Goal: Task Accomplishment & Management: Manage account settings

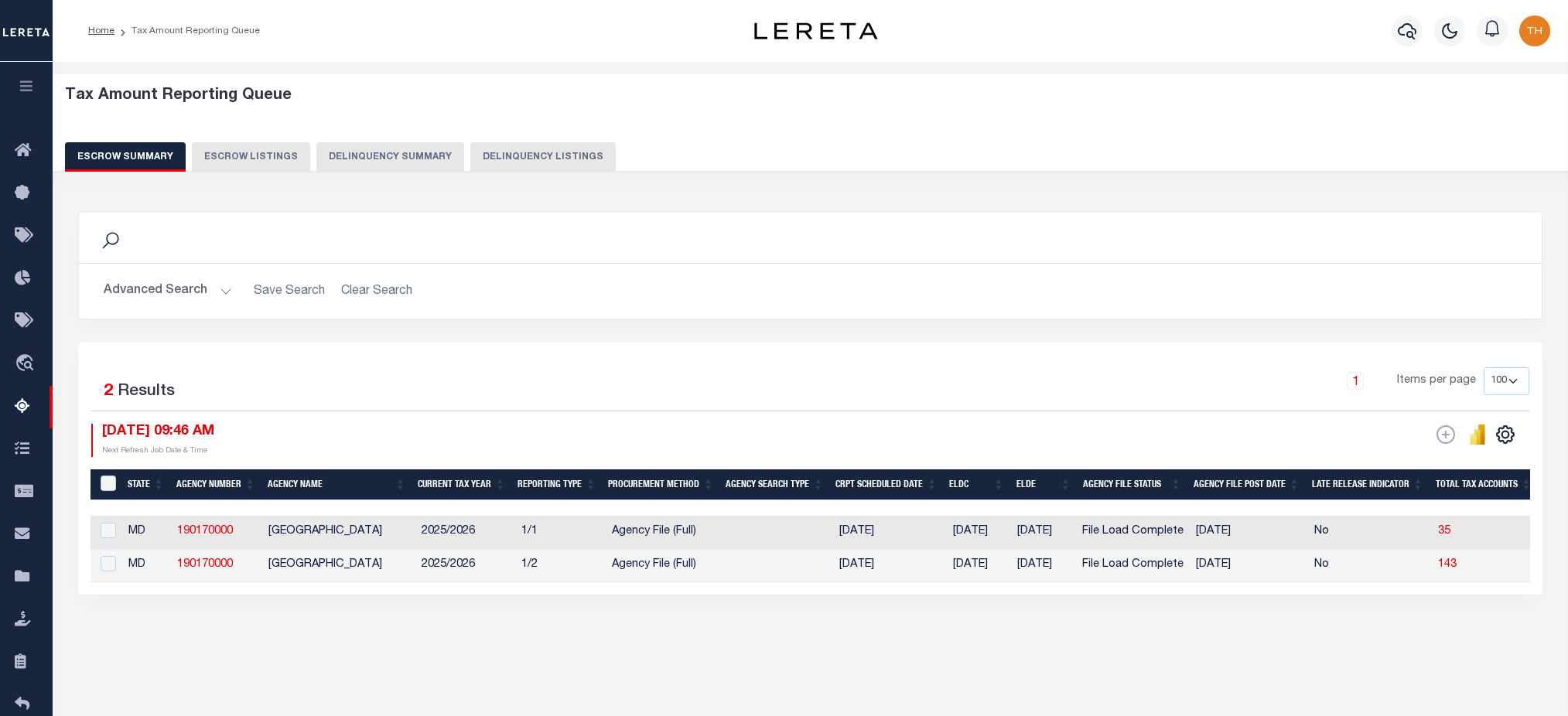
select select "100"
drag, startPoint x: 528, startPoint y: 565, endPoint x: 553, endPoint y: 570, distance: 25.5
click at [553, 570] on td "1/2" at bounding box center [560, 565] width 90 height 33
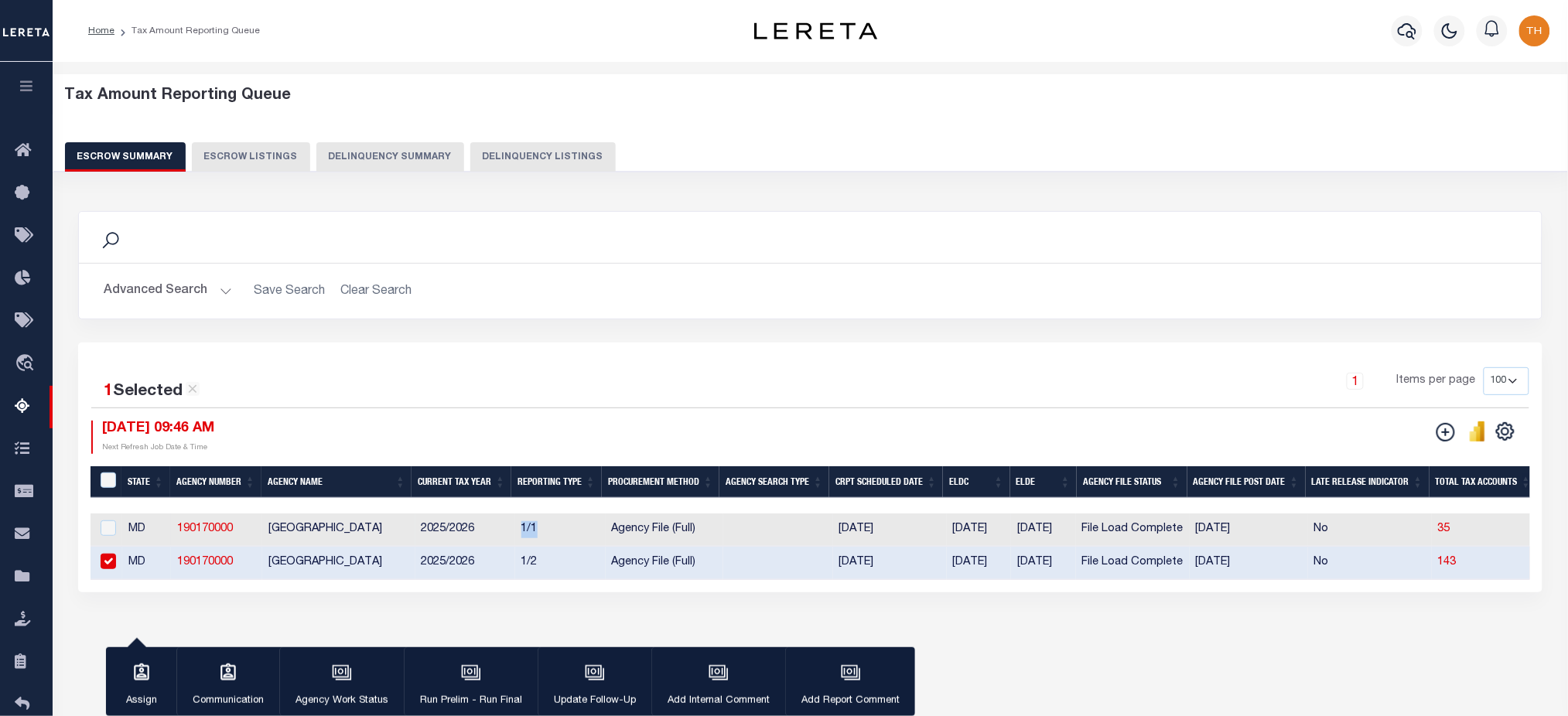
drag, startPoint x: 549, startPoint y: 516, endPoint x: 520, endPoint y: 529, distance: 31.8
click at [105, 561] on input "checkbox" at bounding box center [108, 561] width 15 height 15
checkbox input "false"
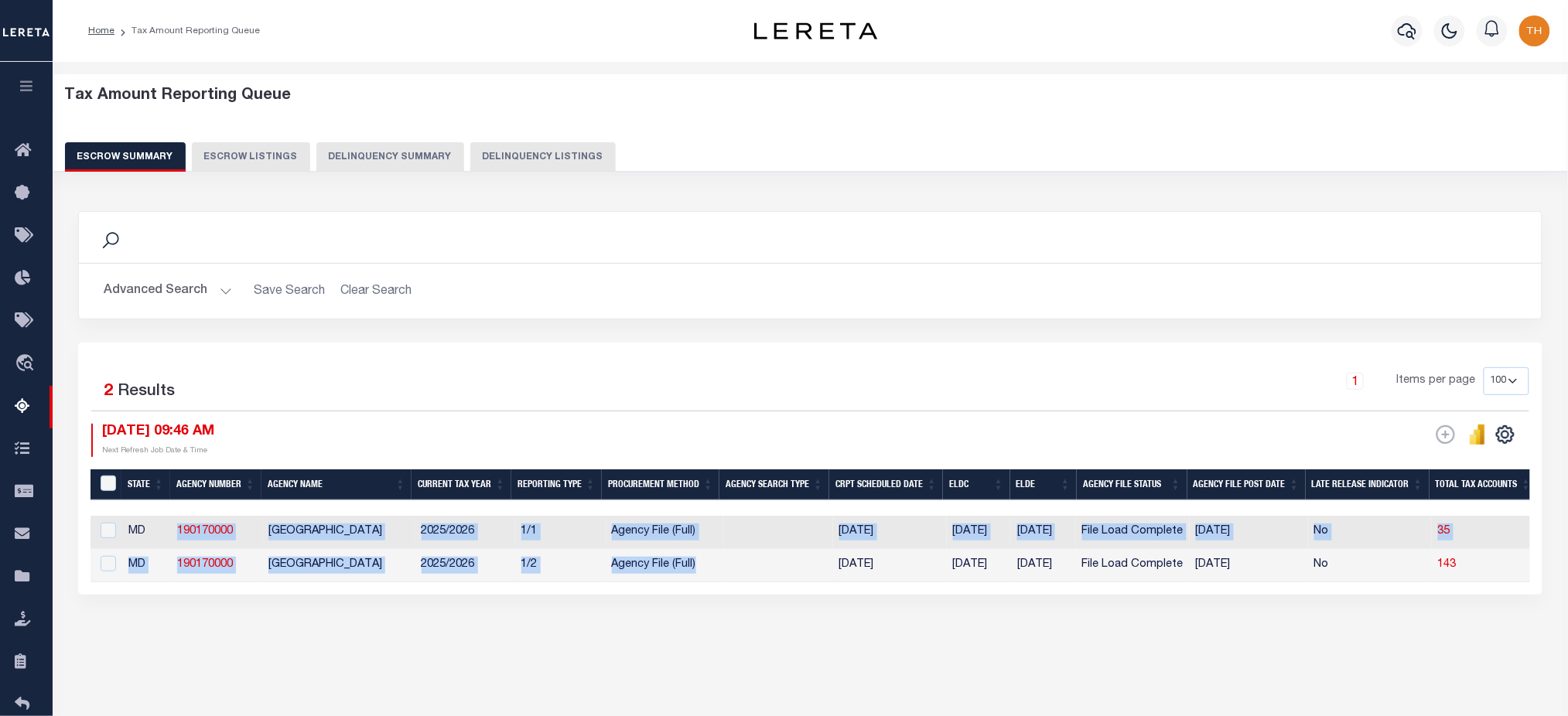
drag, startPoint x: 170, startPoint y: 540, endPoint x: 709, endPoint y: 570, distance: 539.8
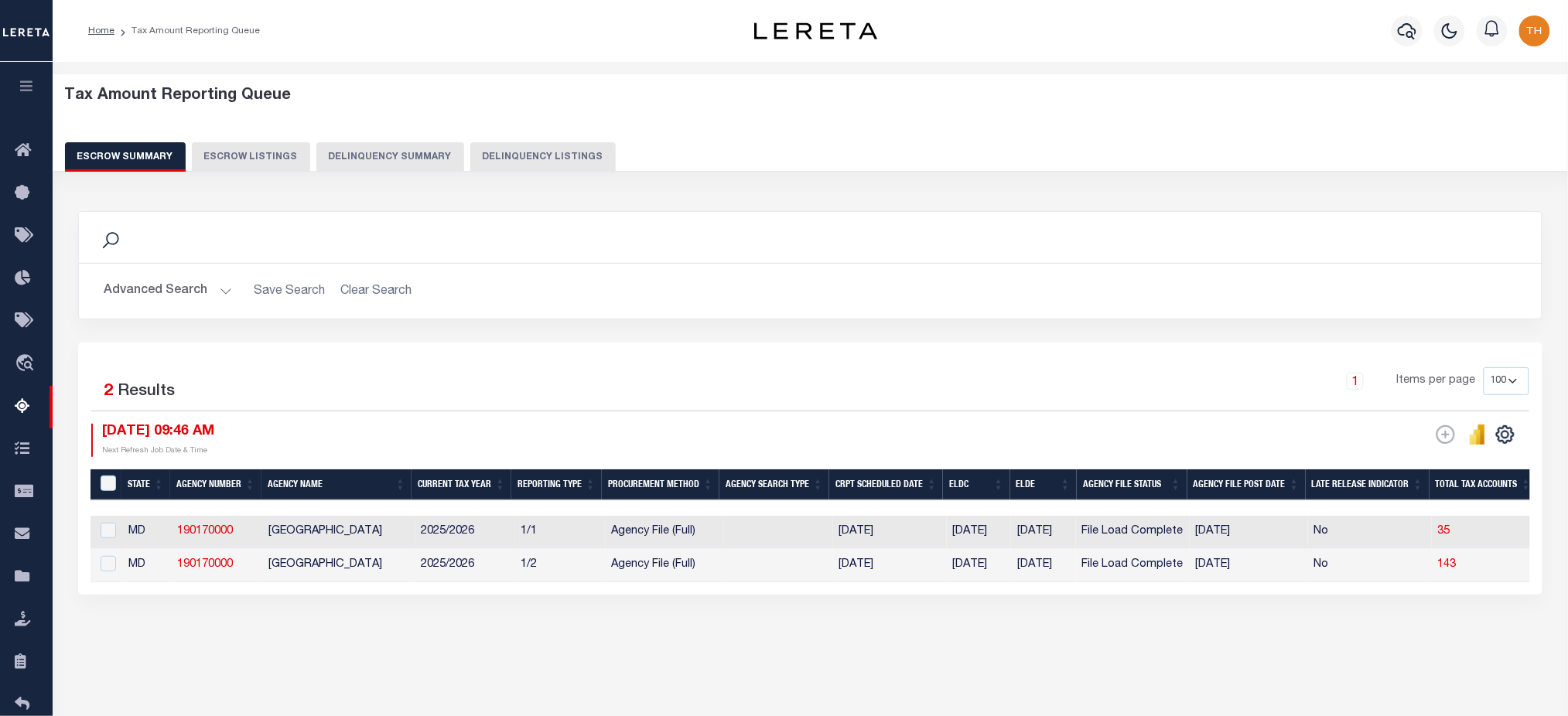
click at [609, 636] on div "Search Advanced Search Save Search Clear Search EscrowSummaryGridWrapper_dynami…" at bounding box center [810, 418] width 1485 height 445
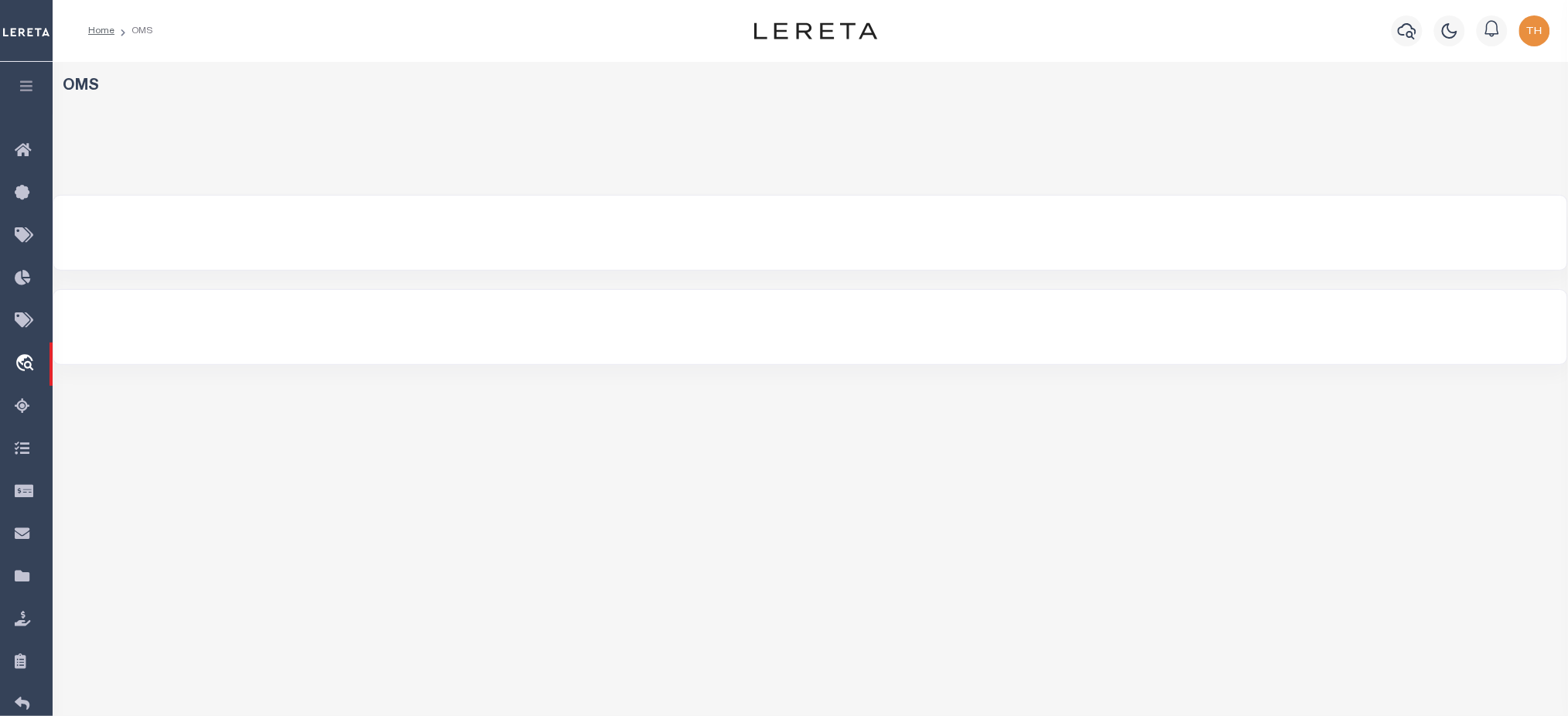
select select "200"
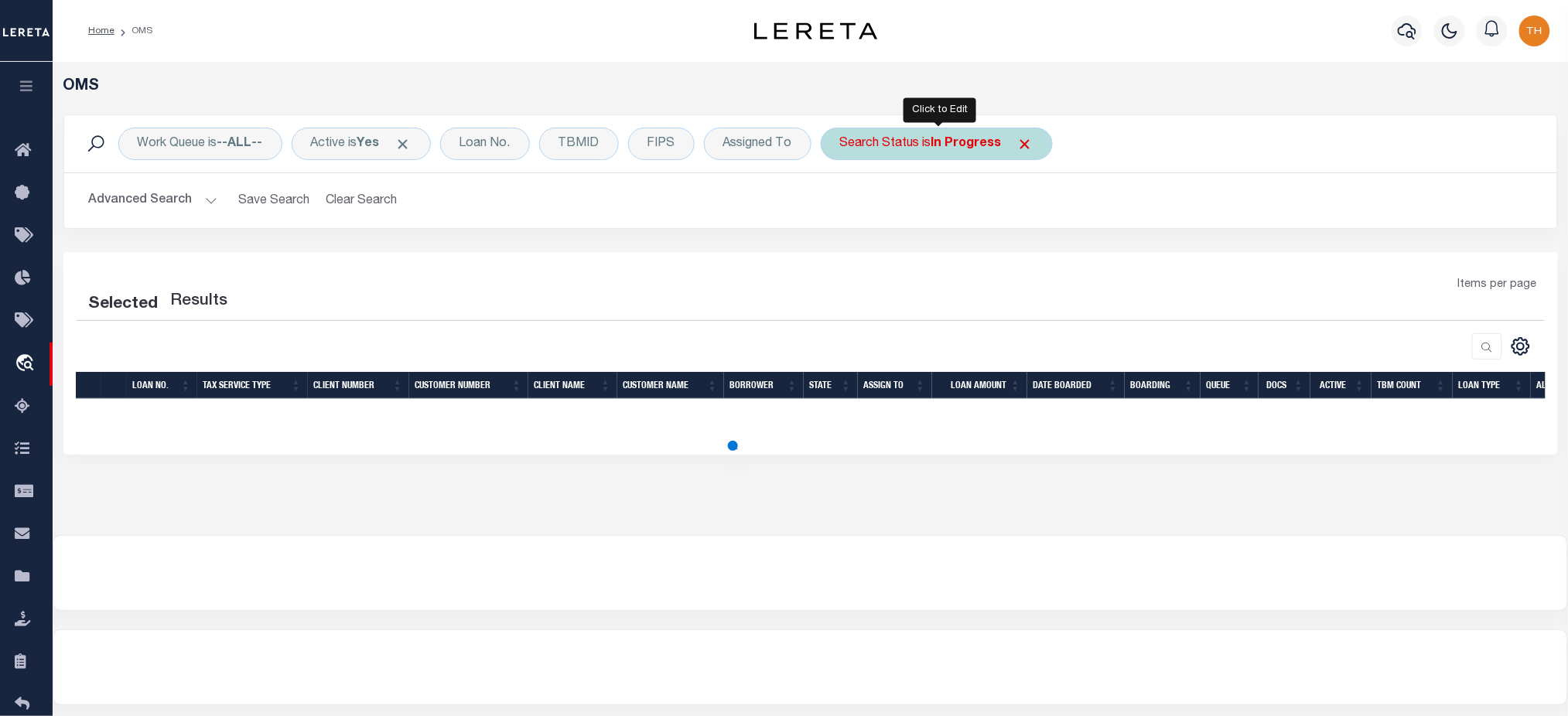
click at [1000, 144] on b "In Progress" at bounding box center [966, 143] width 71 height 12
select select "IP"
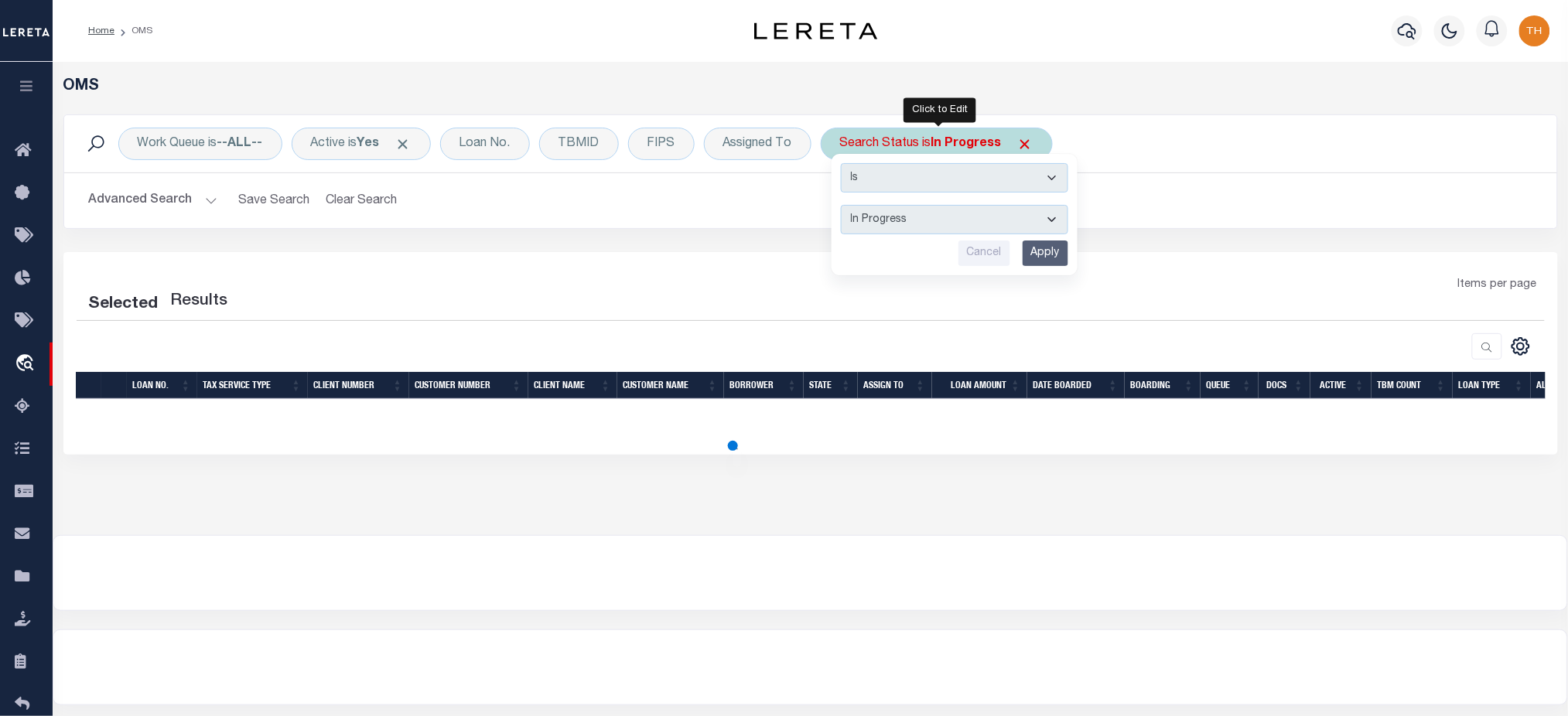
drag, startPoint x: 914, startPoint y: 223, endPoint x: 914, endPoint y: 233, distance: 10.0
click at [914, 223] on select "Automated Search Bad Parcel Complete Duplicate Parcel High Dollar Reporting In …" at bounding box center [954, 219] width 228 height 29
select select "200"
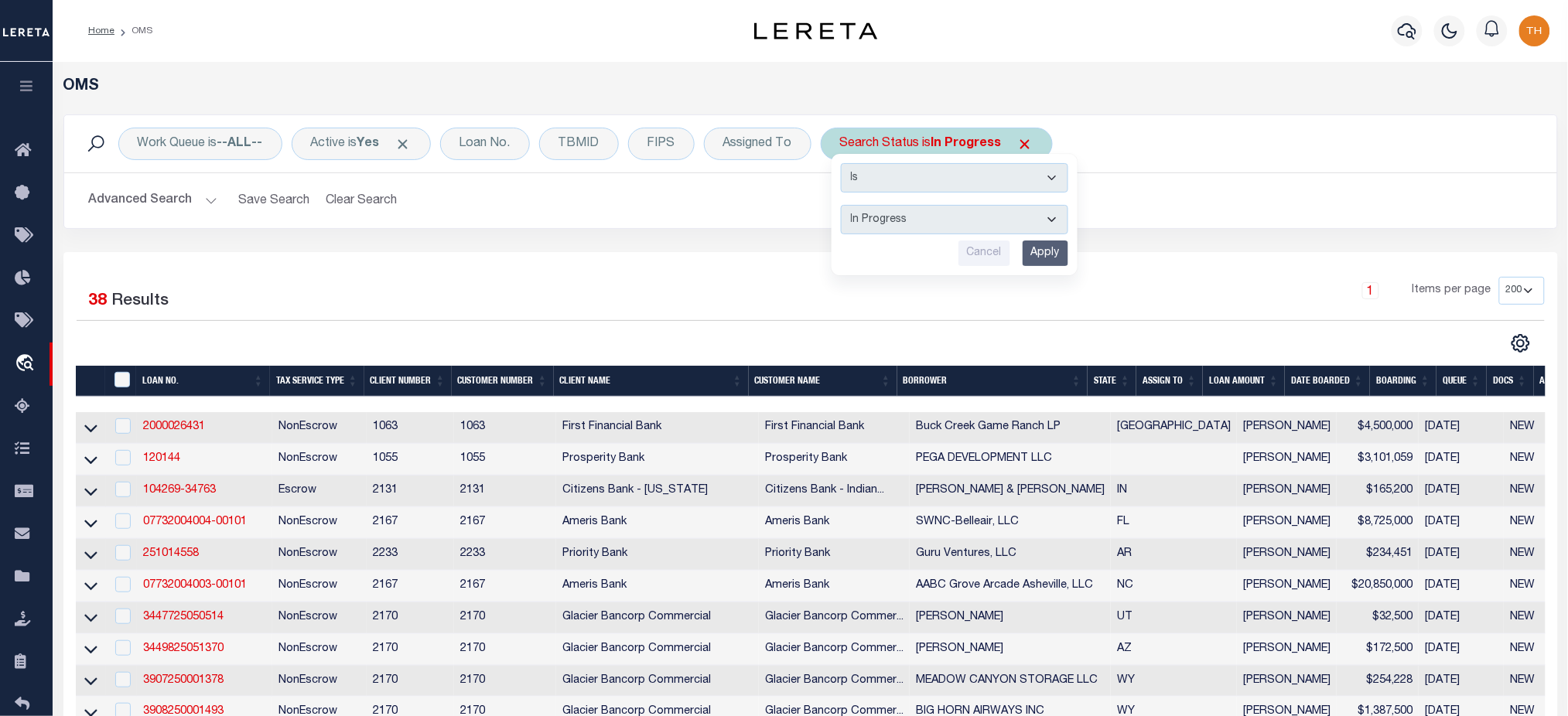
select select "CP"
click at [842, 206] on select "Automated Search Bad Parcel Complete Duplicate Parcel High Dollar Reporting In …" at bounding box center [954, 219] width 228 height 29
click at [1056, 251] on input "Apply" at bounding box center [1045, 253] width 45 height 25
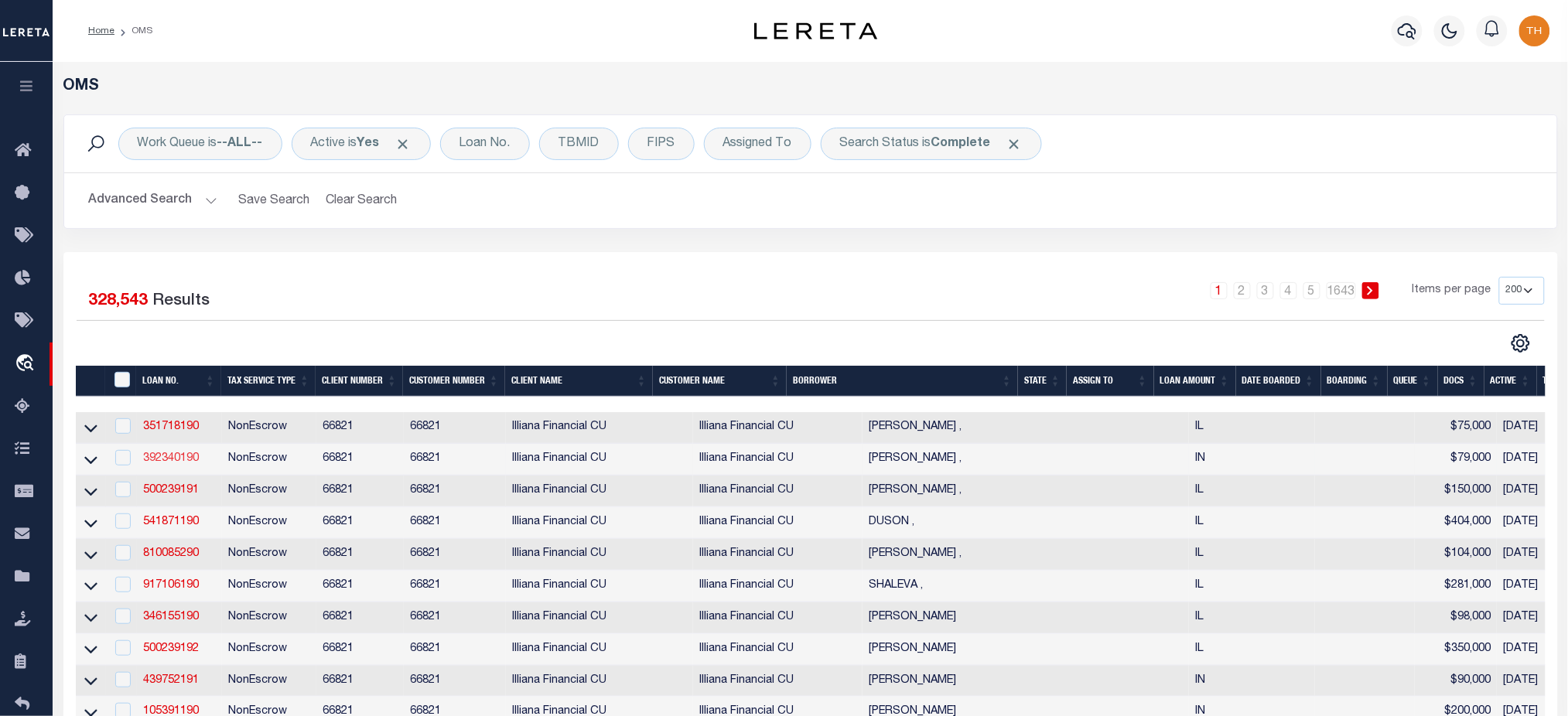
click at [176, 462] on link "392340190" at bounding box center [170, 459] width 56 height 11
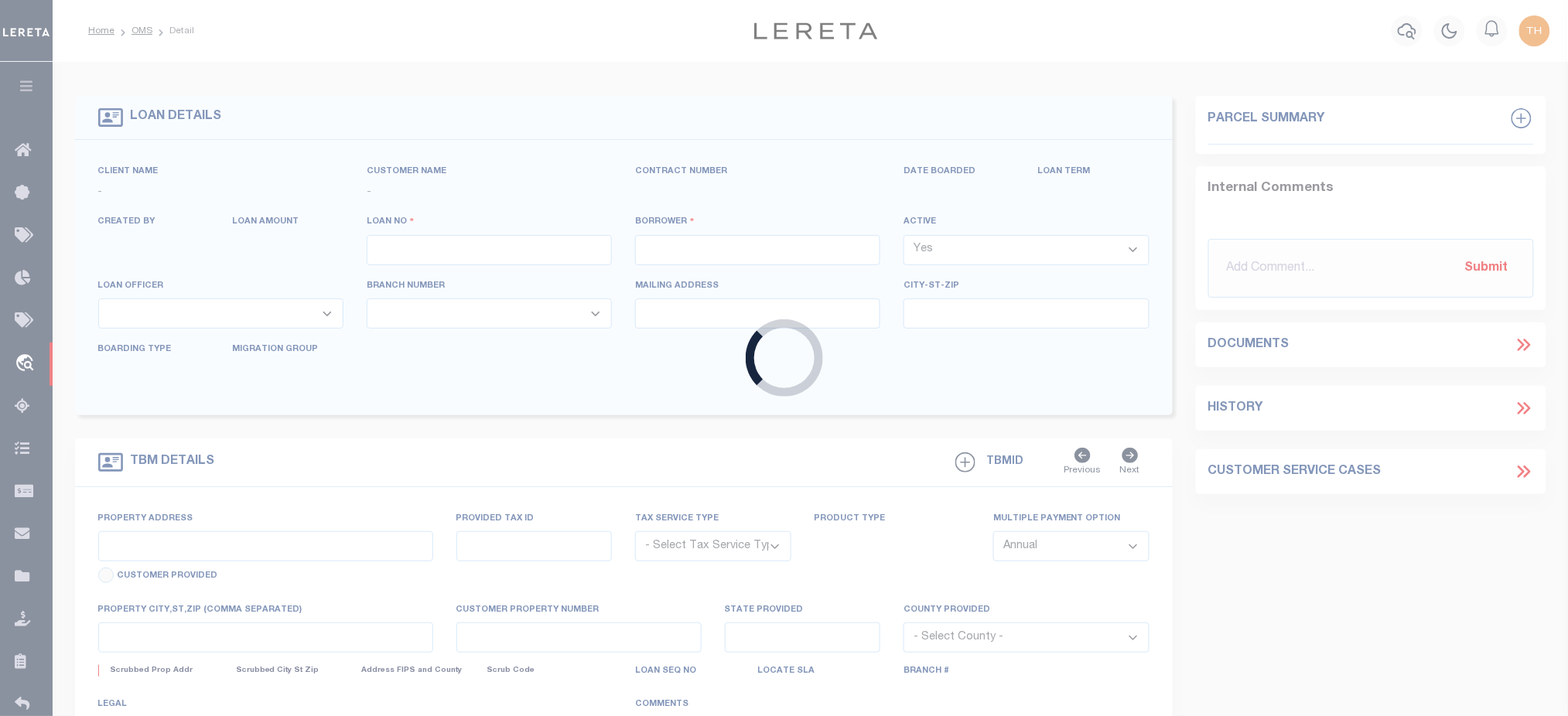
type input "392340190"
type input "MALTBY ,"
select select
type input "224 BEL AIRE DR"
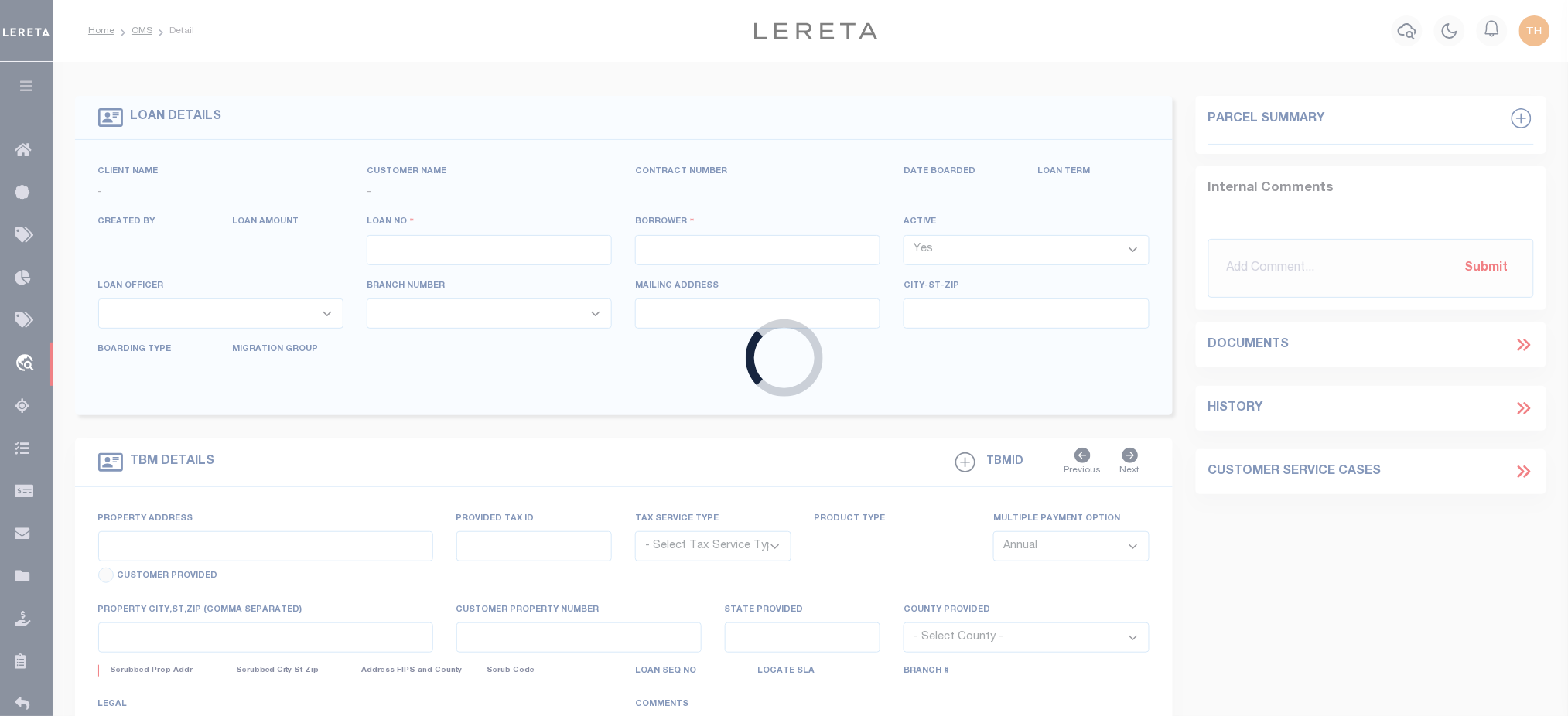
type input "LOWELL IN 46356"
select select
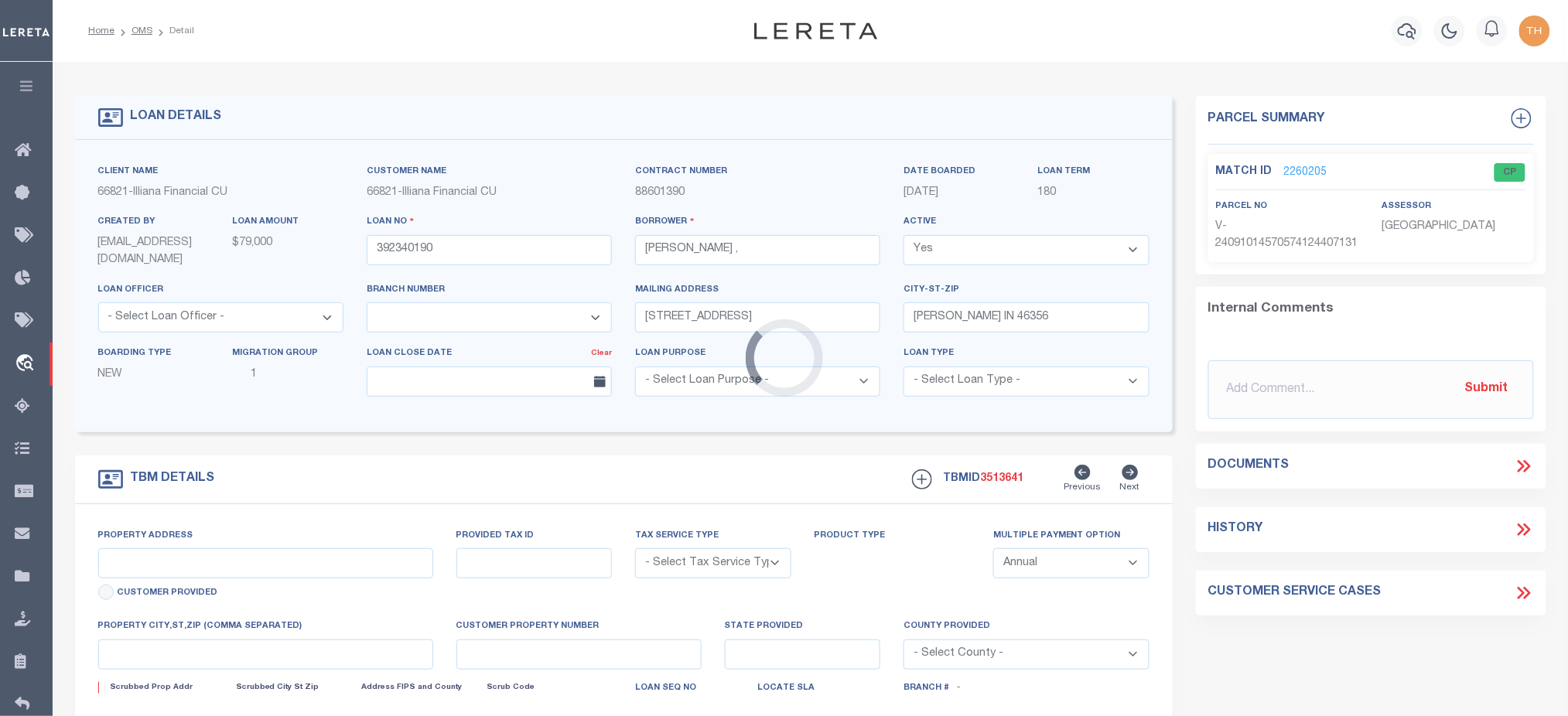
type input "224 BEL AIRE DR"
radio input "true"
select select "NonEscrow"
select select
type input "LOWELL IN 463562102"
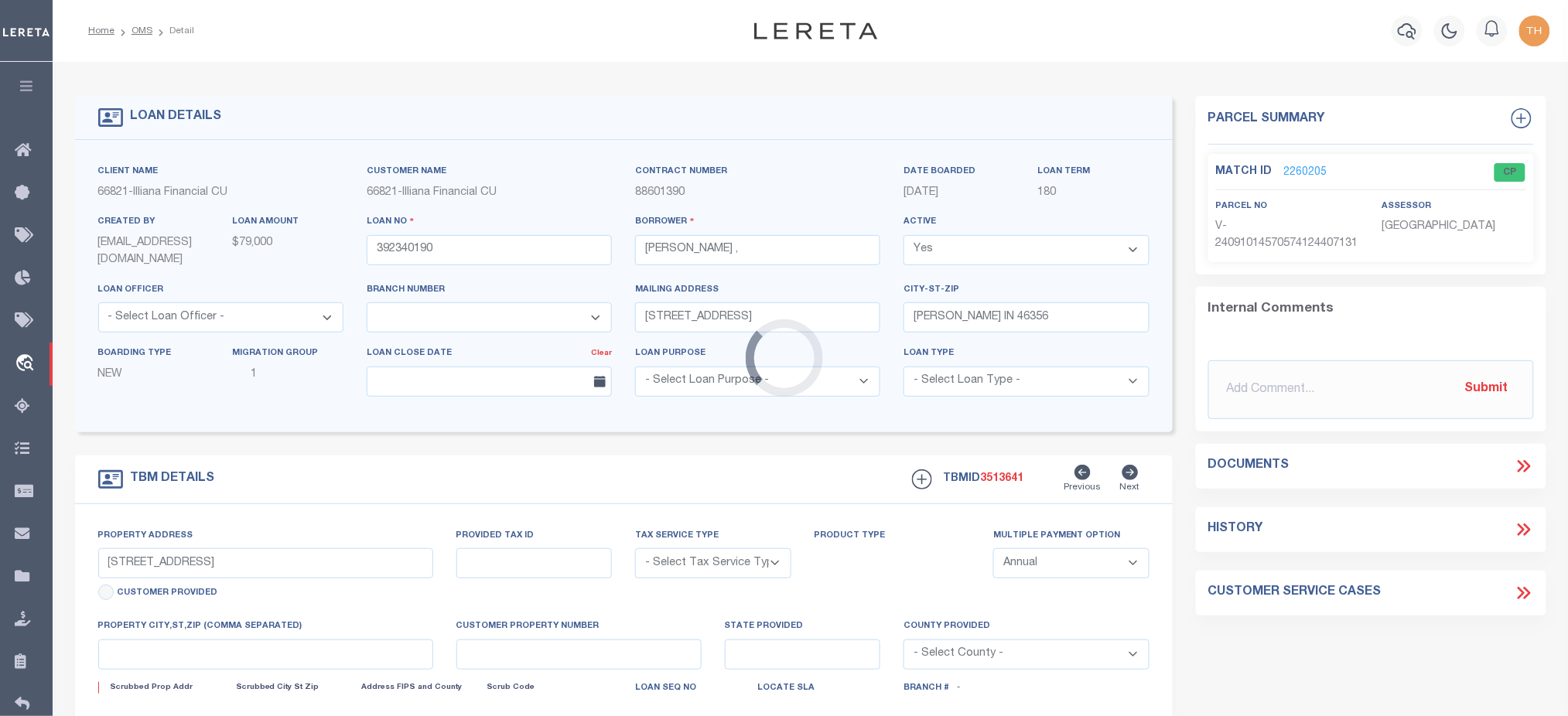
type input "392340190"
type input "IN"
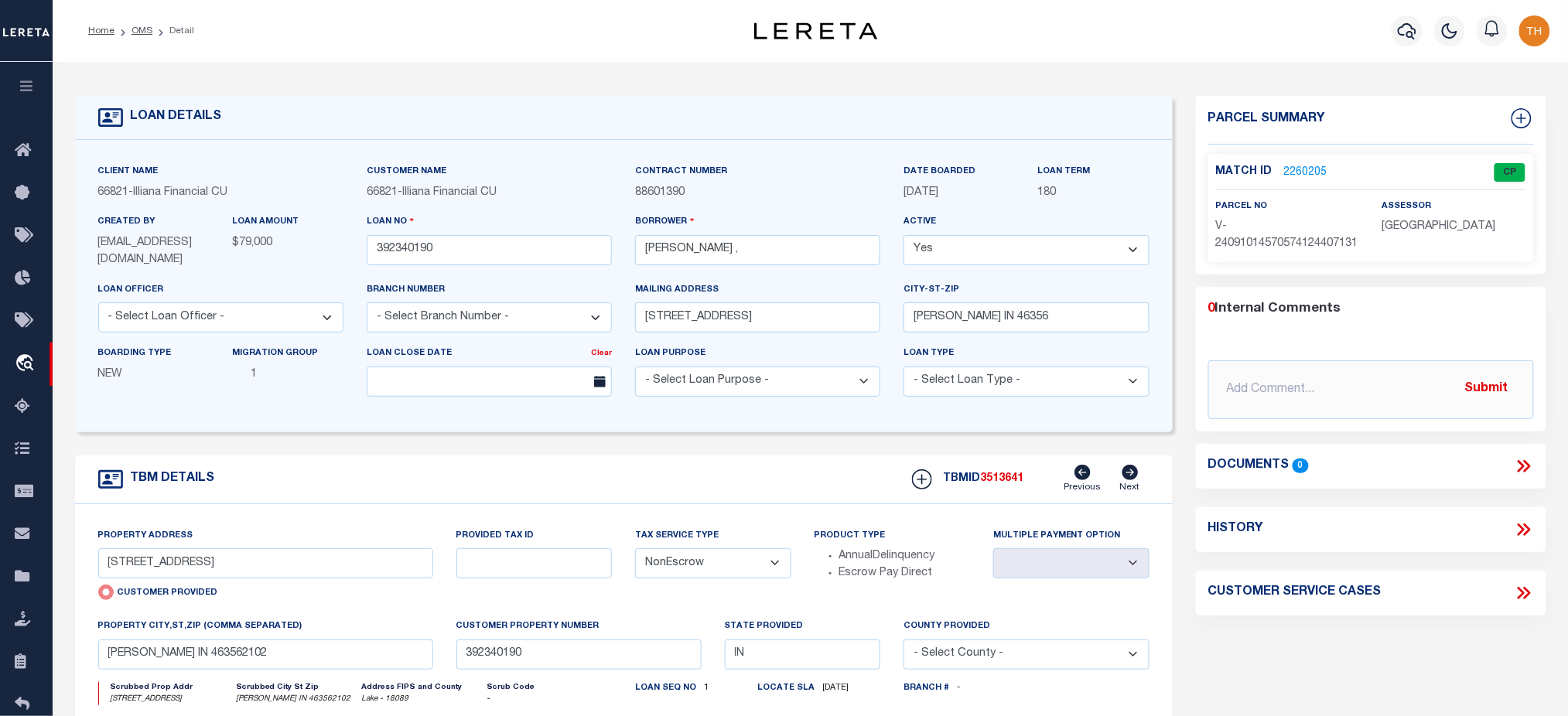
click at [1307, 176] on link "2260205" at bounding box center [1305, 172] width 43 height 16
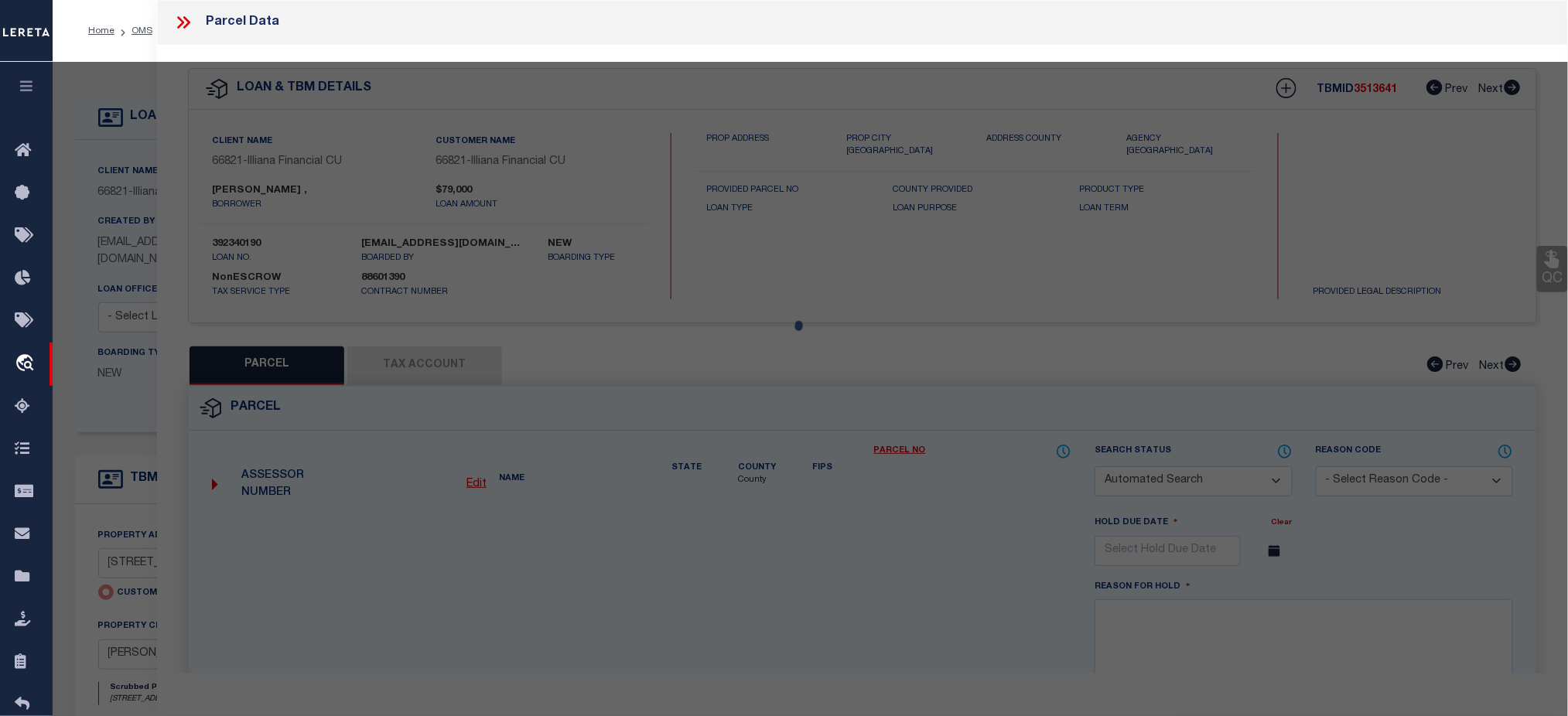
checkbox input "false"
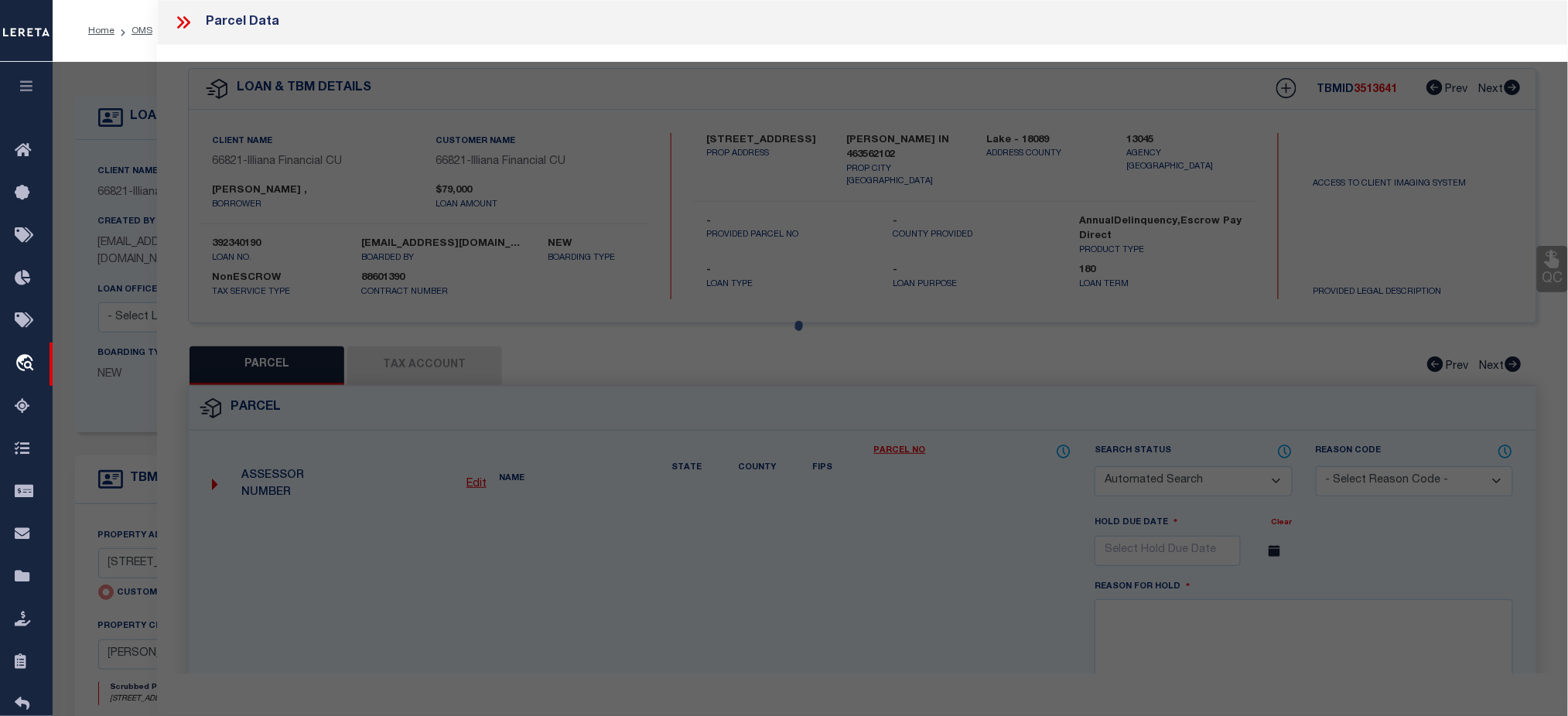
select select "CP"
select select "AGW"
select select
type input "224 BEL AIRE DR"
checkbox input "false"
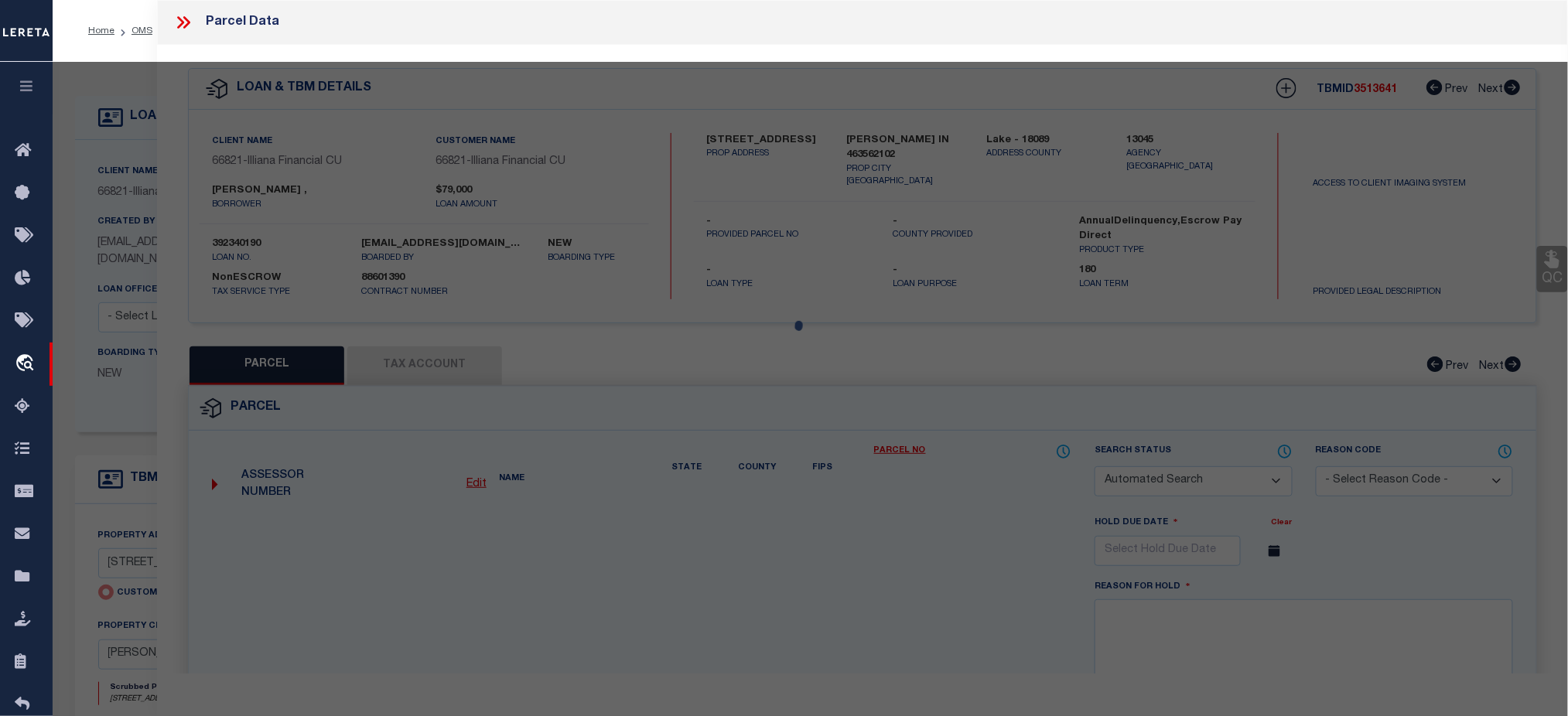
type input "LOWELL IN 463562102"
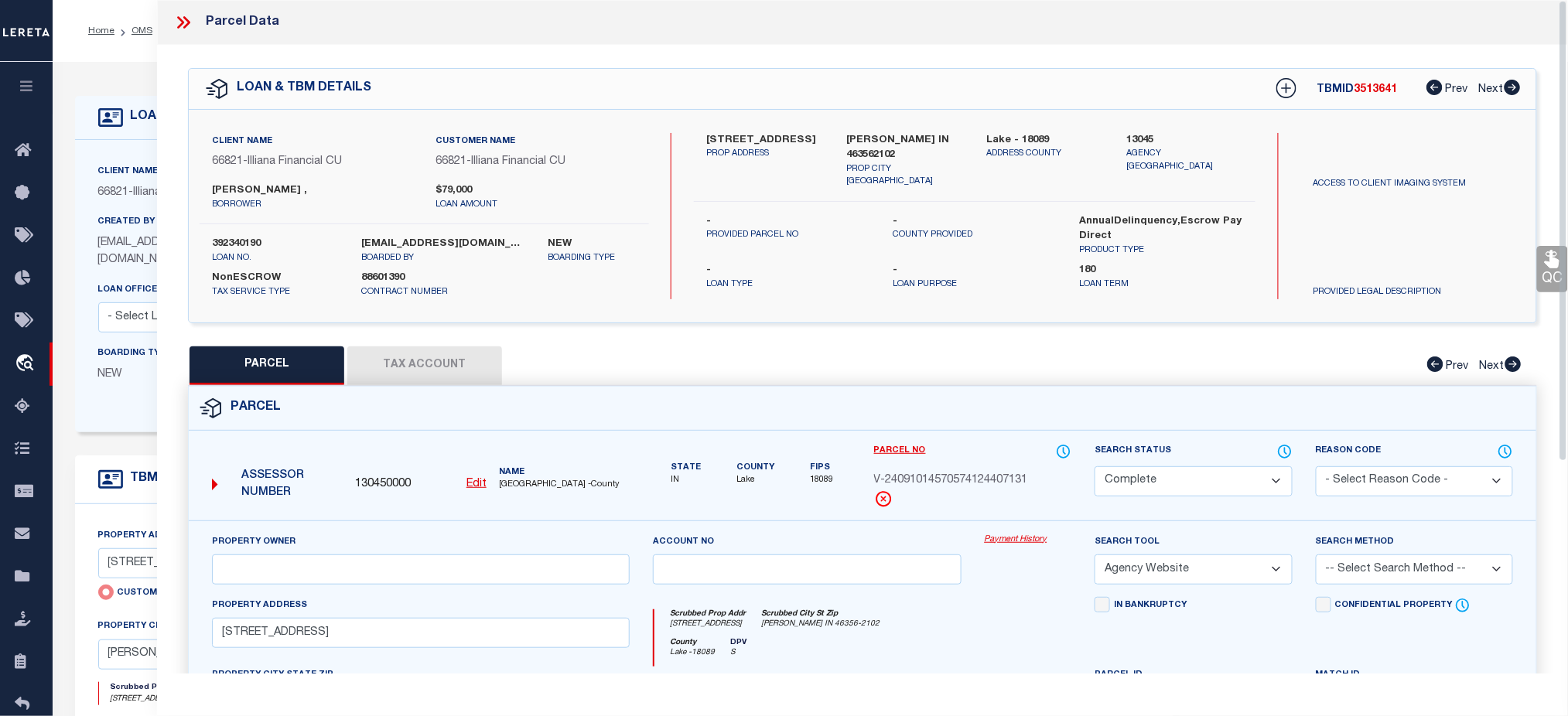
click at [458, 366] on button "Tax Account" at bounding box center [424, 365] width 154 height 39
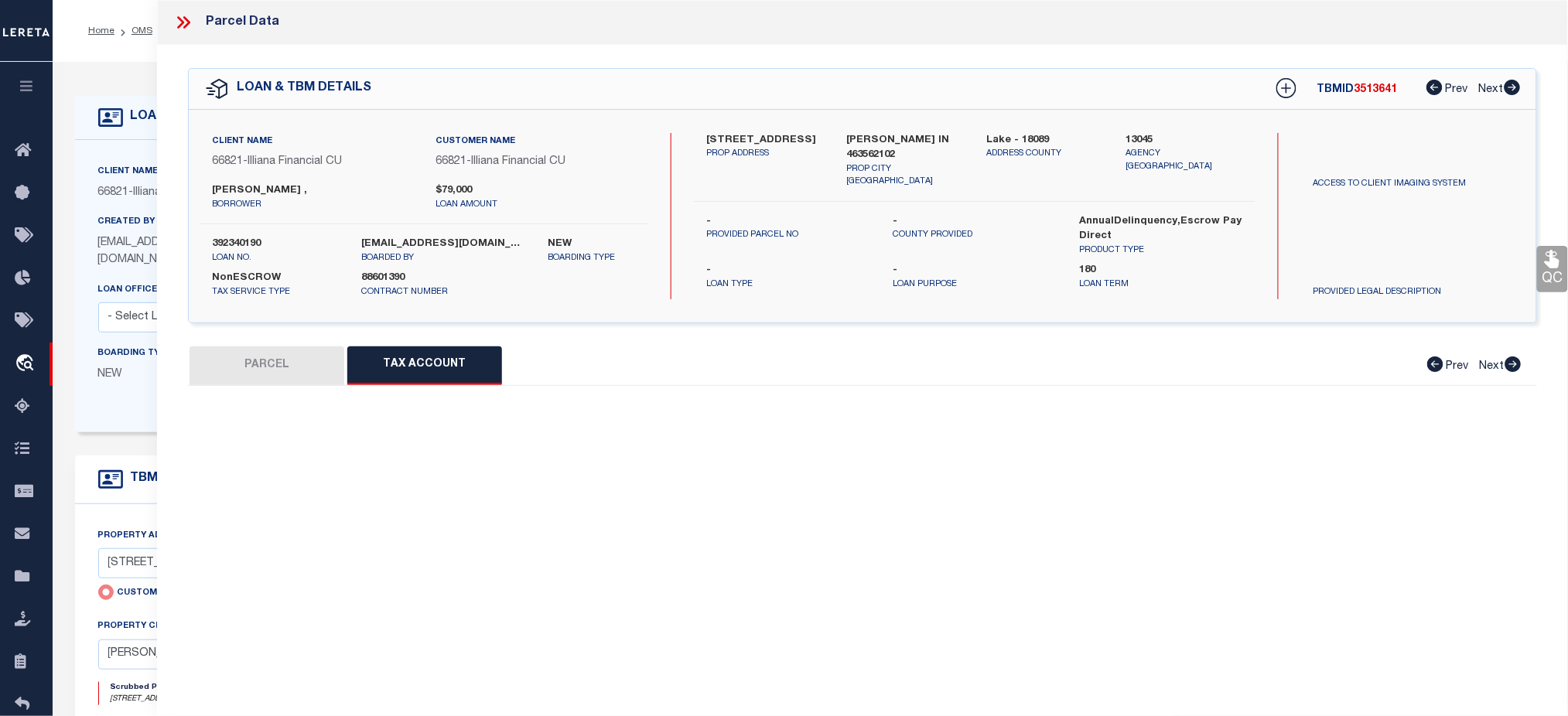
select select "100"
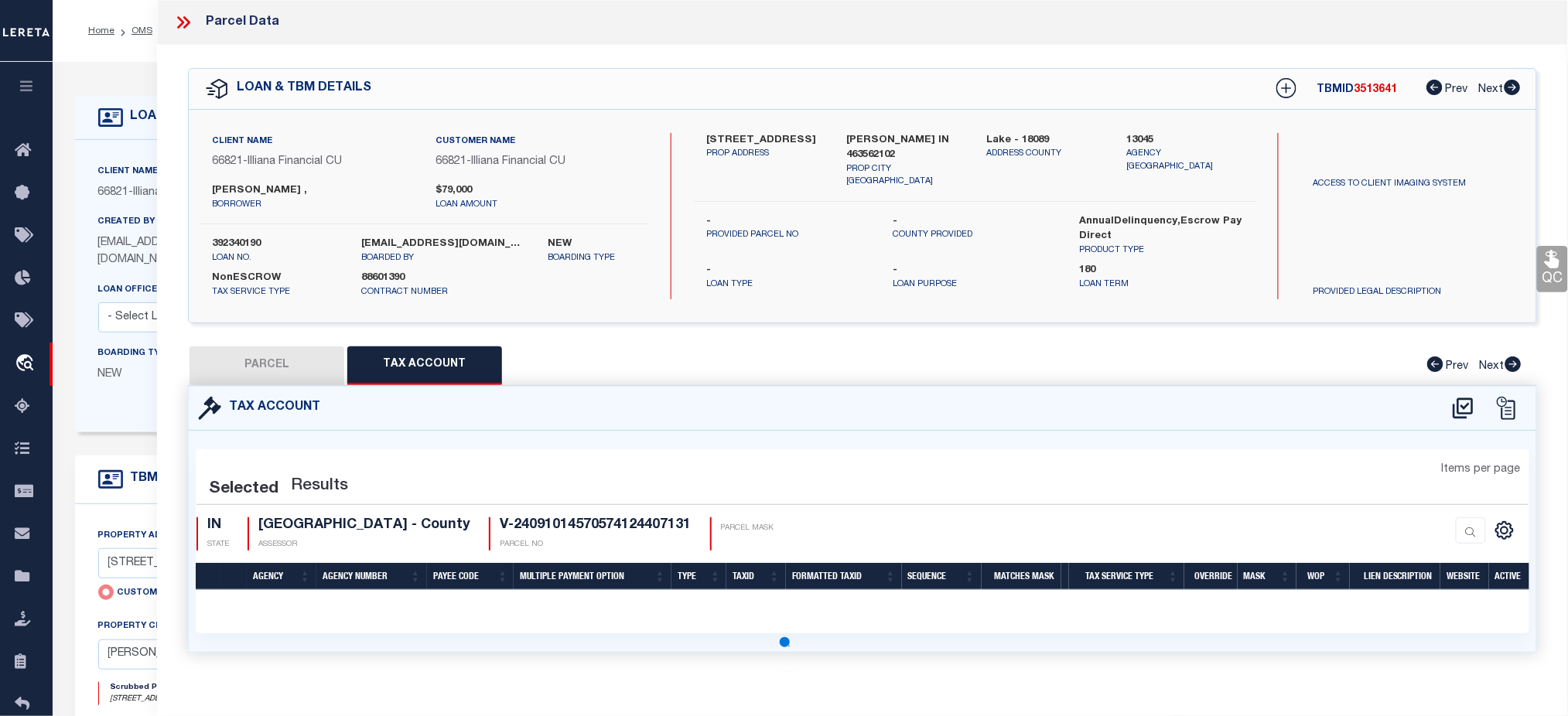
select select "100"
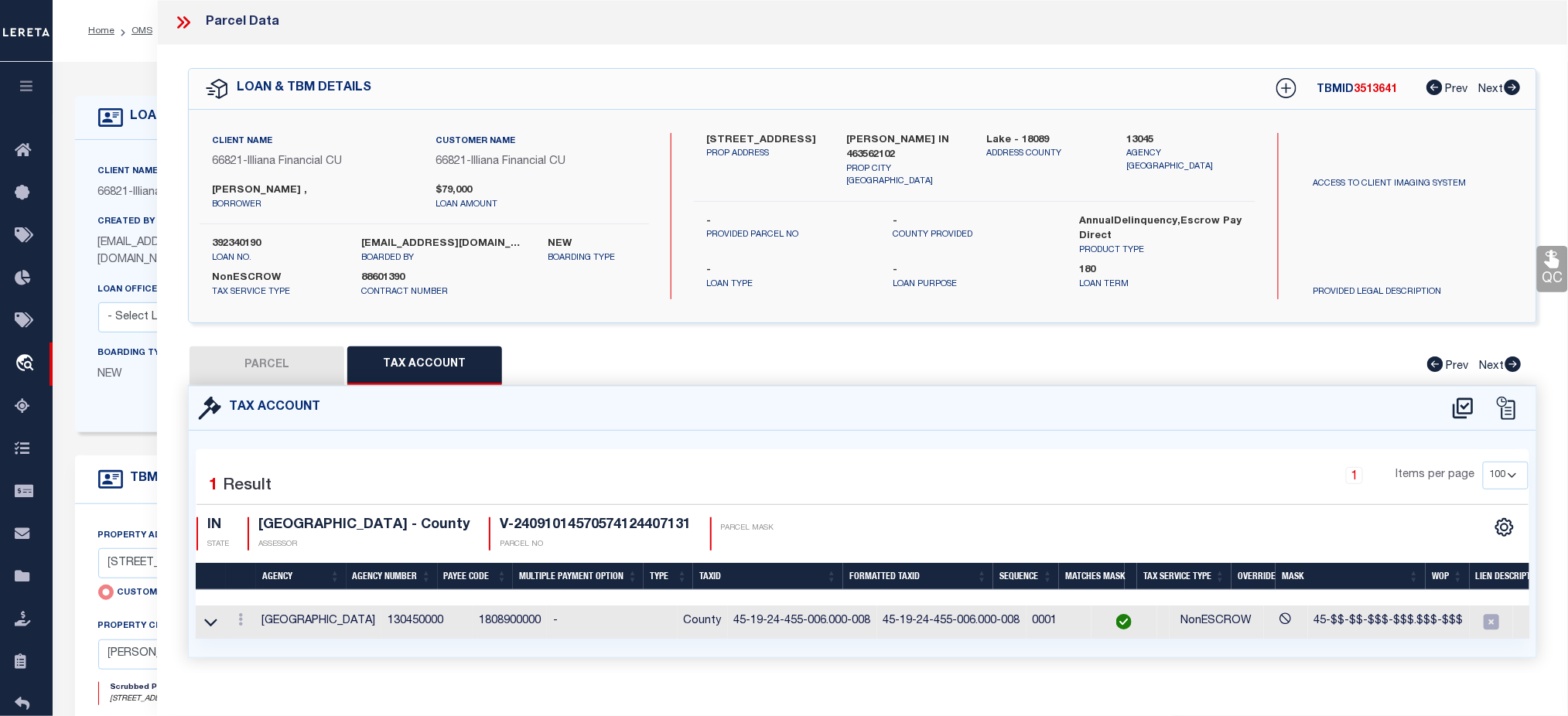
scroll to position [206, 0]
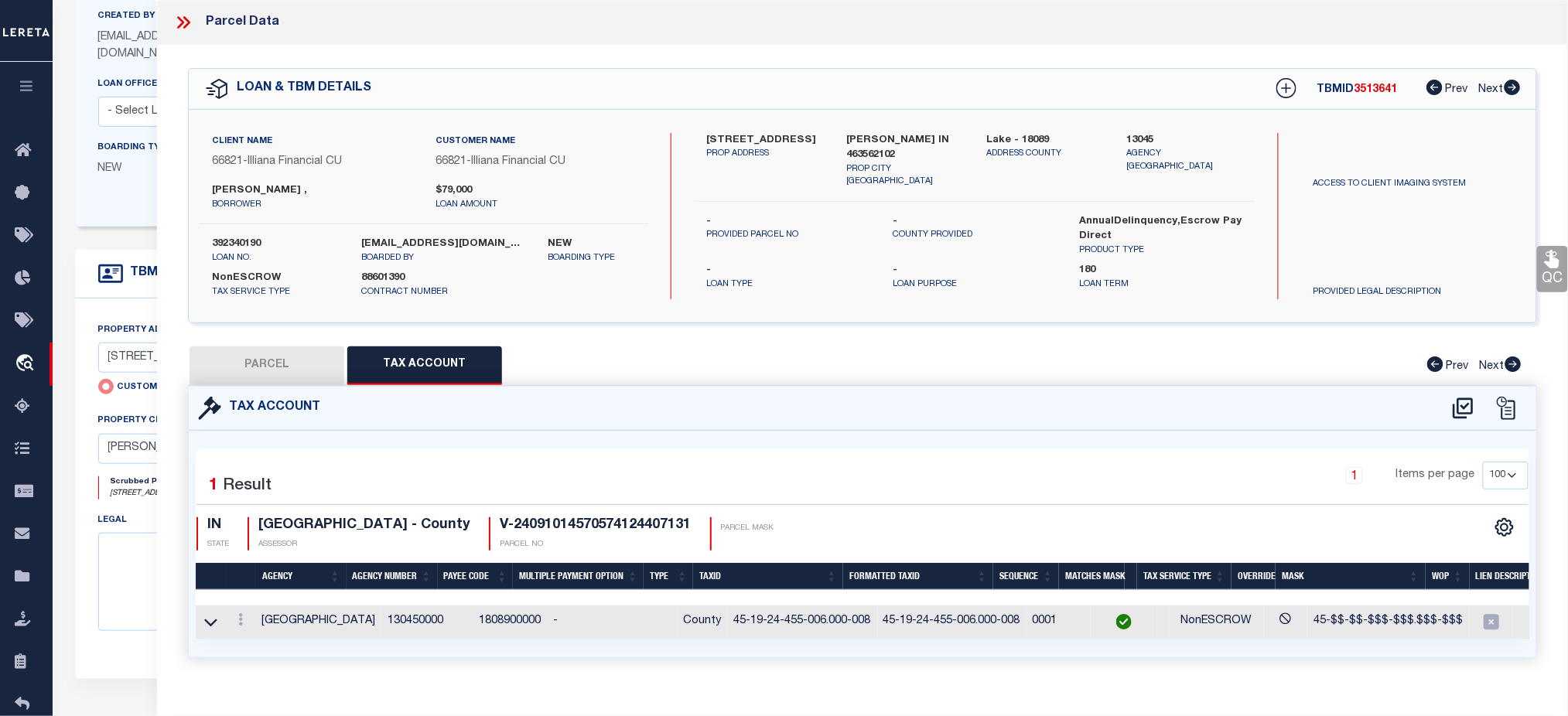
drag, startPoint x: 1148, startPoint y: 648, endPoint x: 1315, endPoint y: 653, distance: 167.1
click at [1315, 653] on div "Selected 1 Result 1 Items per page 10 25 50 100 IN STATE" at bounding box center [861, 544] width 1347 height 227
drag, startPoint x: 1240, startPoint y: 576, endPoint x: 1282, endPoint y: 577, distance: 42.0
click at [1282, 577] on tr "Agency Agency Number Payee Code Multiple Payment Option Type TaxID Formatted Ta…" at bounding box center [905, 576] width 1420 height 27
drag, startPoint x: 1147, startPoint y: 622, endPoint x: 1210, endPoint y: 626, distance: 63.1
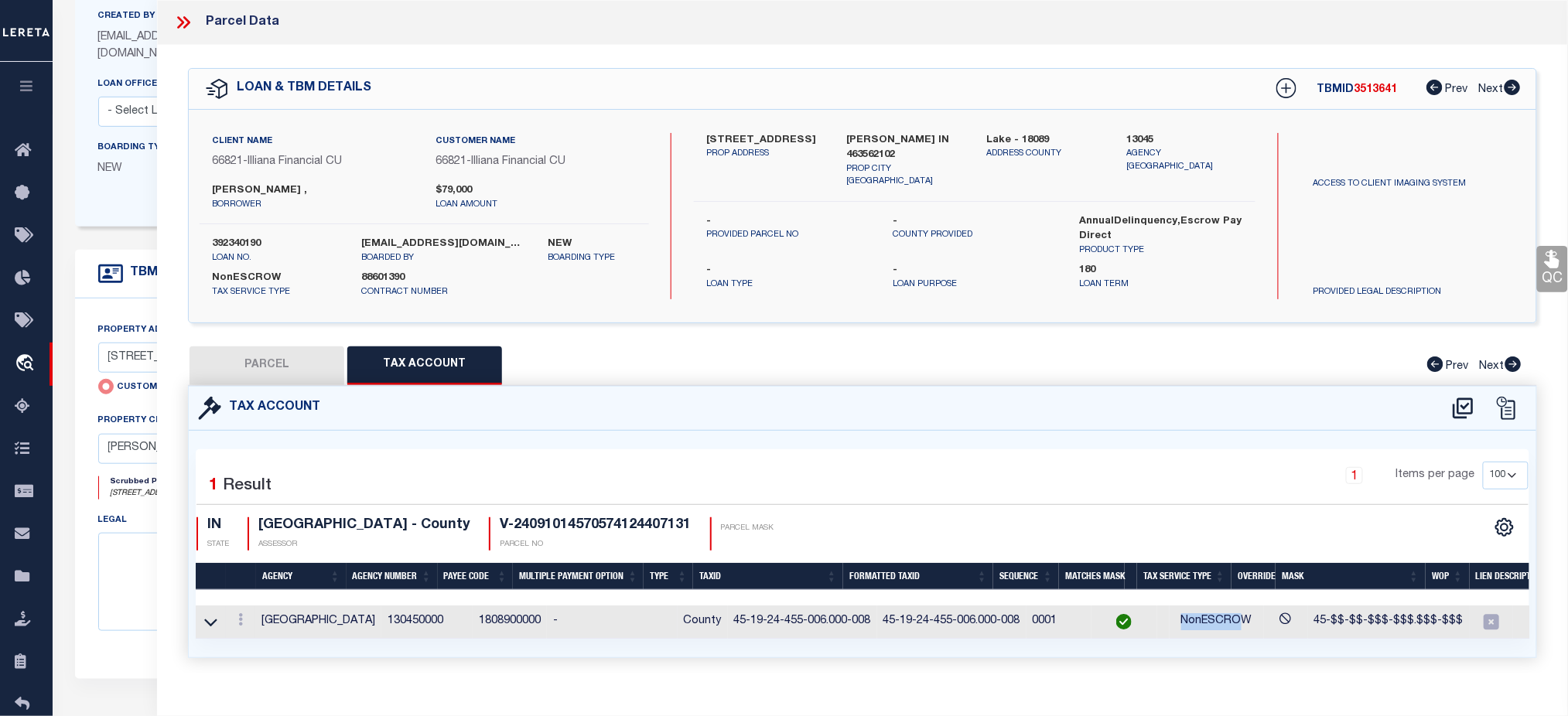
click at [1210, 626] on td "NonESCROW" at bounding box center [1216, 621] width 94 height 33
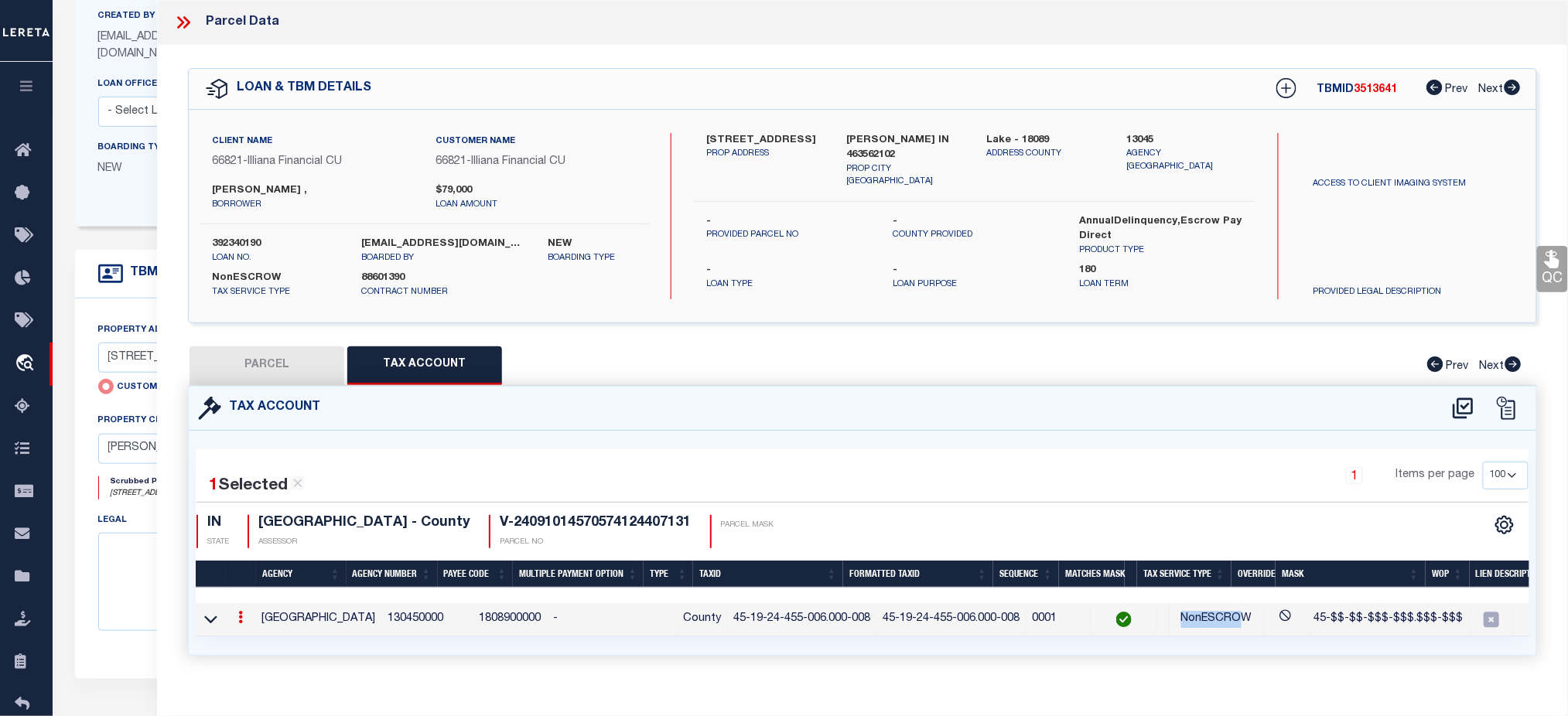
click at [35, 96] on button "button" at bounding box center [26, 88] width 53 height 53
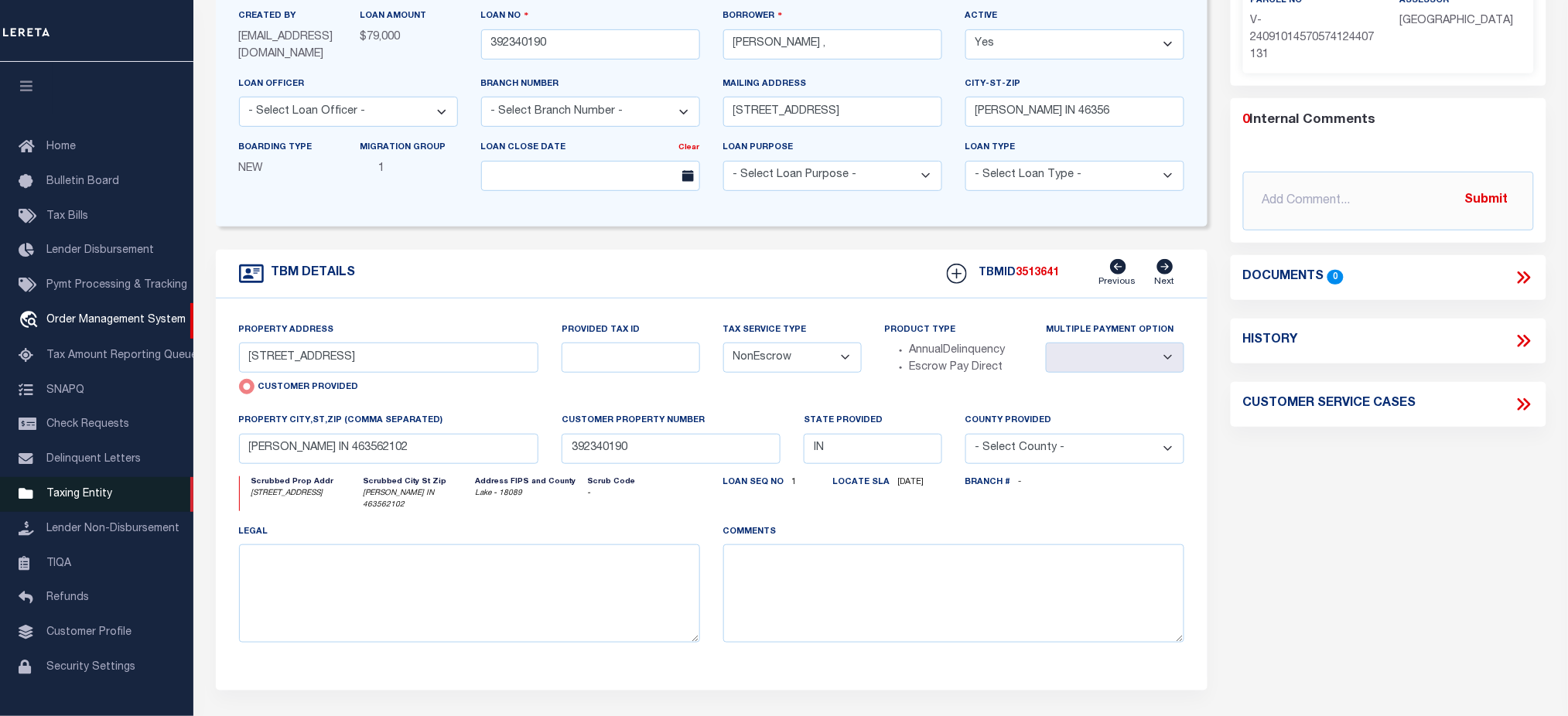
click at [107, 492] on link "Taxing Entity" at bounding box center [96, 494] width 193 height 35
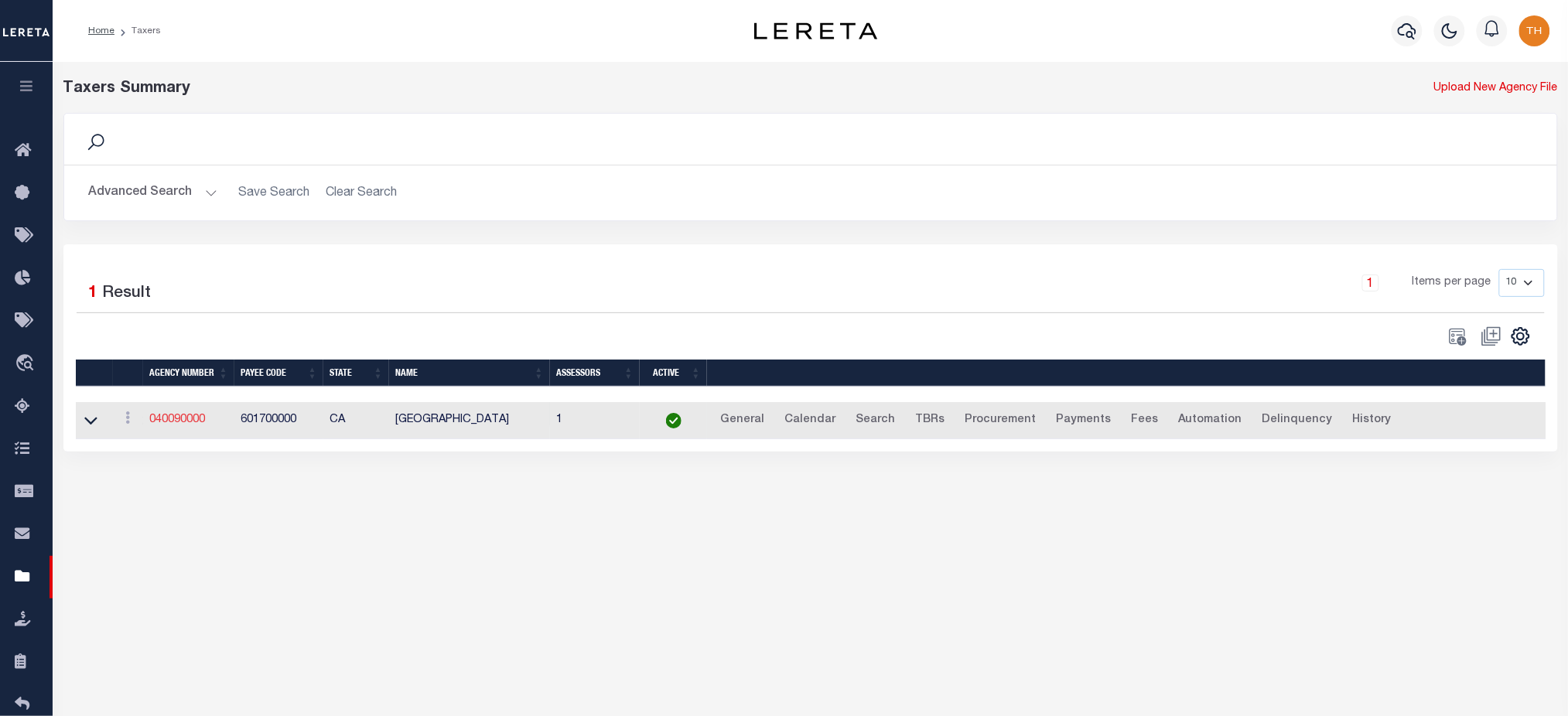
click at [184, 416] on link "040090000" at bounding box center [177, 420] width 56 height 11
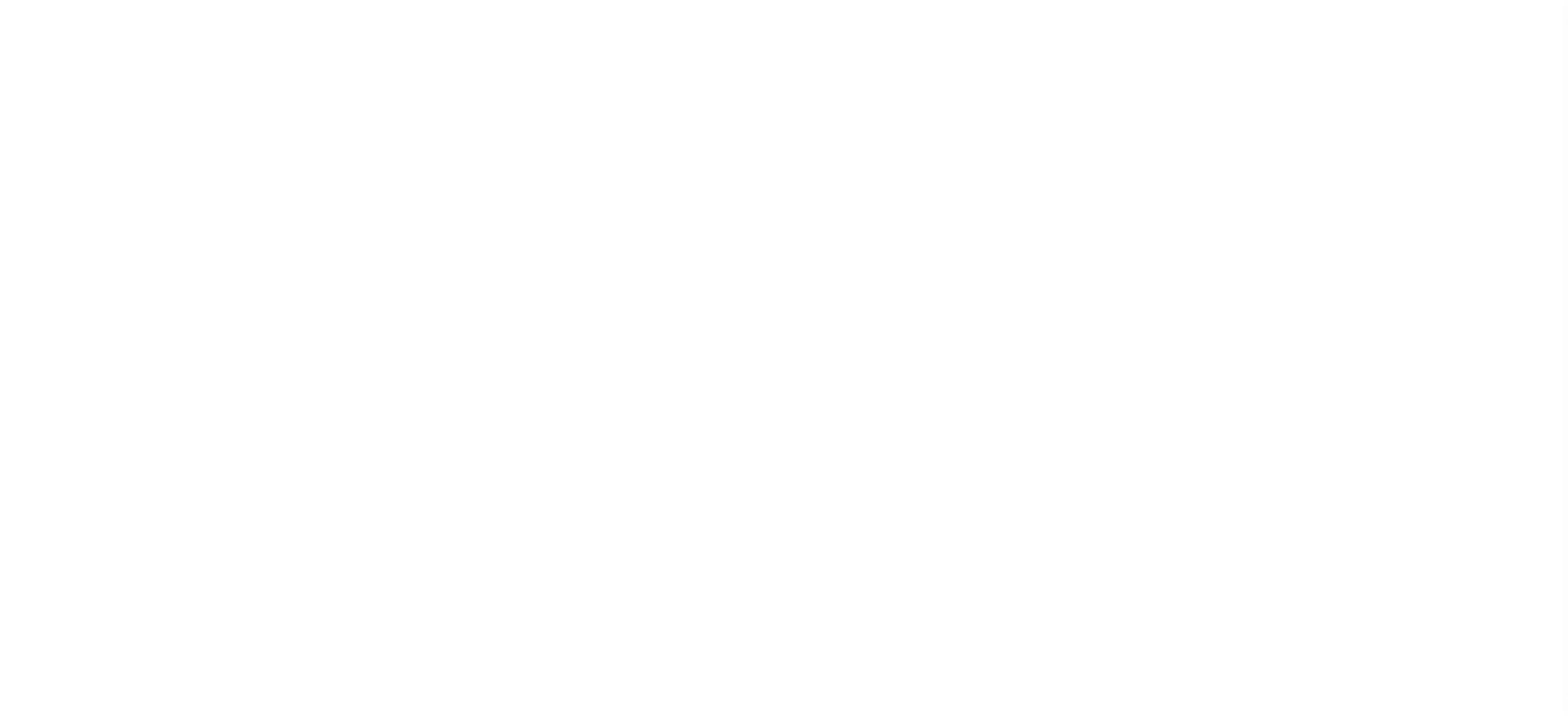
select select
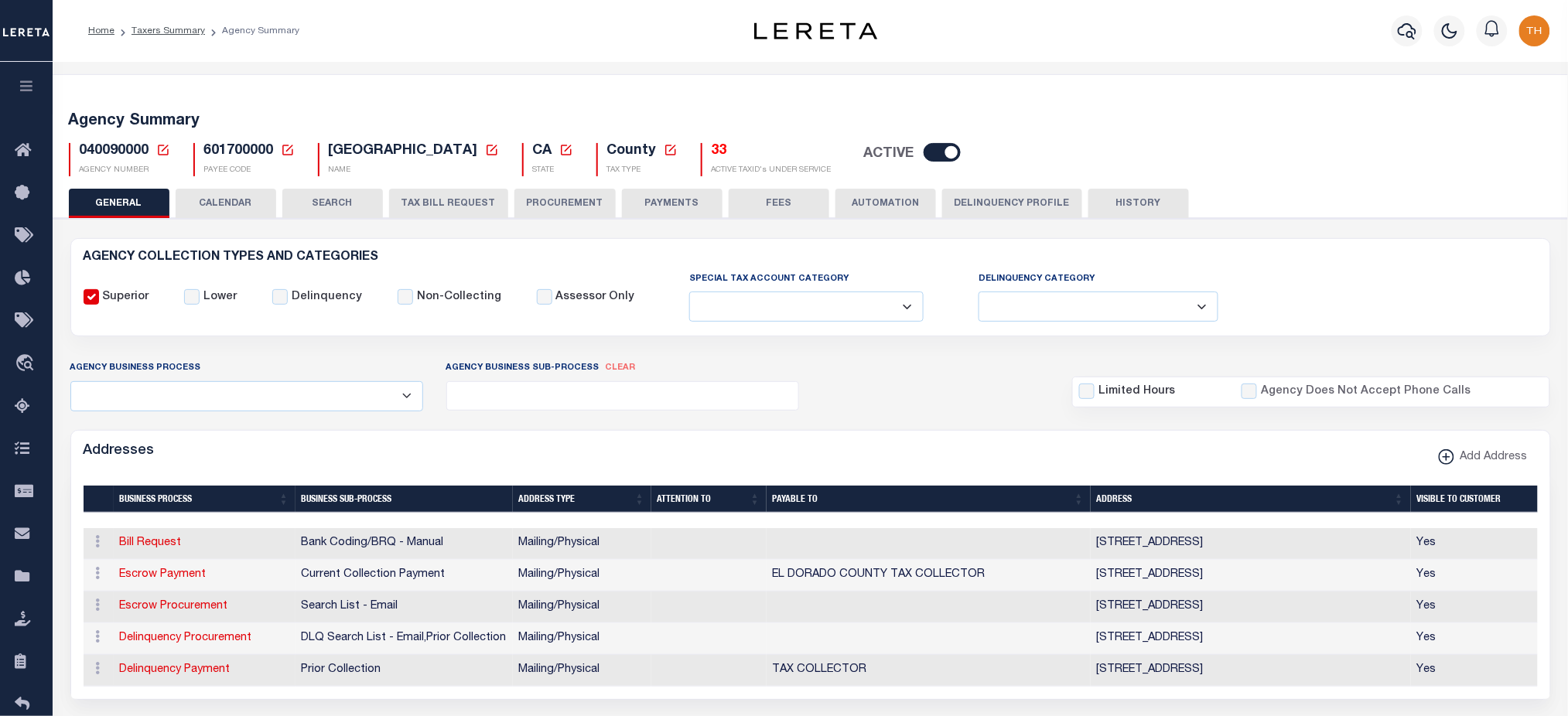
click at [19, 83] on icon "button" at bounding box center [26, 86] width 18 height 14
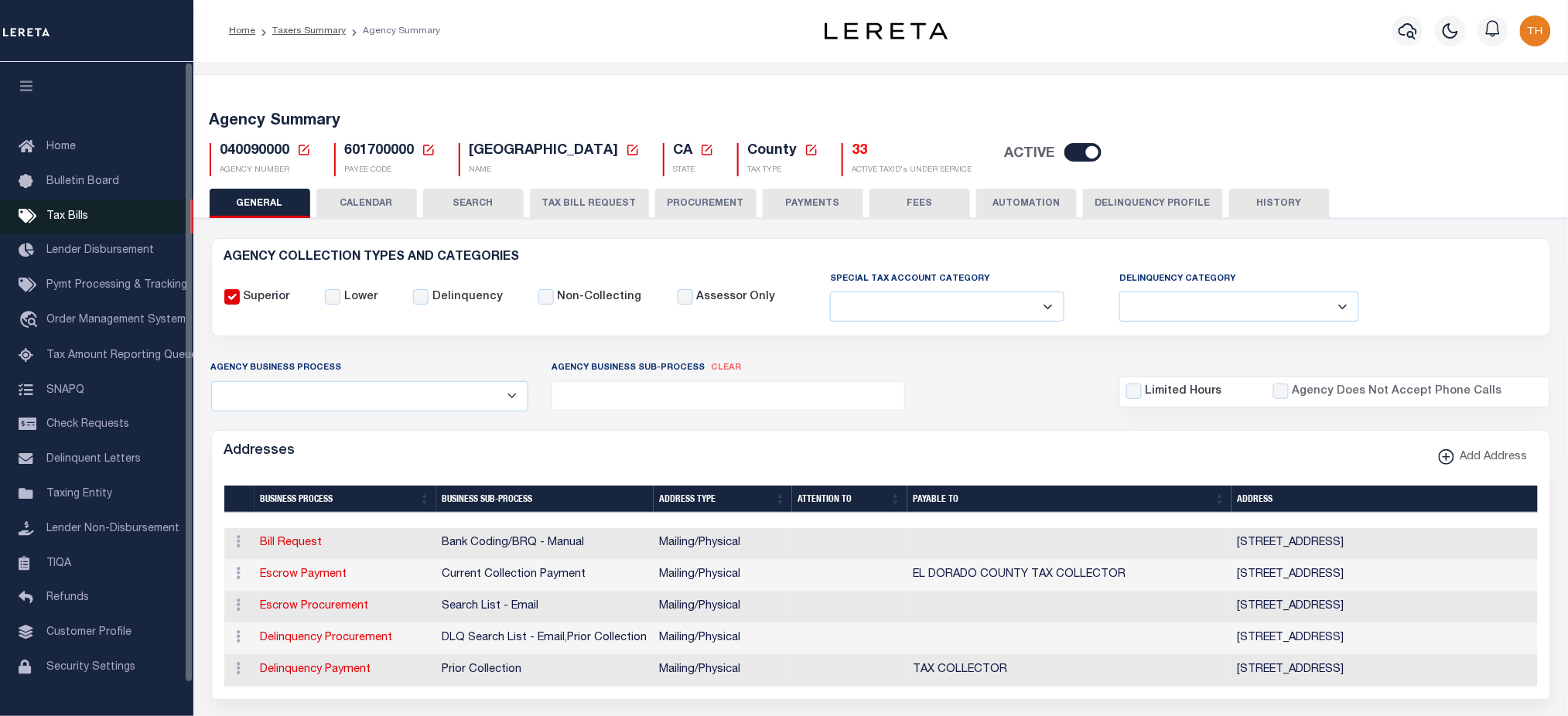
click at [72, 219] on span "Tax Bills" at bounding box center [67, 216] width 41 height 11
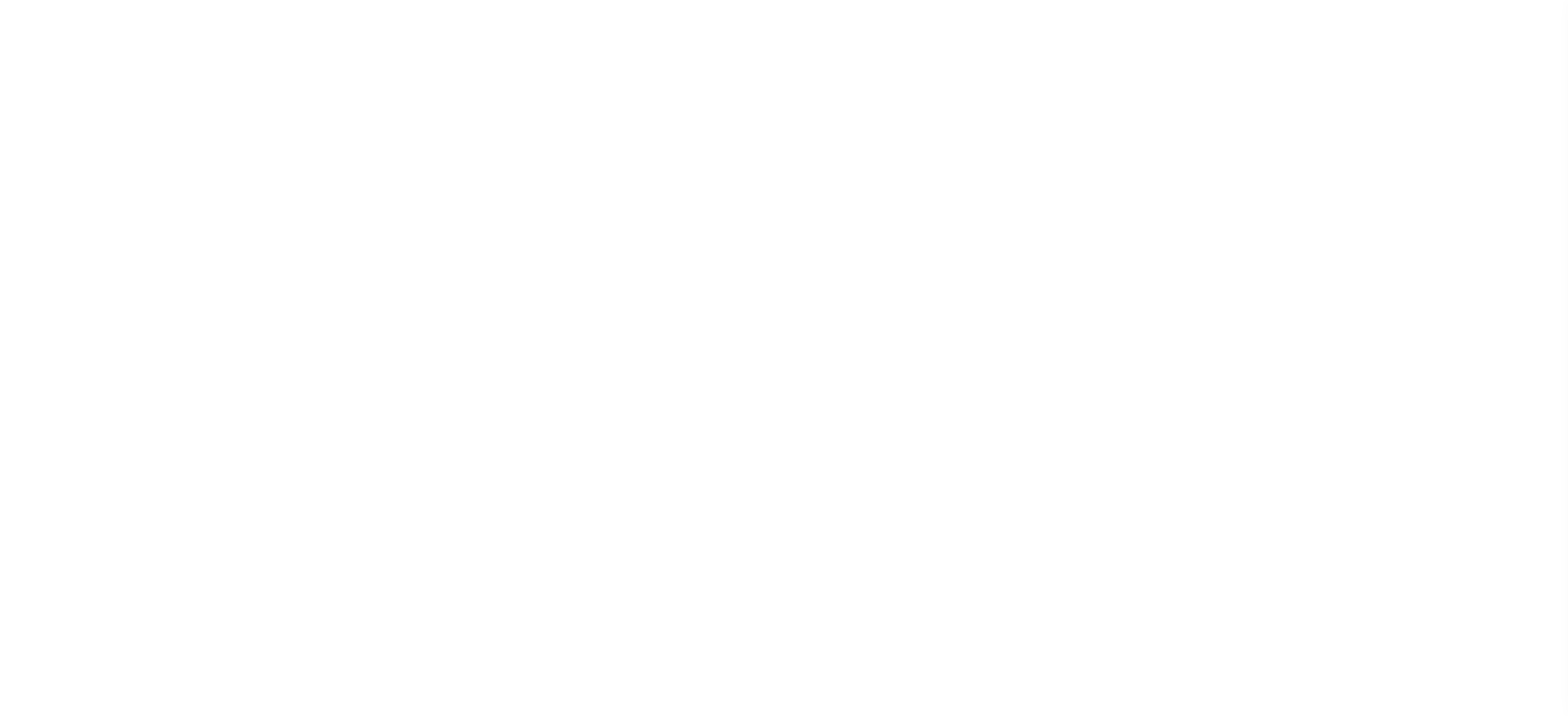
select select
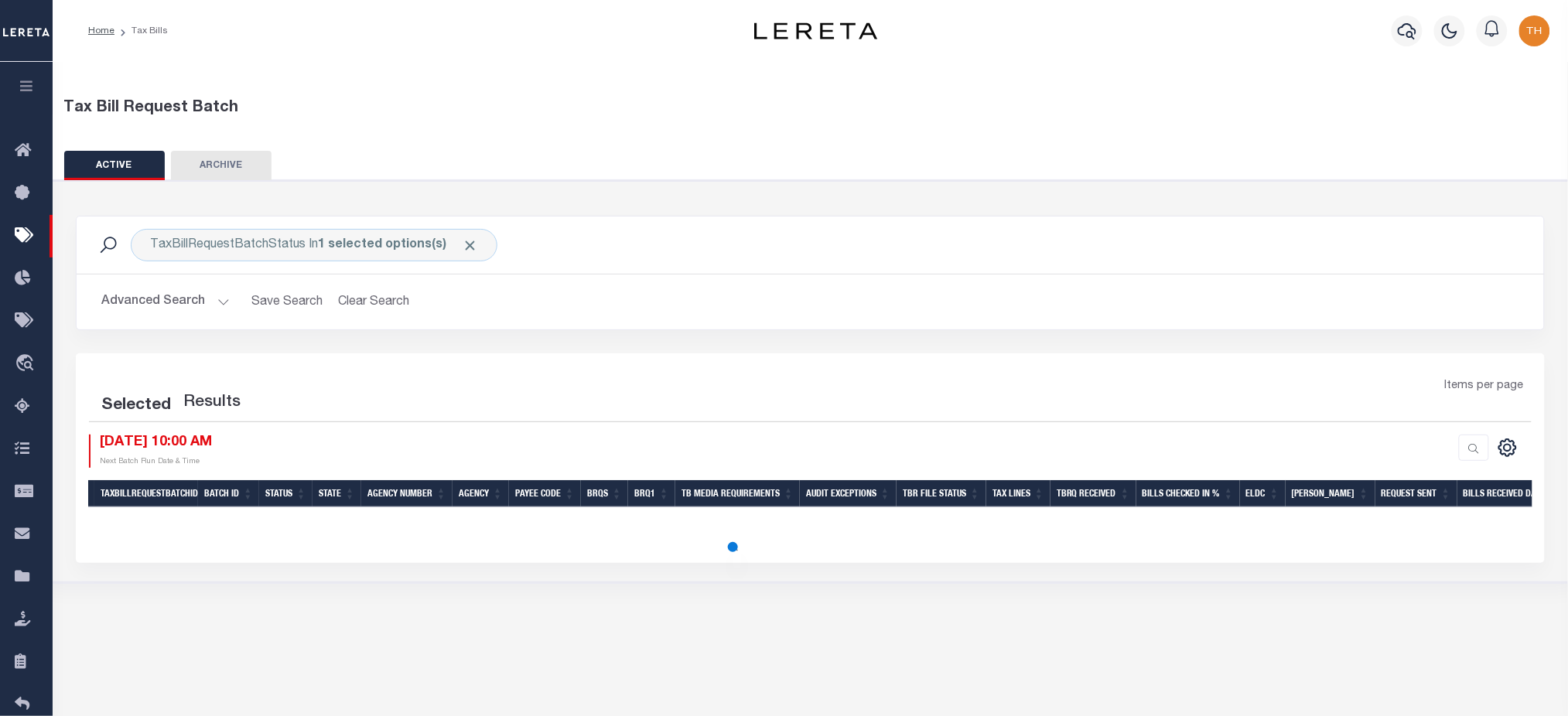
click at [173, 310] on button "Advanced Search" at bounding box center [166, 302] width 128 height 30
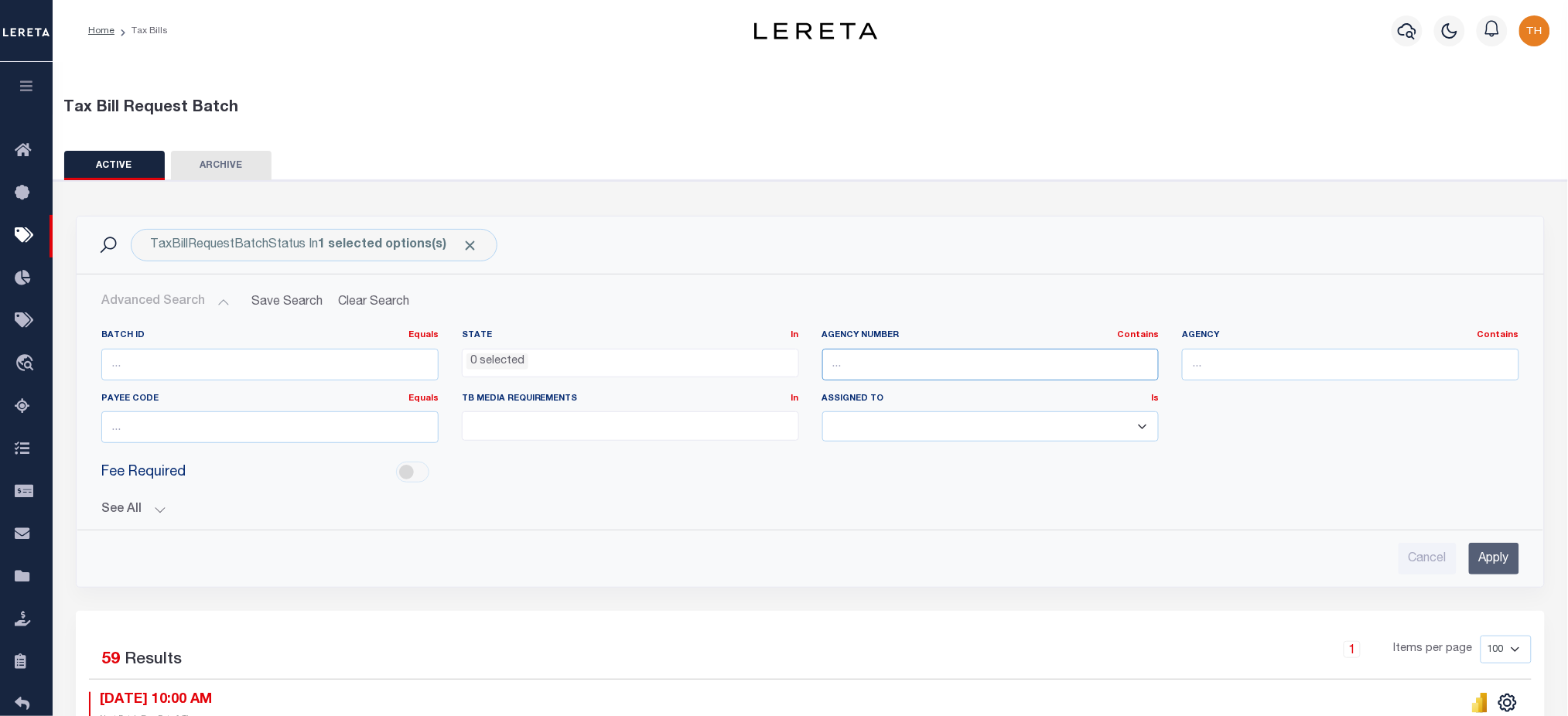
click at [996, 367] on input "text" at bounding box center [990, 365] width 337 height 32
click at [842, 440] on select "Abdul Muzain Agustin Fernandez Agustin Maturino Alberto Estrada Ali Ayubkhan Al…" at bounding box center [990, 426] width 337 height 30
click at [126, 514] on button "See All" at bounding box center [810, 510] width 1417 height 15
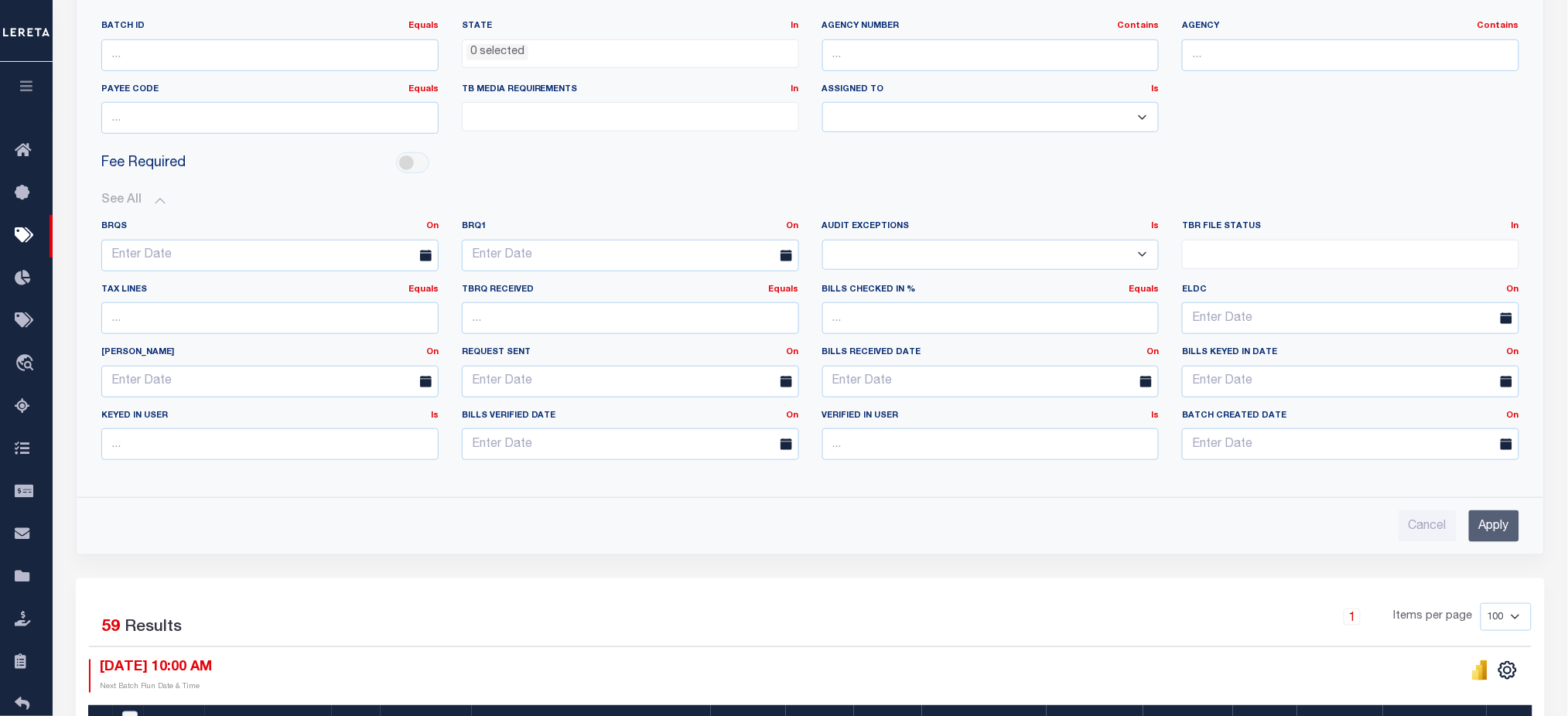
scroll to position [206, 0]
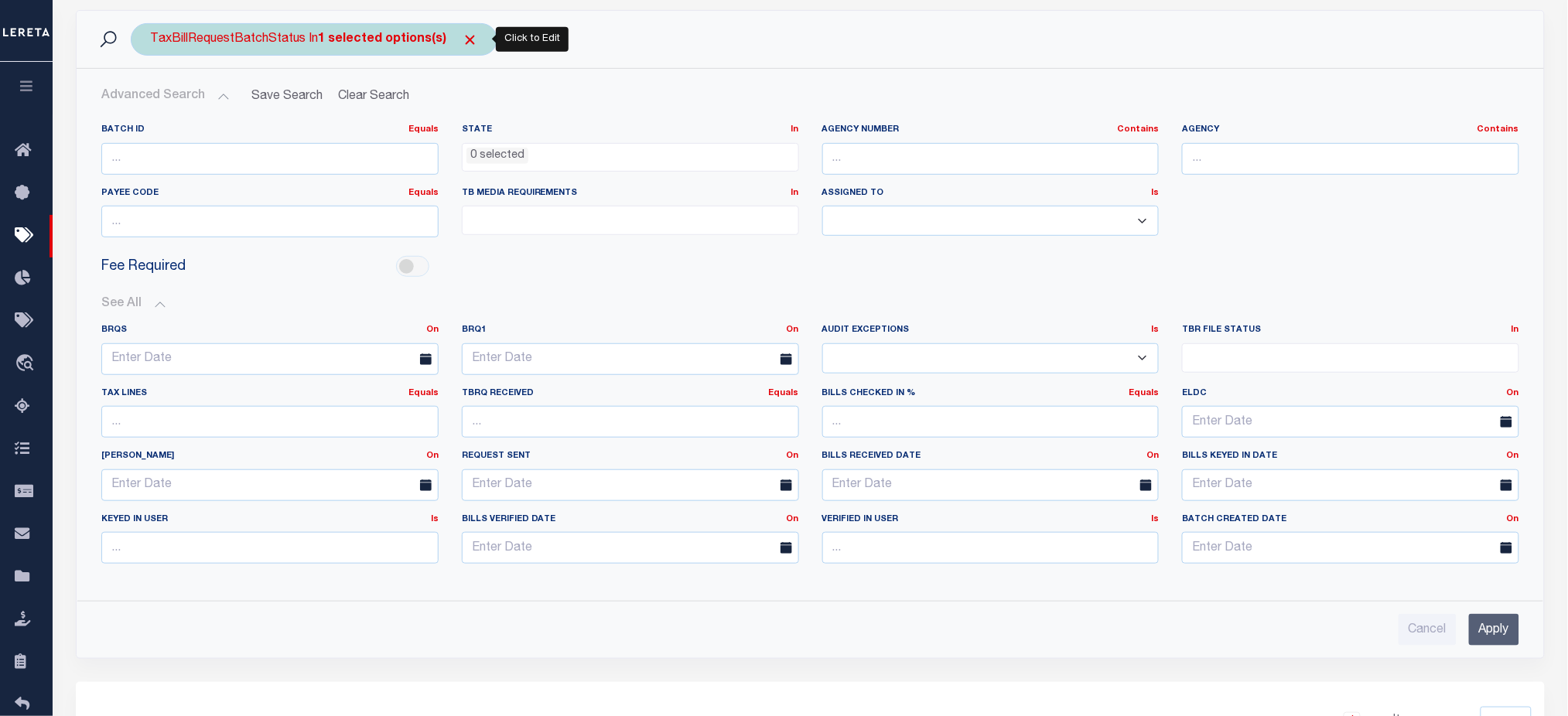
click at [387, 37] on b "1 selected options(s)" at bounding box center [382, 39] width 128 height 12
click at [303, 71] on ul "1 selected" at bounding box center [264, 69] width 226 height 20
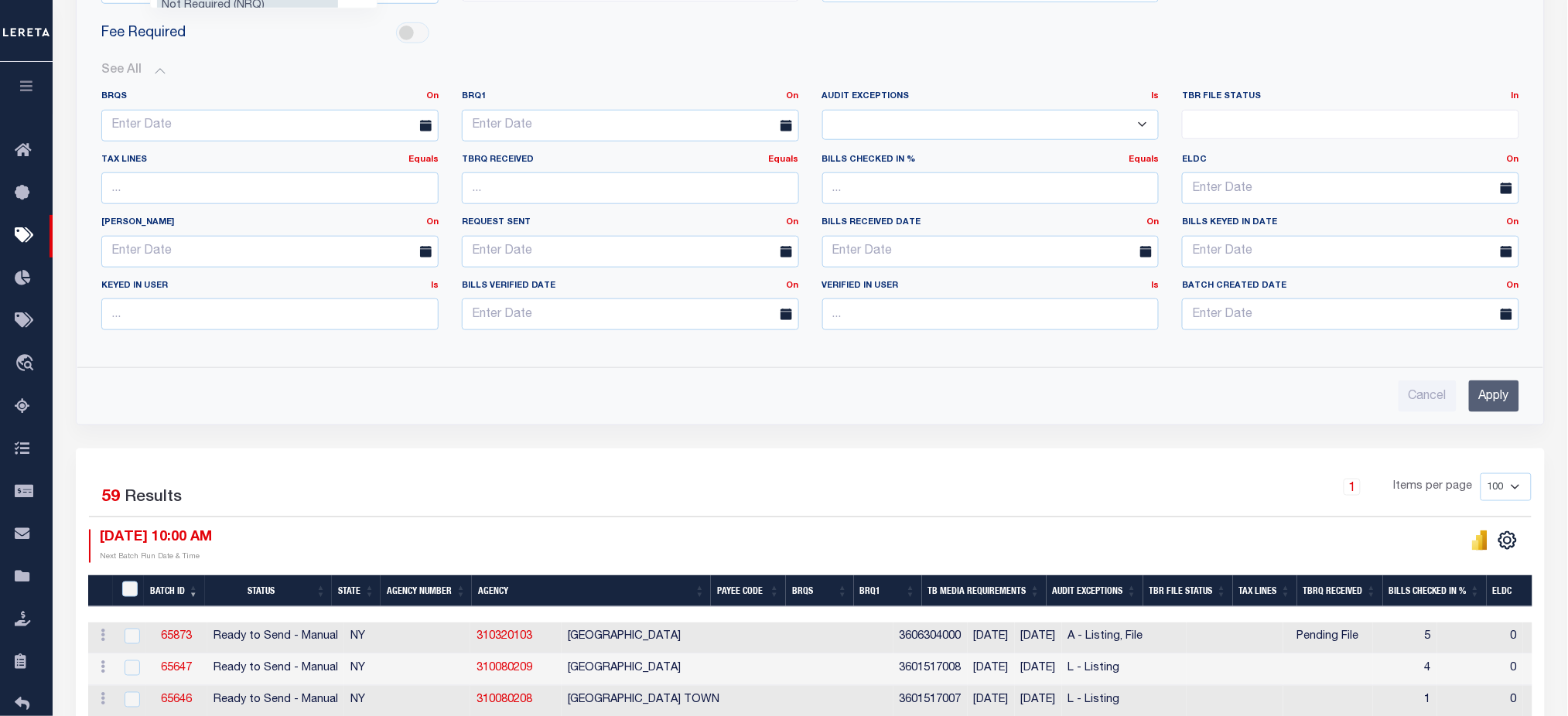
scroll to position [310, 0]
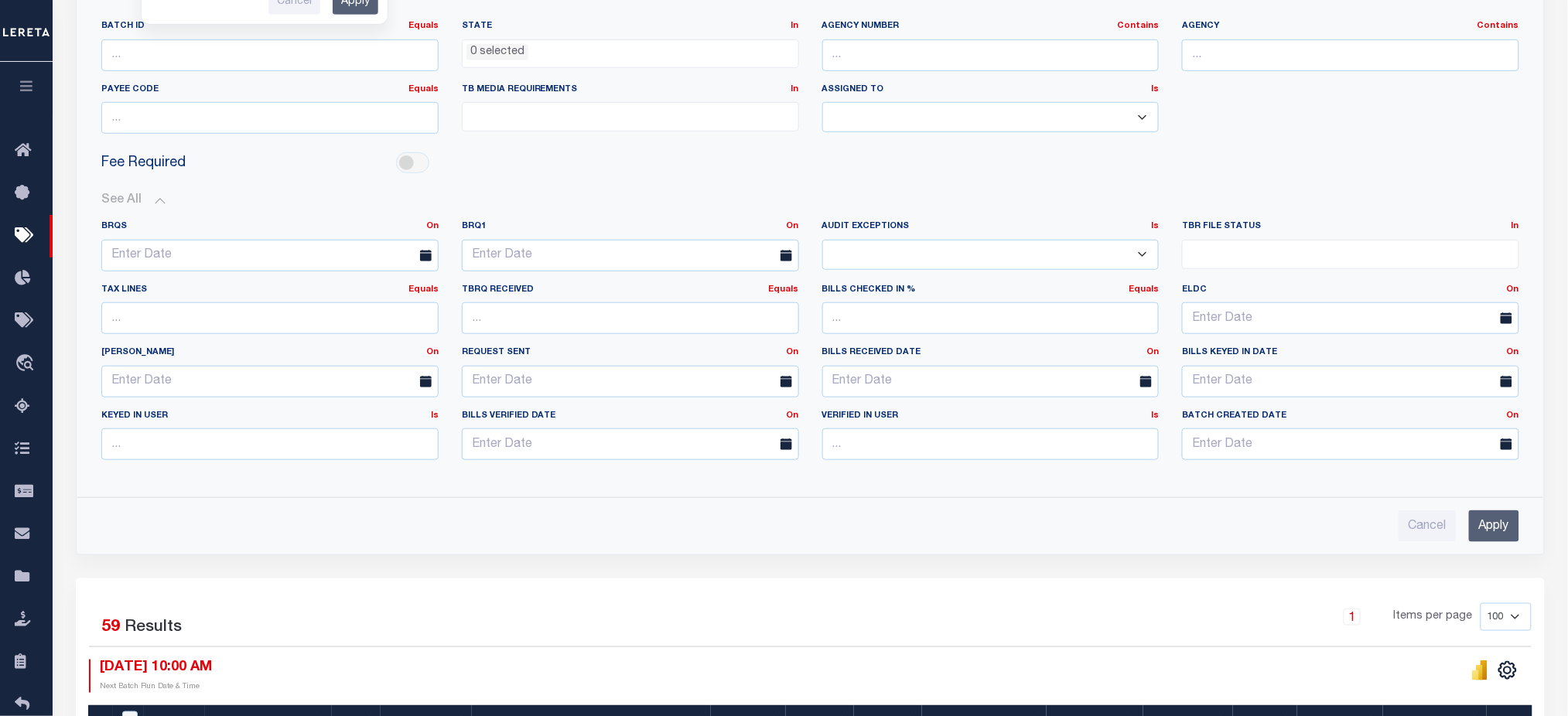
click at [1056, 253] on select "Yes No" at bounding box center [990, 255] width 337 height 30
click at [824, 199] on button "See All" at bounding box center [810, 200] width 1417 height 15
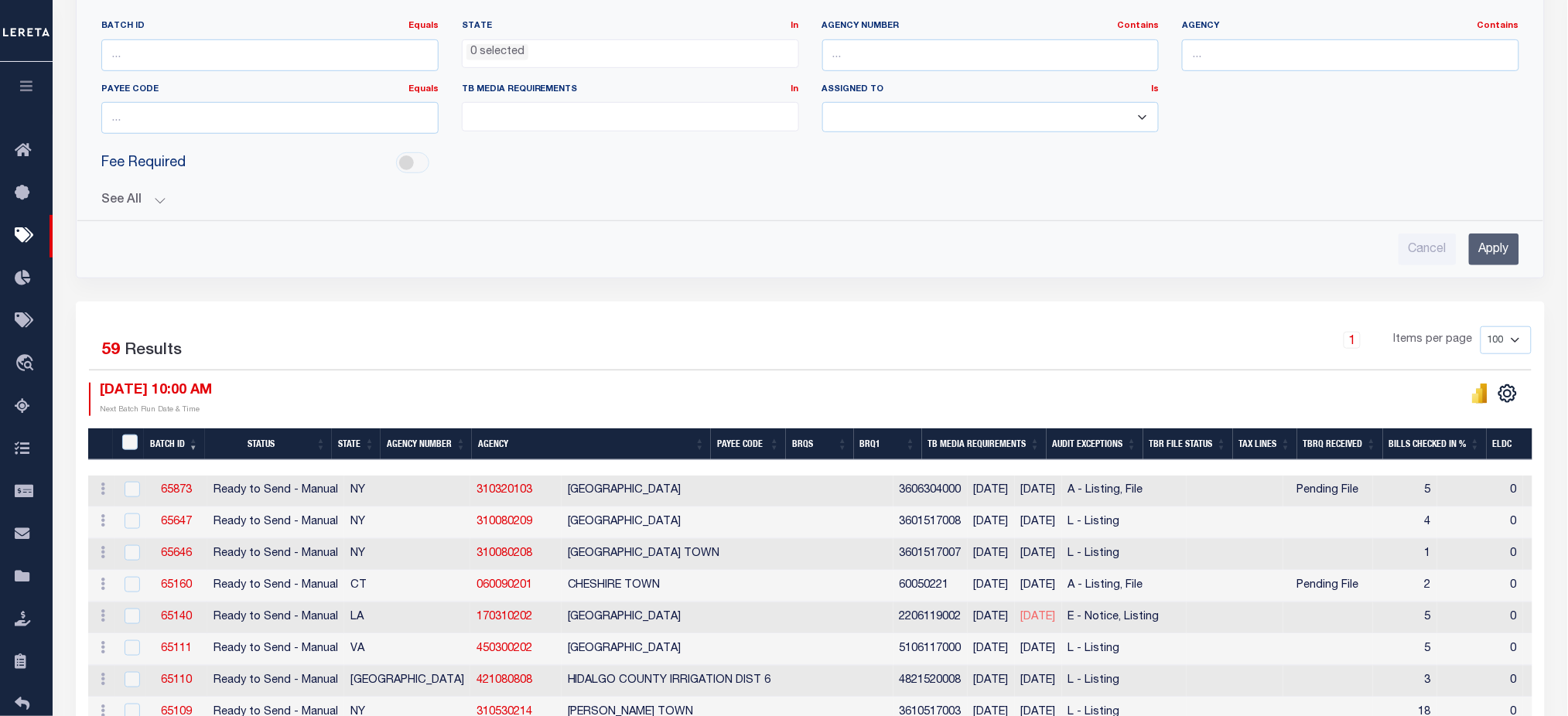
click at [139, 189] on div "See All BRQS On On After Before Between On On After Is" at bounding box center [810, 194] width 1417 height 27
click at [138, 203] on button "See All" at bounding box center [810, 200] width 1417 height 15
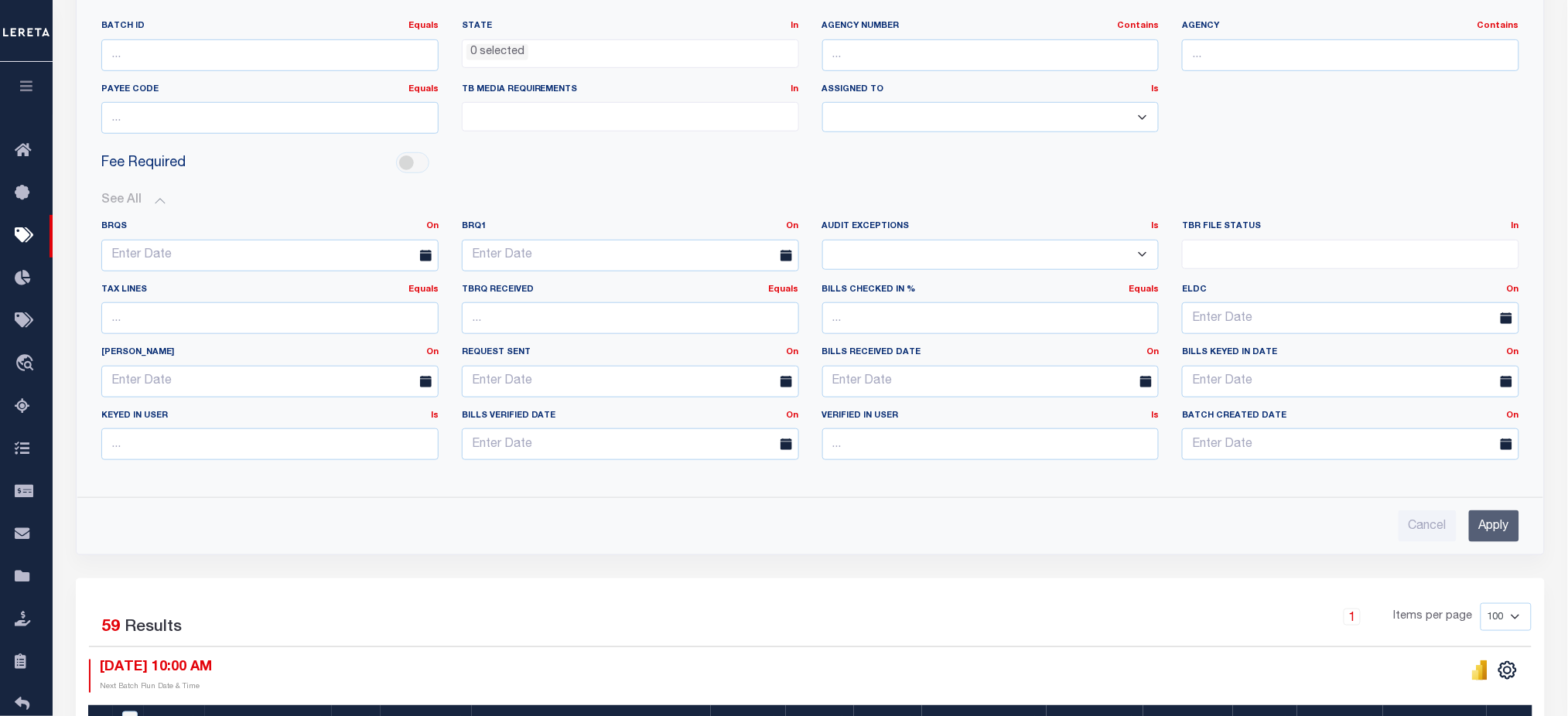
scroll to position [206, 0]
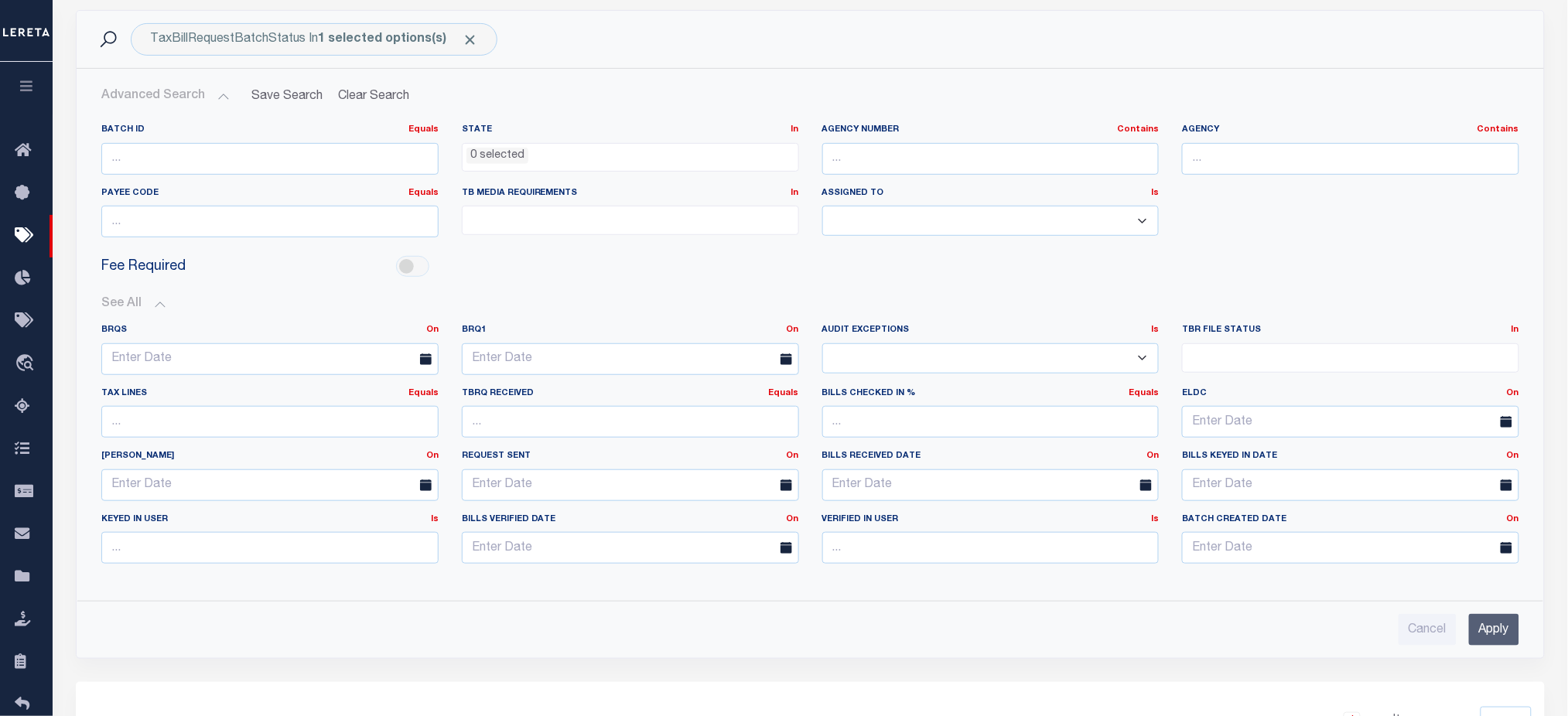
click at [696, 222] on ul at bounding box center [630, 216] width 336 height 21
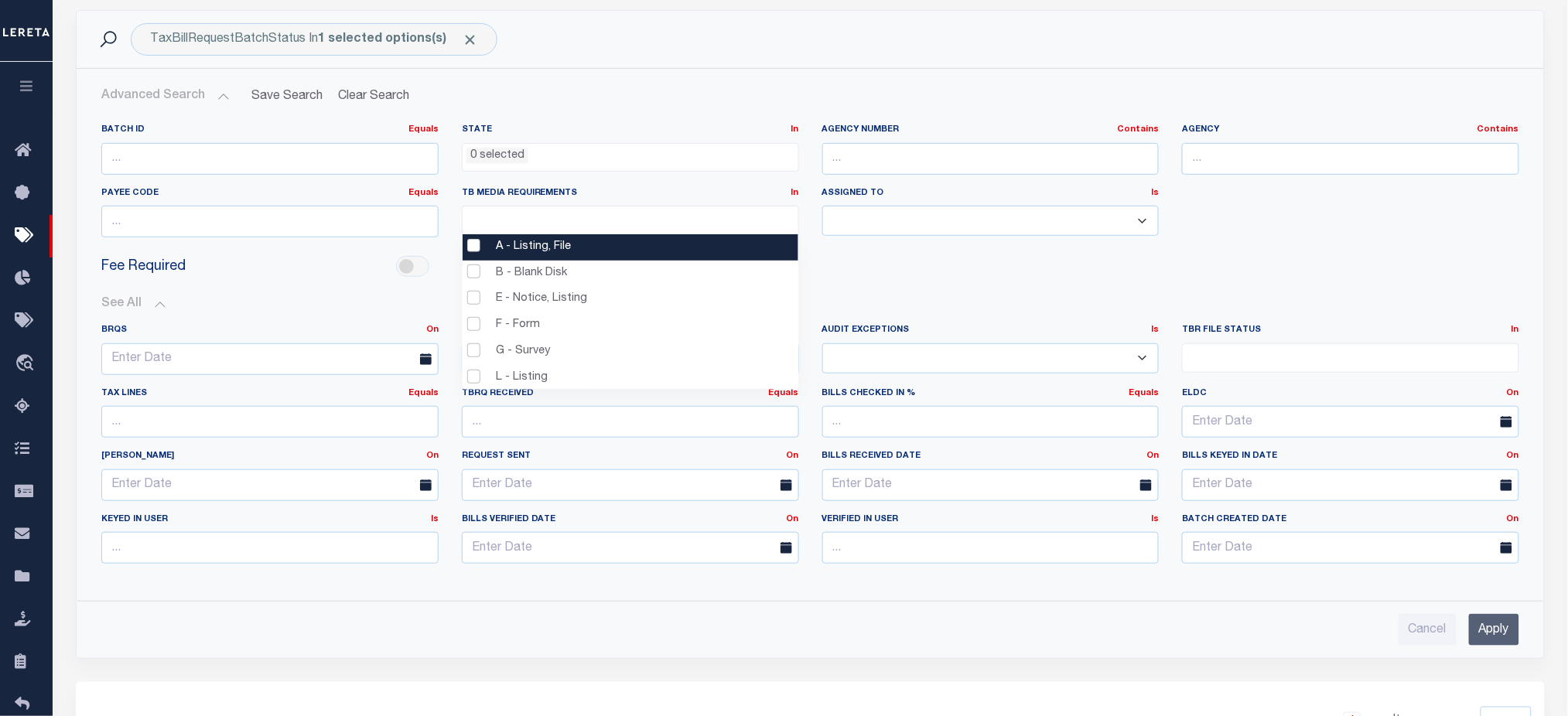
click at [472, 245] on li "A - Listing, File" at bounding box center [630, 247] width 336 height 26
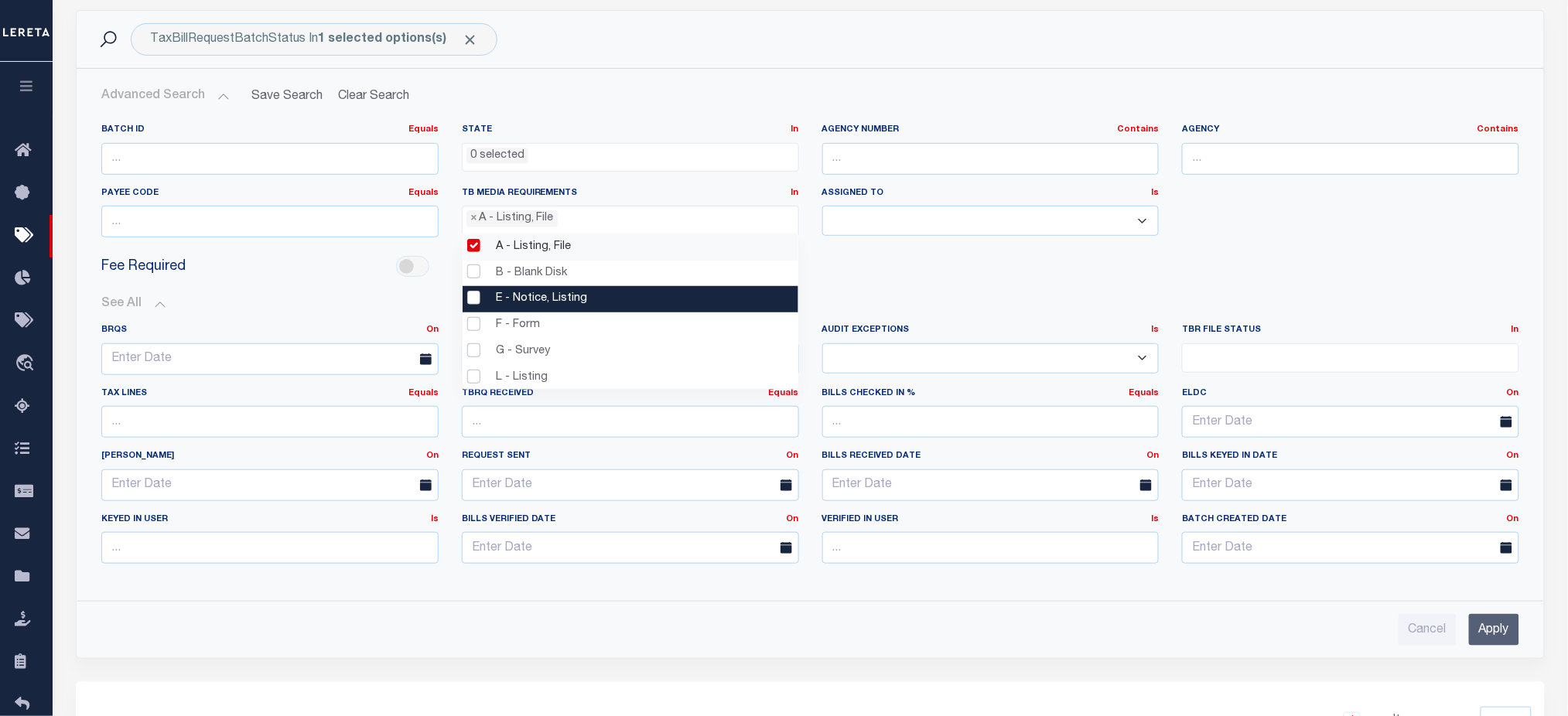
click at [471, 286] on li "E - Notice, Listing" at bounding box center [630, 299] width 336 height 26
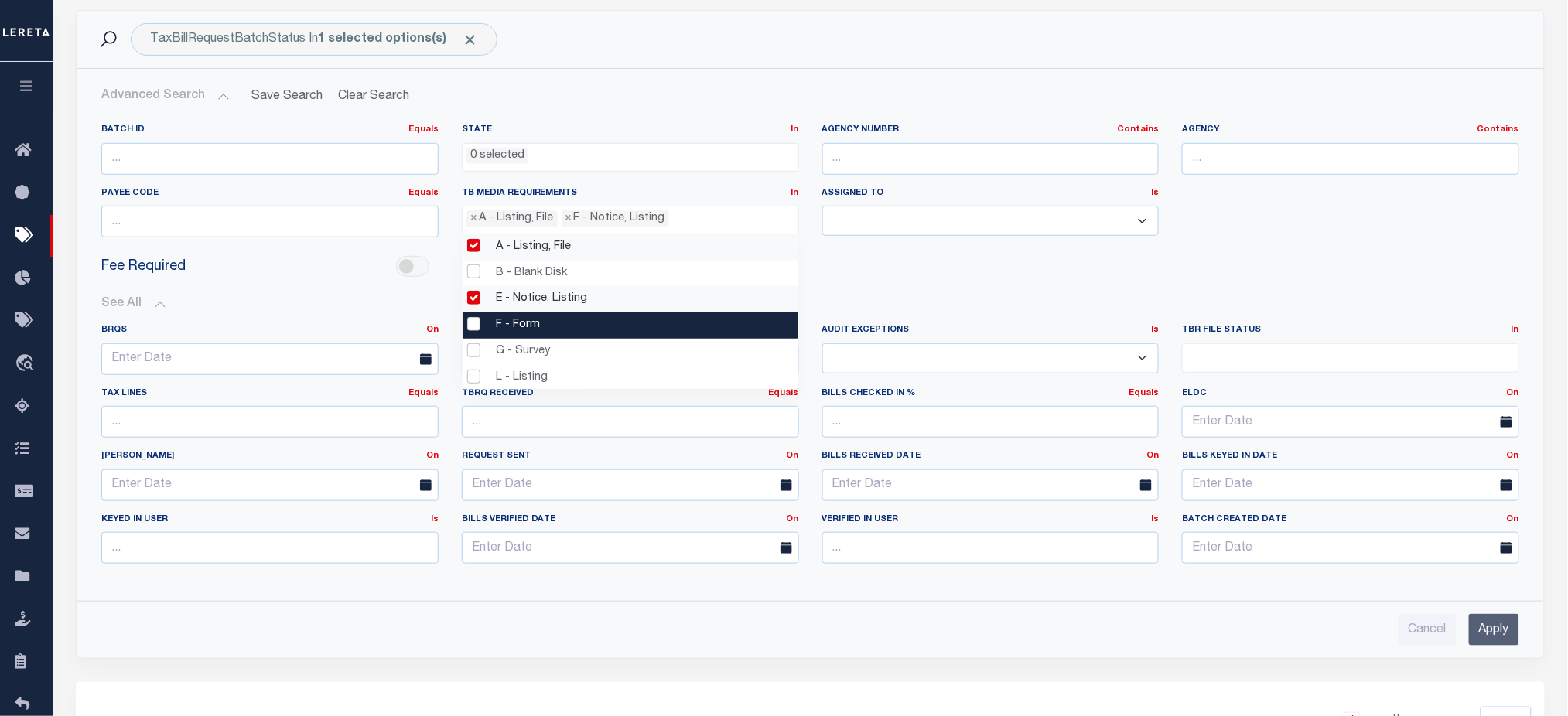
click at [469, 319] on li "F - Form" at bounding box center [630, 326] width 336 height 26
click at [468, 333] on li "F - Form" at bounding box center [630, 326] width 336 height 26
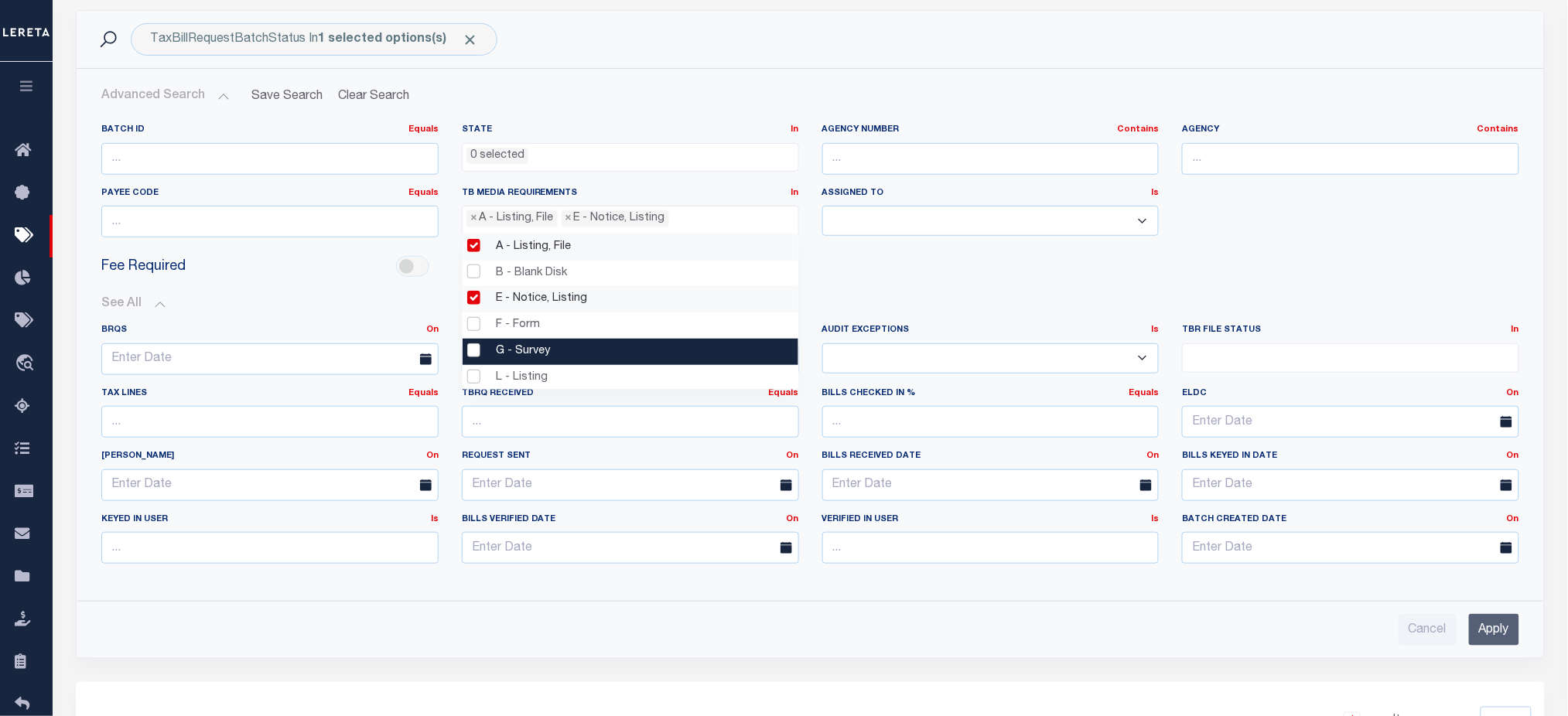
click at [471, 358] on li "G - Survey" at bounding box center [630, 352] width 336 height 26
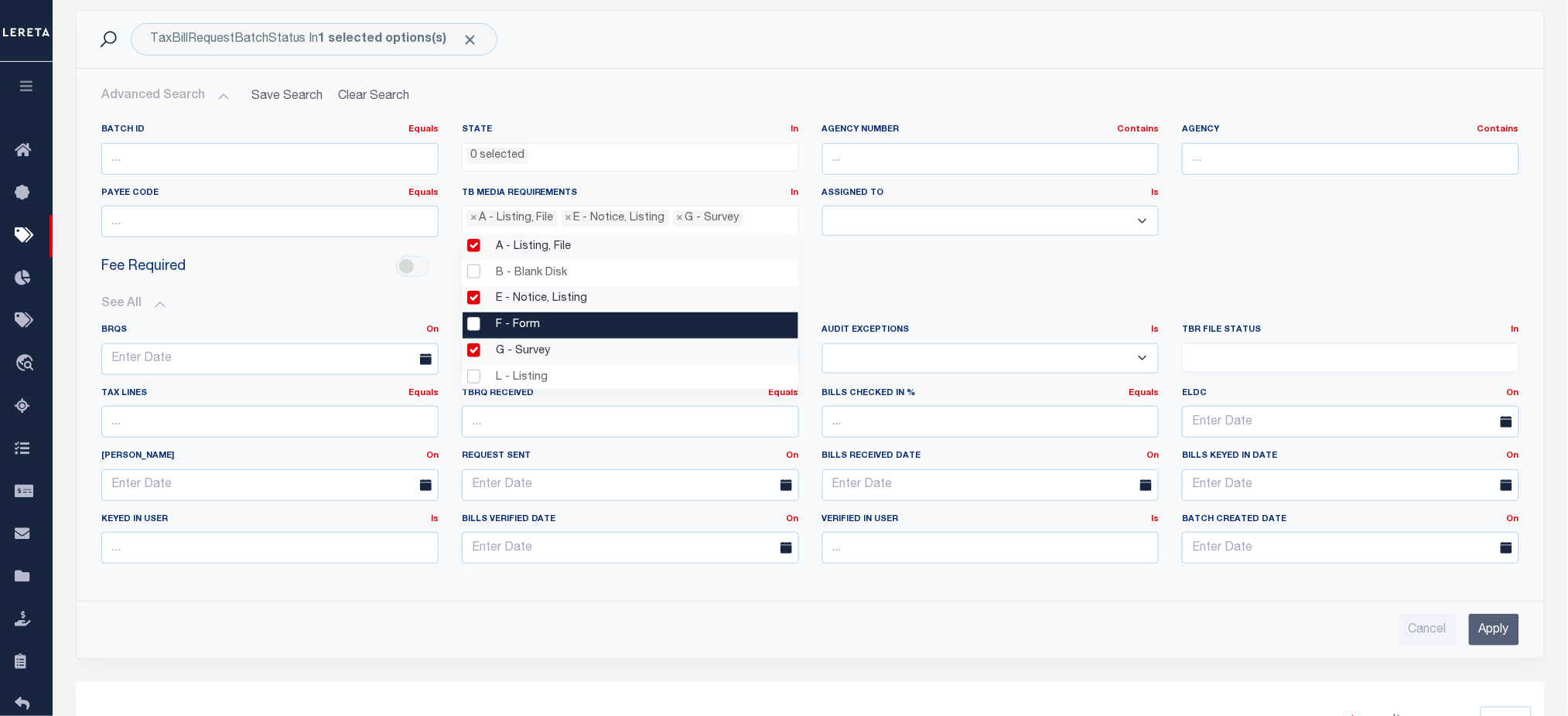
click at [471, 330] on li "F - Form" at bounding box center [630, 326] width 336 height 26
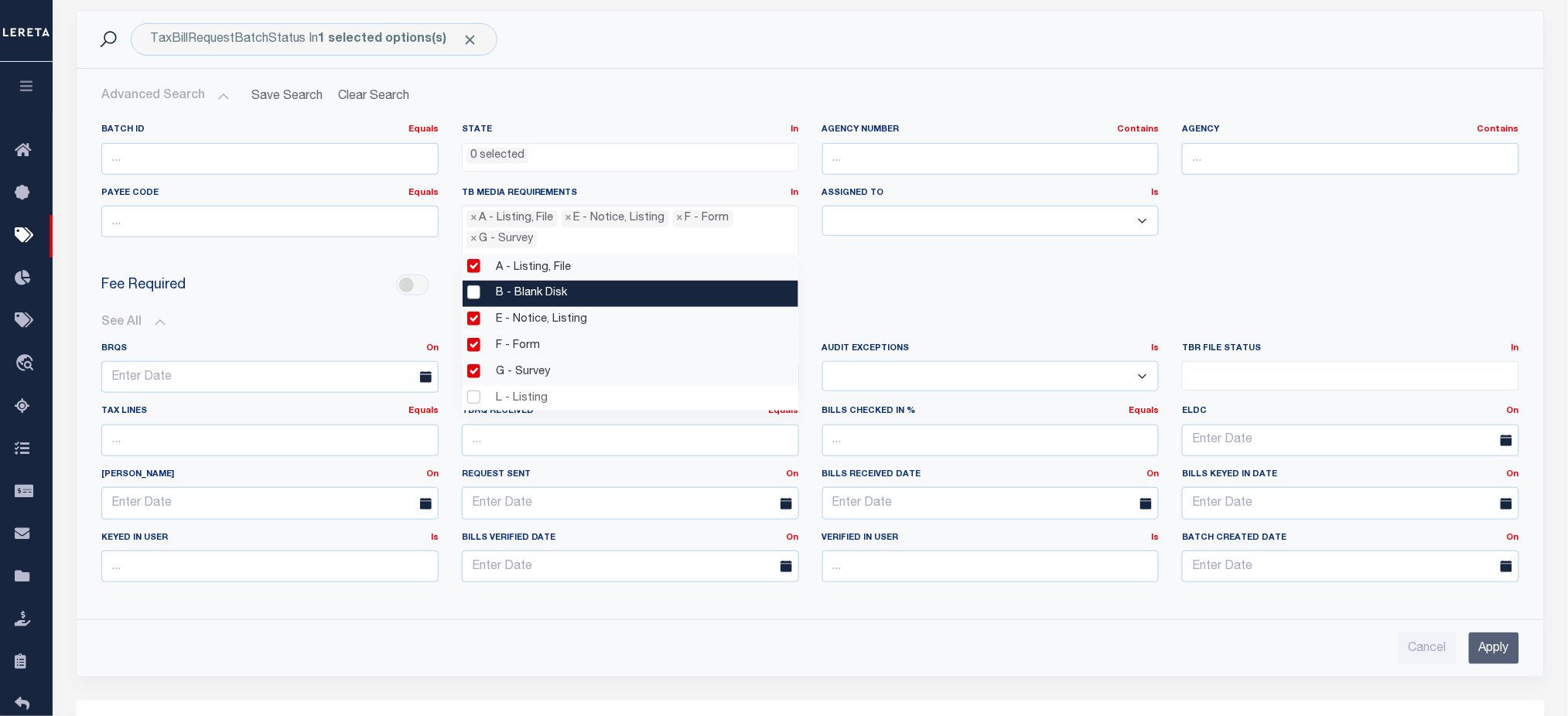
click at [472, 296] on li "B - Blank Disk" at bounding box center [630, 294] width 336 height 26
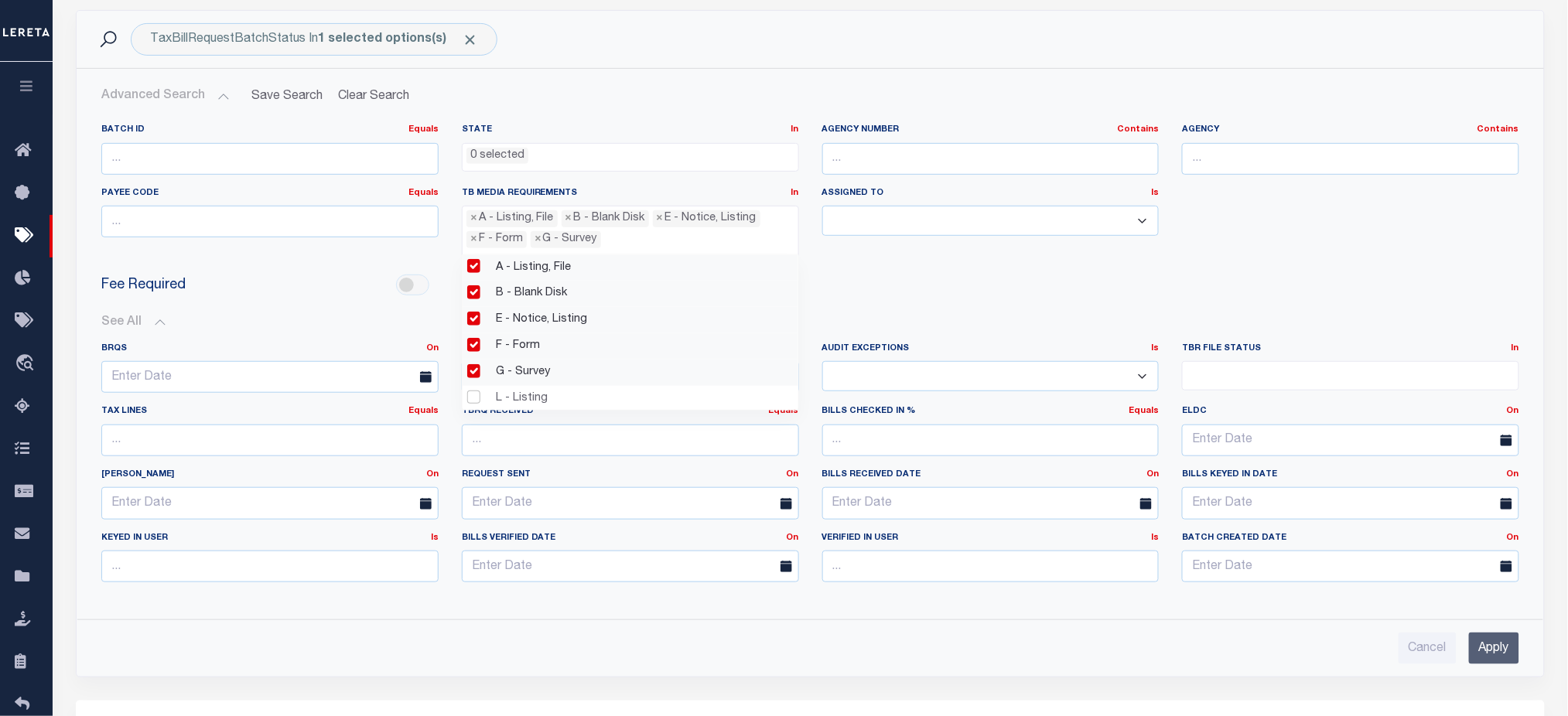
drag, startPoint x: 640, startPoint y: 240, endPoint x: 484, endPoint y: 215, distance: 158.0
click at [484, 215] on ul "× A - Listing, File × B - Blank Disk × E - Notice, Listing × F - Form × G - Sur…" at bounding box center [630, 227] width 336 height 41
click at [472, 220] on span "×" at bounding box center [473, 218] width 7 height 17
click at [464, 240] on ul "× B - Blank Disk × E - Notice, Listing × F - Form × G - Survey" at bounding box center [630, 227] width 336 height 41
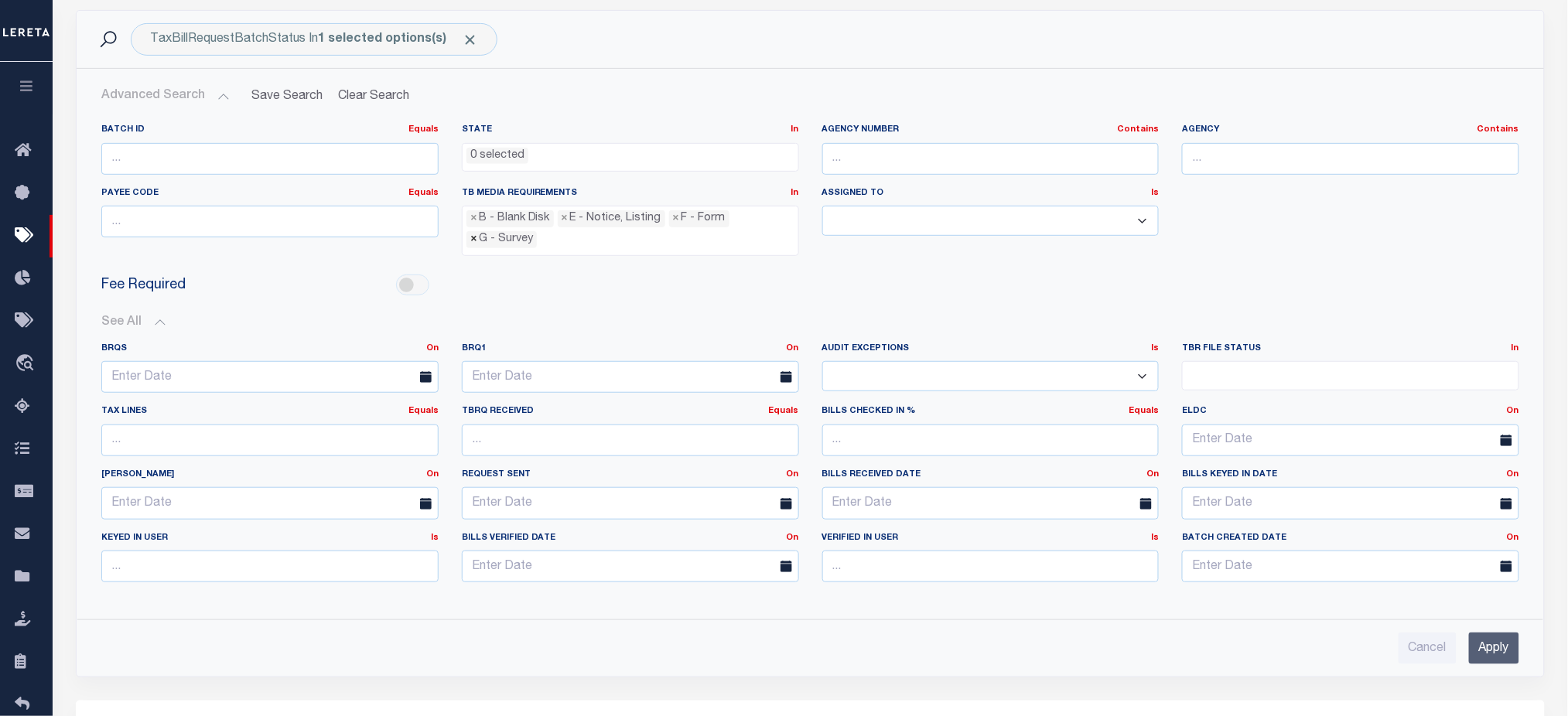
click at [475, 232] on span "×" at bounding box center [473, 240] width 7 height 17
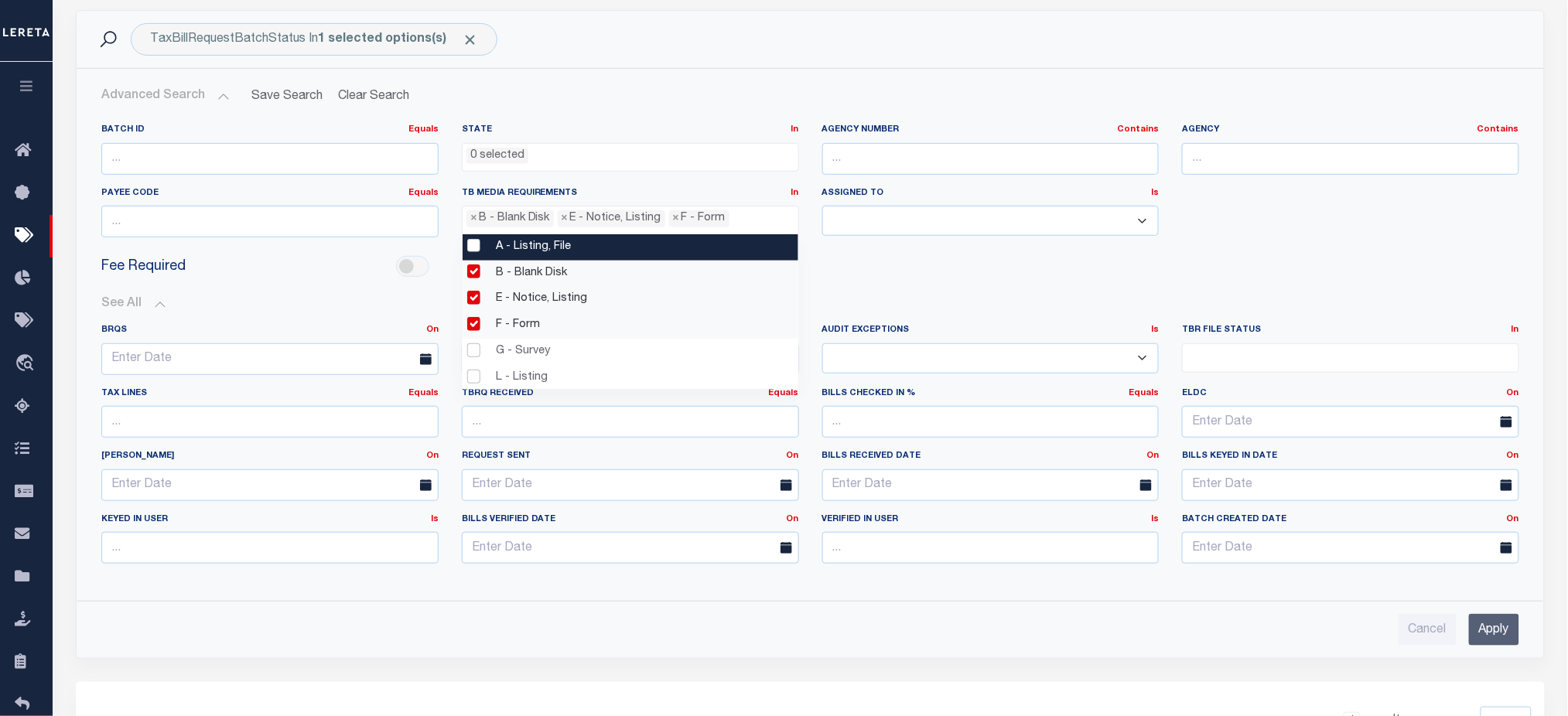
click at [477, 220] on li "× B - Blank Disk" at bounding box center [509, 218] width 88 height 17
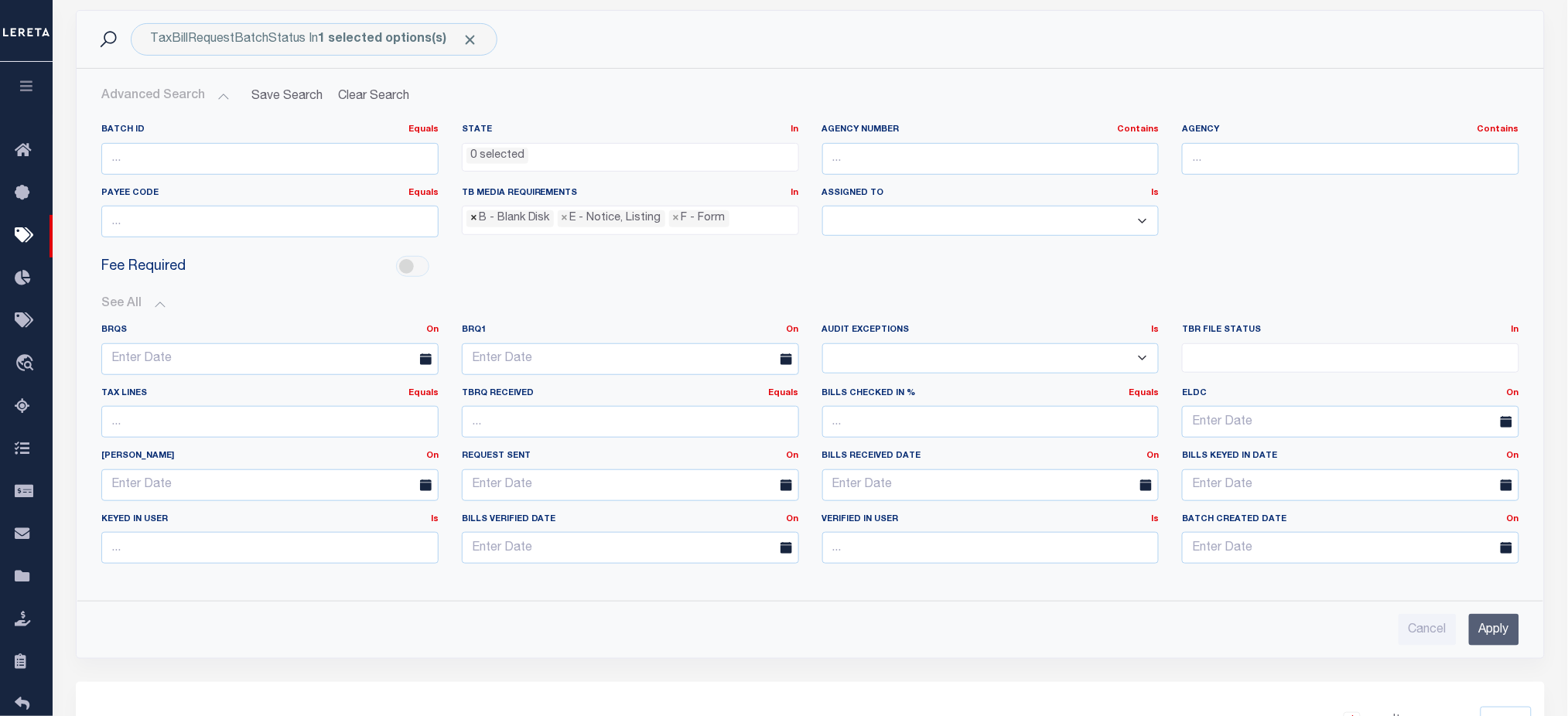
click at [472, 220] on span "×" at bounding box center [473, 218] width 7 height 17
select select "19"
click at [472, 220] on span "×" at bounding box center [473, 218] width 7 height 17
select select
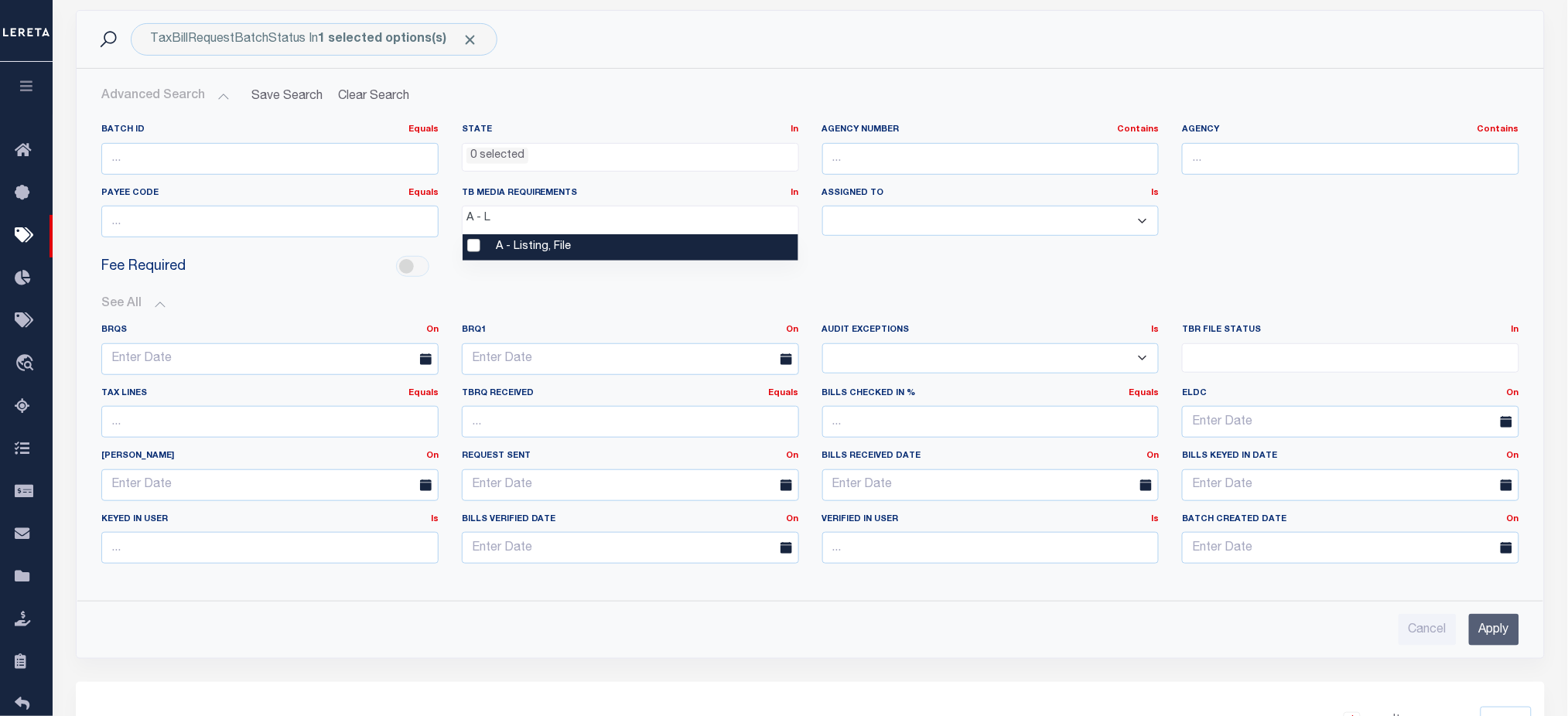
type input "A - L"
click at [466, 242] on li "A - Listing, File" at bounding box center [630, 247] width 336 height 26
select select "16"
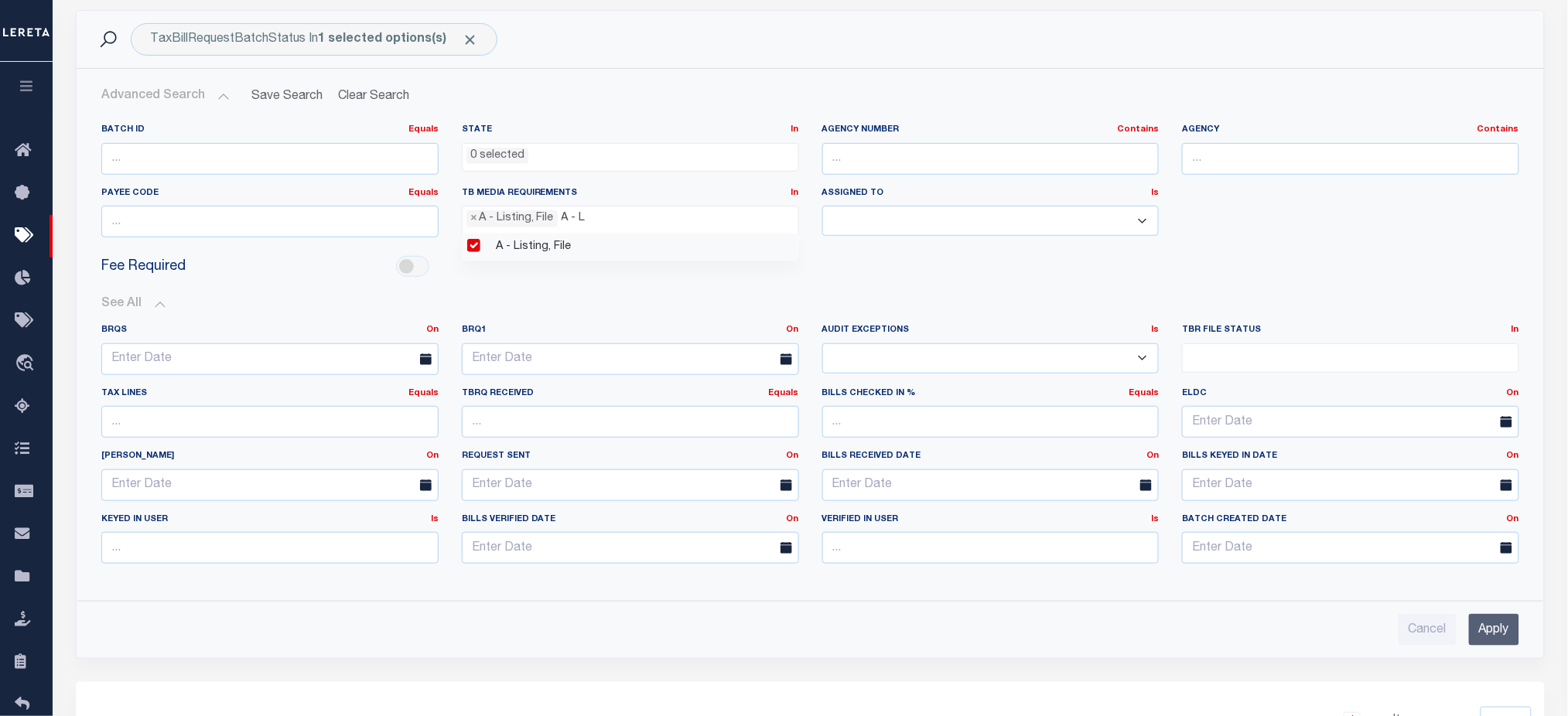
drag, startPoint x: 601, startPoint y: 220, endPoint x: 552, endPoint y: 223, distance: 49.1
click at [552, 223] on ul "× A - Listing, File A - L" at bounding box center [630, 216] width 336 height 21
click at [472, 220] on span "×" at bounding box center [473, 218] width 7 height 17
drag, startPoint x: 456, startPoint y: 193, endPoint x: 625, endPoint y: 194, distance: 169.0
click at [625, 194] on div "TB Media Requirements In In A - Listing, File B - Blank Disk E - Notice, Listin…" at bounding box center [630, 218] width 360 height 63
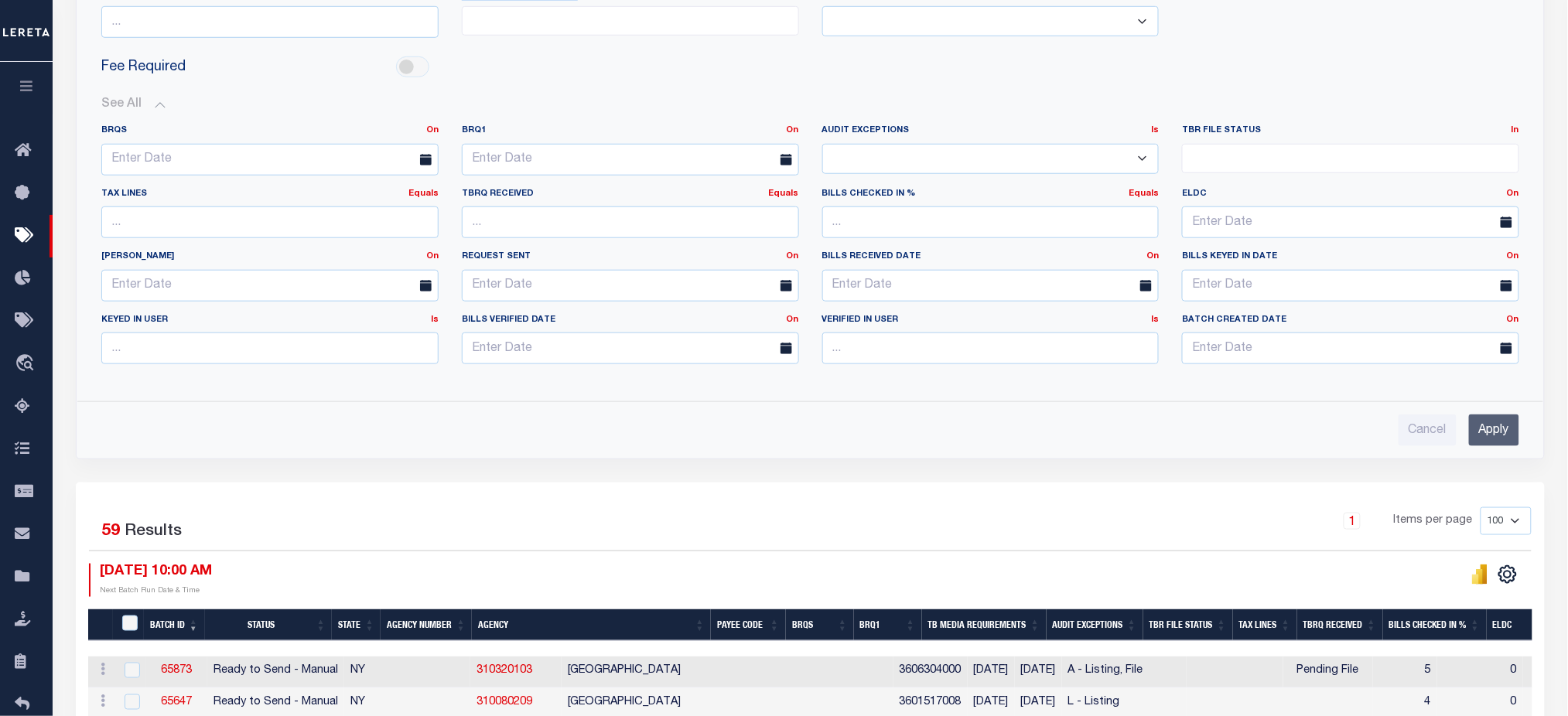
scroll to position [515, 0]
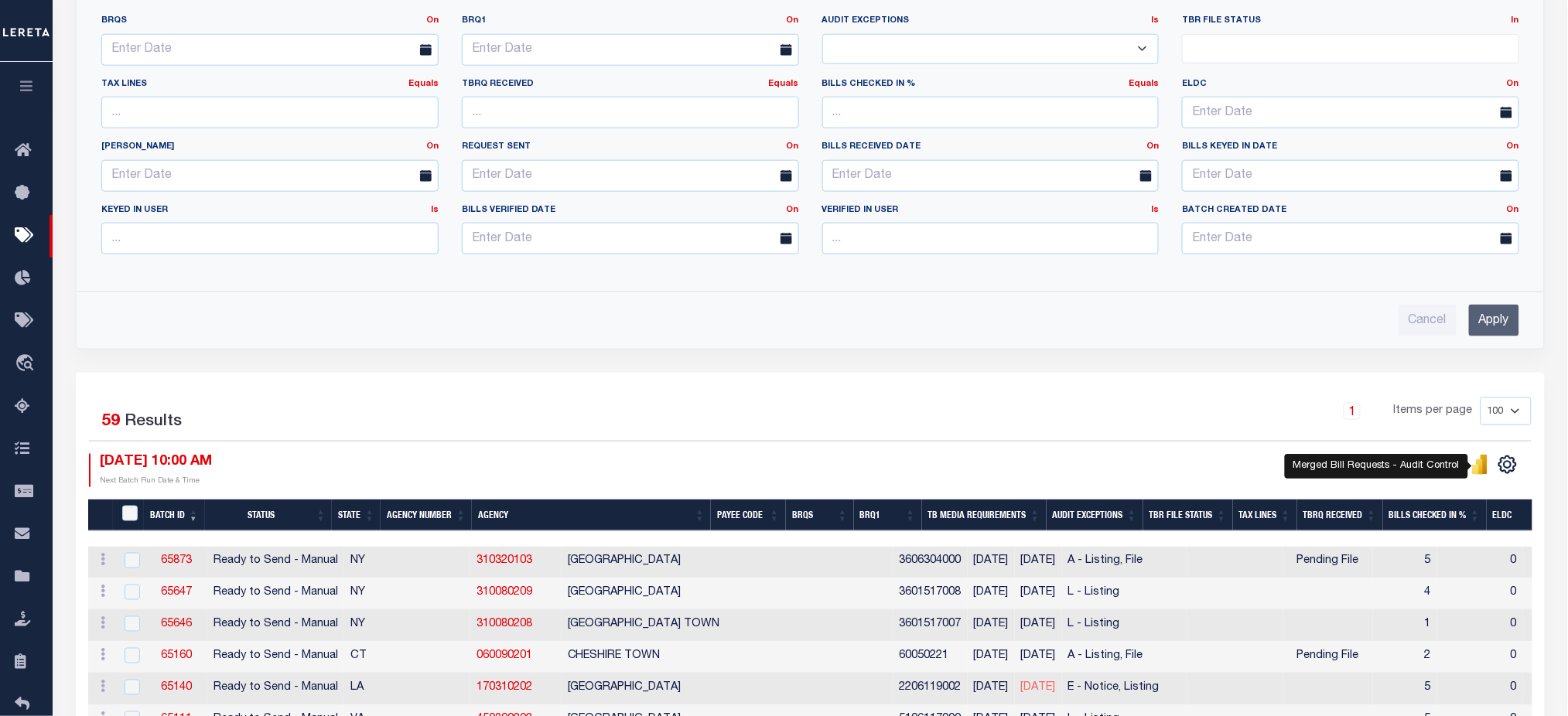
click at [1480, 467] on icon "" at bounding box center [1480, 467] width 7 height 15
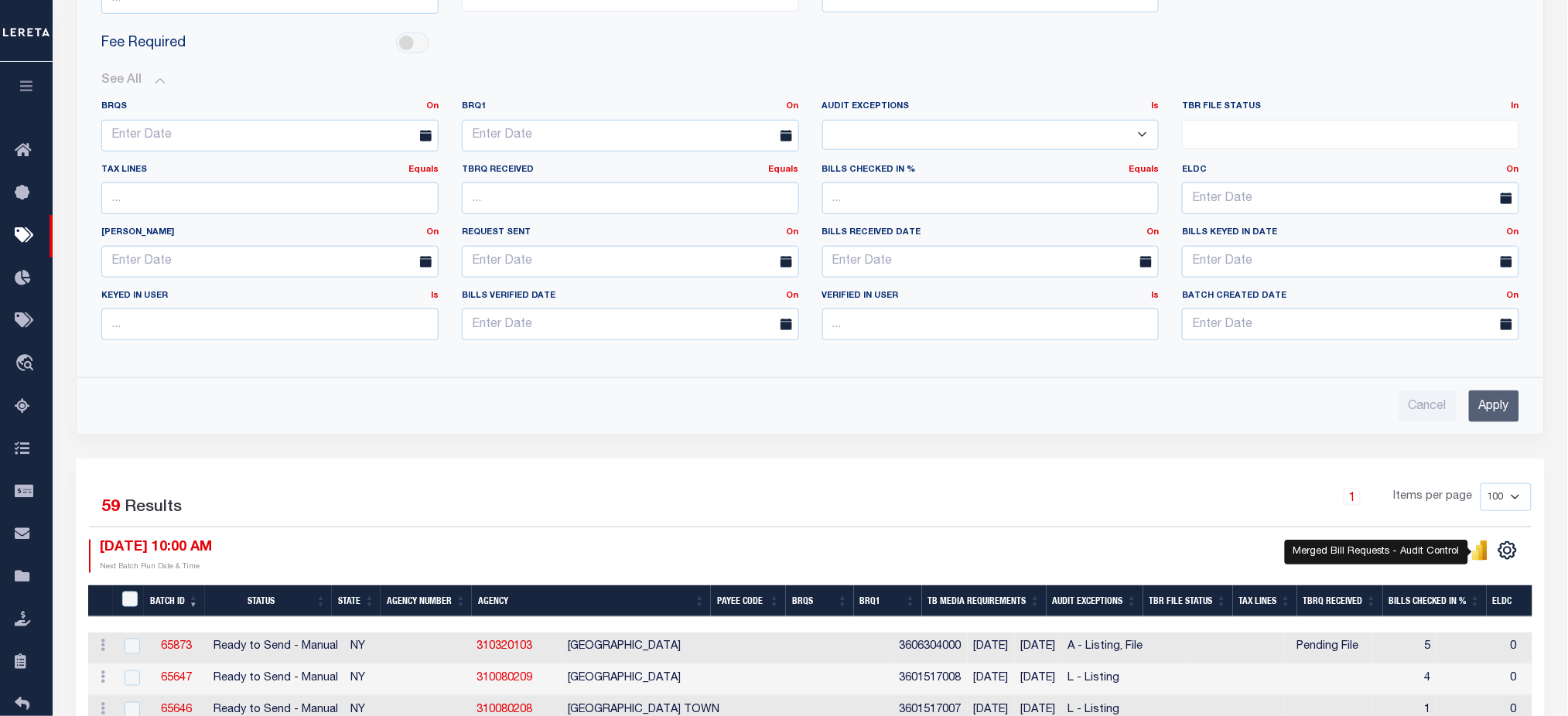
scroll to position [310, 0]
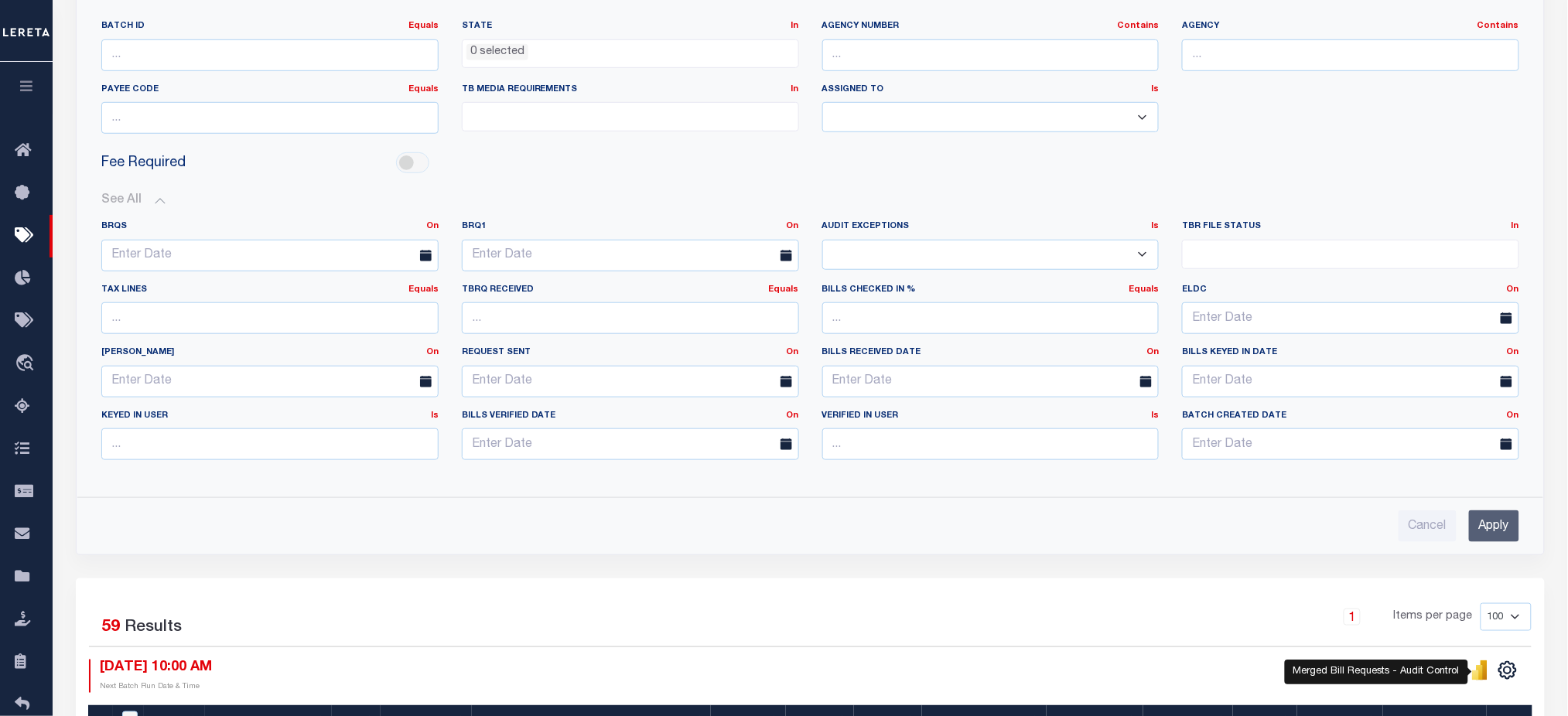
click at [590, 119] on ul at bounding box center [630, 113] width 336 height 21
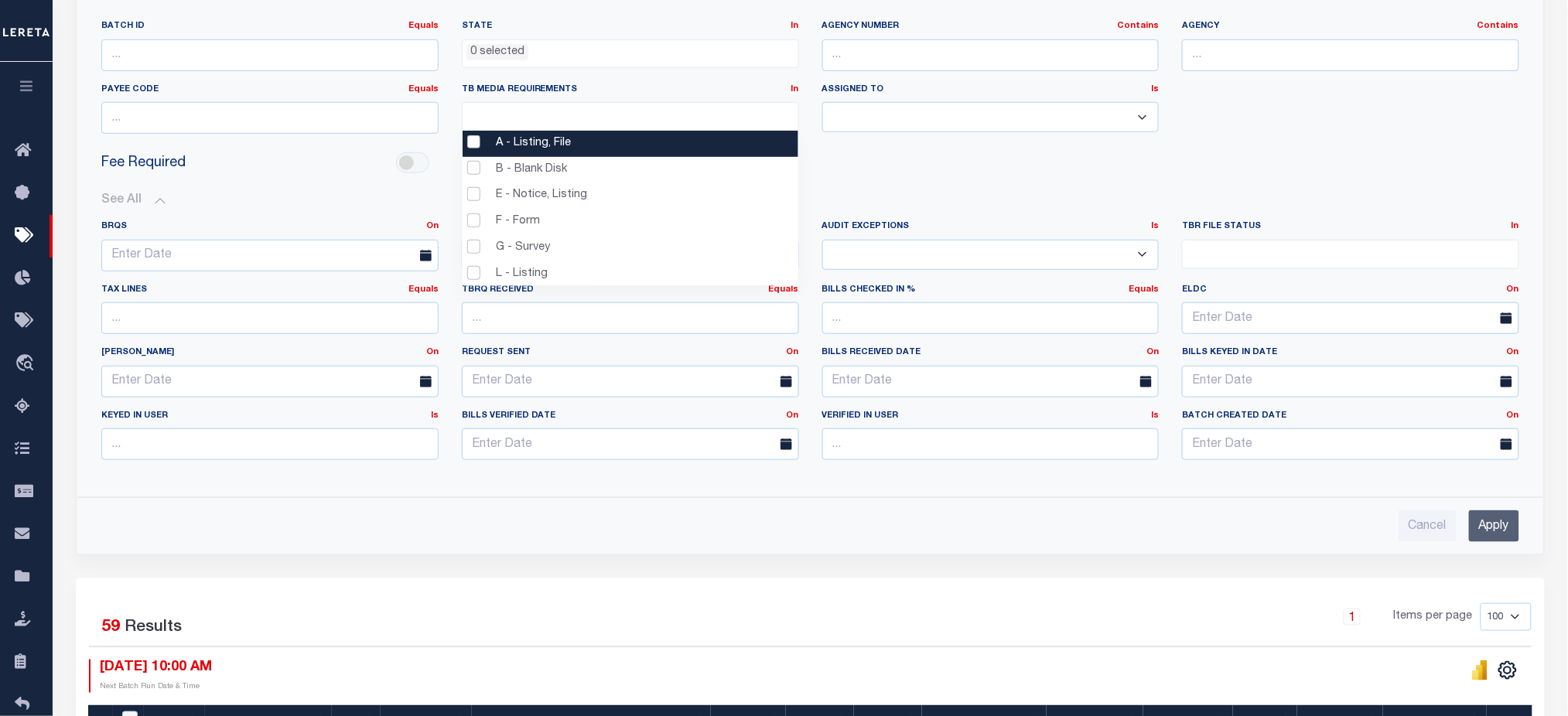
click at [480, 145] on li "A - Listing, File" at bounding box center [630, 144] width 336 height 26
select select "16"
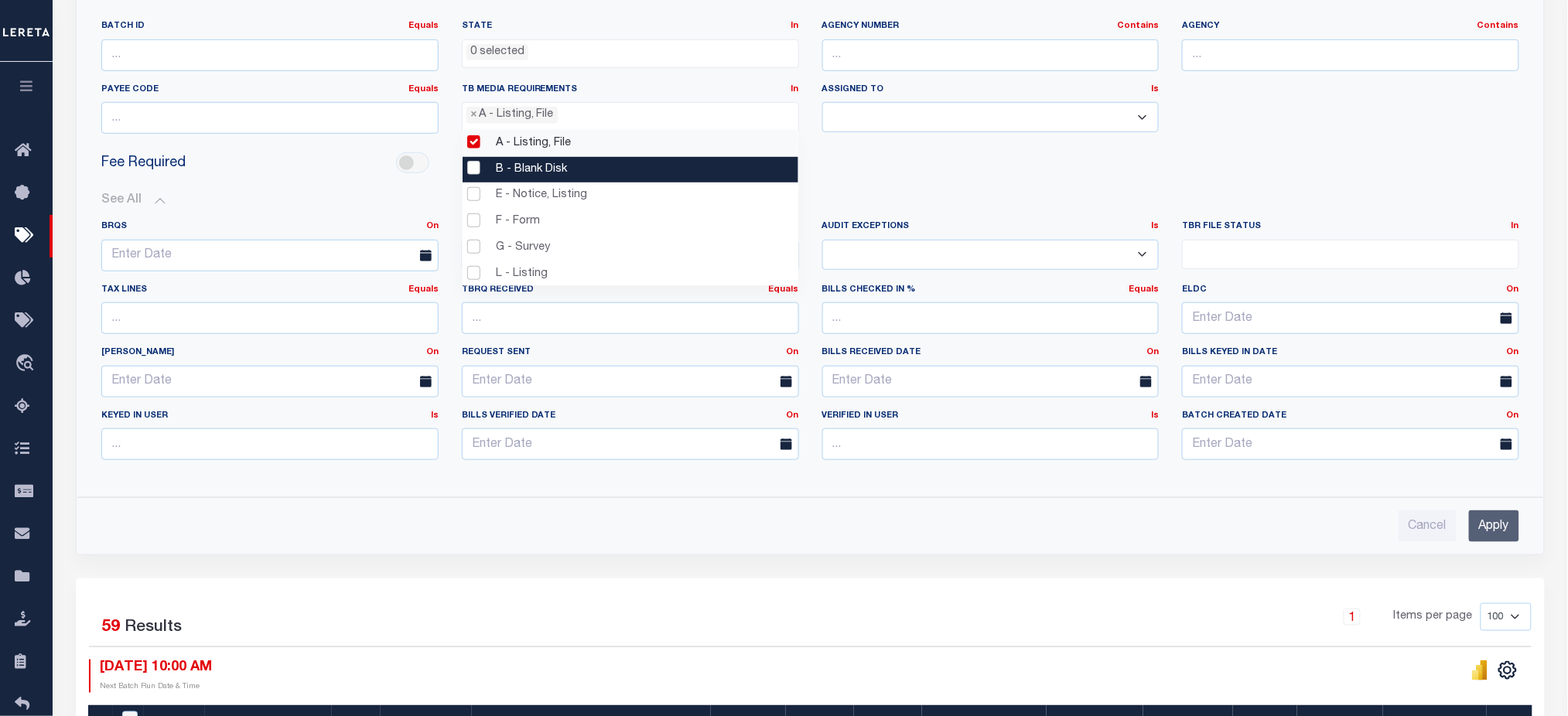
click at [475, 165] on li "B - Blank Disk" at bounding box center [630, 170] width 336 height 26
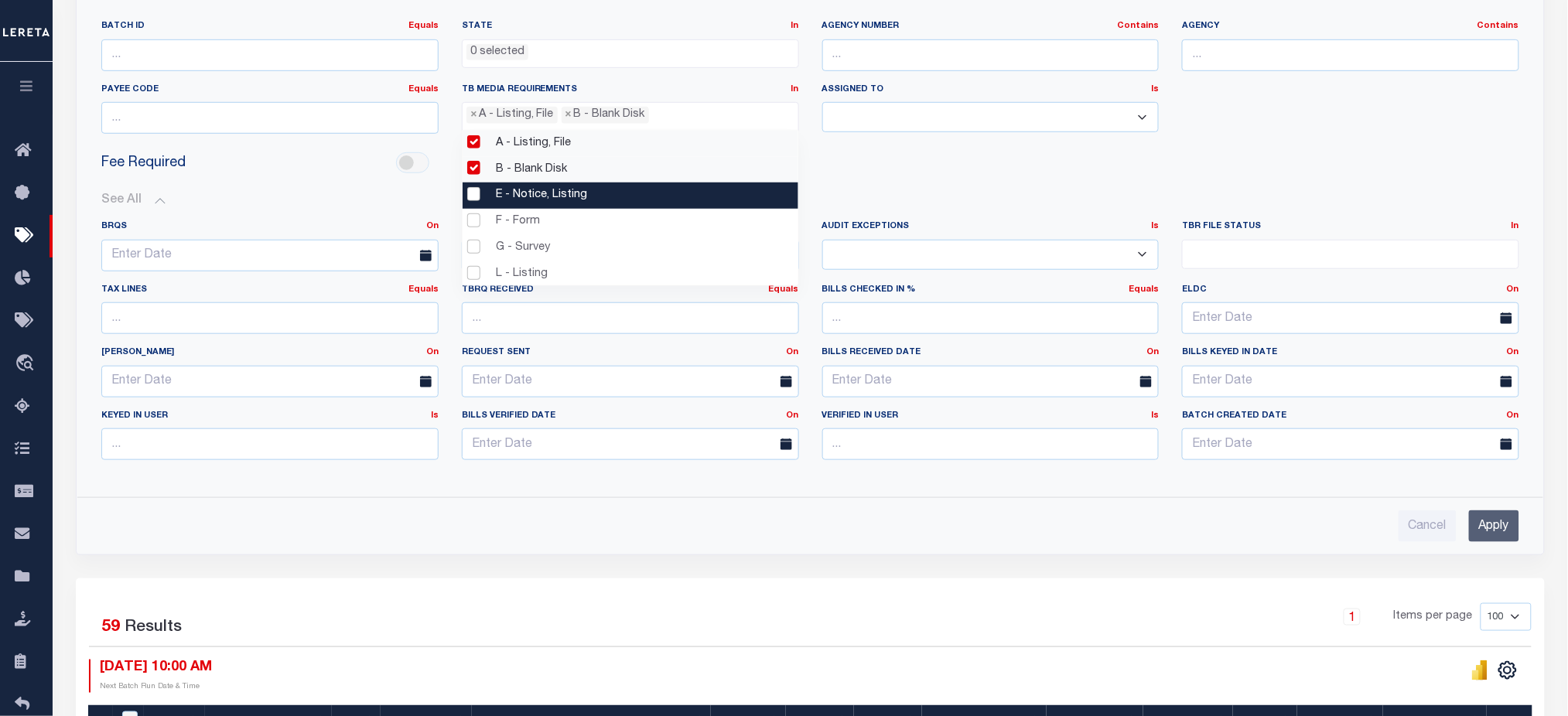
click at [475, 198] on li "E - Notice, Listing" at bounding box center [630, 196] width 336 height 26
click at [475, 196] on li "E - Notice, Listing" at bounding box center [630, 196] width 336 height 26
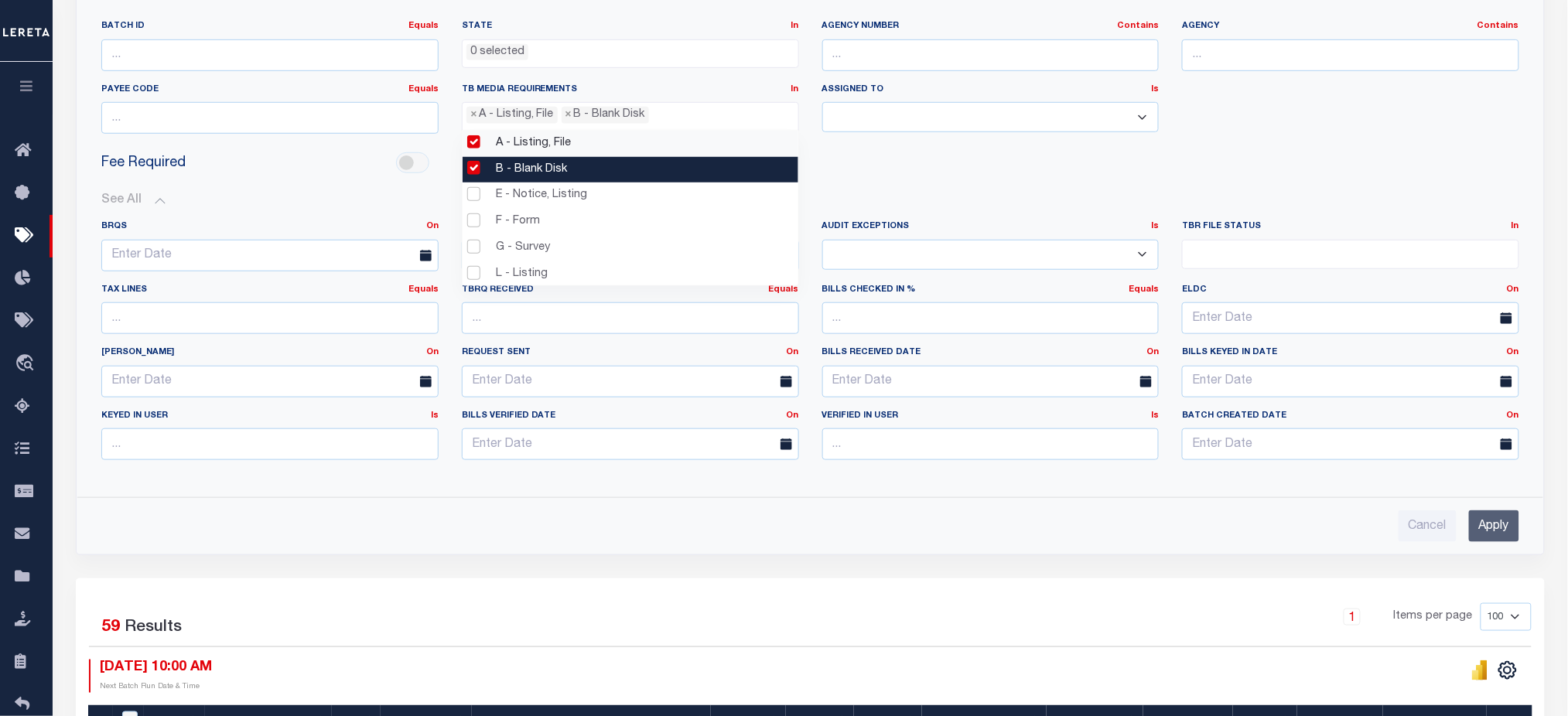
click at [468, 171] on li "B - Blank Disk" at bounding box center [630, 170] width 336 height 26
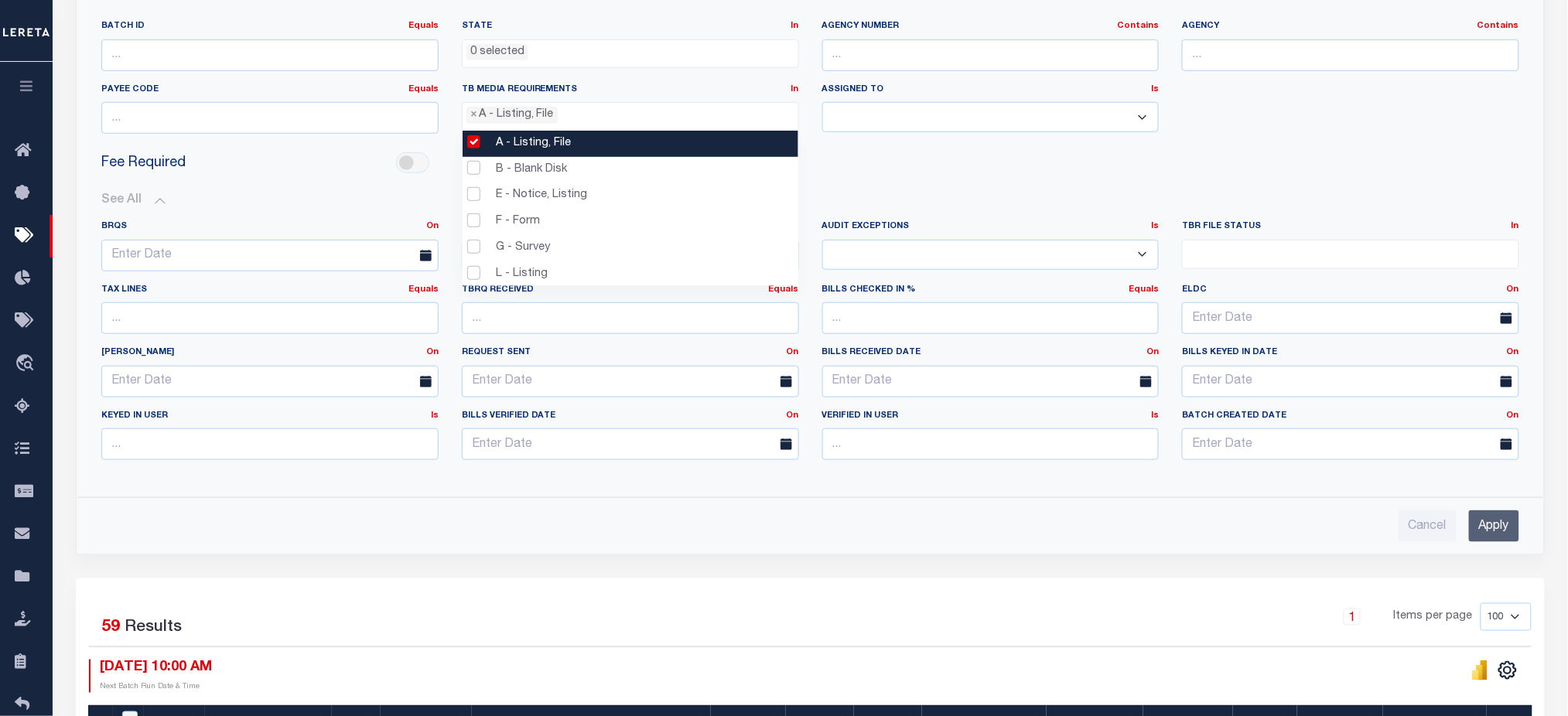
click at [469, 146] on li "A - Listing, File" at bounding box center [630, 144] width 336 height 26
select select
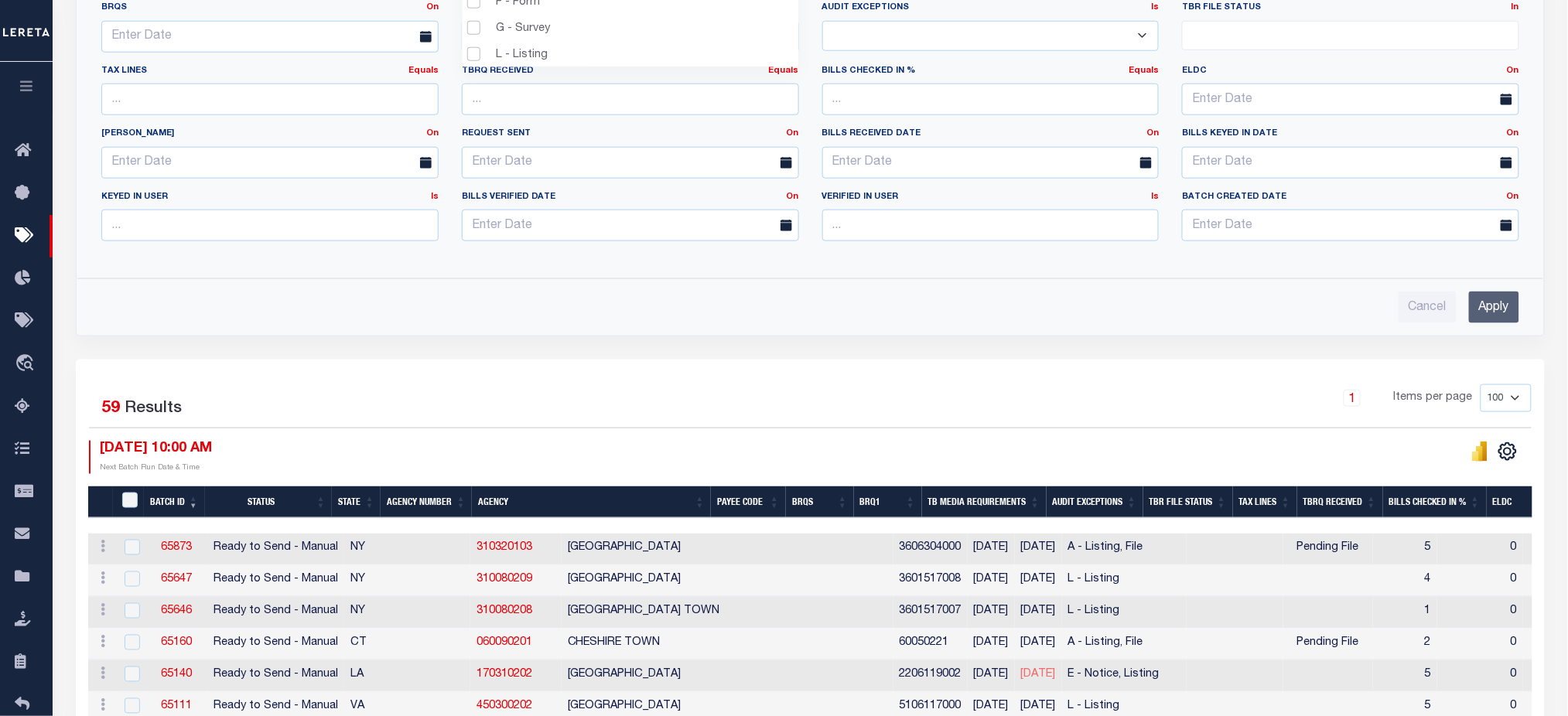
scroll to position [824, 0]
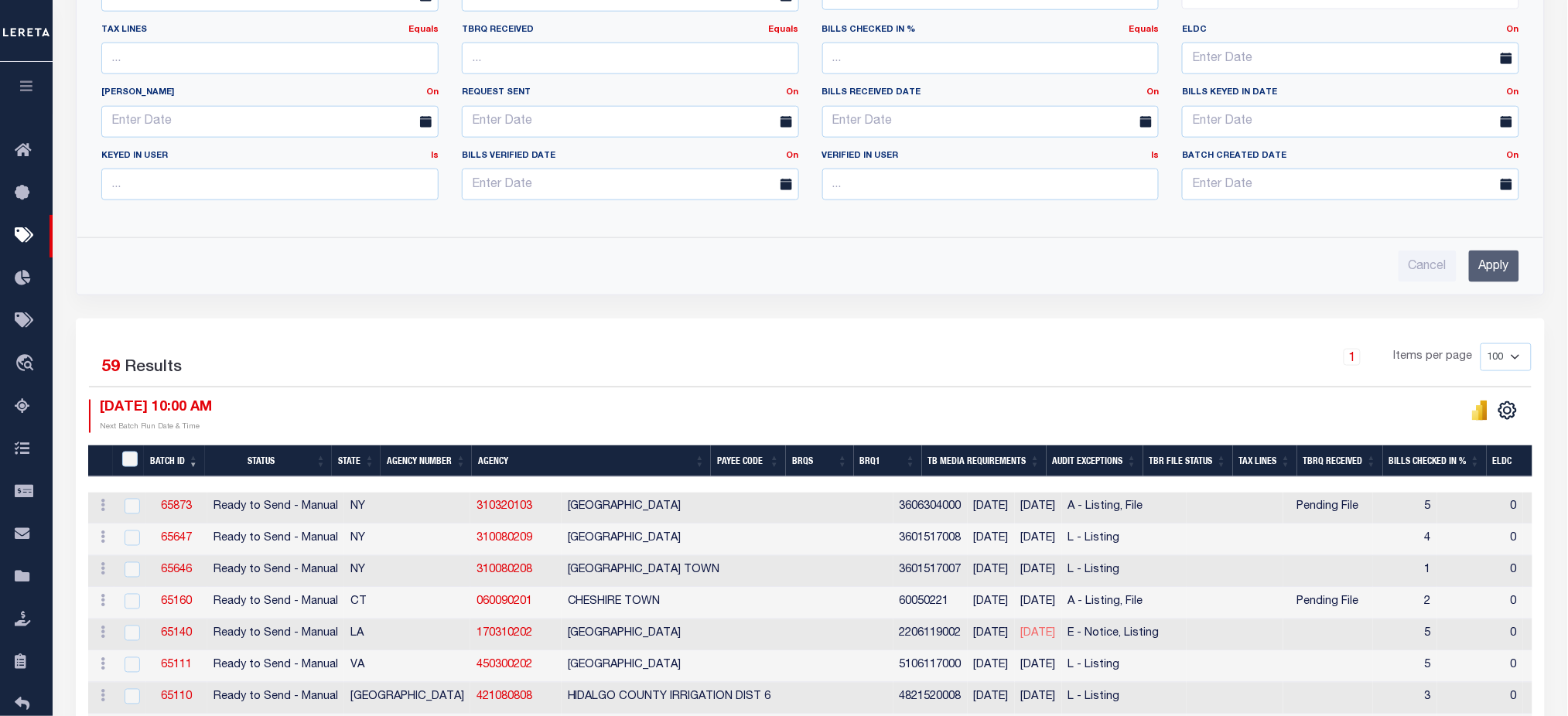
scroll to position [582, 0]
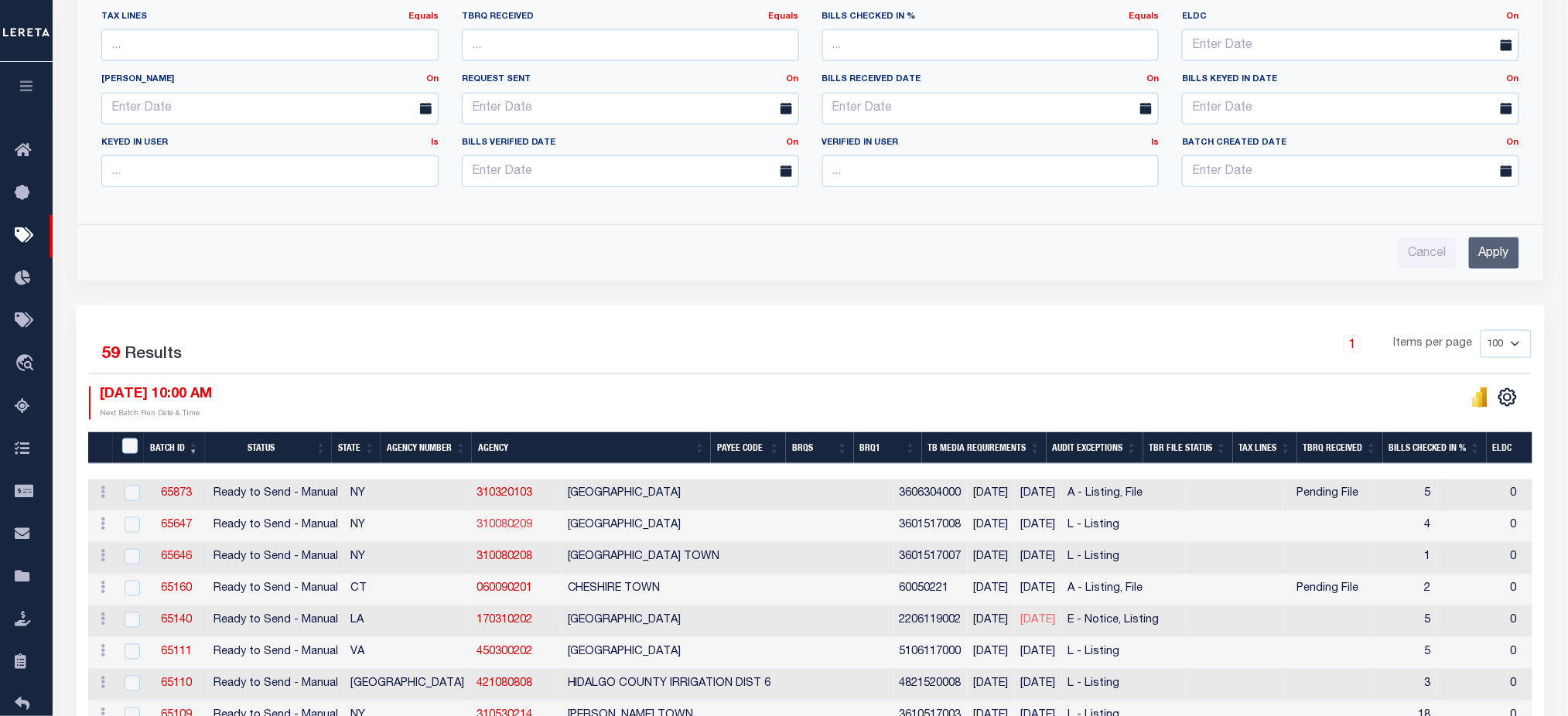
click at [476, 528] on link "310080209" at bounding box center [504, 526] width 56 height 11
checkbox input "true"
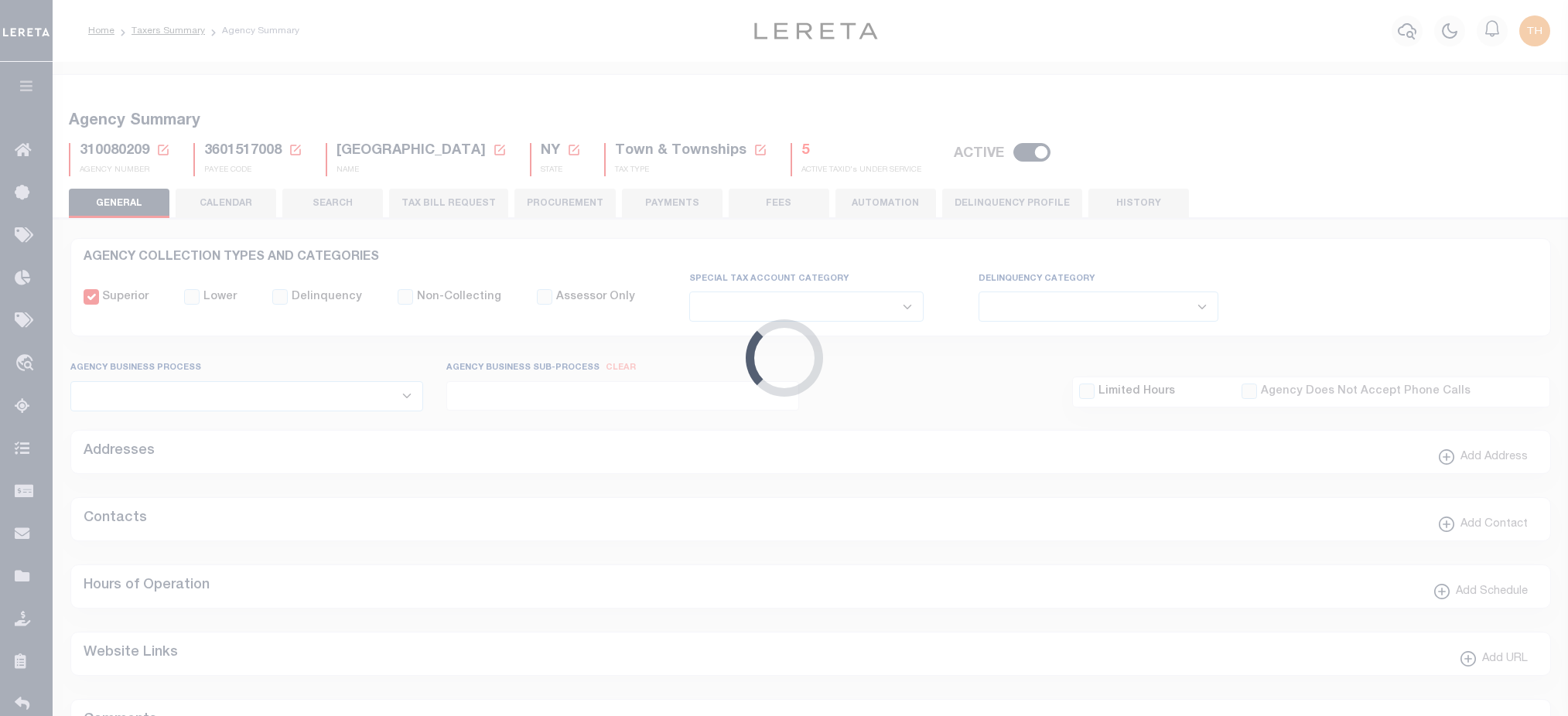
select select
click at [451, 220] on div "AGENCY COLLECTION TYPES AND CATEGORIES Superior Lower Delinquency Non-Collectin…" at bounding box center [809, 612] width 1520 height 787
click at [459, 210] on button "TAX BILL REQUEST" at bounding box center [448, 202] width 120 height 29
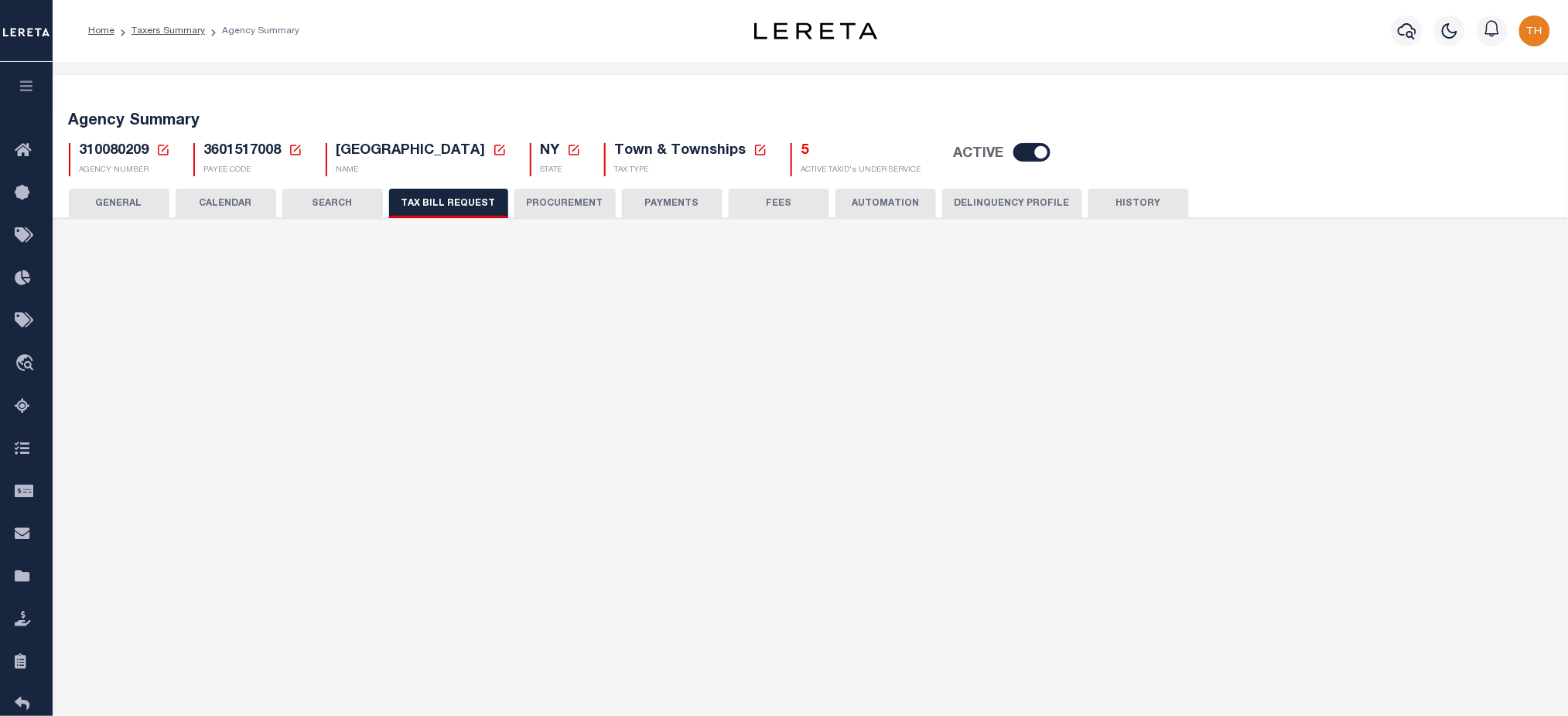
click at [459, 210] on button "TAX BILL REQUEST" at bounding box center [448, 202] width 120 height 29
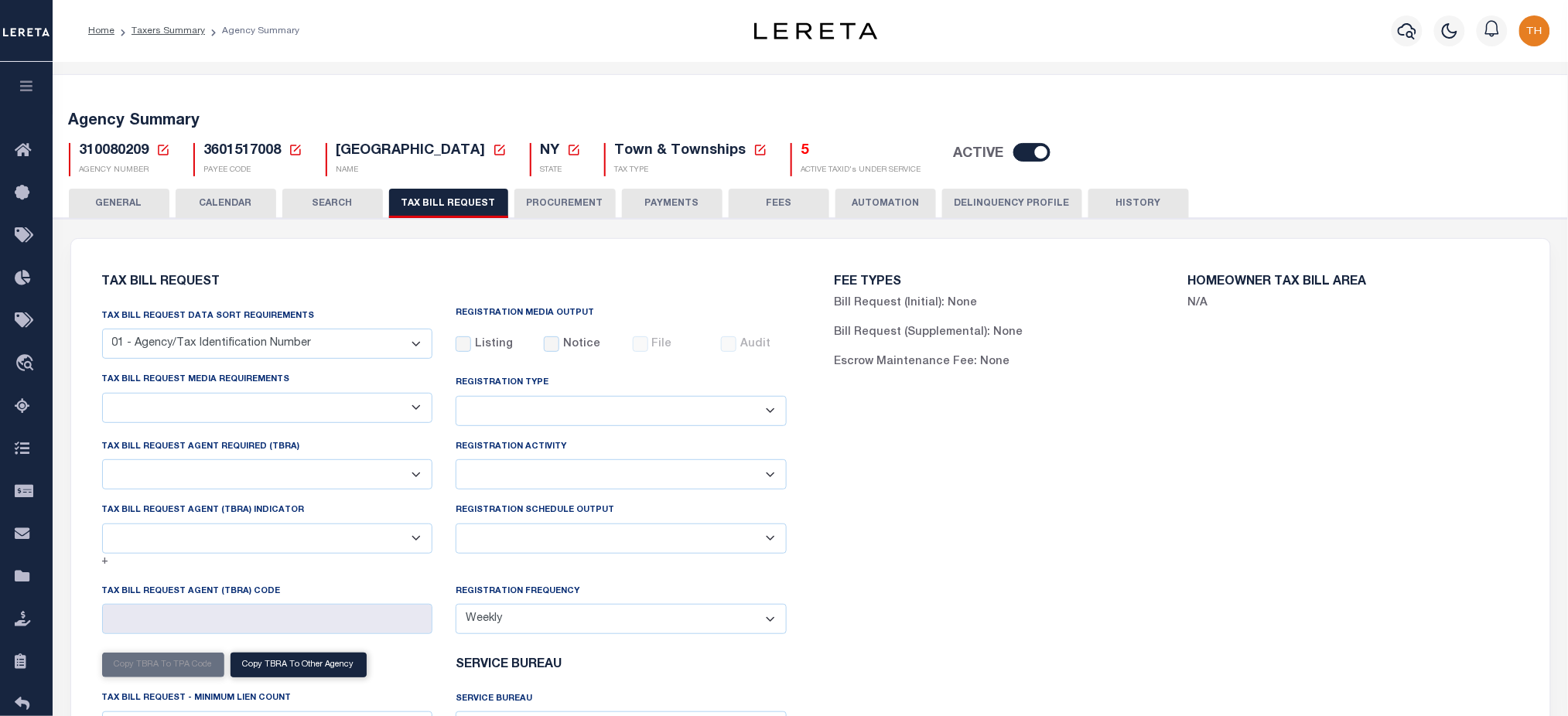
checkbox input "false"
select select "20"
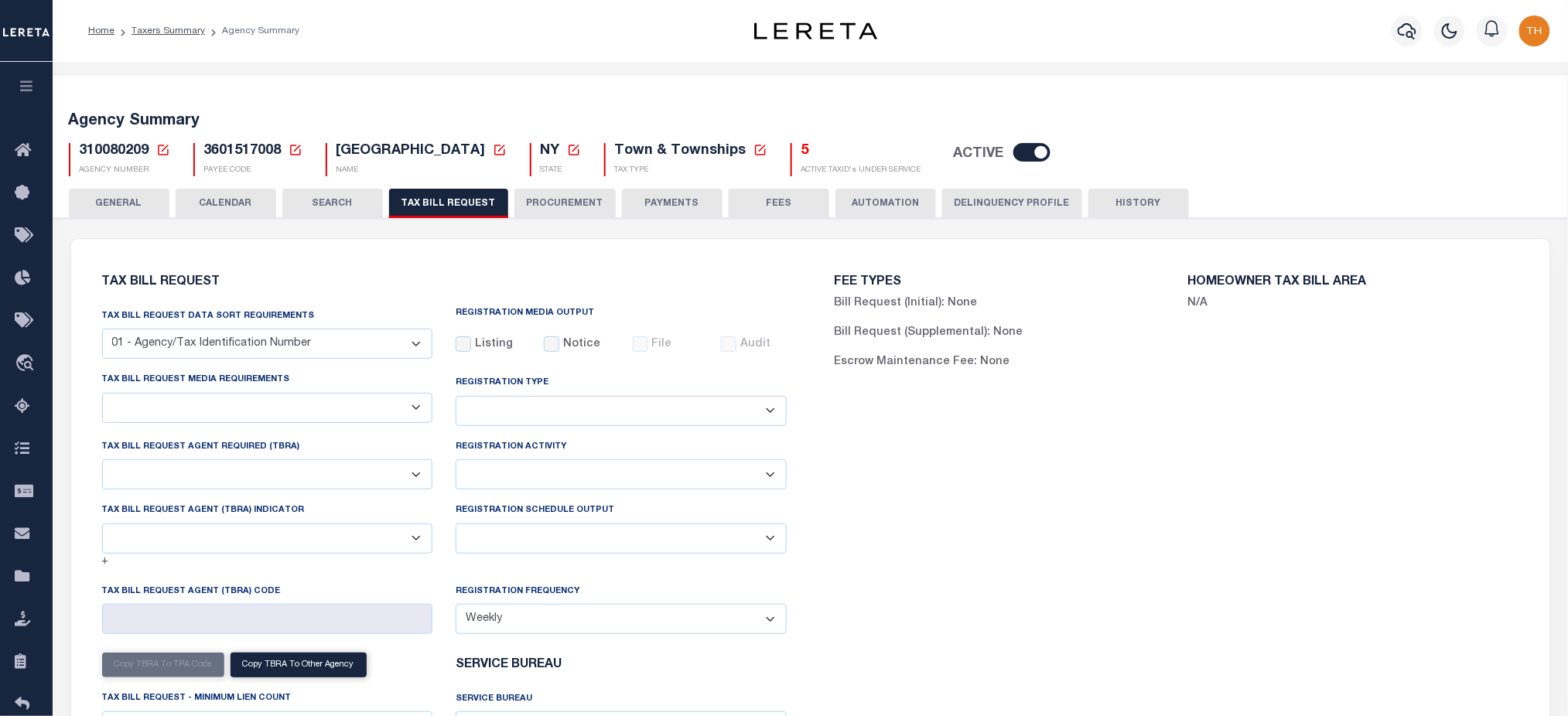
select select "false"
select select
checkbox input "false"
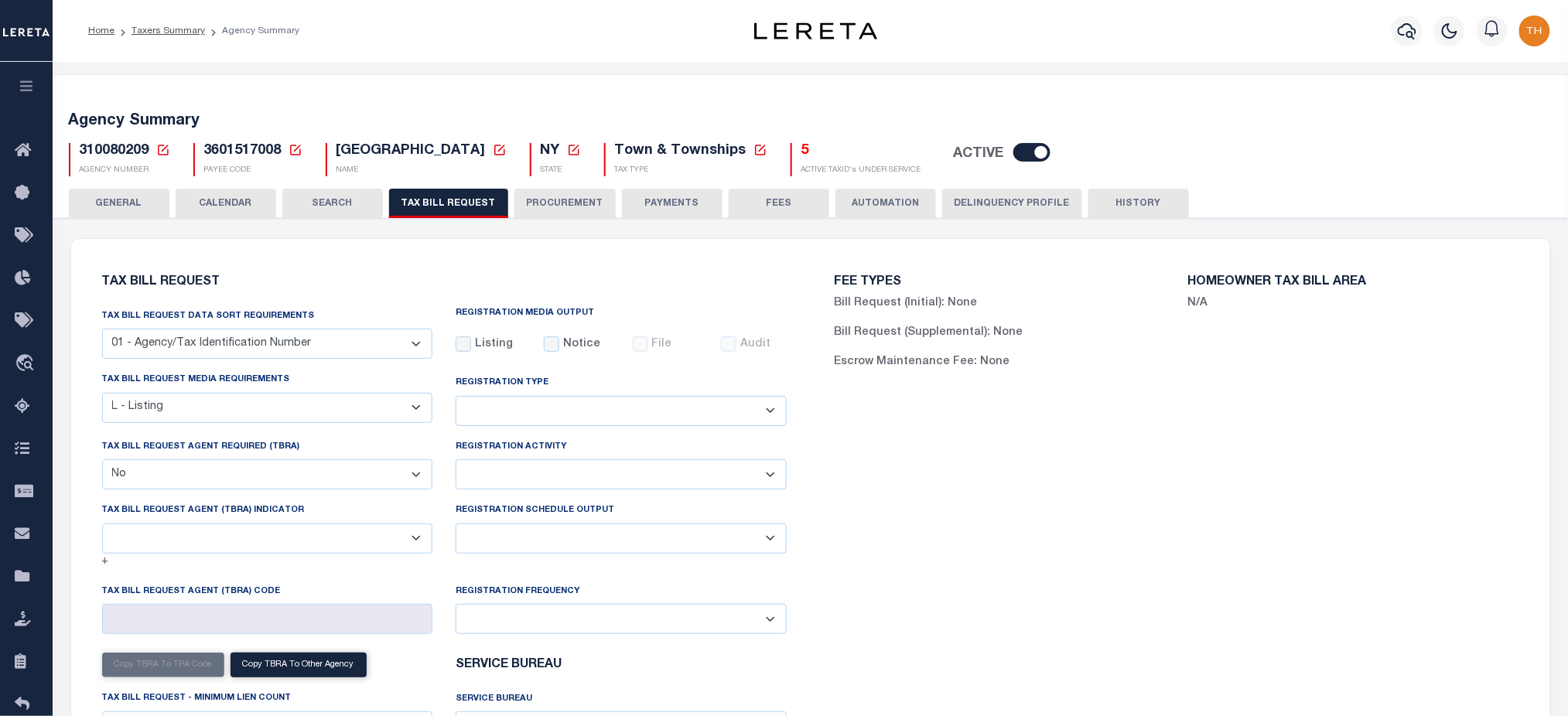
checkbox input "false"
click at [983, 215] on button "Delinquency Profile" at bounding box center [1012, 202] width 140 height 29
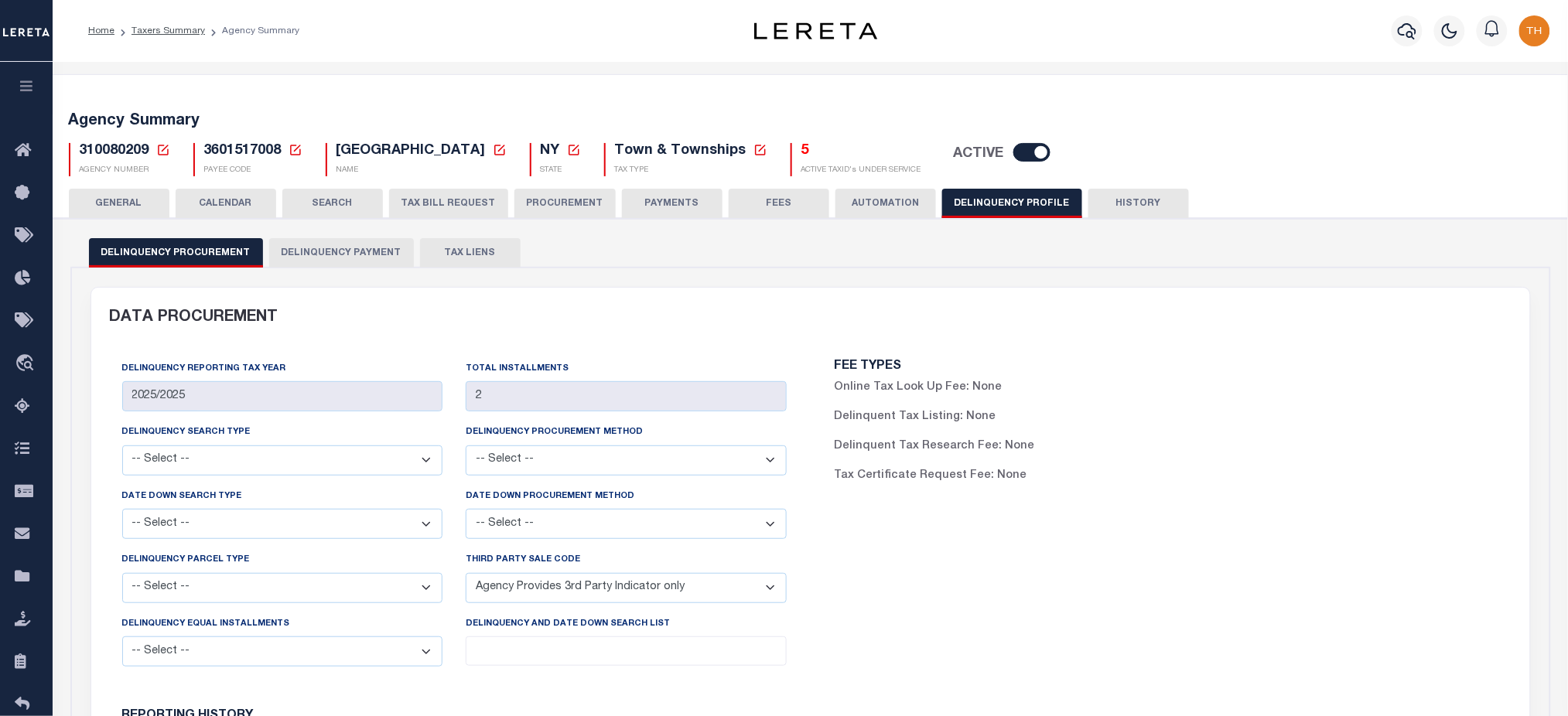
click at [445, 207] on button "TAX BILL REQUEST" at bounding box center [448, 202] width 120 height 29
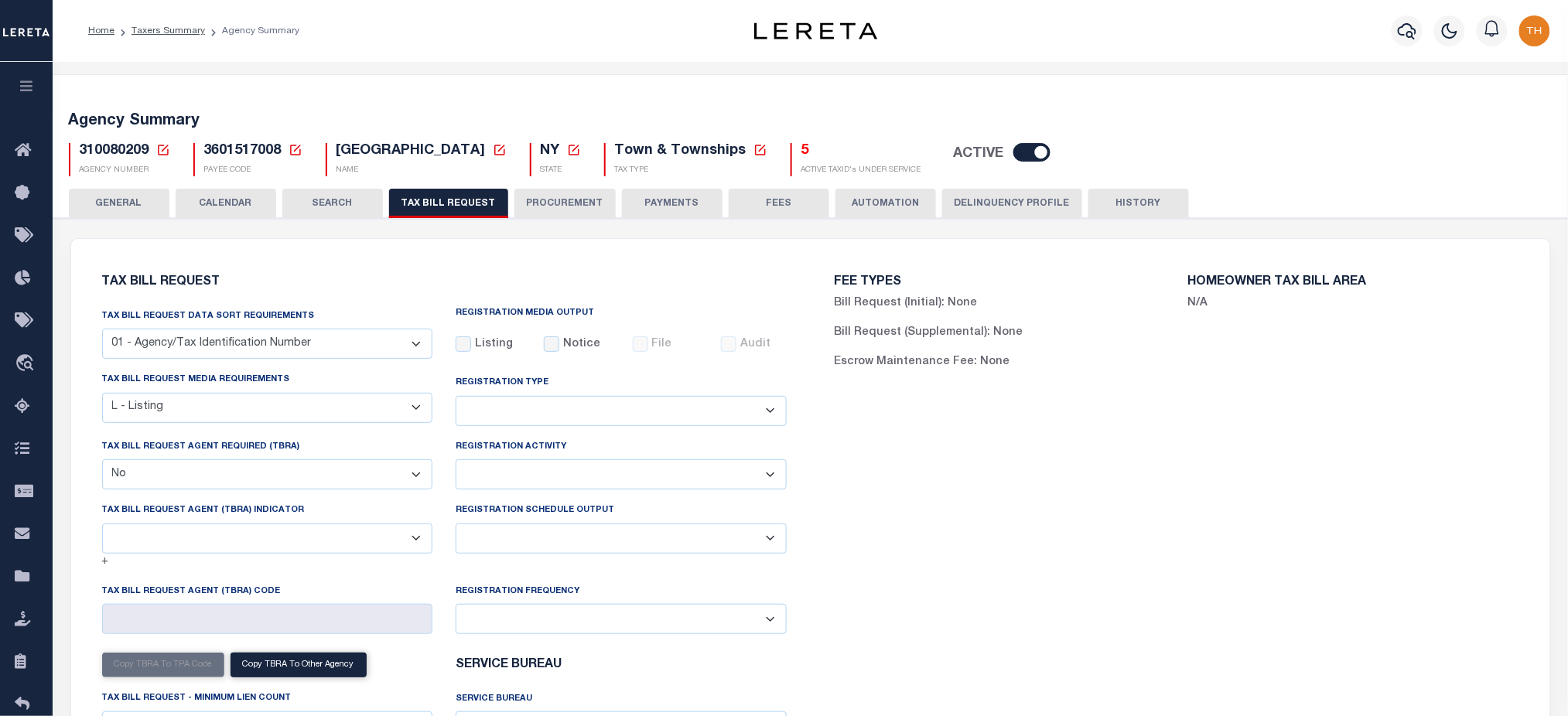
click at [991, 210] on button "Delinquency Profile" at bounding box center [1012, 202] width 140 height 29
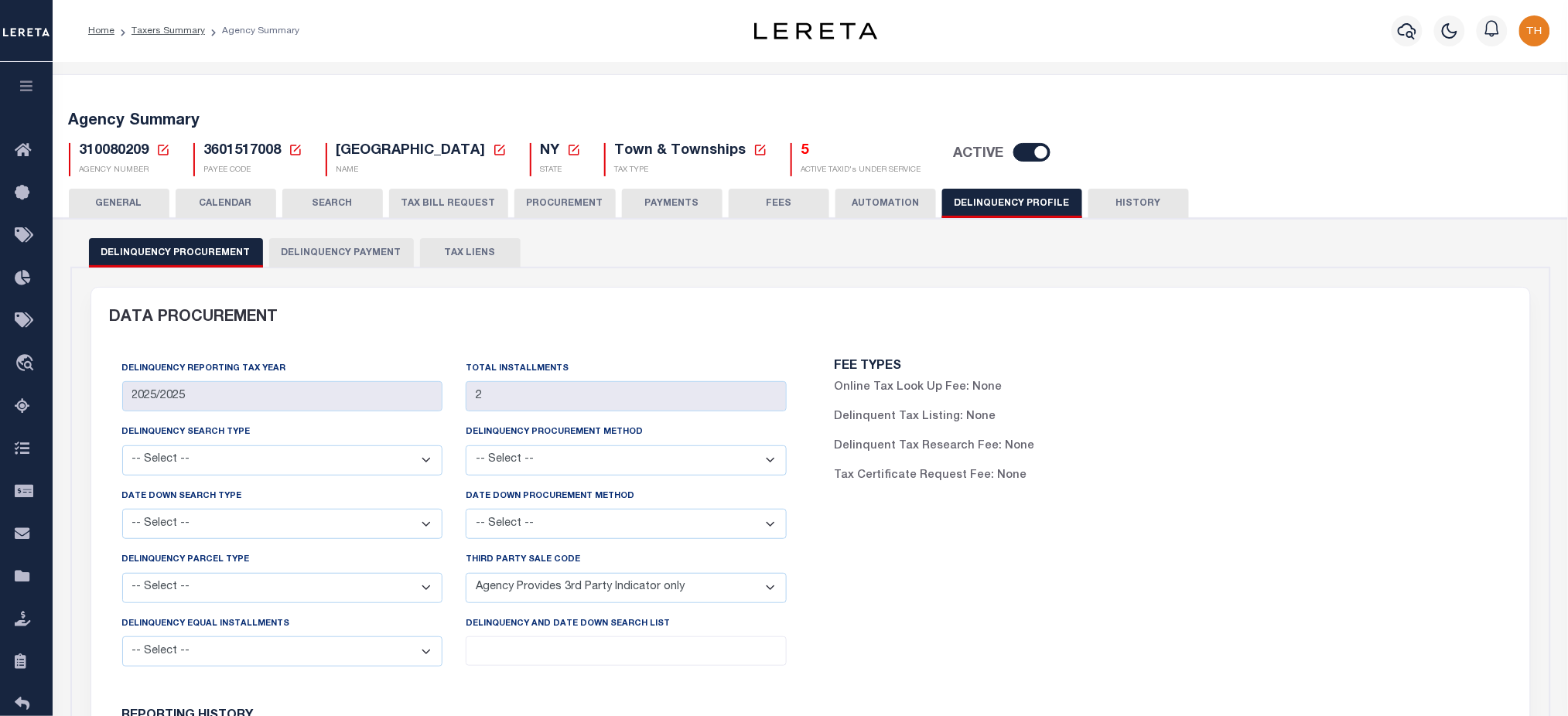
scroll to position [206, 0]
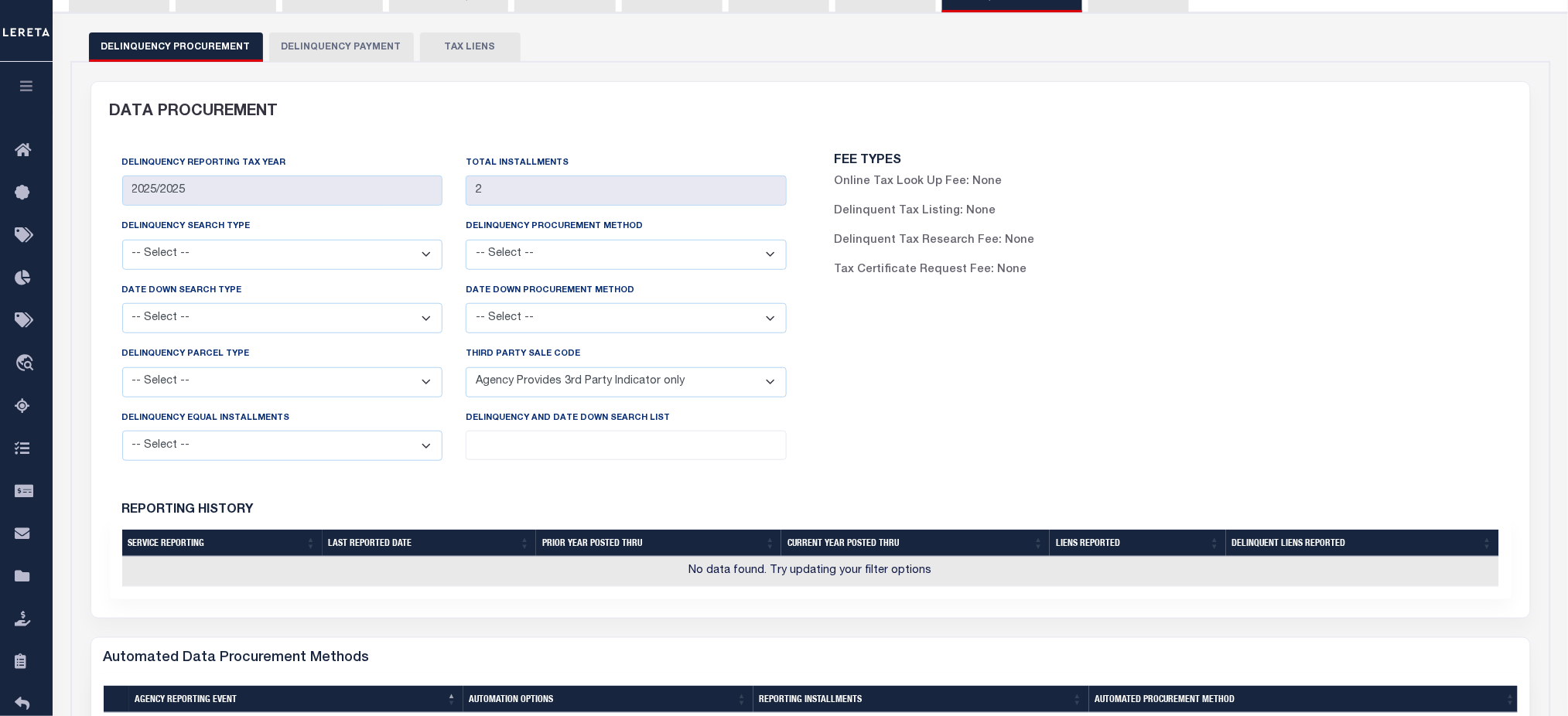
click at [348, 41] on button "Delinquency Payment" at bounding box center [342, 47] width 145 height 29
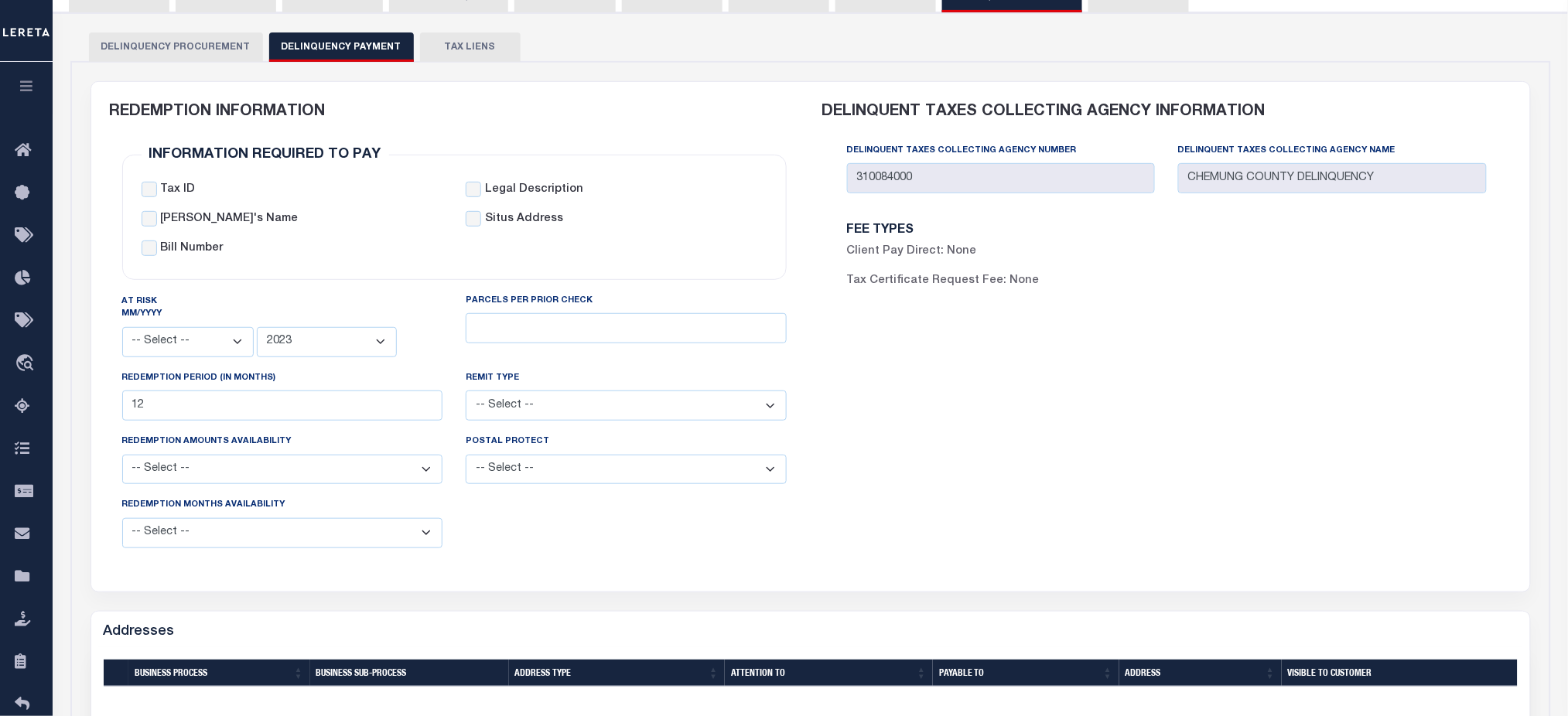
click at [485, 53] on button "TAX LIENS" at bounding box center [470, 47] width 101 height 29
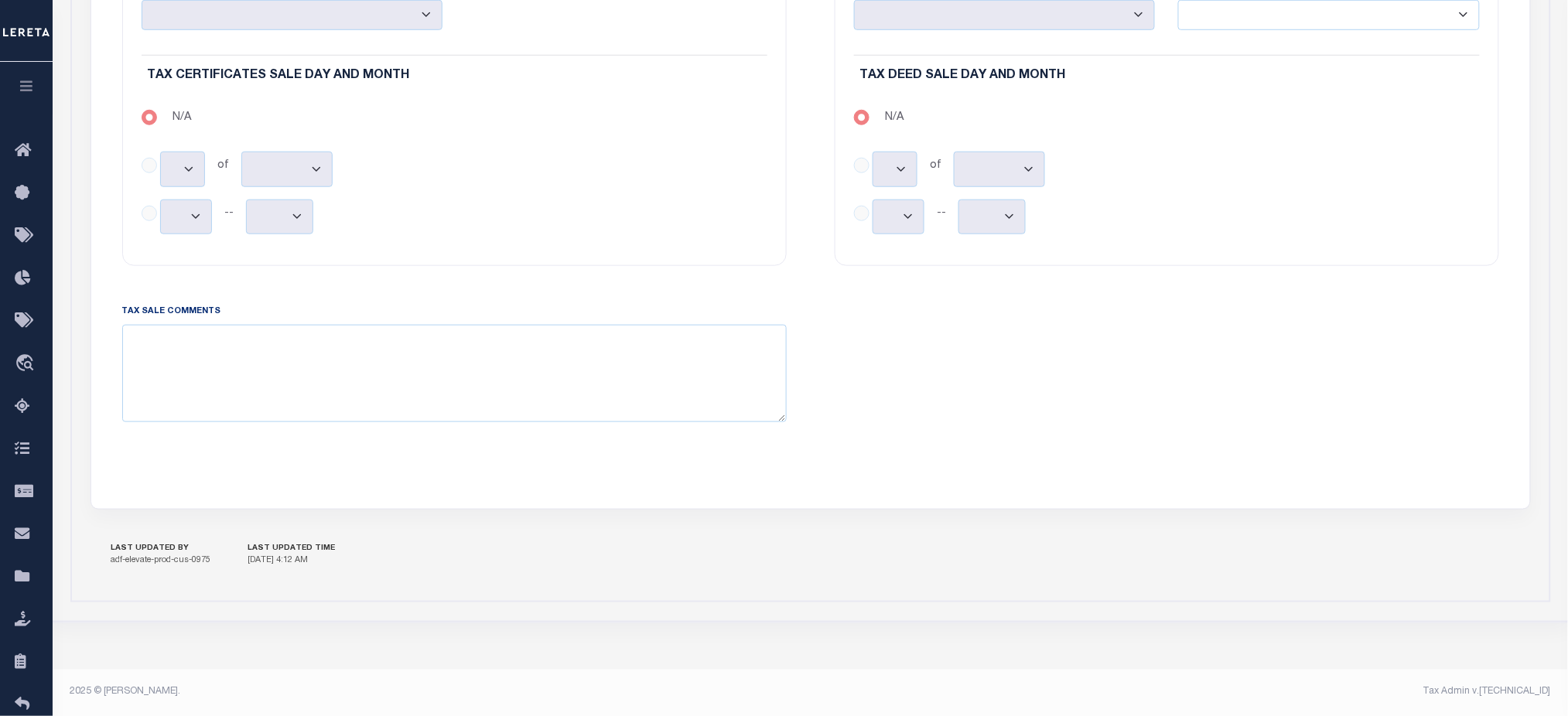
scroll to position [26, 0]
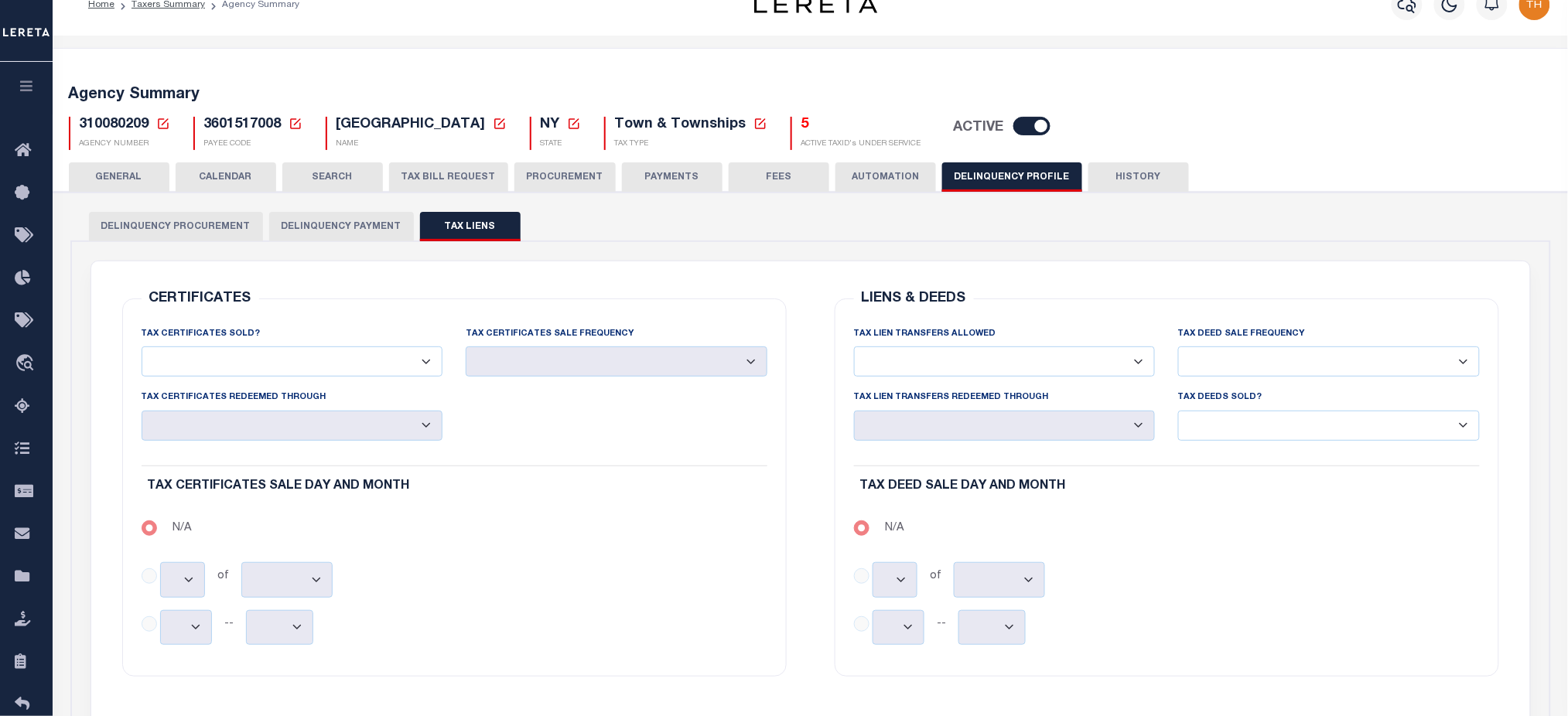
click at [449, 184] on button "TAX BILL REQUEST" at bounding box center [448, 177] width 120 height 29
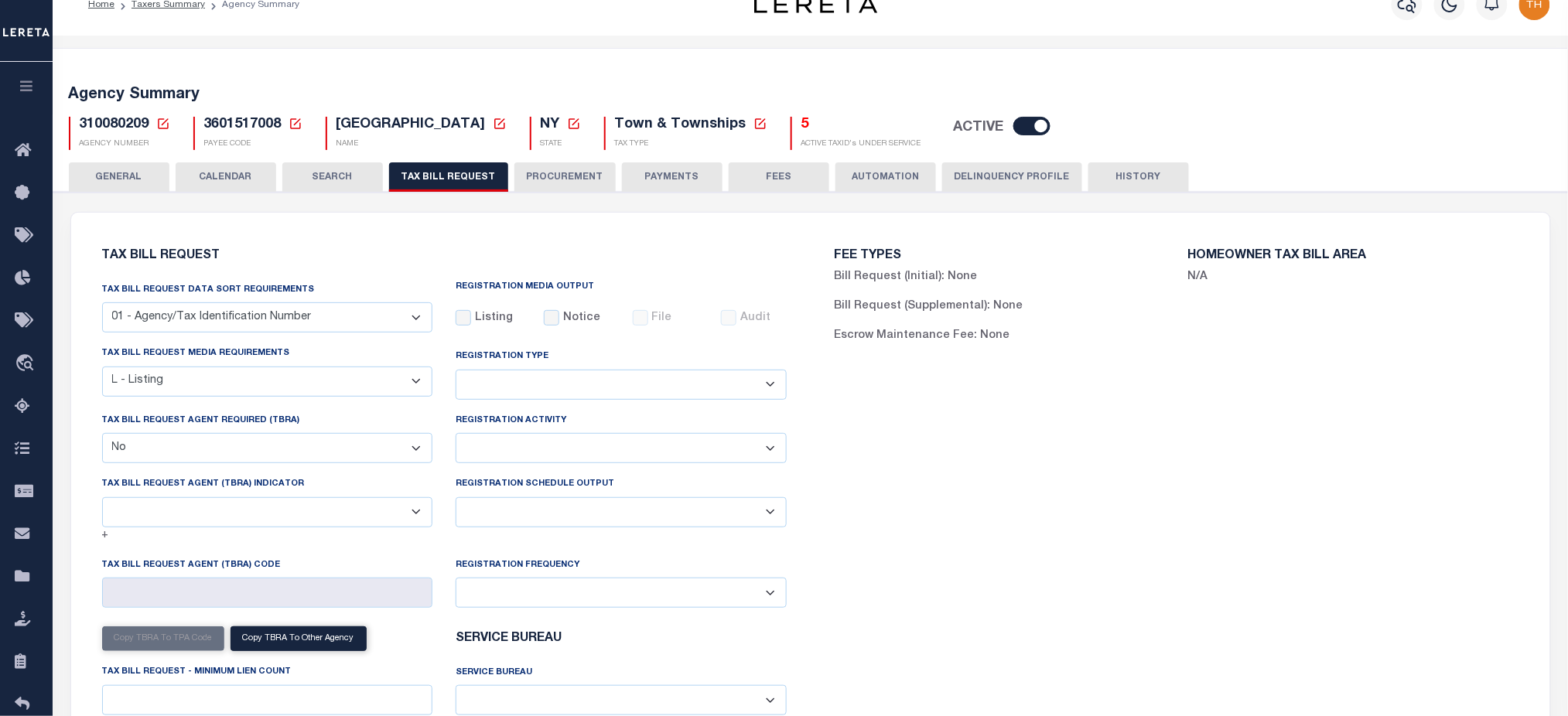
click at [156, 178] on button "GENERAL" at bounding box center [119, 177] width 101 height 29
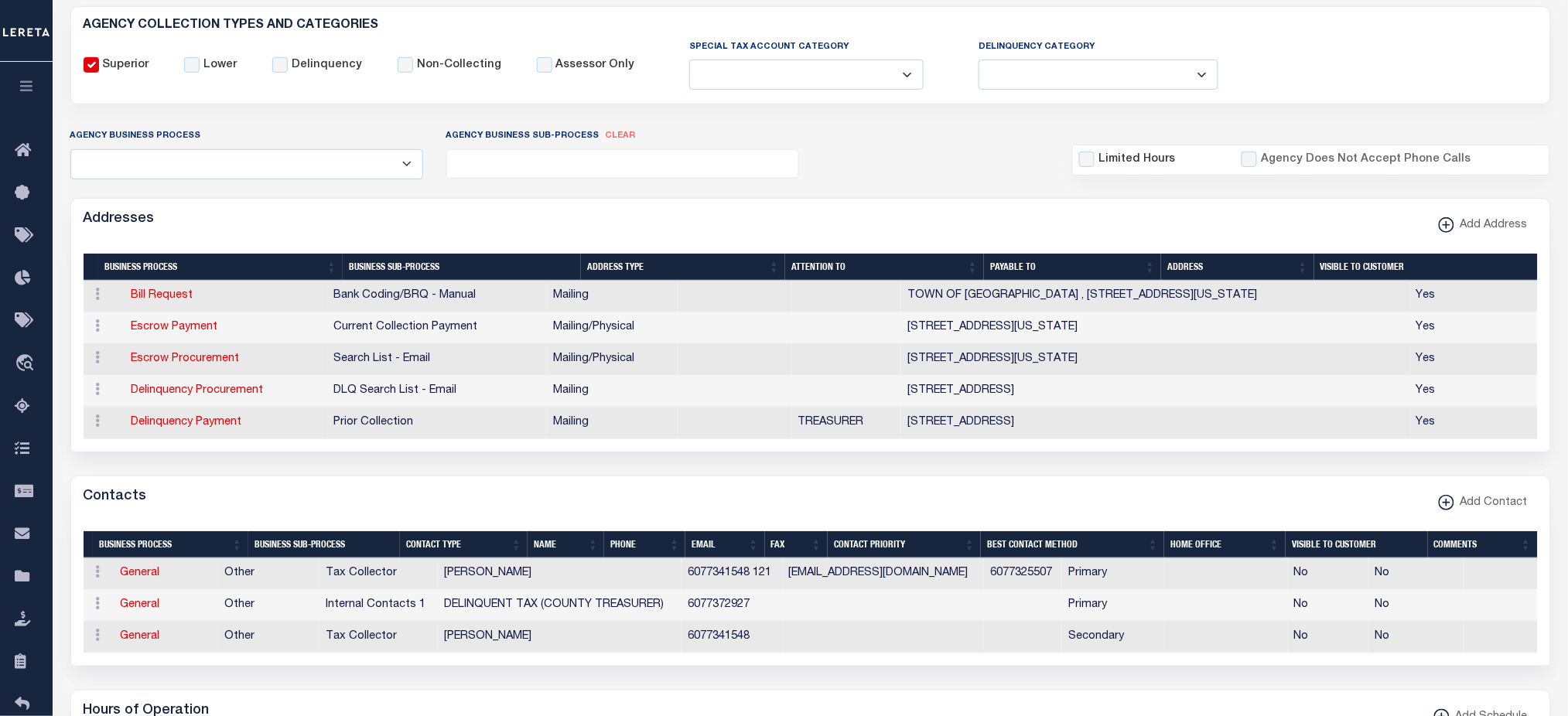
scroll to position [0, 0]
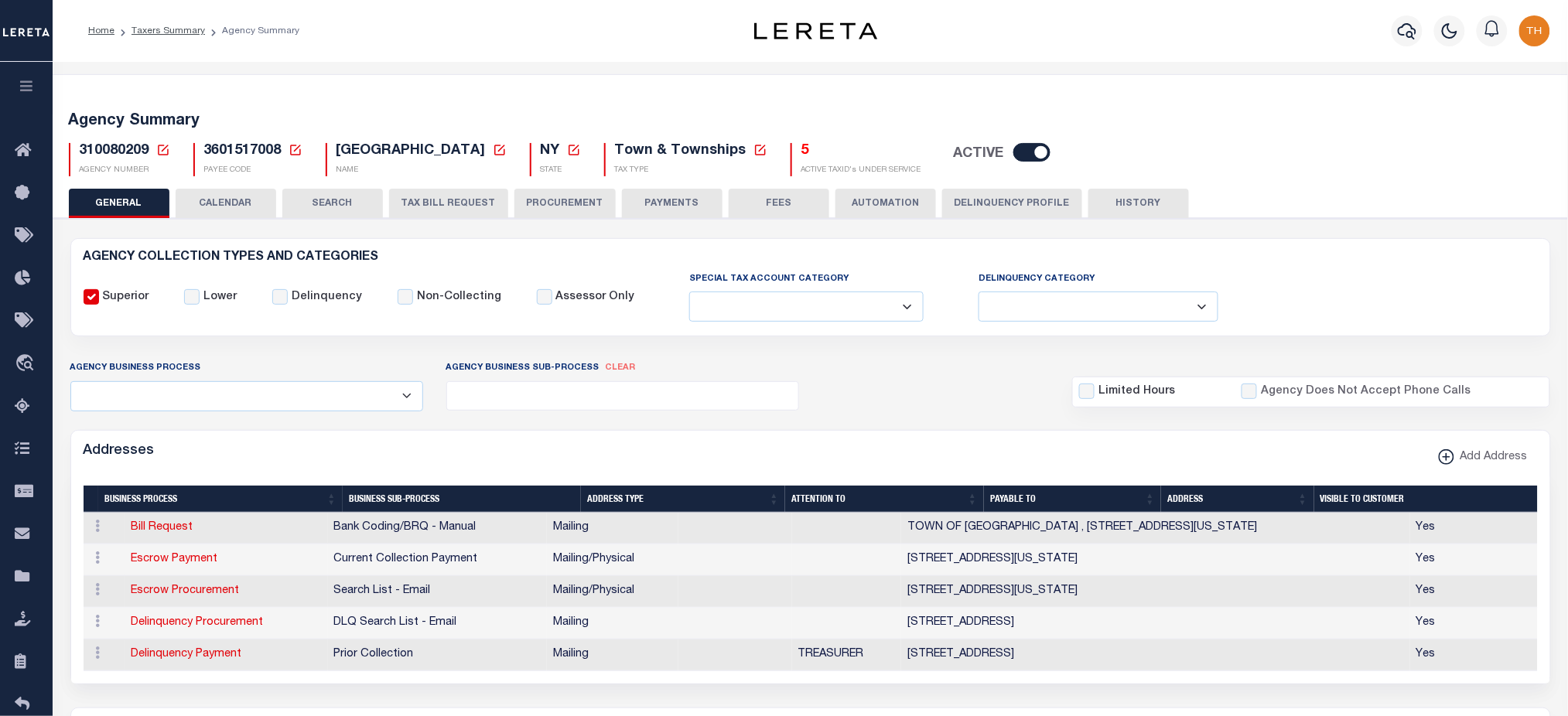
click at [340, 204] on button "SEARCH" at bounding box center [332, 202] width 101 height 29
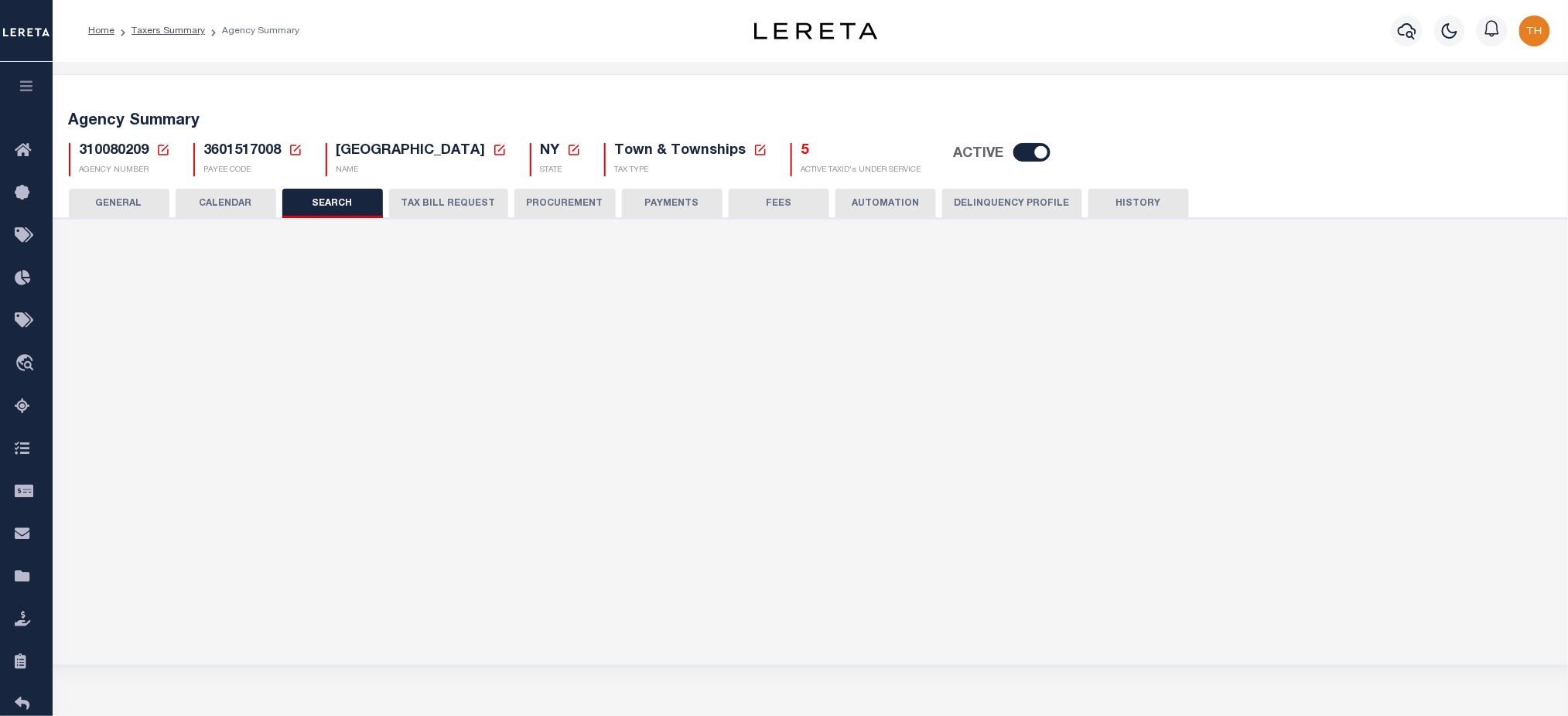
checkbox input "false"
type input "25000"
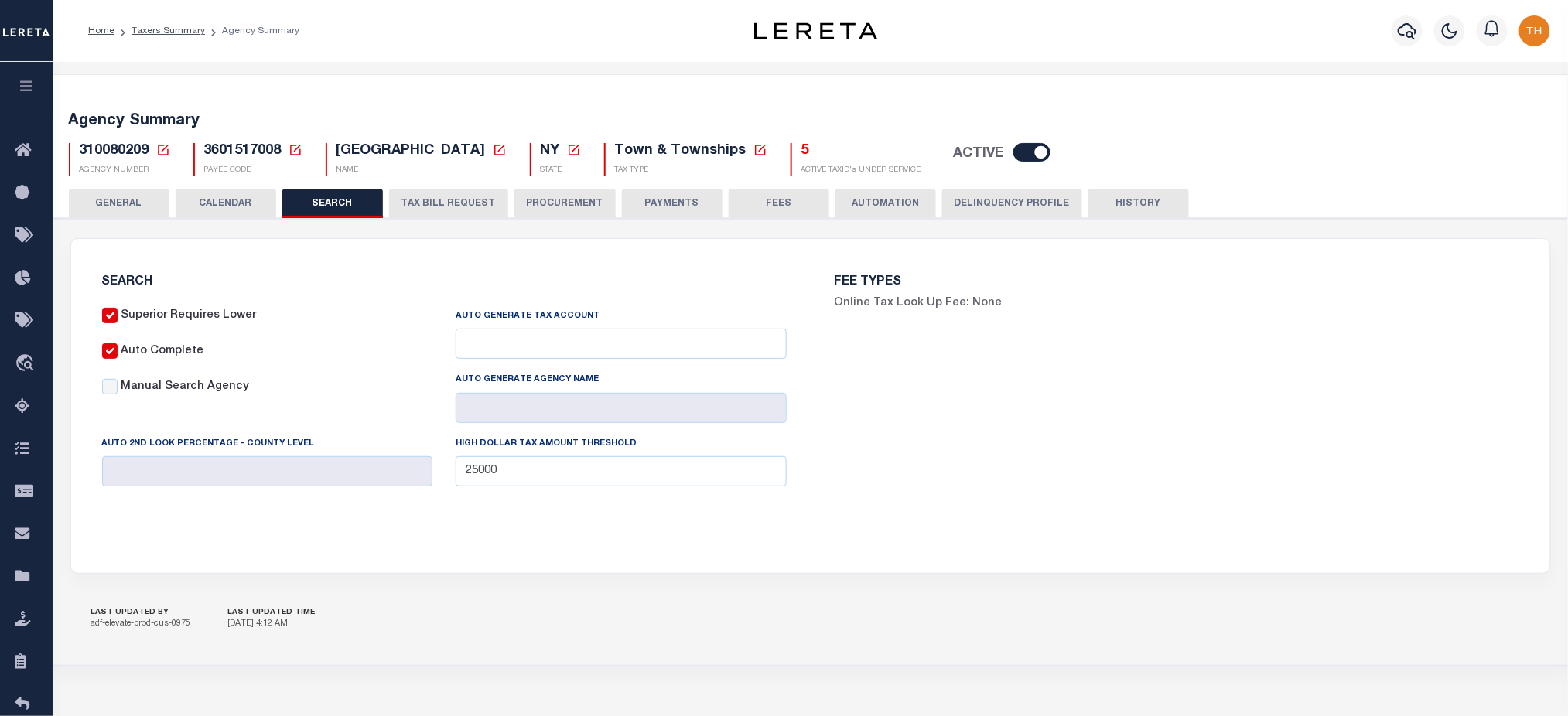
click at [475, 214] on button "TAX BILL REQUEST" at bounding box center [448, 202] width 120 height 29
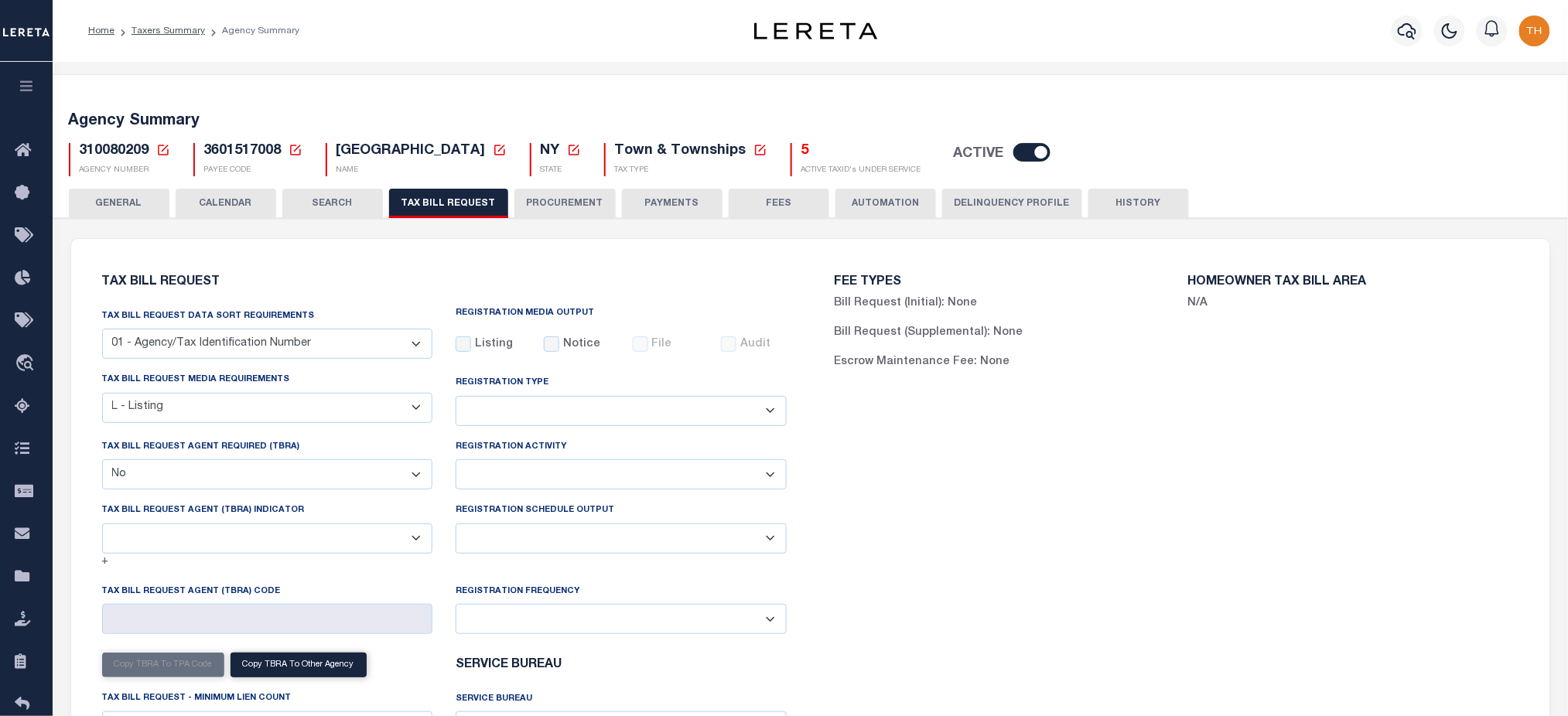
click at [570, 204] on button "PROCUREMENT" at bounding box center [565, 202] width 102 height 29
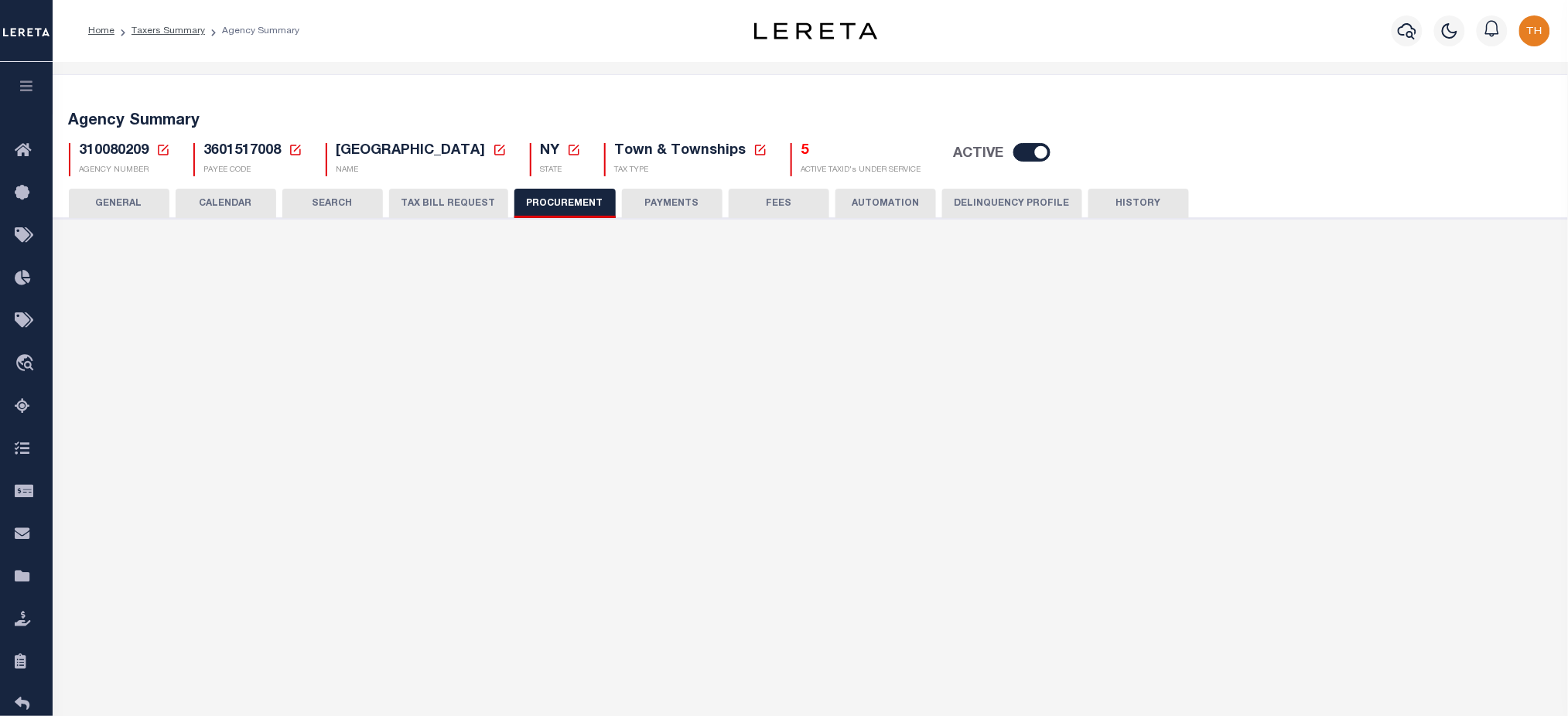
type input "$25,000"
select select "1"
select select "4"
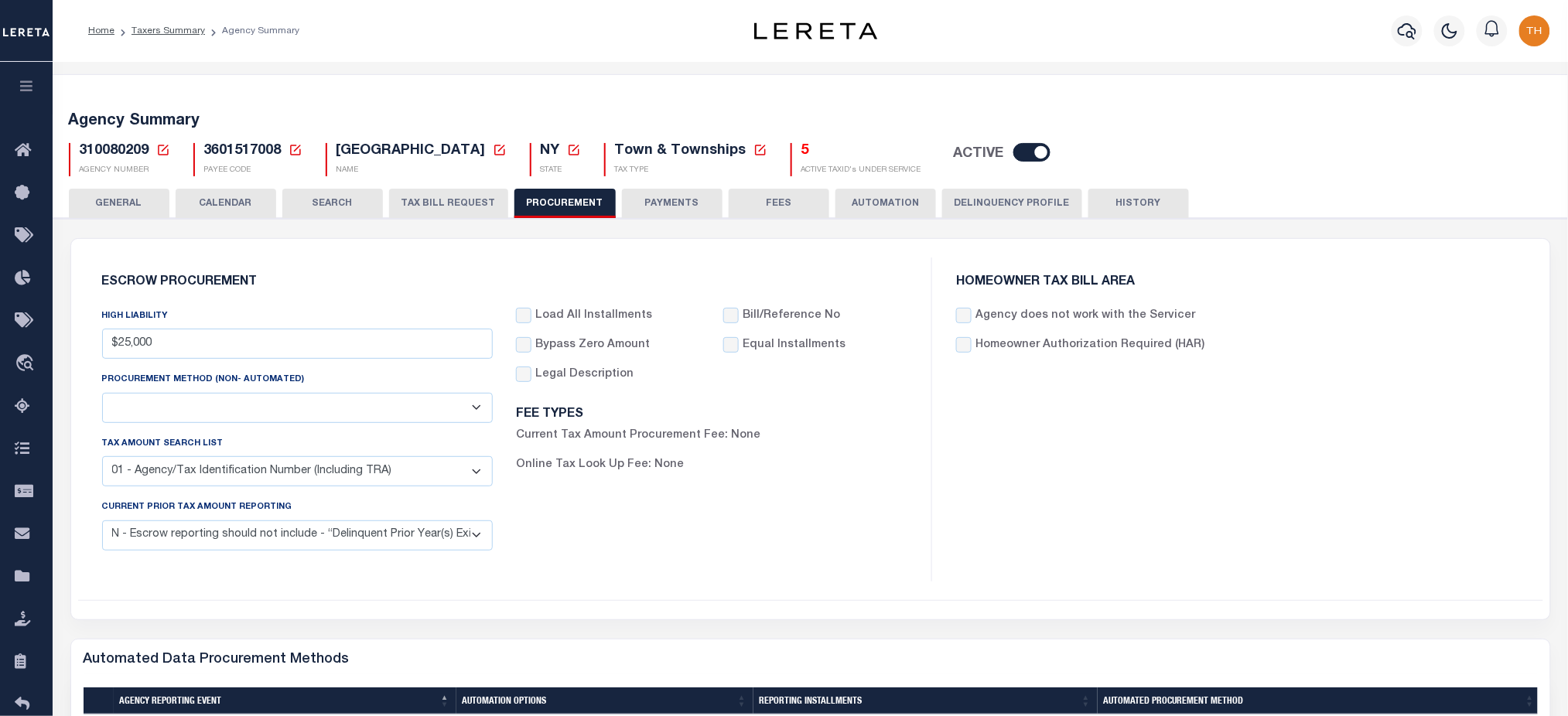
scroll to position [103, 0]
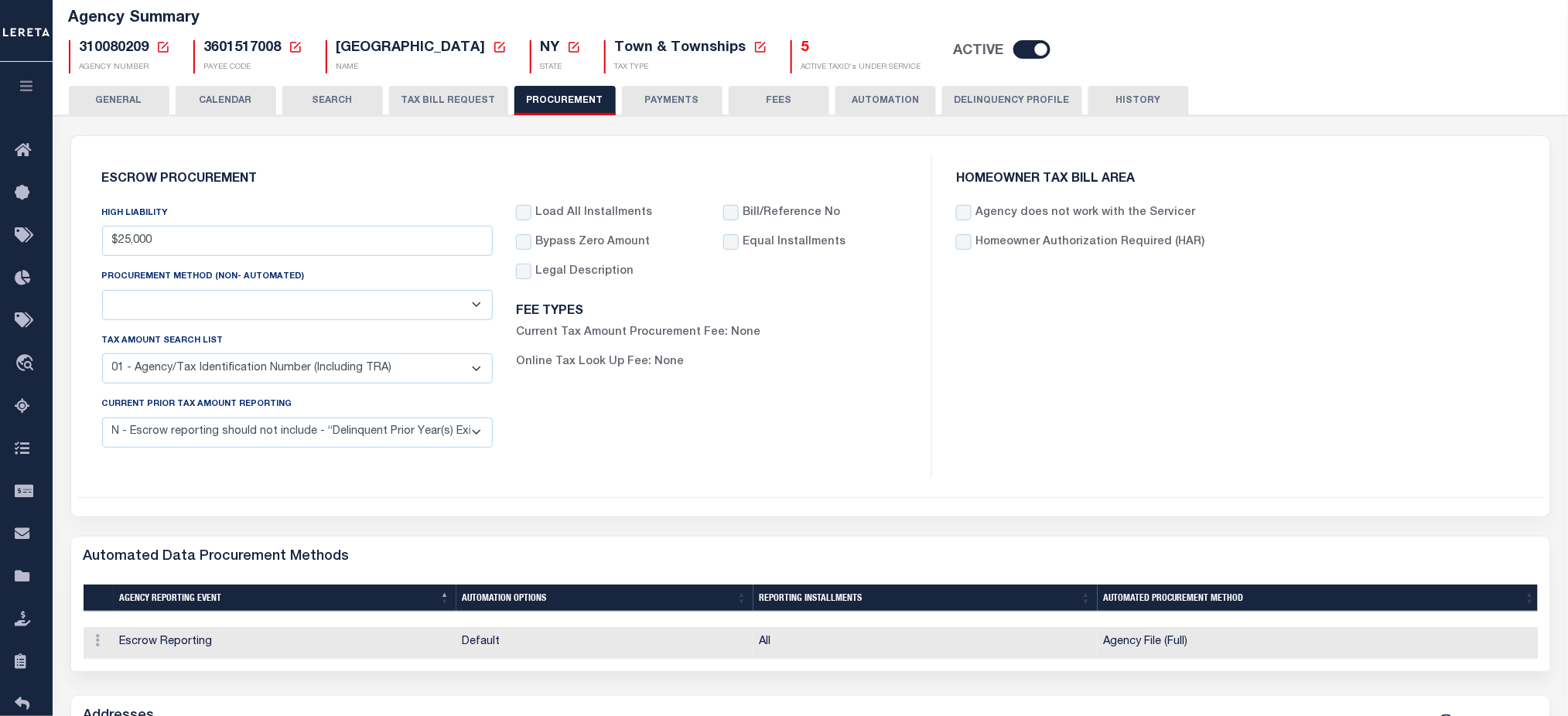
click at [442, 115] on button "TAX BILL REQUEST" at bounding box center [448, 100] width 120 height 29
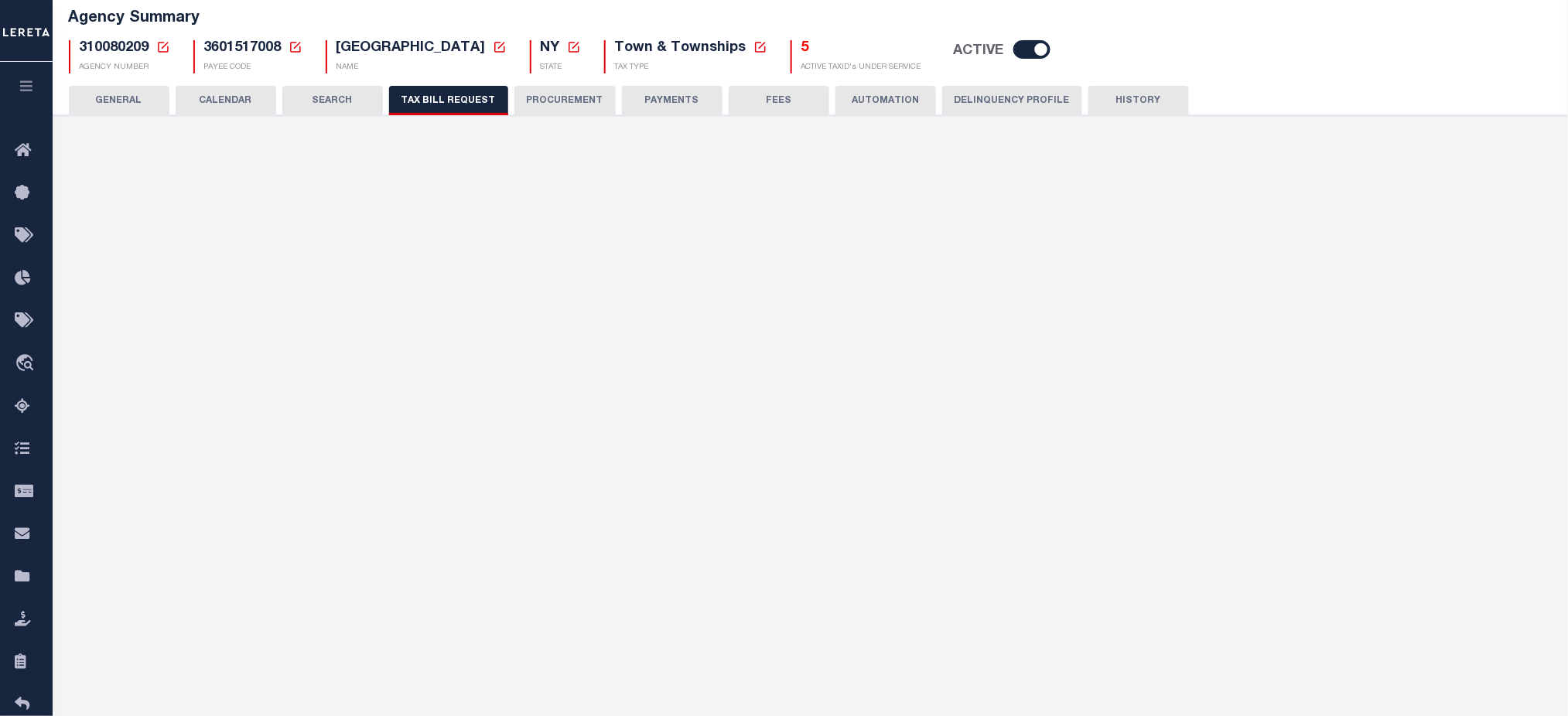
scroll to position [0, 0]
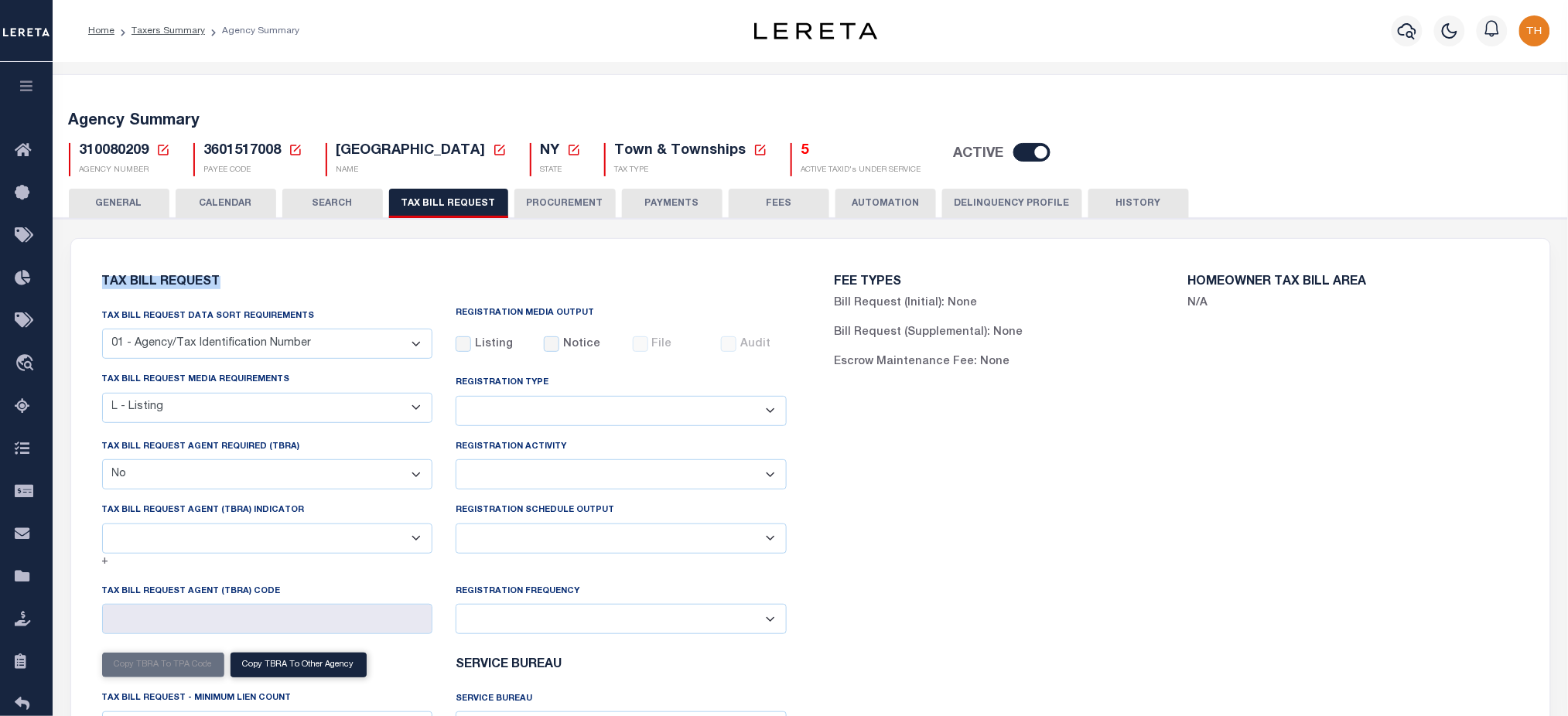
drag, startPoint x: 167, startPoint y: 285, endPoint x: 219, endPoint y: 284, distance: 52.0
click at [219, 284] on div "Tax Bill Request Tax Bill Request Data Sort Requirements 01 - Agency/Tax Identi…" at bounding box center [443, 556] width 709 height 597
click at [155, 26] on link "Taxers Summary" at bounding box center [168, 31] width 73 height 9
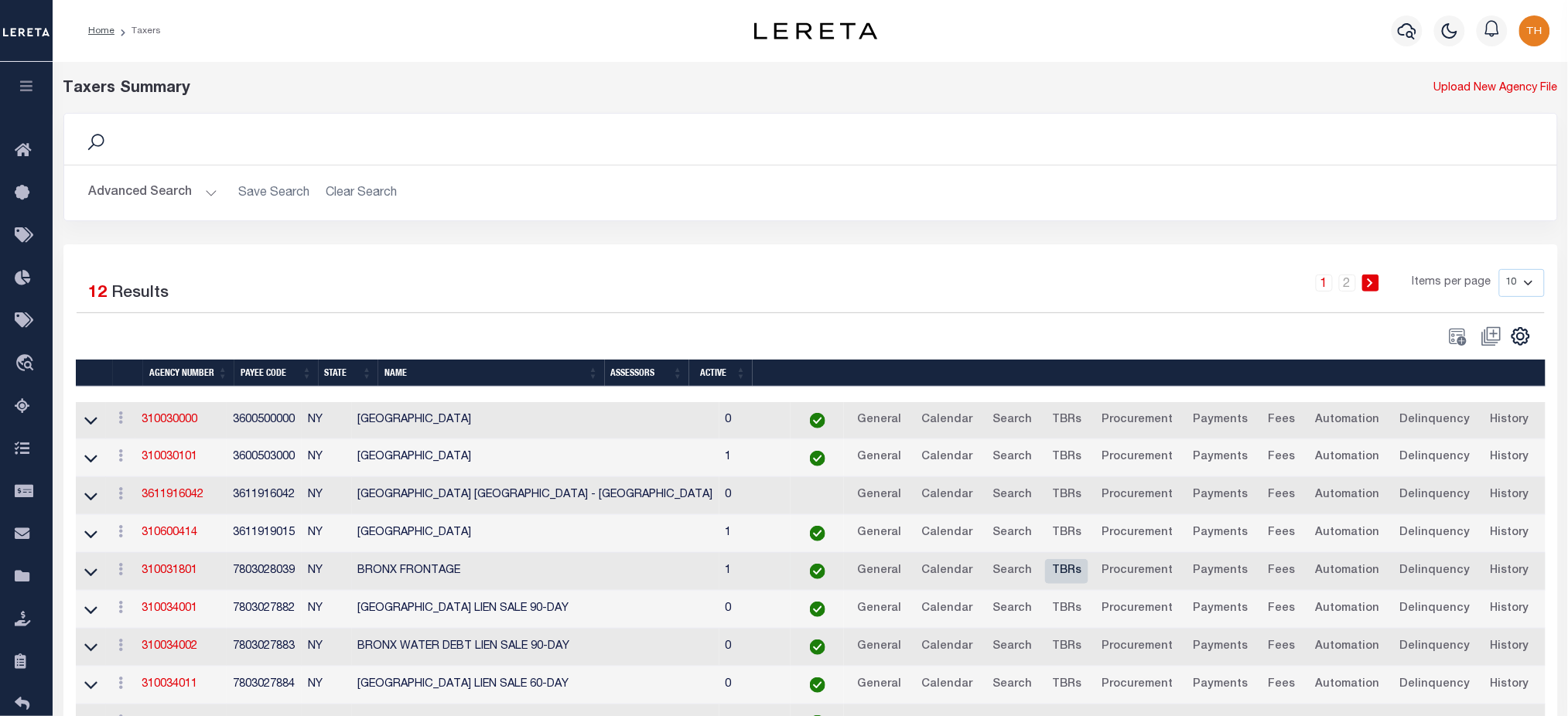
click at [1045, 569] on link "TBRs" at bounding box center [1066, 571] width 43 height 24
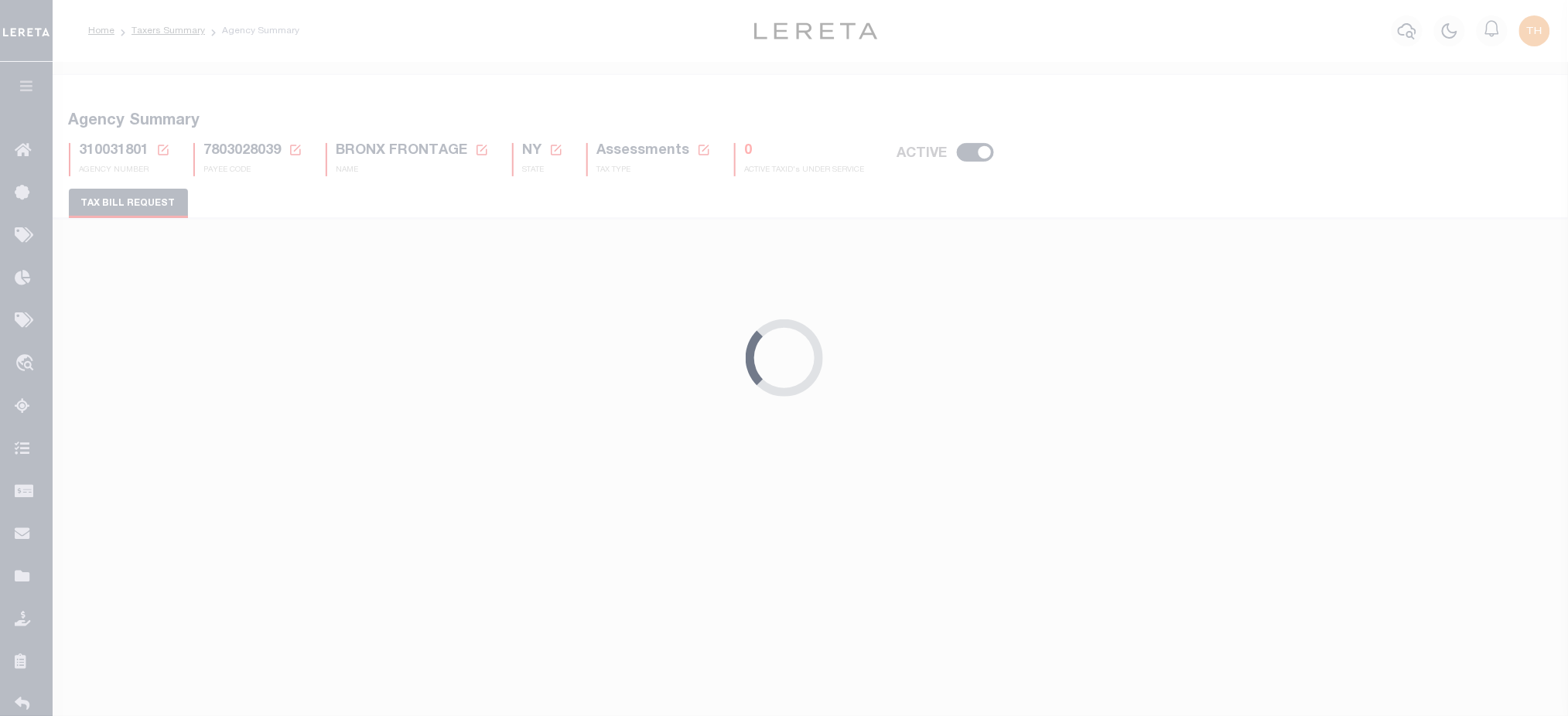
select select "22"
select select "true"
select select "9"
select select "1"
type input "004"
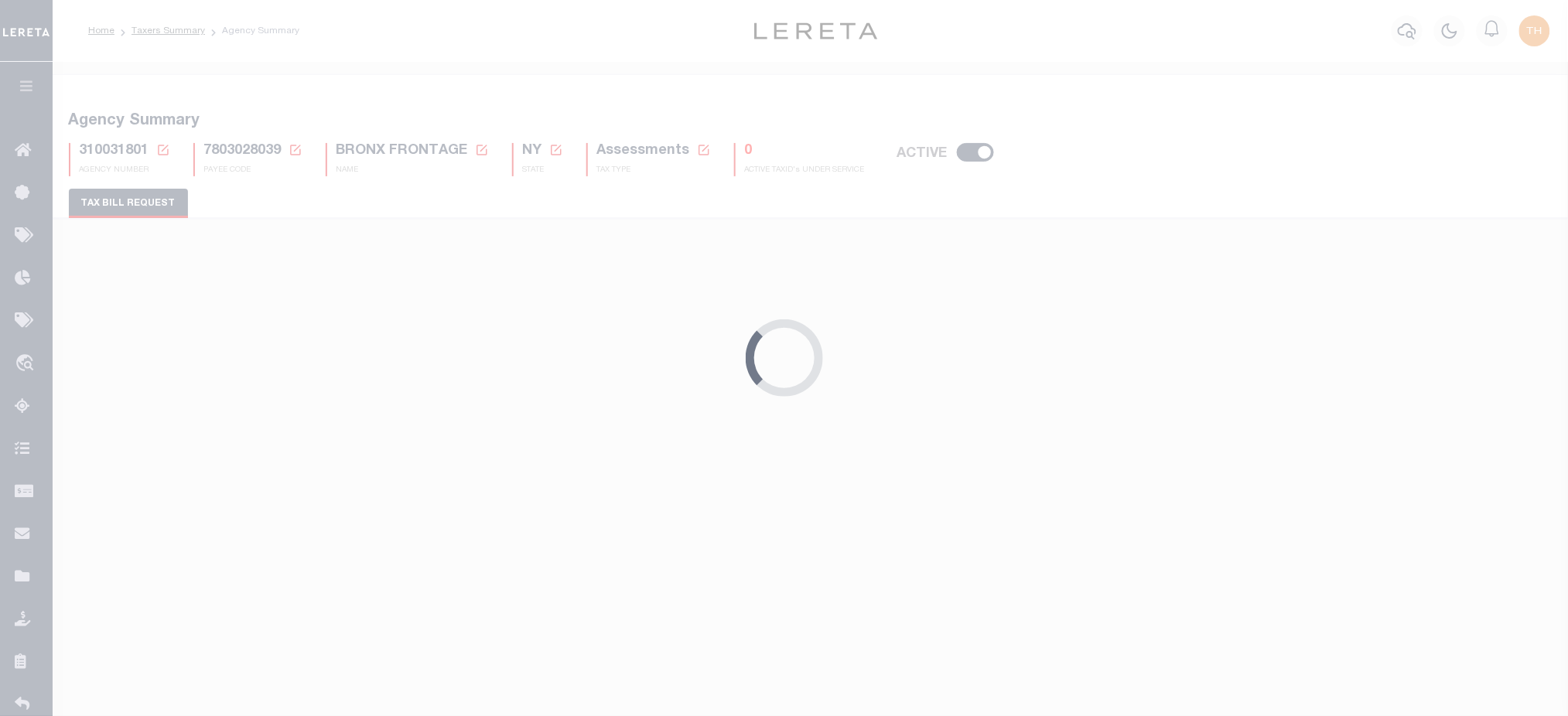
select select
select select "2"
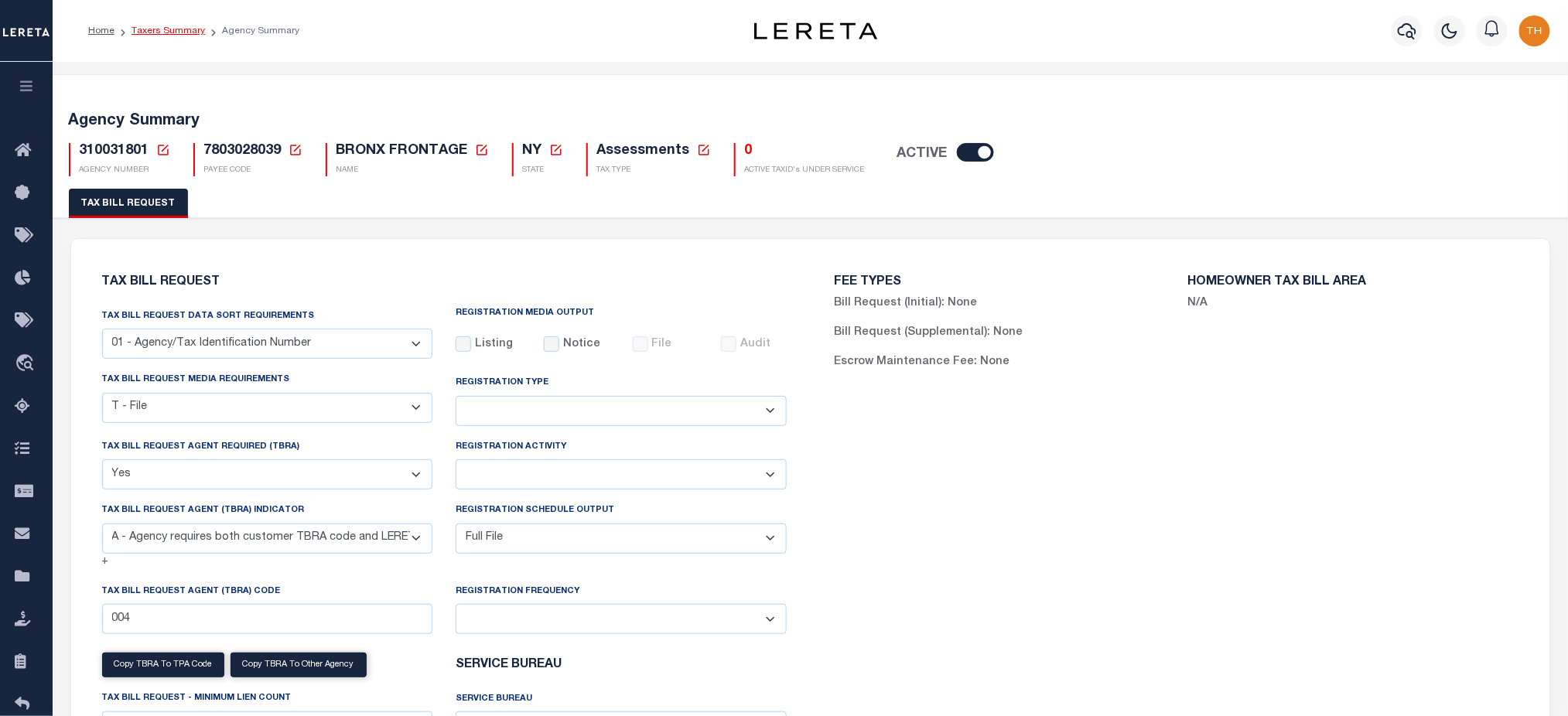
click at [173, 29] on link "Taxers Summary" at bounding box center [168, 31] width 73 height 9
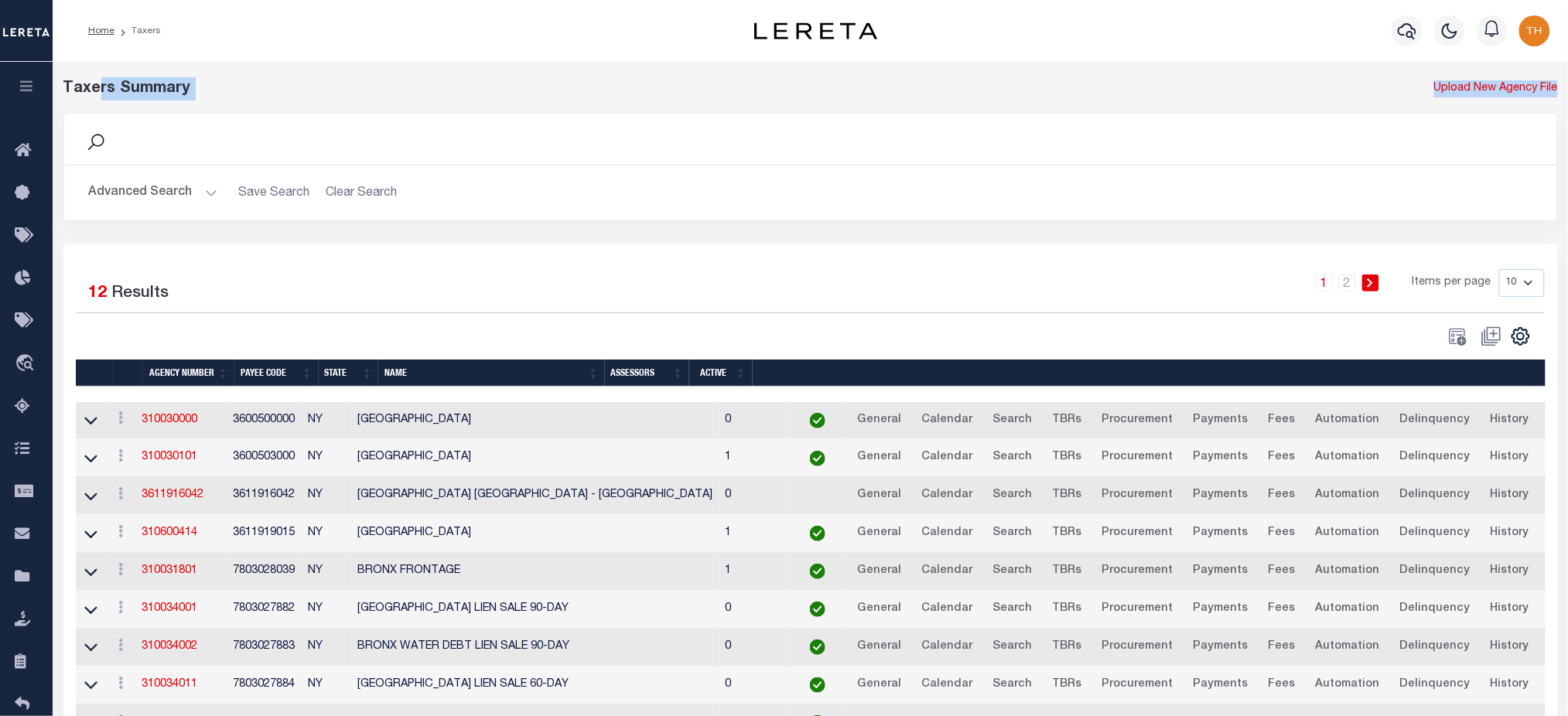
drag, startPoint x: 98, startPoint y: 90, endPoint x: 251, endPoint y: 102, distance: 153.5
click at [249, 102] on div "Taxers Summary Upload New Agency File Search Advanced Search Save Search Clear …" at bounding box center [810, 434] width 1506 height 714
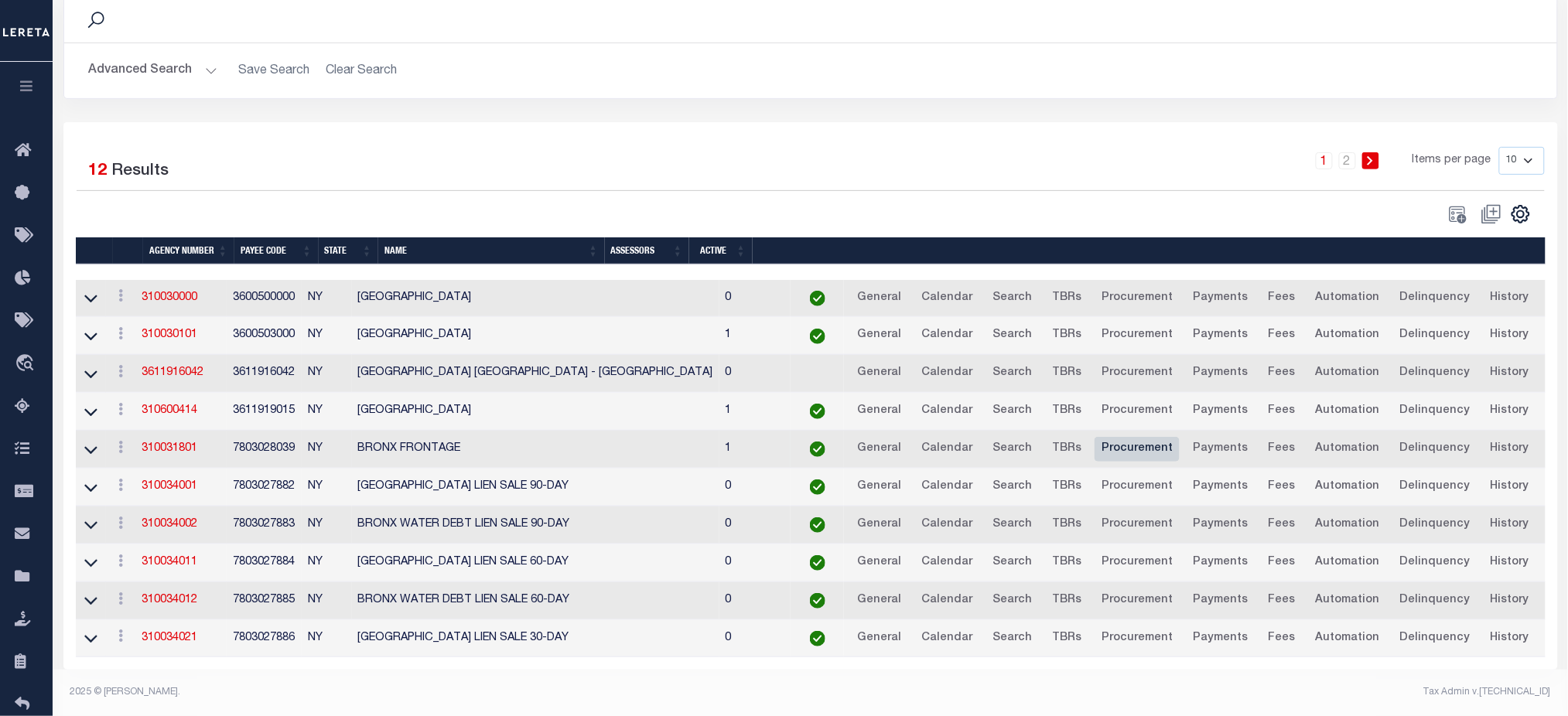
scroll to position [135, 0]
click at [1045, 439] on link "TBRs" at bounding box center [1066, 449] width 43 height 24
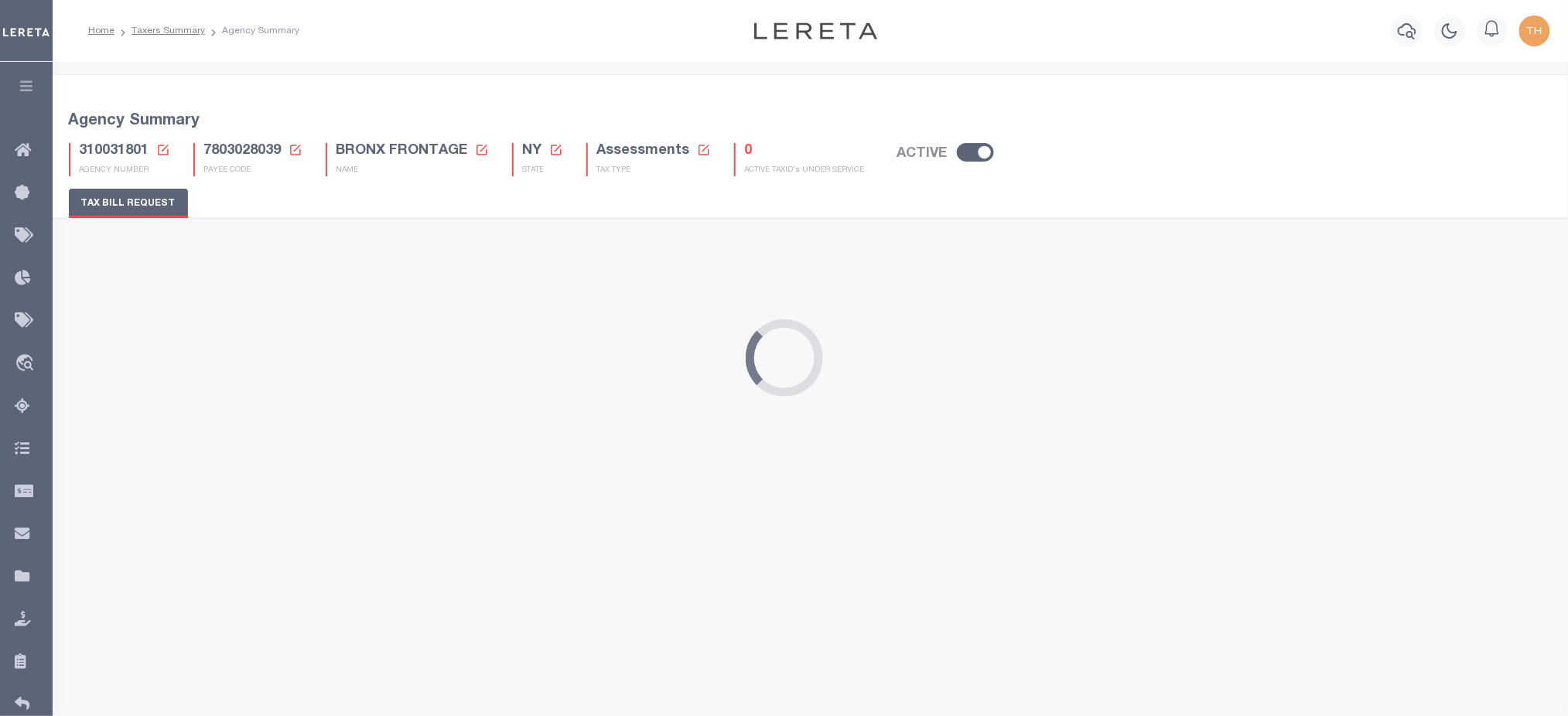
select select "22"
select select "true"
select select "9"
select select "1"
type input "004"
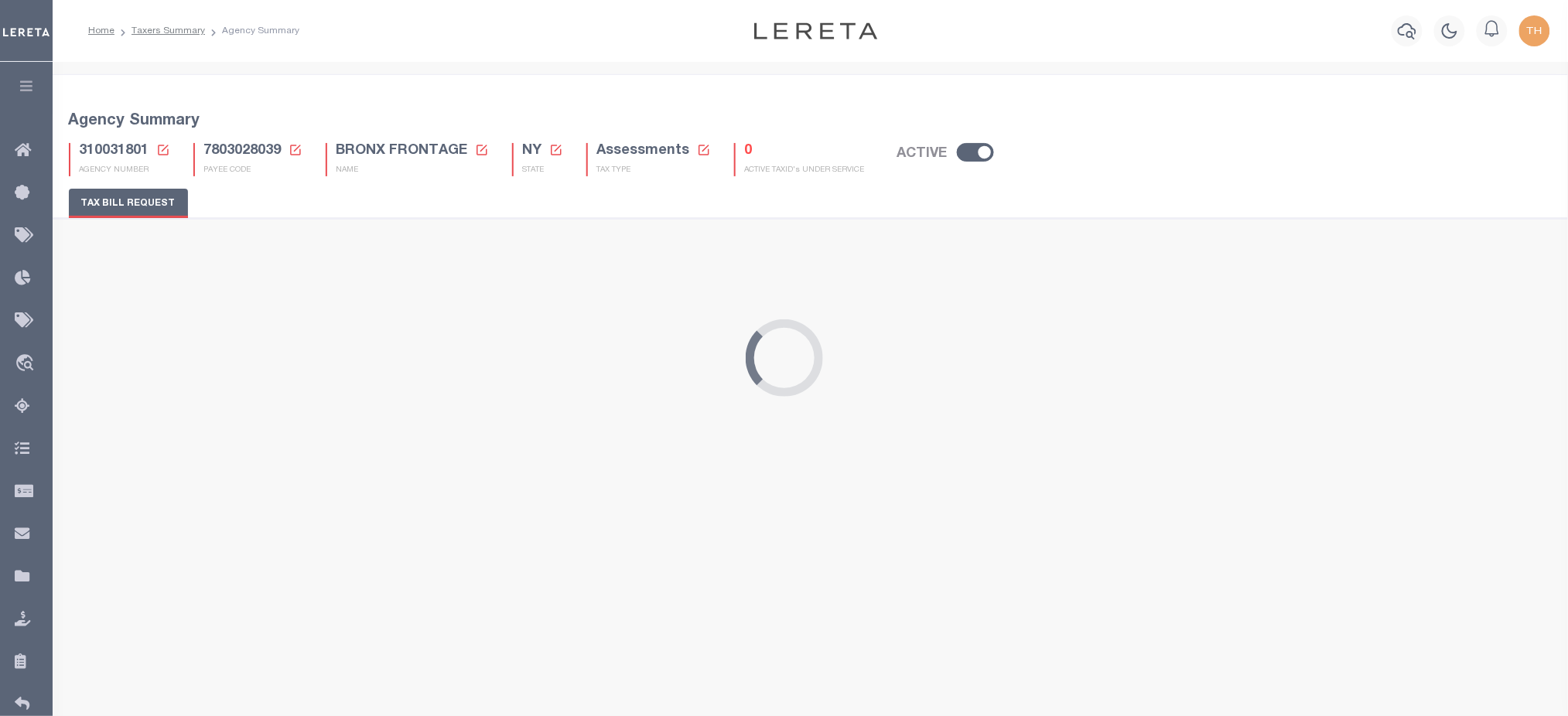
select select
select select "2"
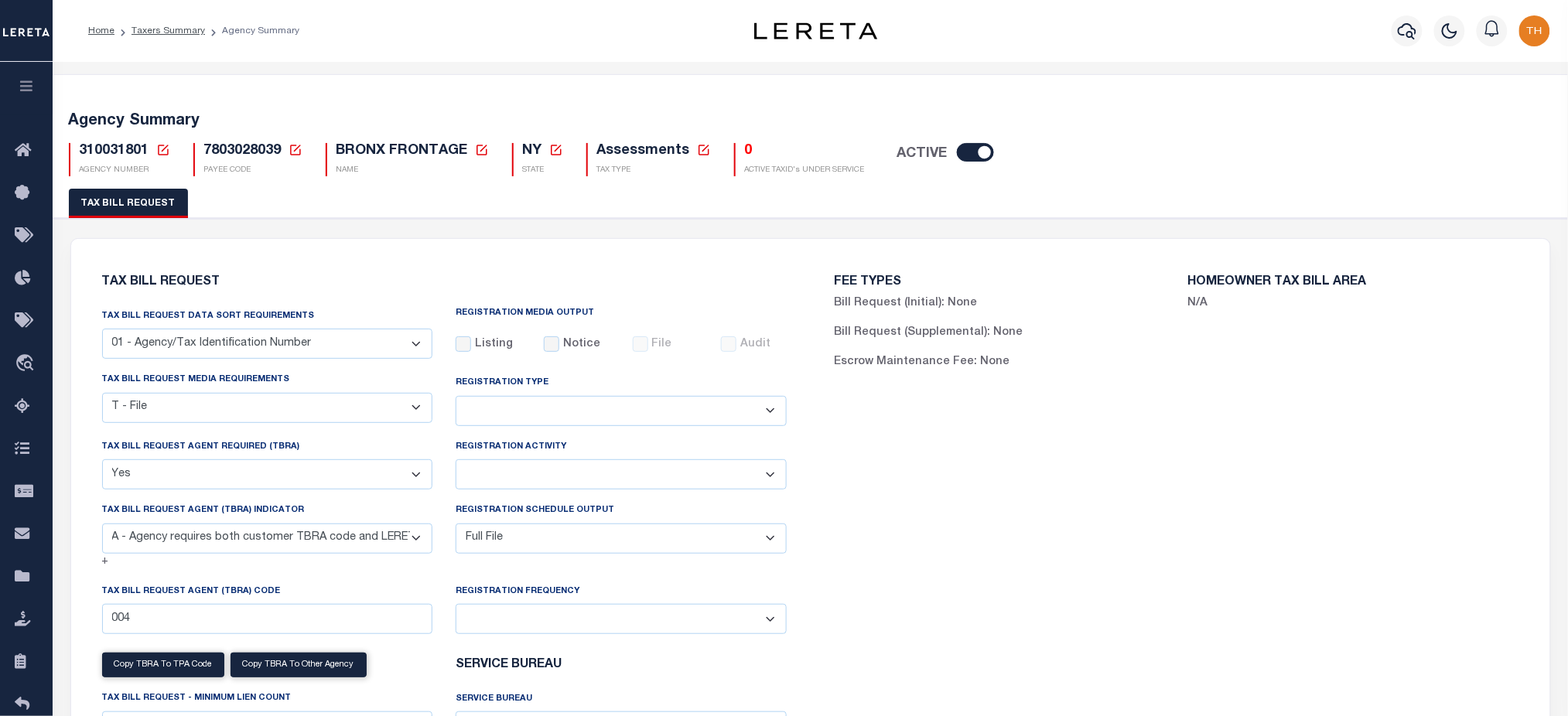
click at [158, 24] on li "Taxers Summary" at bounding box center [160, 30] width 90 height 14
click at [167, 29] on link "Taxers Summary" at bounding box center [168, 31] width 73 height 9
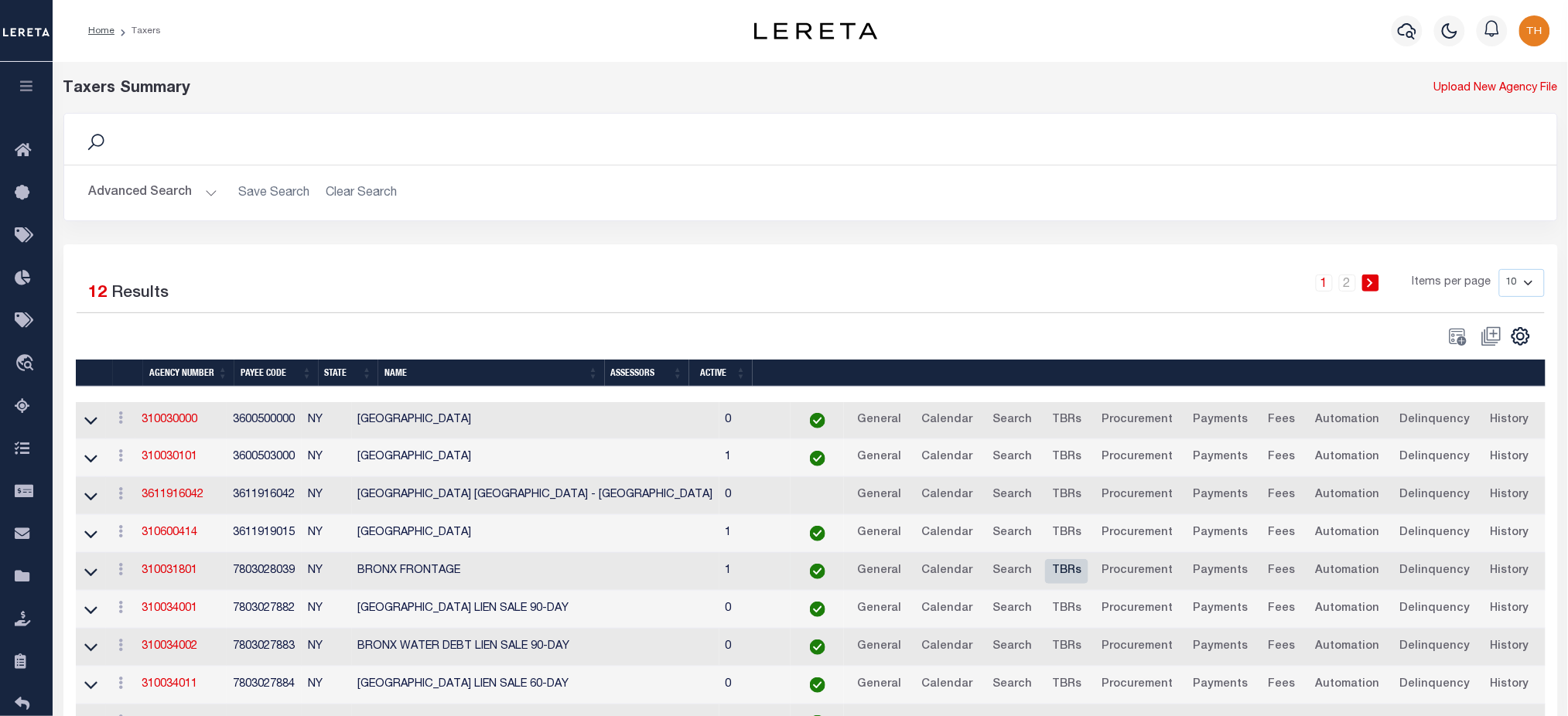
click at [1045, 573] on link "TBRs" at bounding box center [1066, 571] width 43 height 24
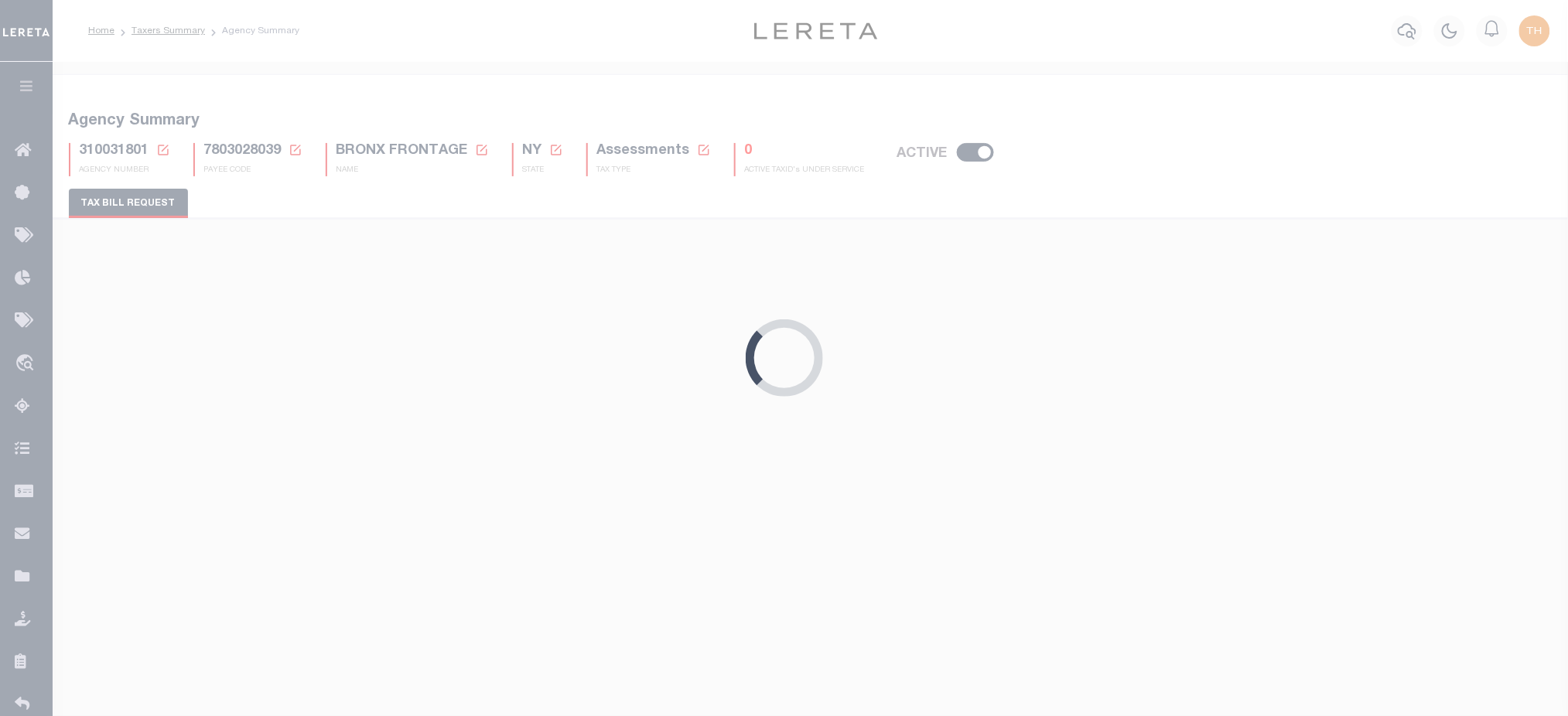
select select "22"
select select "true"
select select "9"
select select "1"
type input "004"
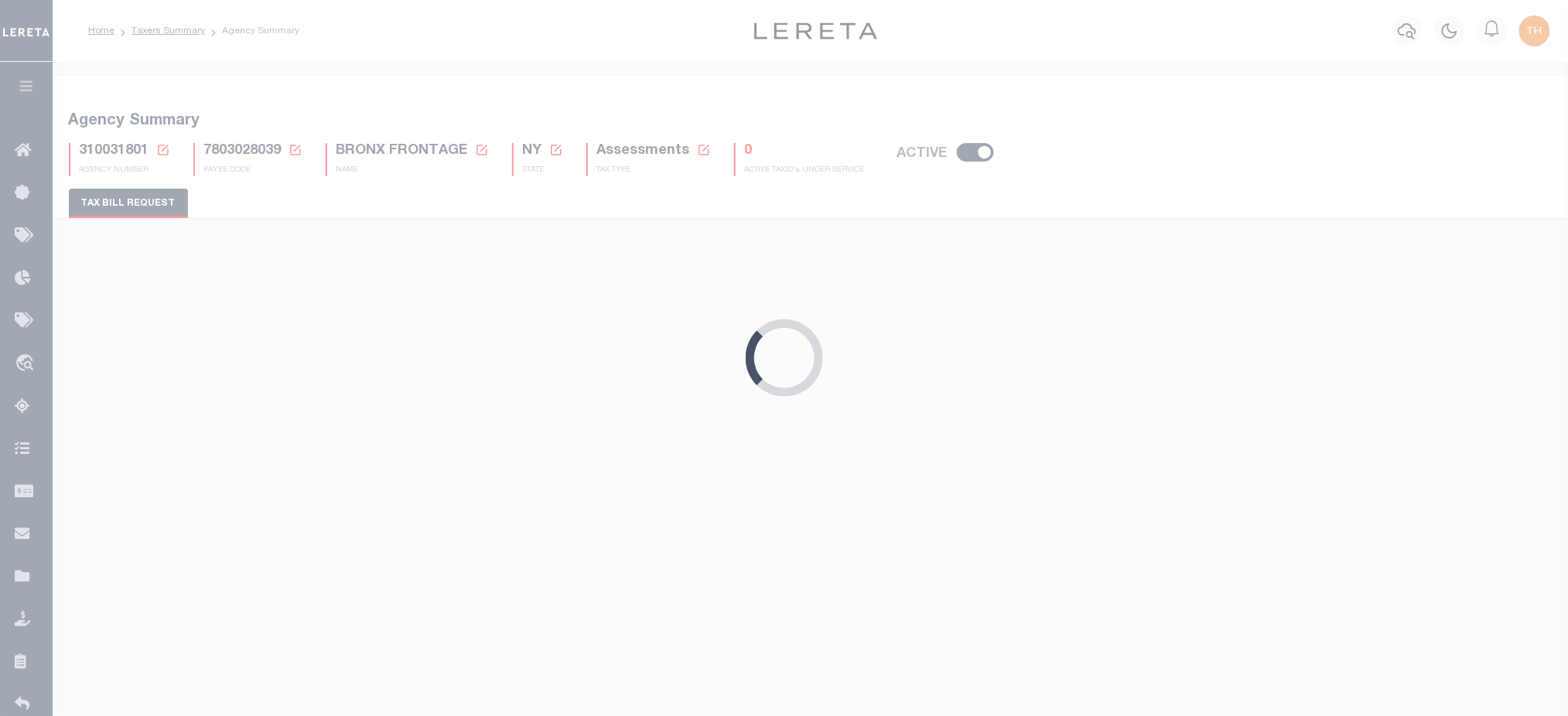
select select
select select "2"
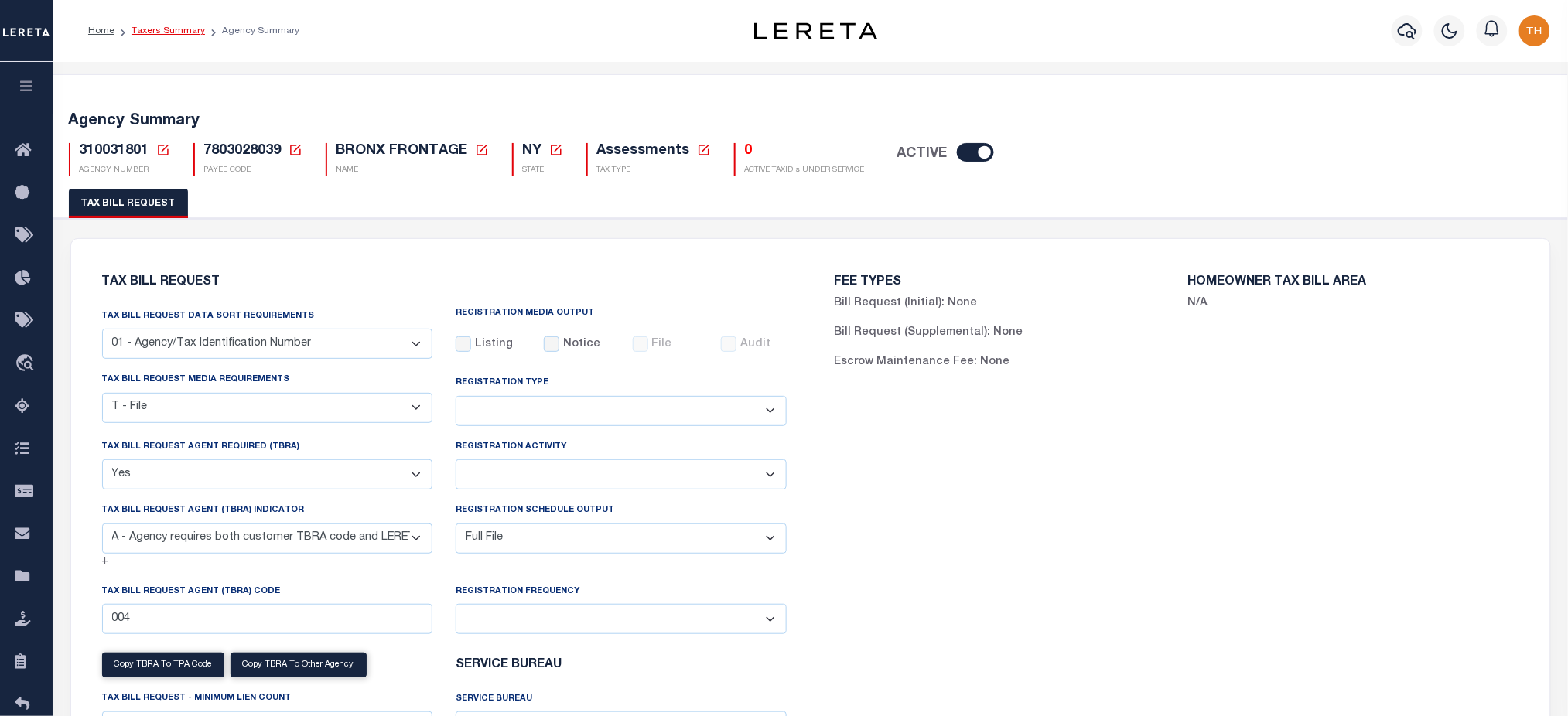
click at [177, 30] on link "Taxers Summary" at bounding box center [168, 31] width 73 height 9
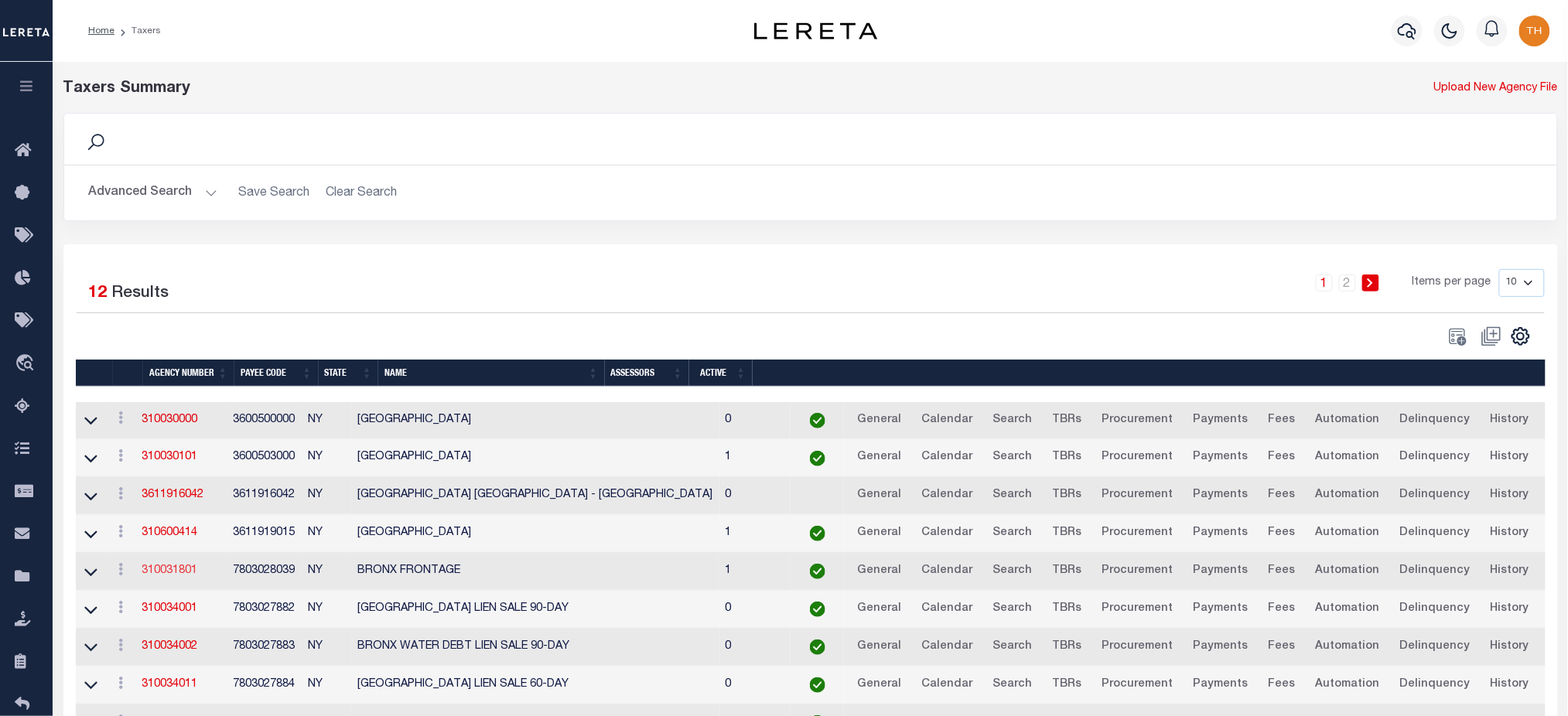
click at [153, 575] on link "310031801" at bounding box center [168, 571] width 56 height 11
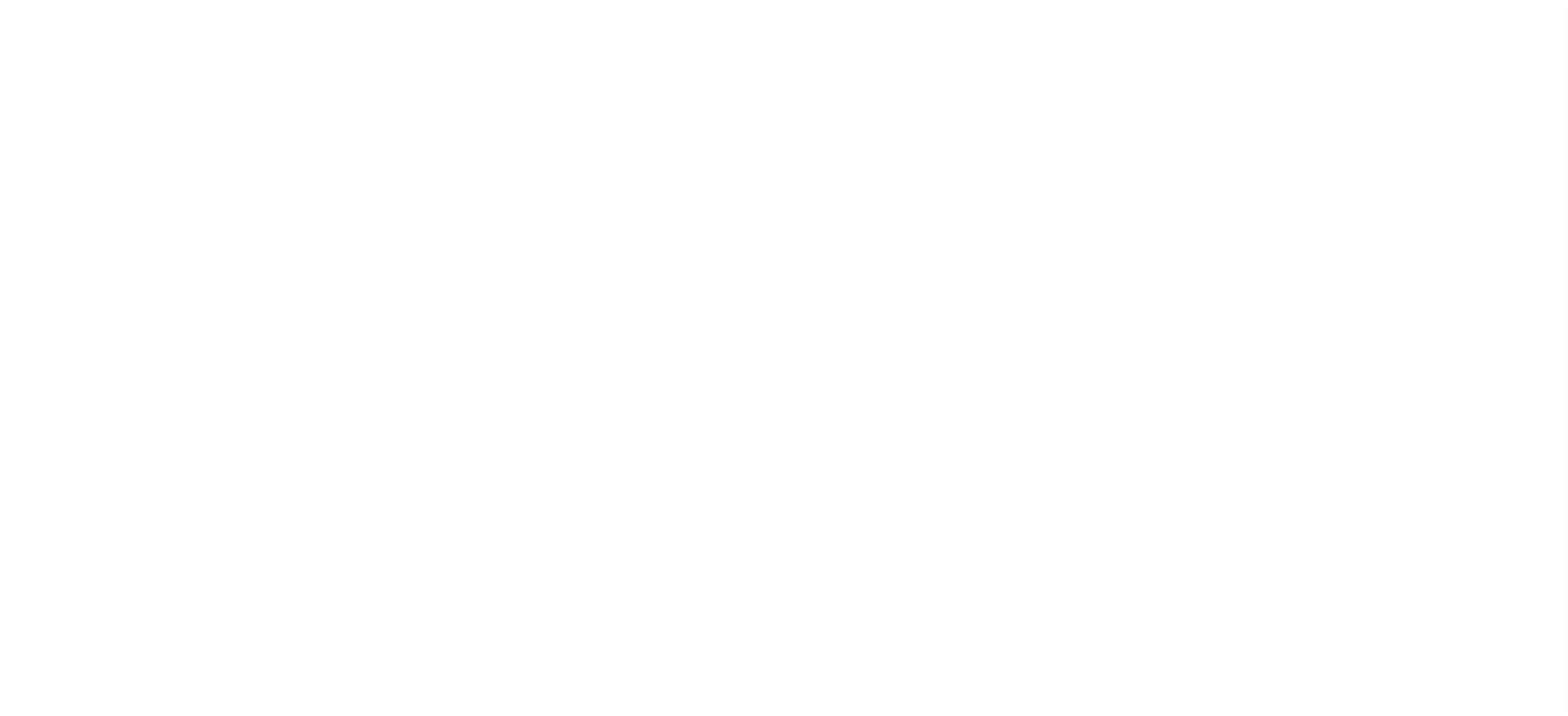
select select
checkbox input "false"
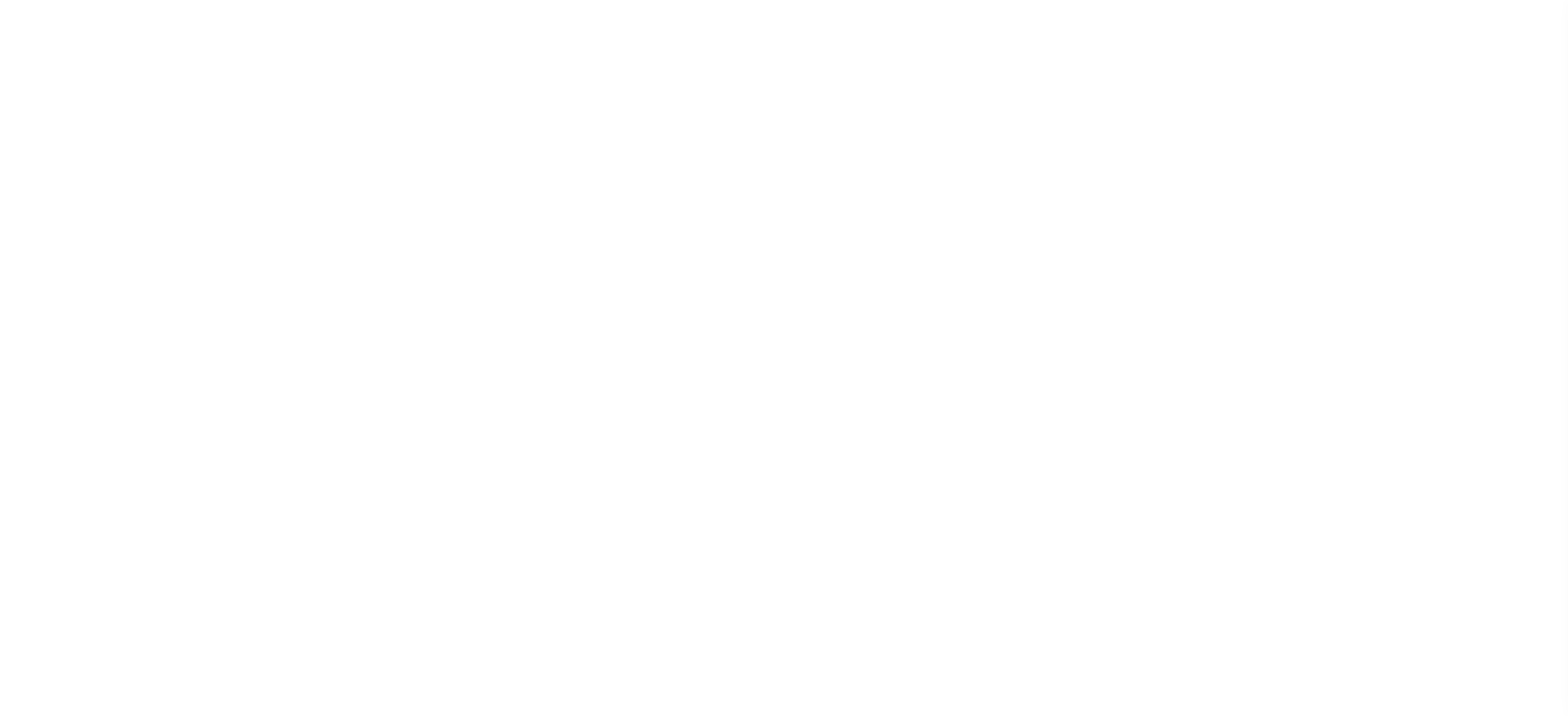
select select "1"
checkbox input "false"
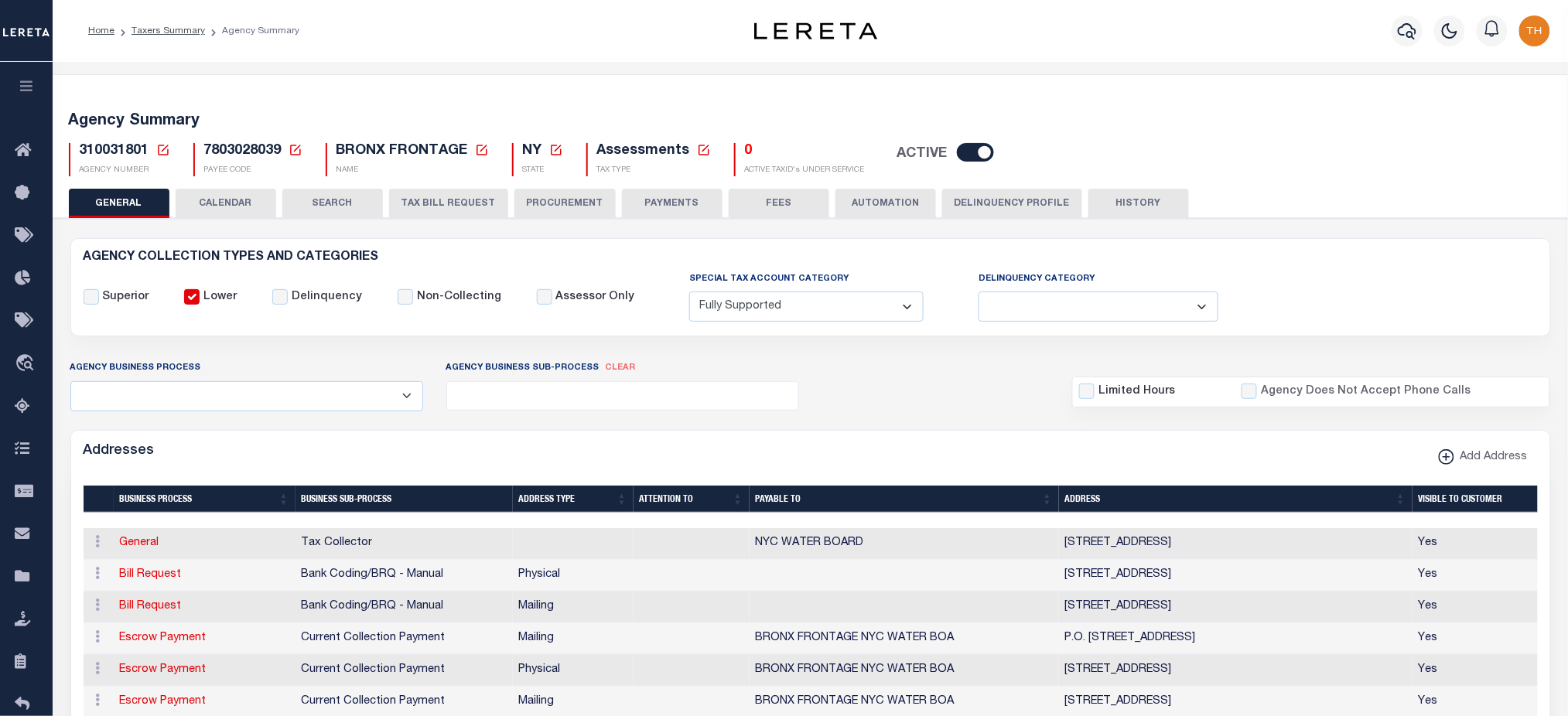
click at [445, 199] on button "TAX BILL REQUEST" at bounding box center [448, 202] width 120 height 29
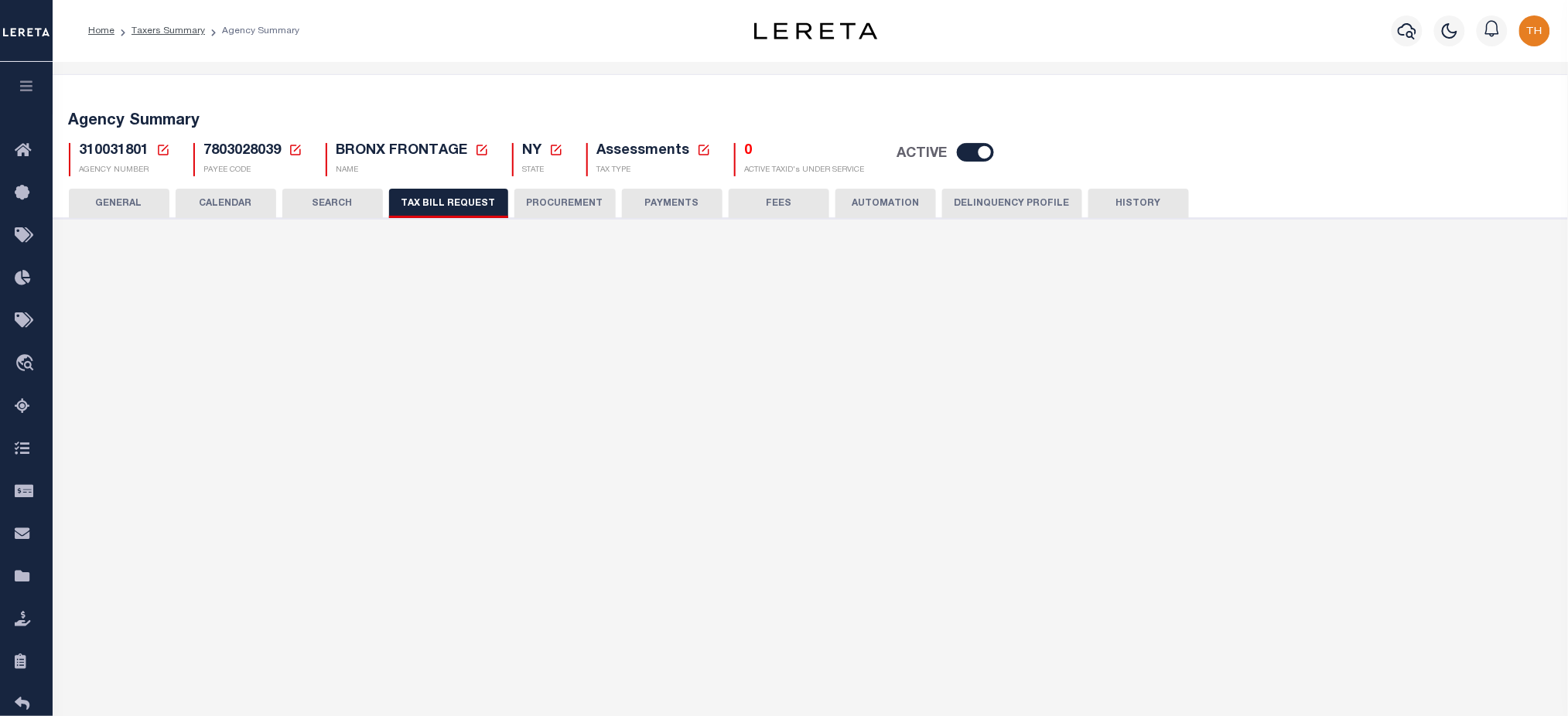
select select "22"
select select "true"
select select "9"
select select "1"
type input "004"
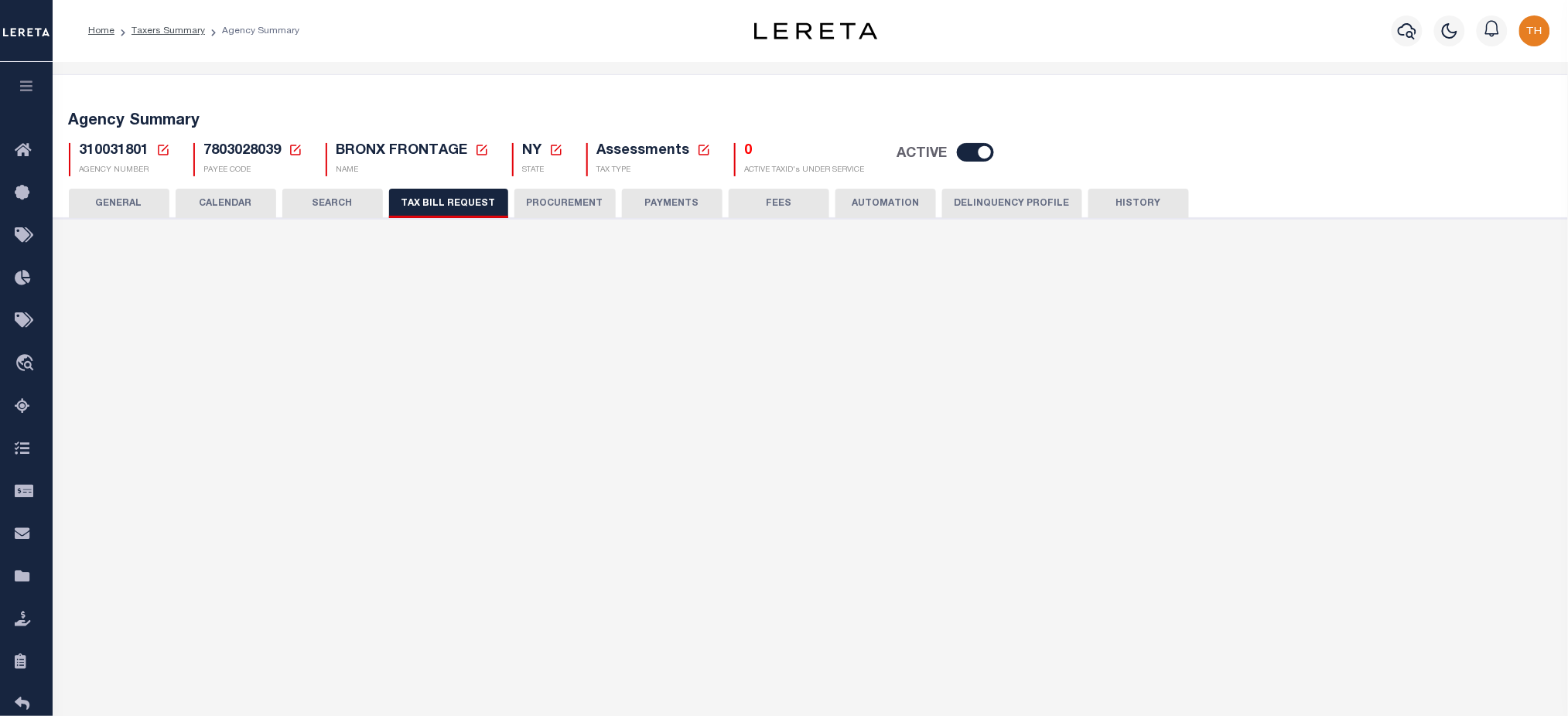
select select
select select "2"
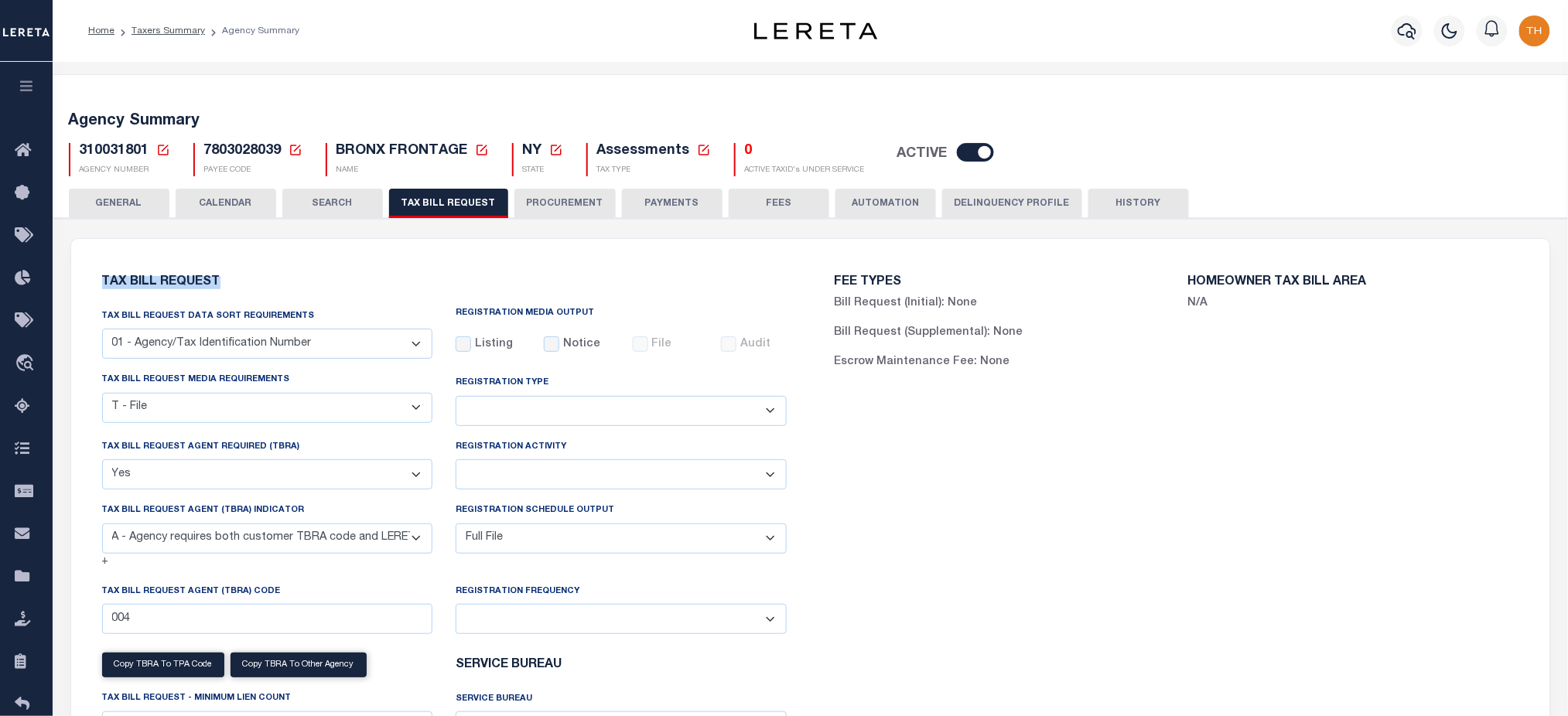
drag, startPoint x: 88, startPoint y: 278, endPoint x: 240, endPoint y: 288, distance: 152.3
click at [240, 288] on div "Tax Bill Request Tax Bill Request Data Sort Requirements 01 - Agency/Tax Identi…" at bounding box center [443, 556] width 709 height 597
click at [169, 32] on link "Taxers Summary" at bounding box center [168, 31] width 73 height 9
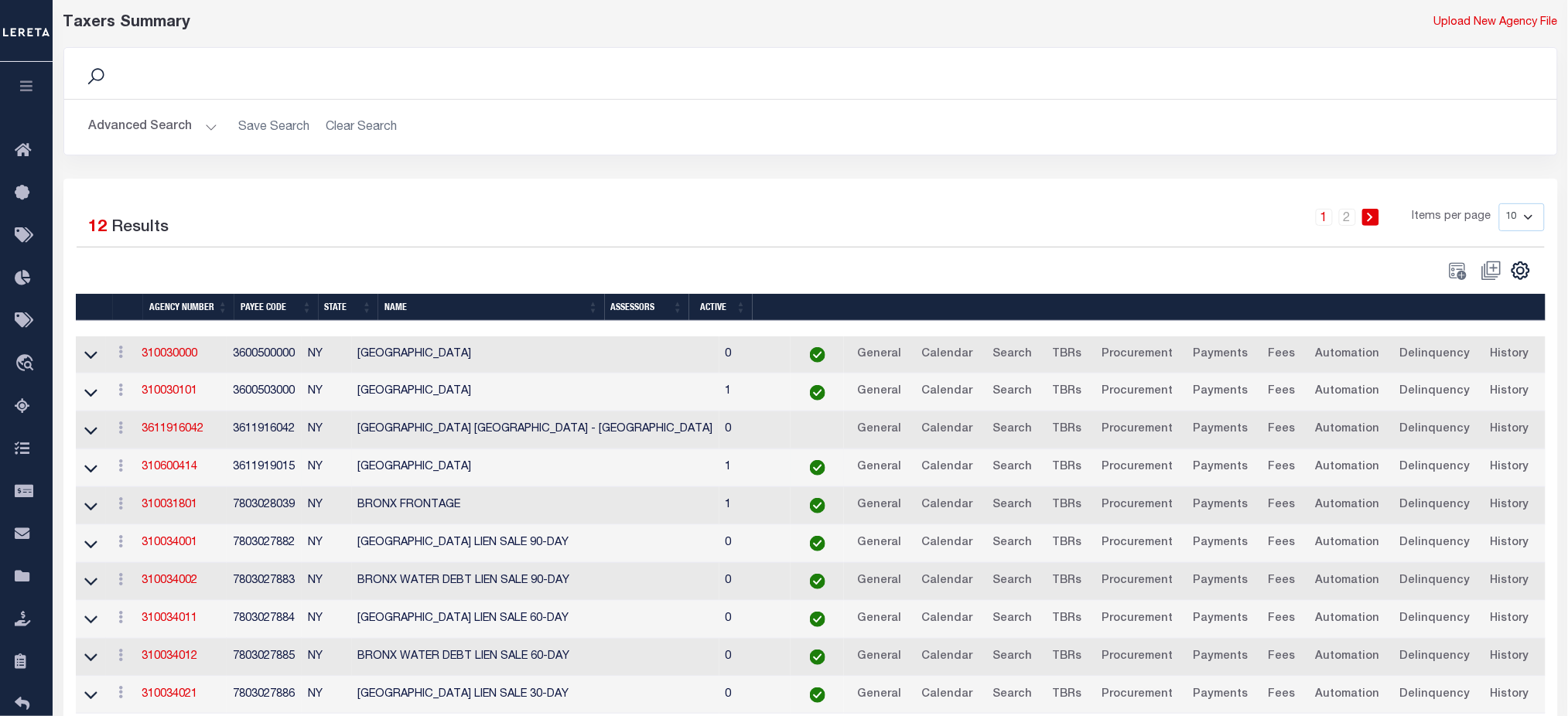
scroll to position [135, 0]
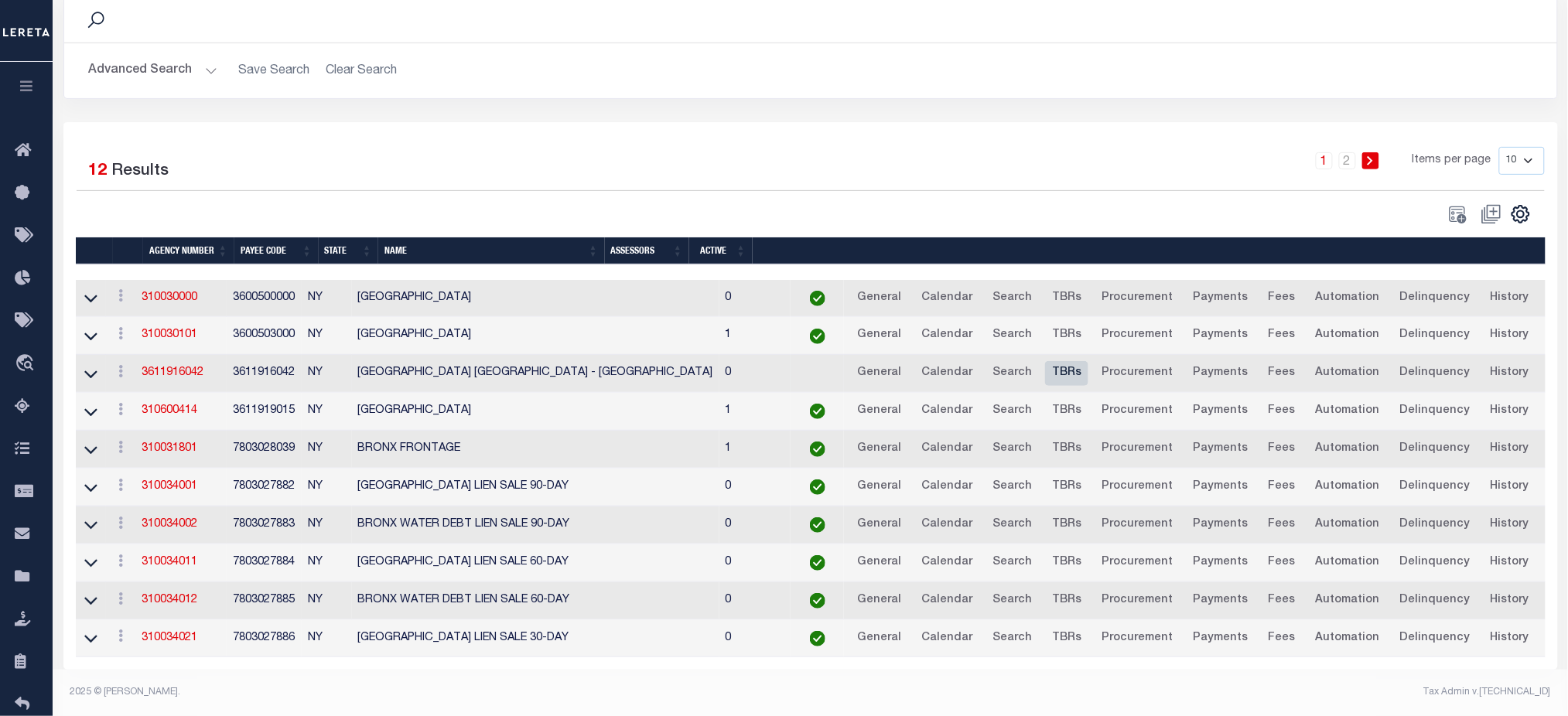
click at [1045, 362] on link "TBRs" at bounding box center [1066, 374] width 43 height 24
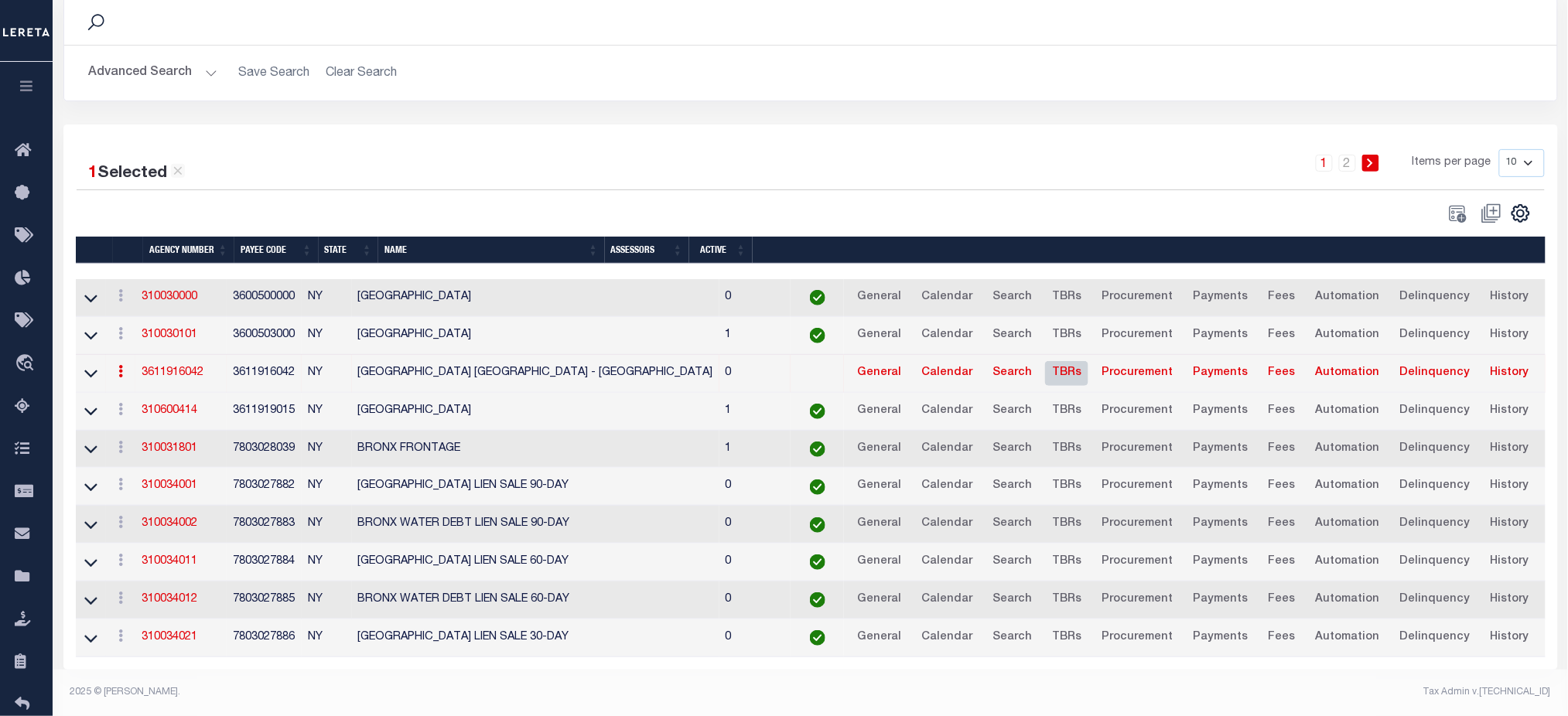
scroll to position [133, 0]
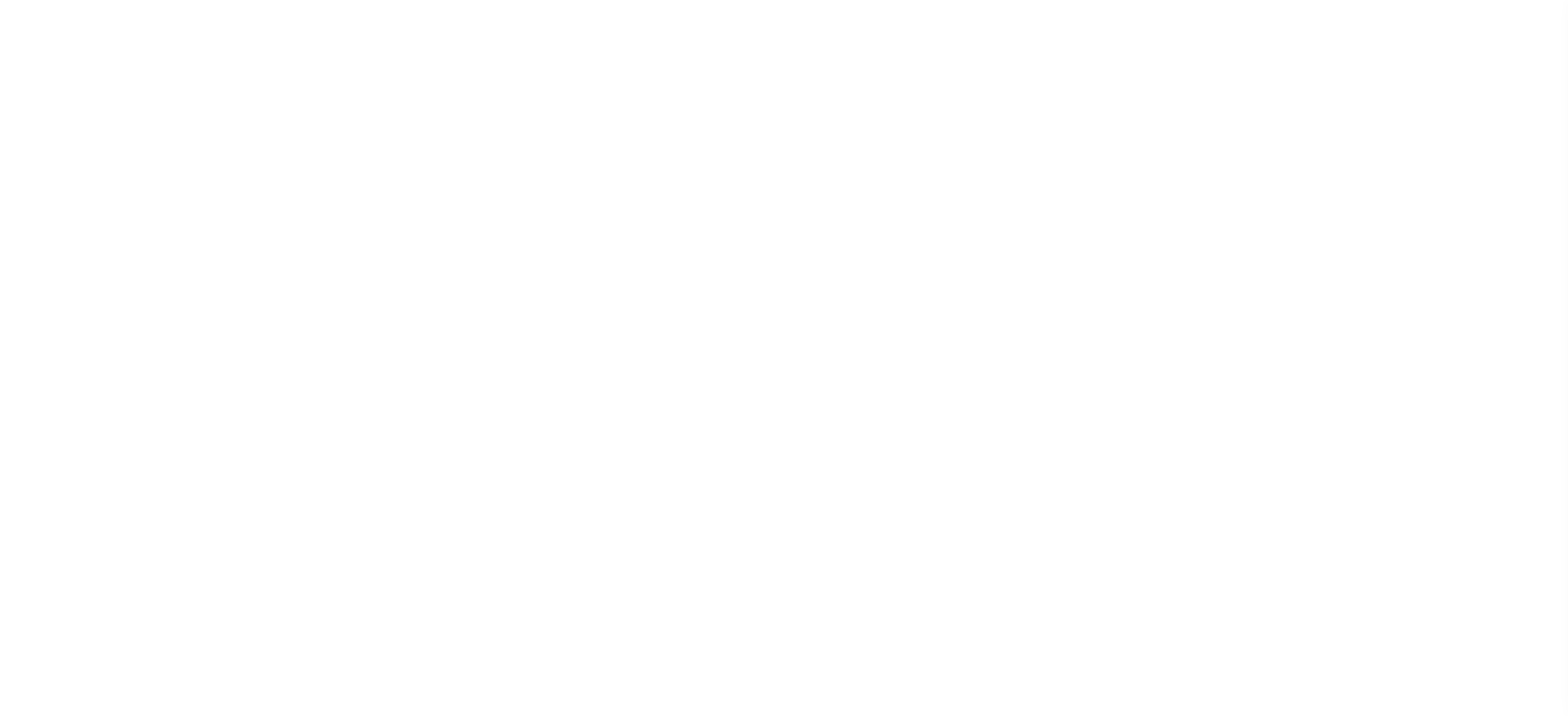
checkbox input "false"
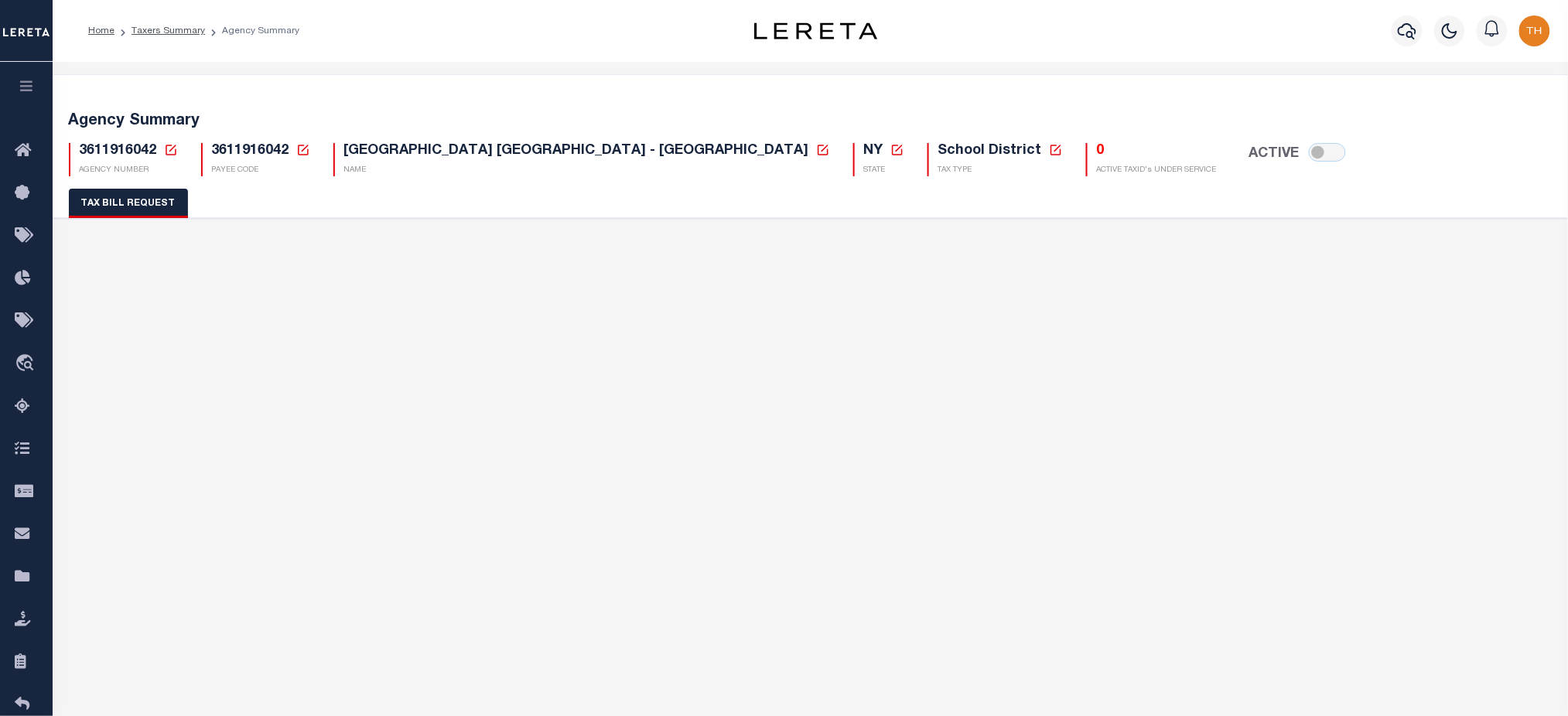
select select
checkbox input "false"
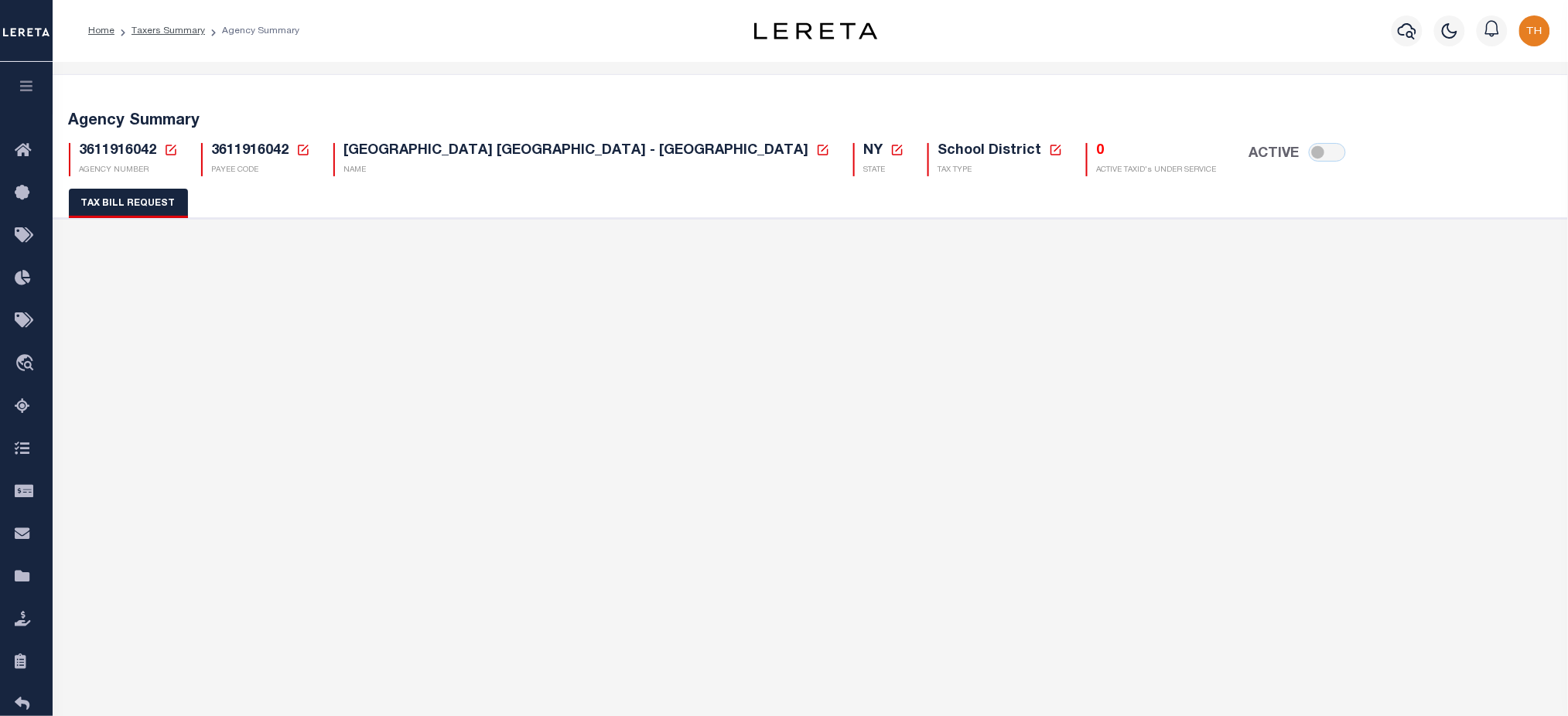
select select
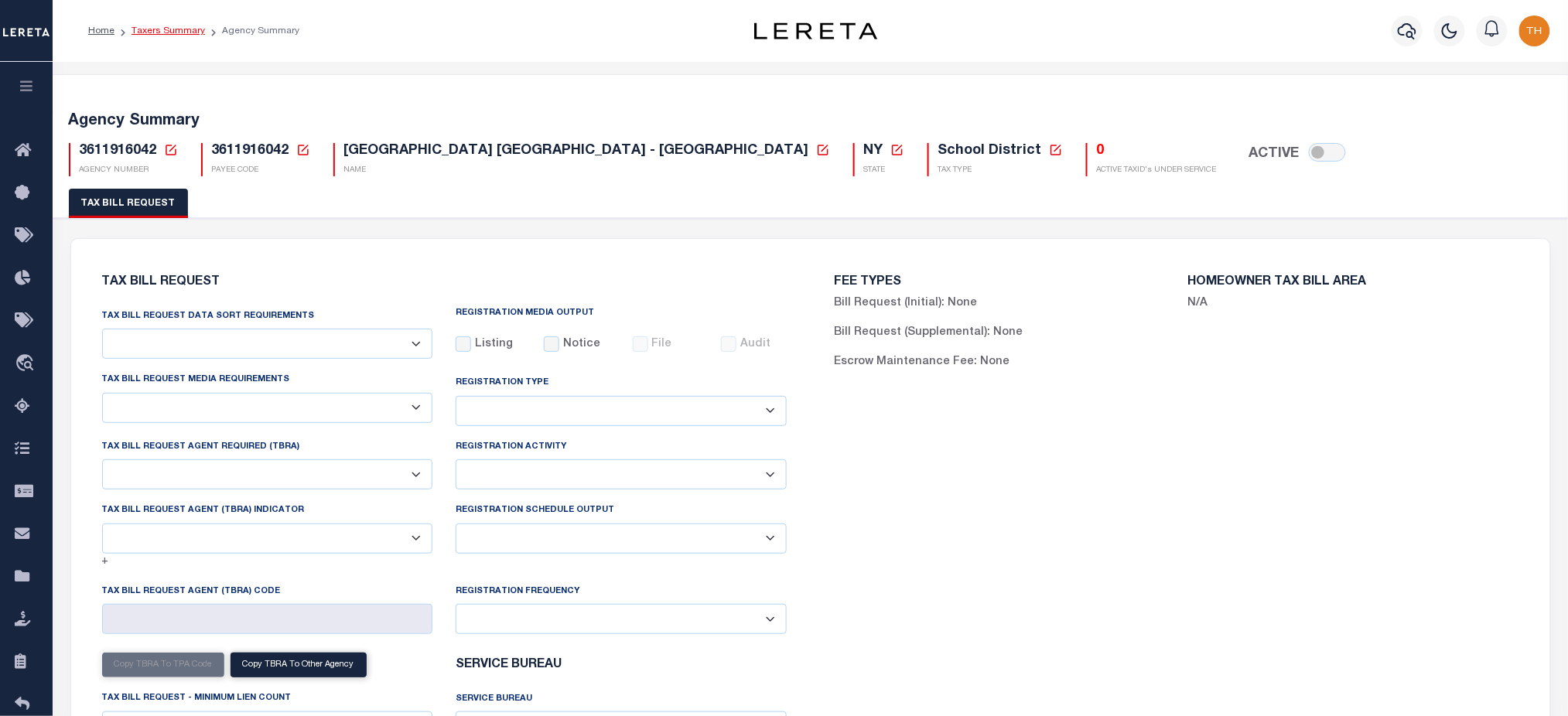
click at [175, 33] on link "Taxers Summary" at bounding box center [168, 31] width 73 height 9
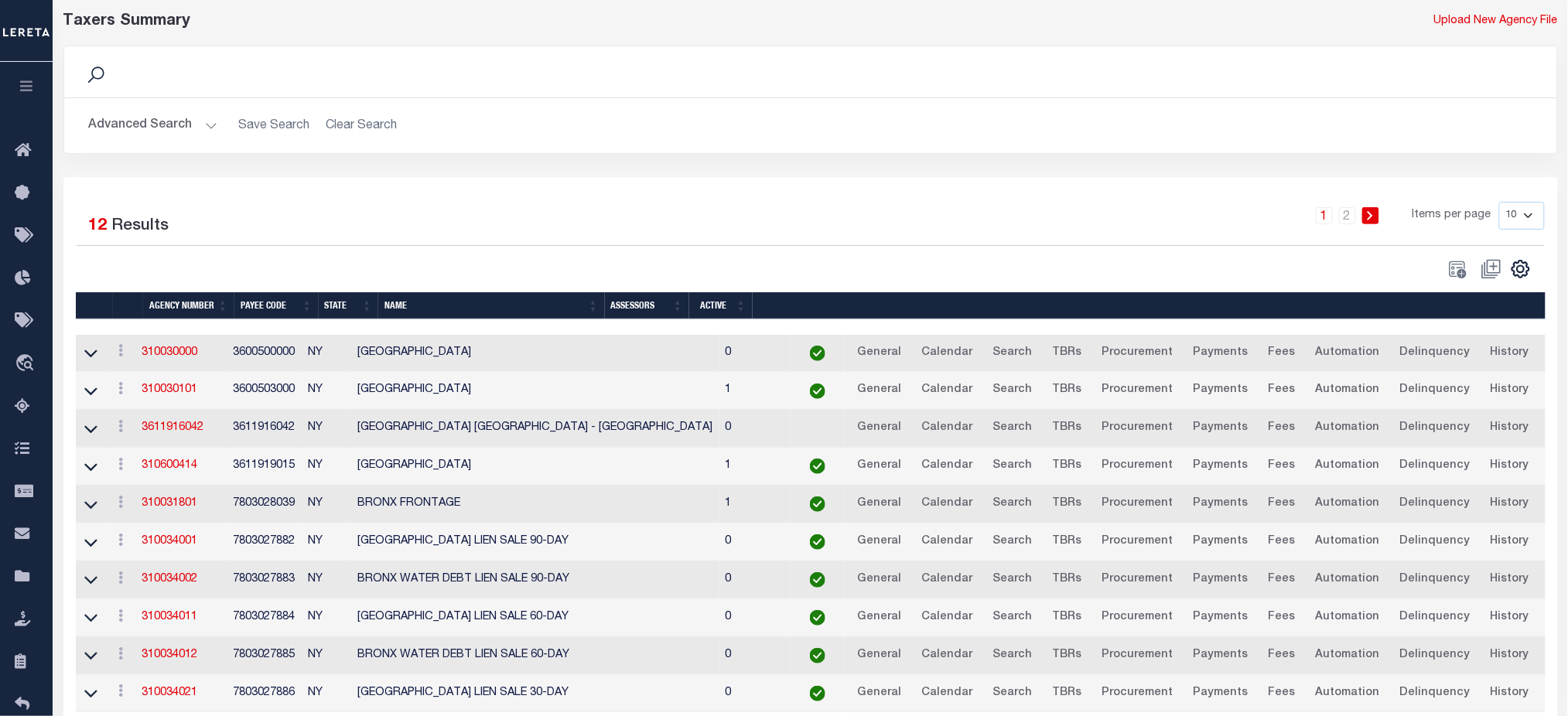
scroll to position [135, 0]
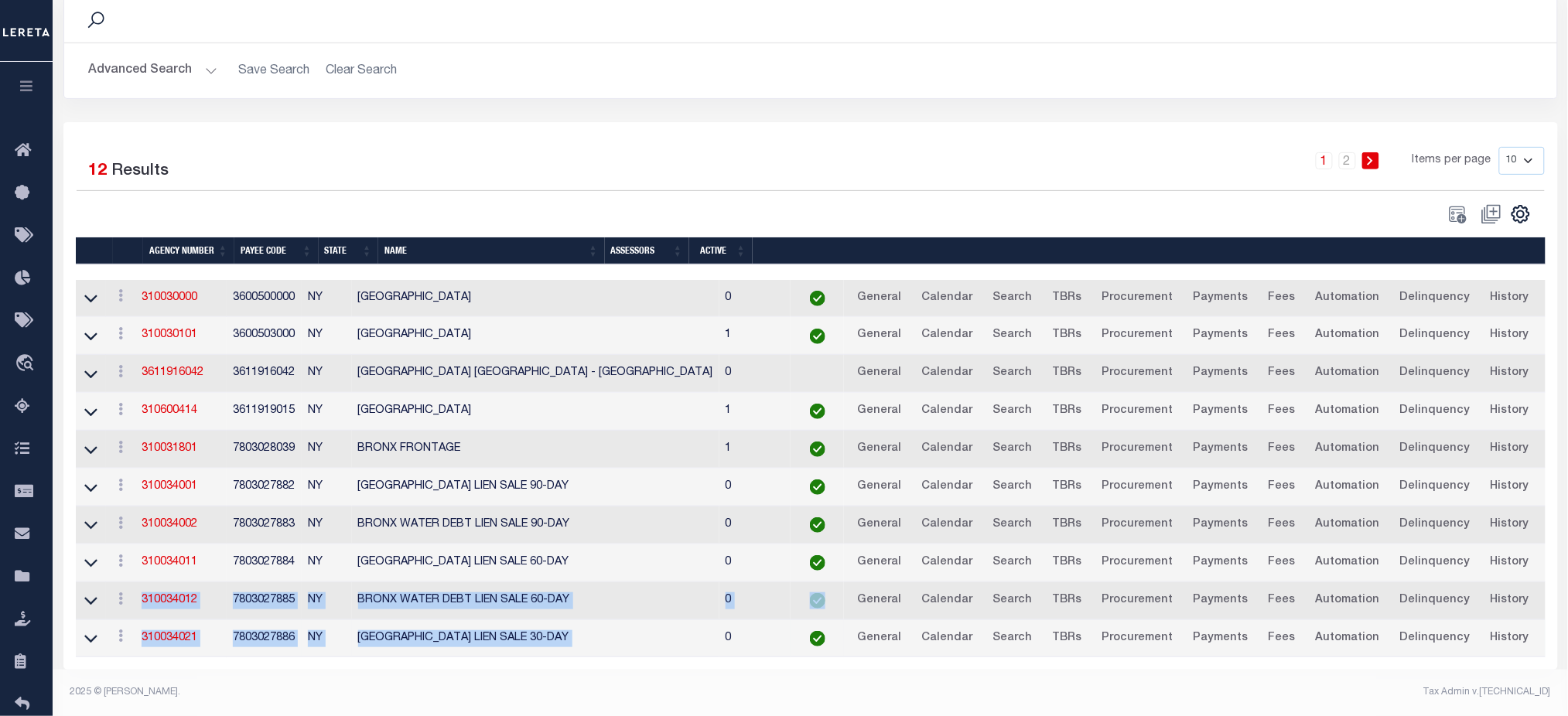
drag, startPoint x: 147, startPoint y: 591, endPoint x: 603, endPoint y: 610, distance: 456.4
click at [603, 610] on tbody "View Clone agency 310030000 3600500000 NY BRONX COUNTY 0 General Calendar Searc…" at bounding box center [813, 469] width 1475 height 378
click at [176, 632] on link "310034021" at bounding box center [168, 638] width 56 height 11
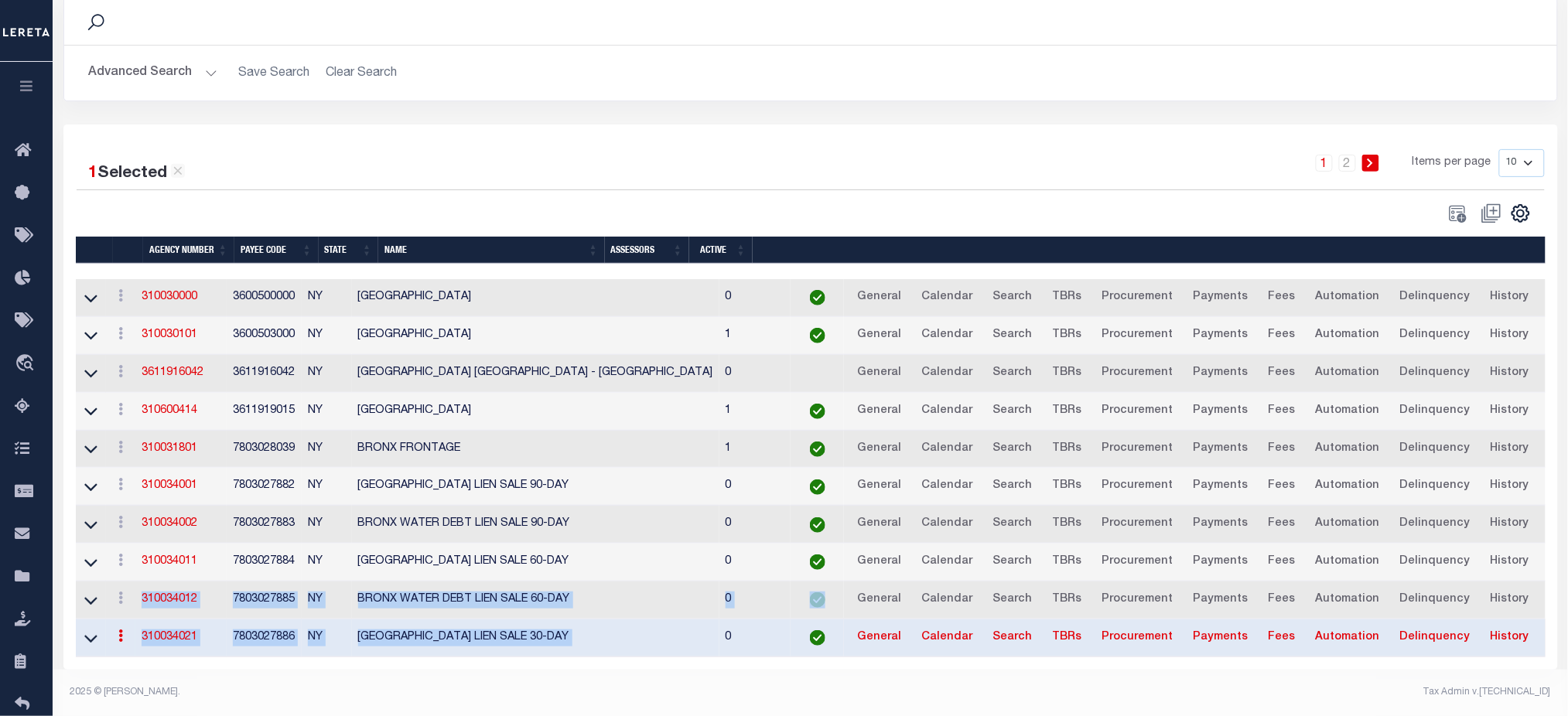
scroll to position [133, 0]
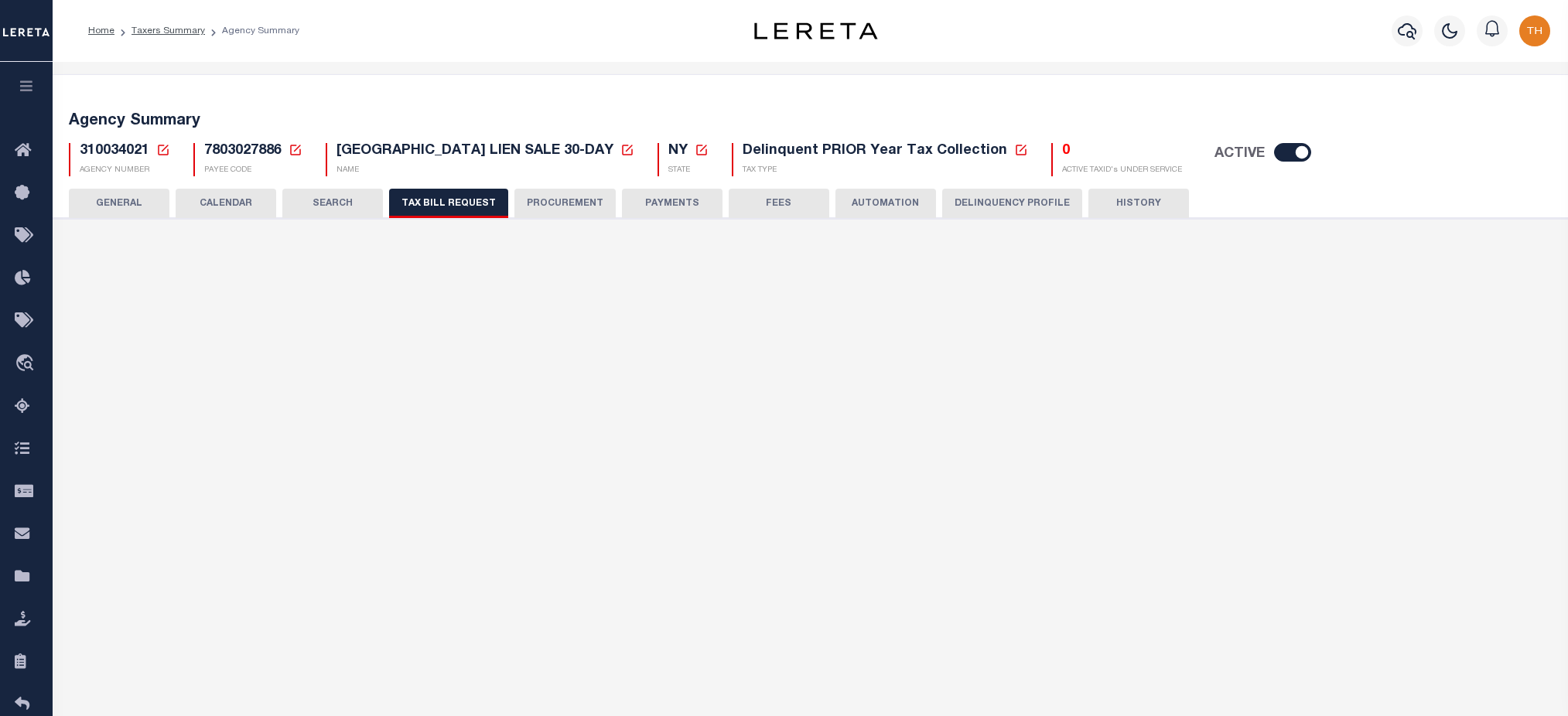
checkbox input "false"
select select "23"
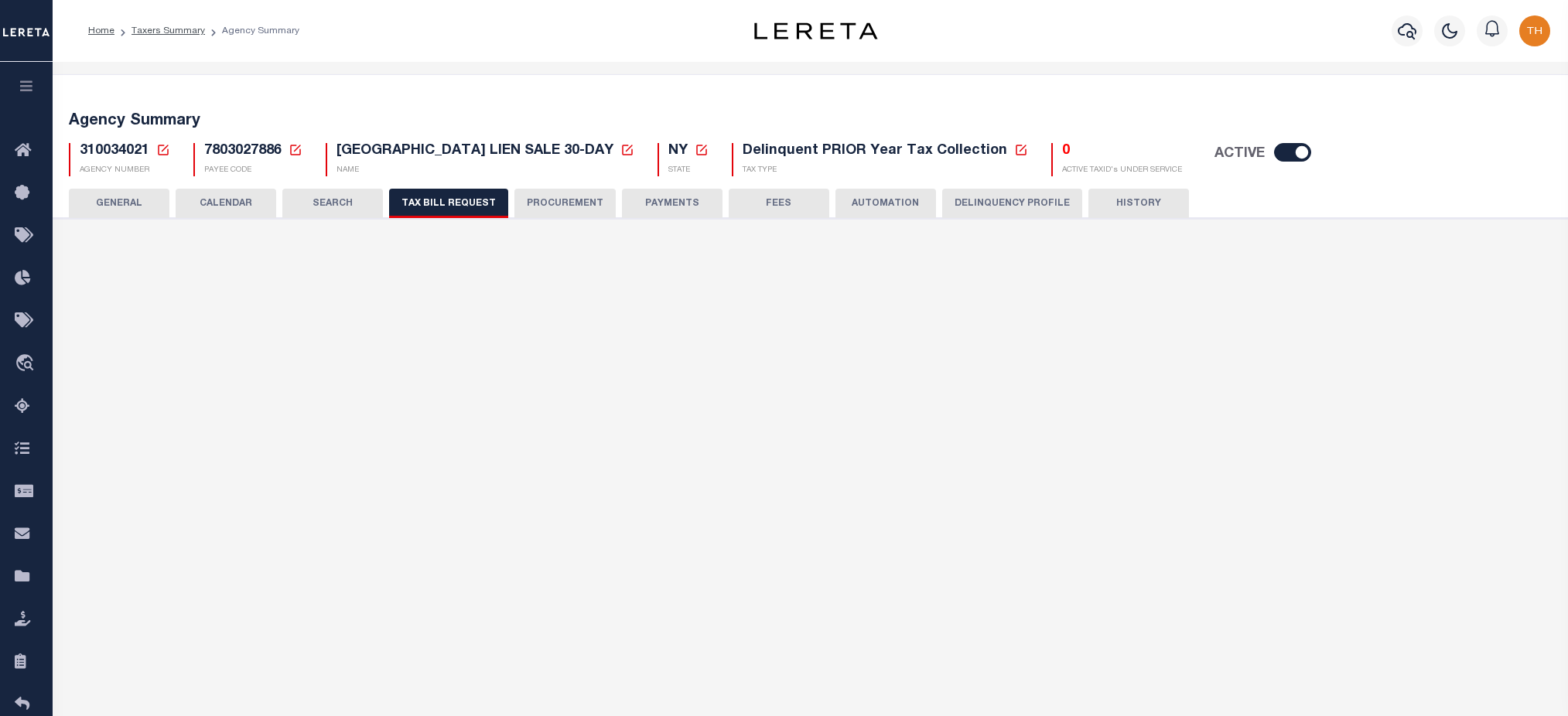
select select "false"
select select
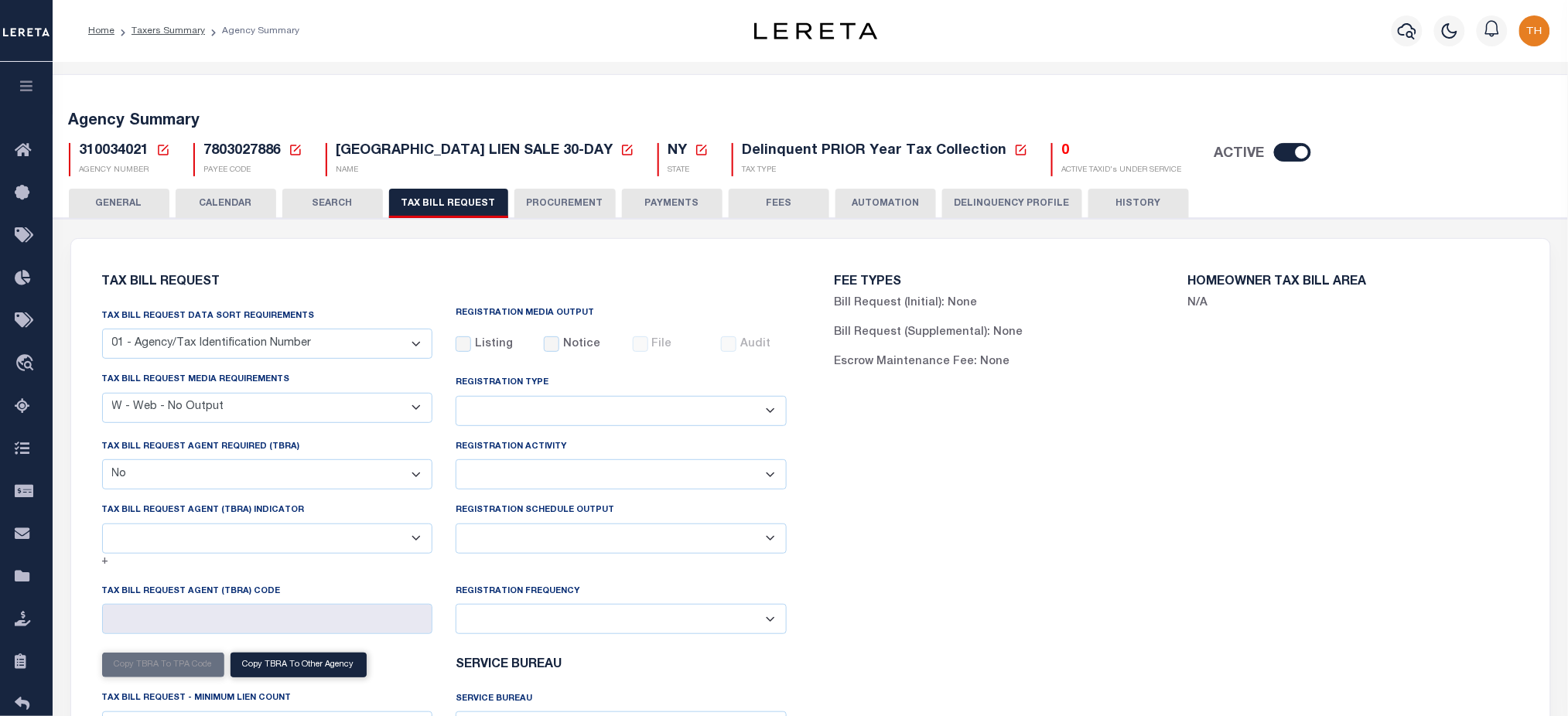
click at [1105, 201] on button "HISTORY" at bounding box center [1138, 202] width 101 height 29
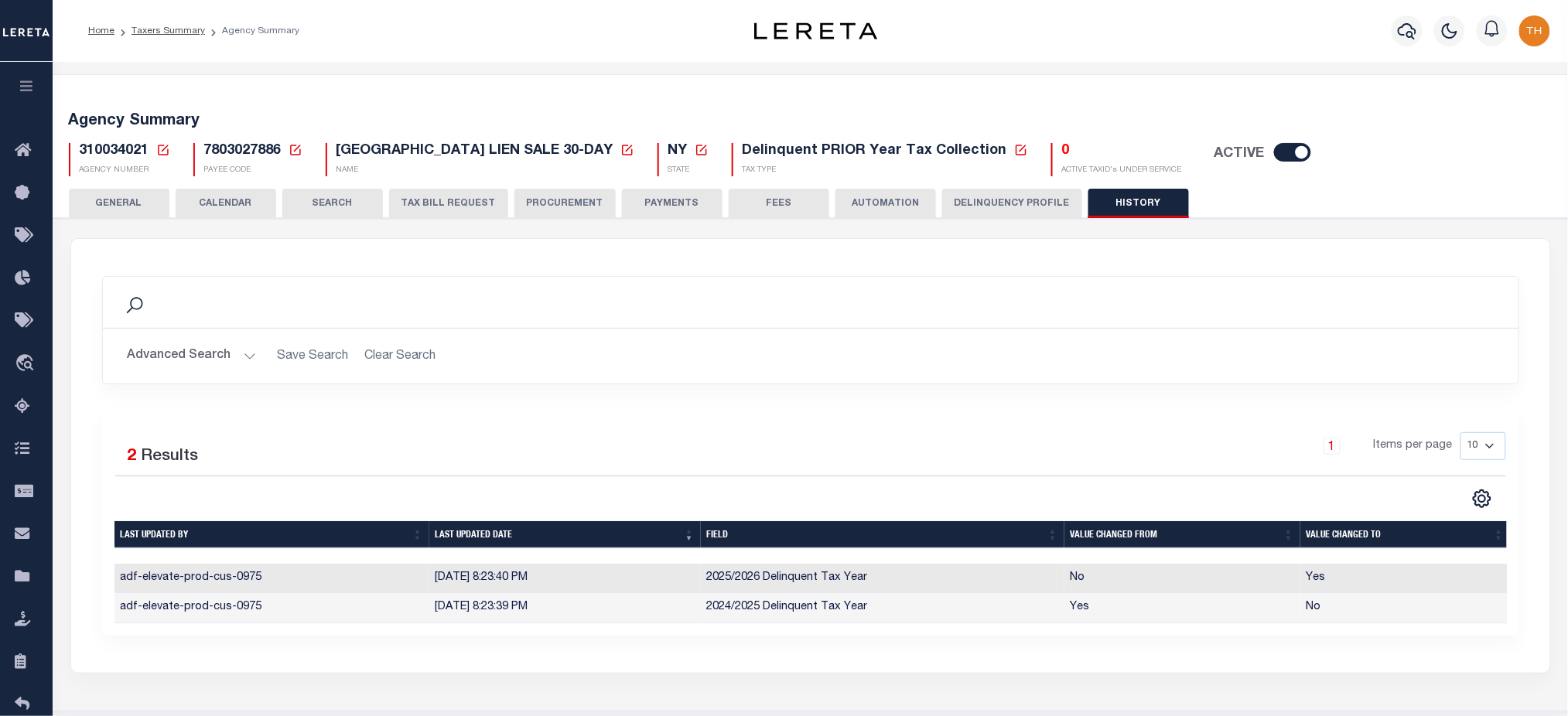
click at [219, 150] on span "7803027886" at bounding box center [243, 151] width 77 height 14
click at [219, 154] on span "7803027886" at bounding box center [243, 151] width 77 height 14
click at [859, 532] on th "Field" at bounding box center [882, 534] width 363 height 27
click at [131, 199] on button "GENERAL" at bounding box center [119, 202] width 101 height 29
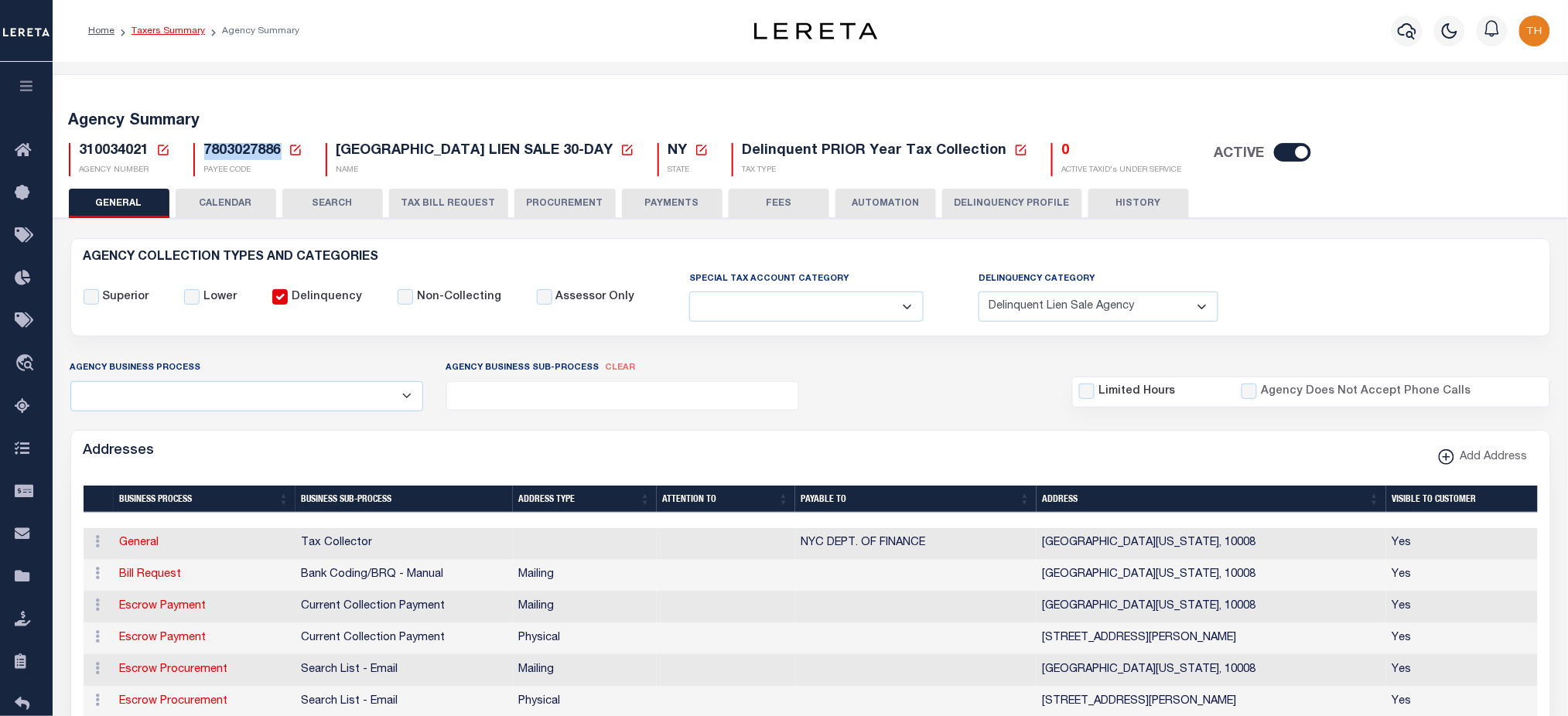
click at [164, 33] on link "Taxers Summary" at bounding box center [168, 31] width 73 height 9
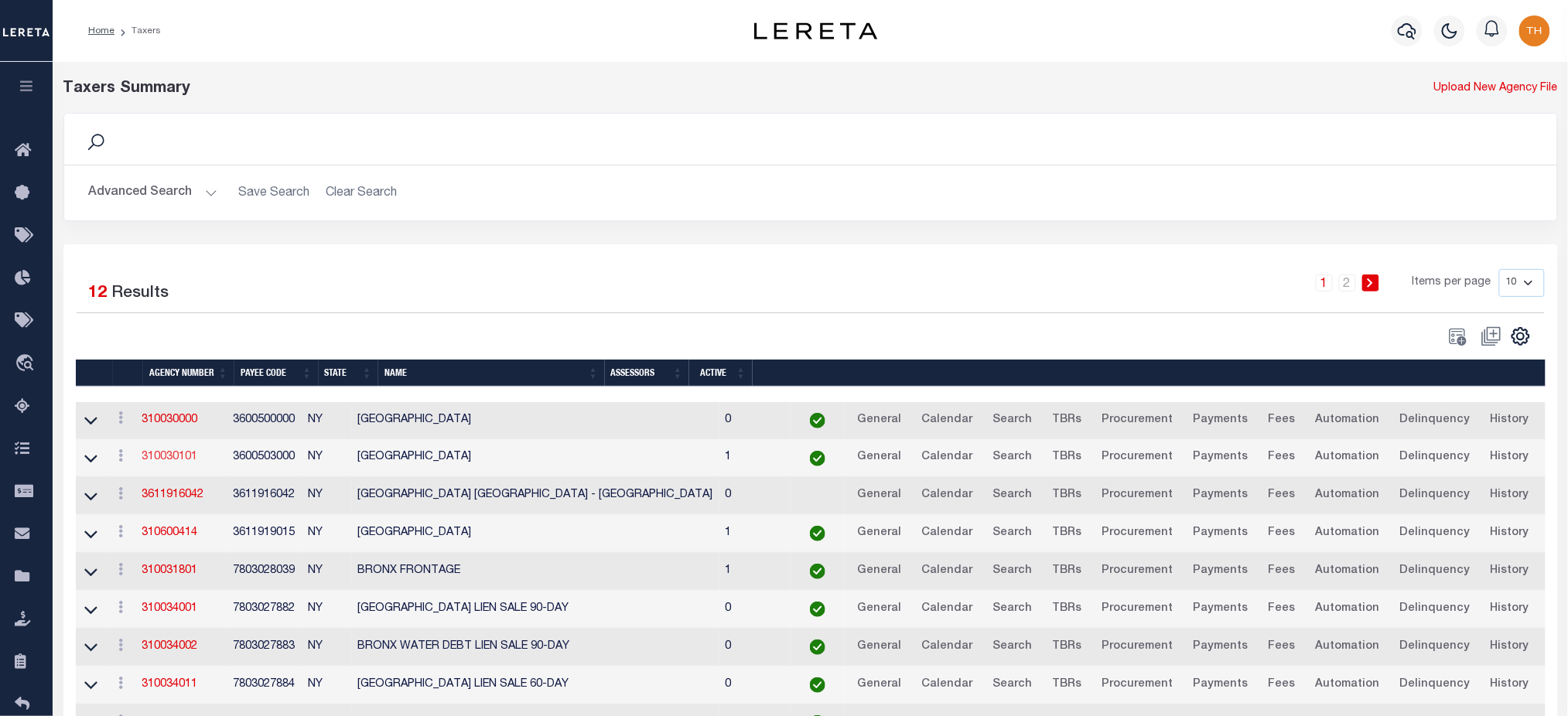
click at [190, 453] on link "310030101" at bounding box center [168, 457] width 56 height 11
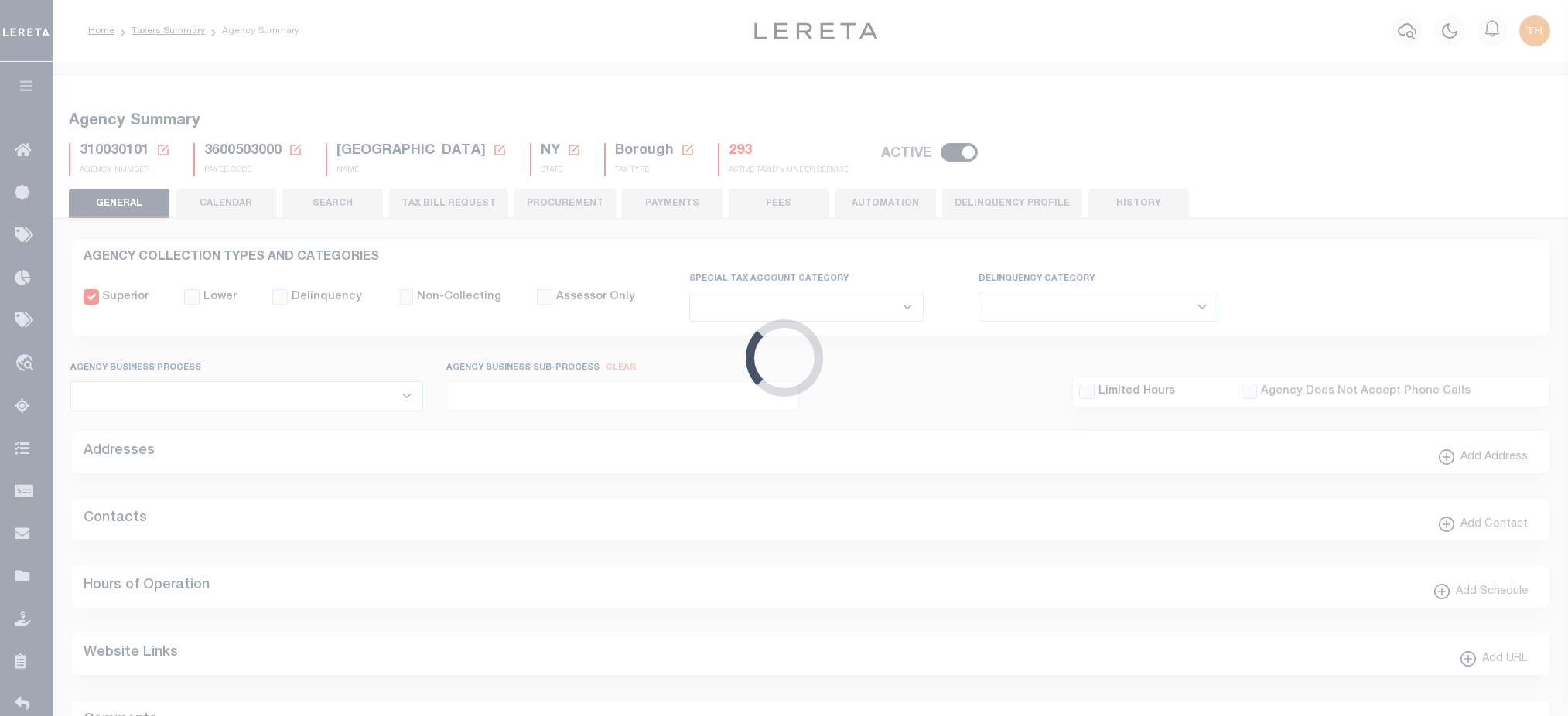
select select
click at [85, 157] on span "310030101" at bounding box center [115, 151] width 70 height 14
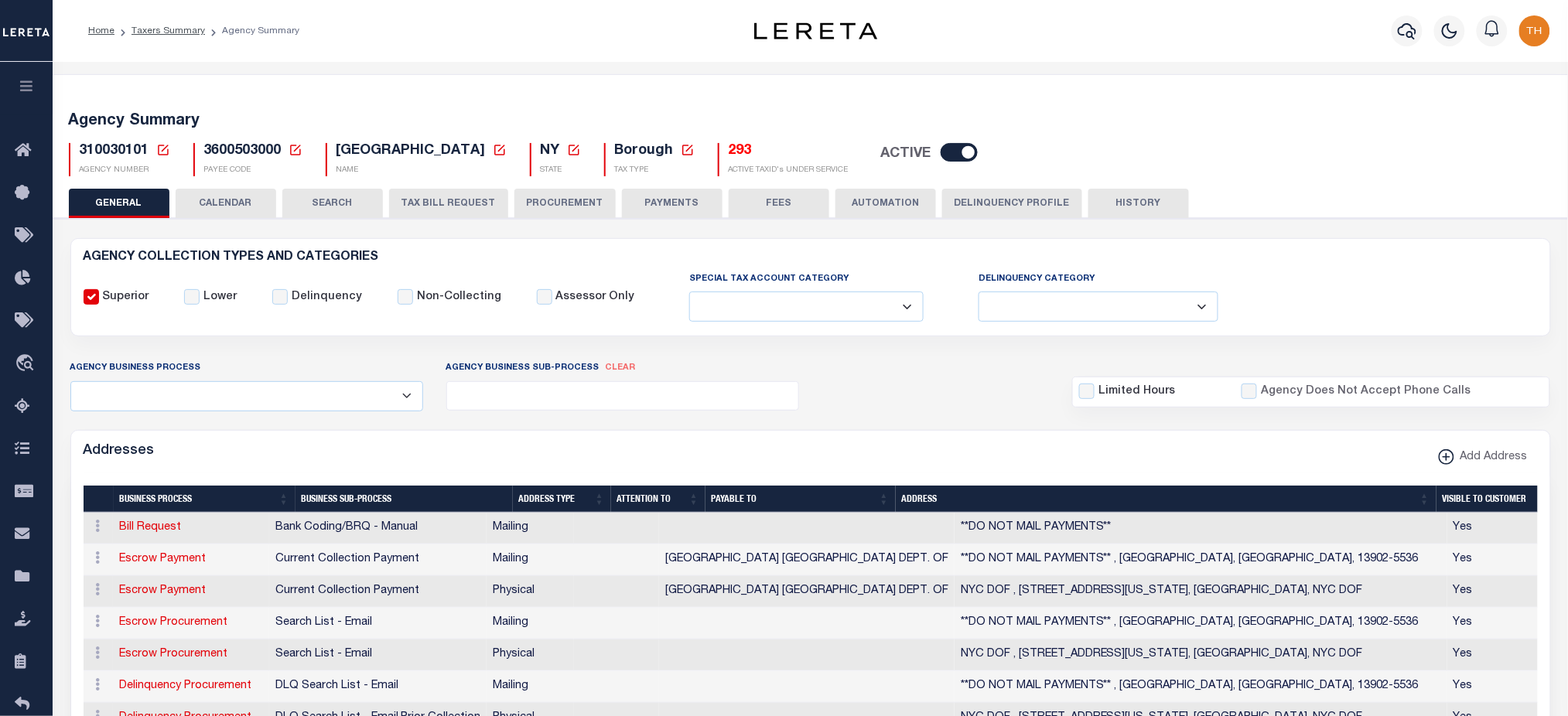
click at [1112, 206] on button "HISTORY" at bounding box center [1138, 202] width 101 height 29
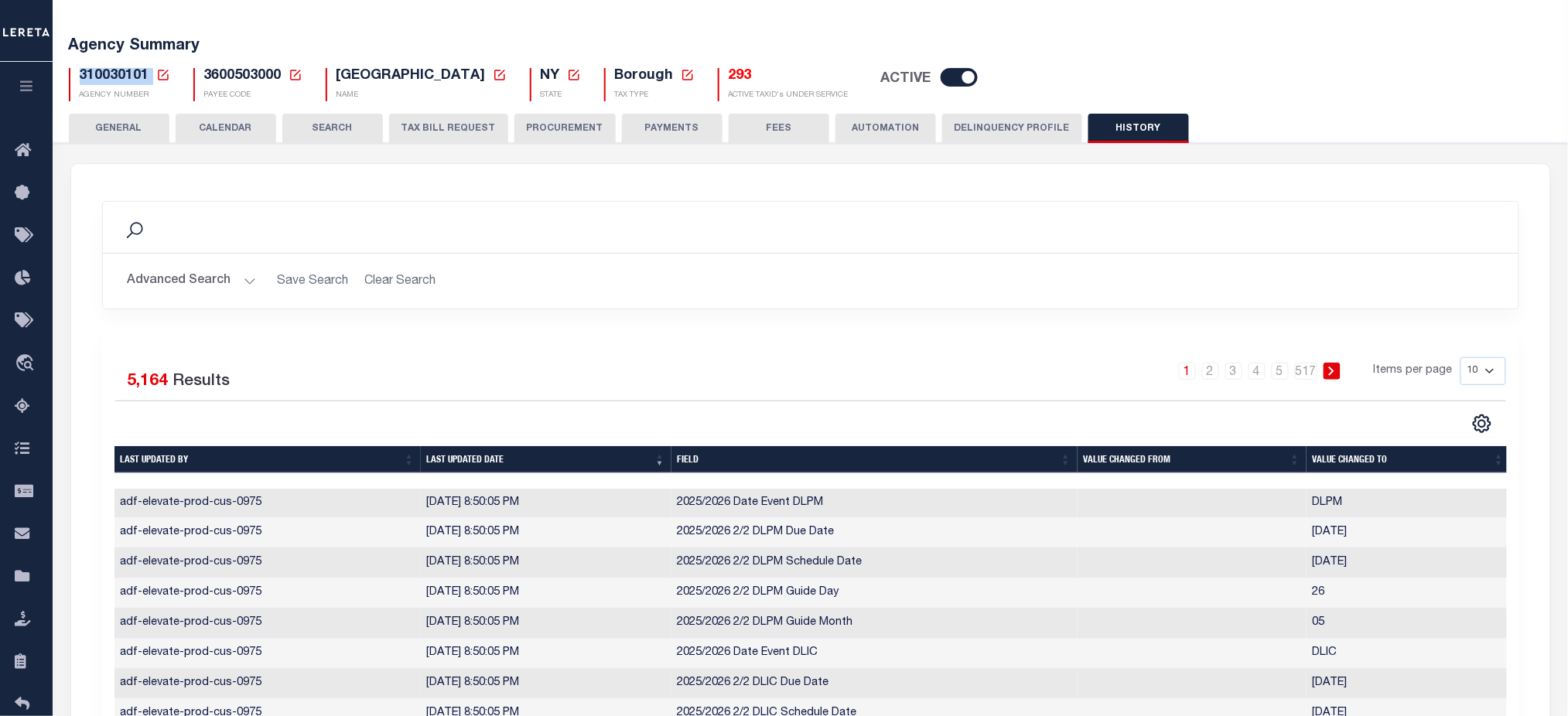
scroll to position [206, 0]
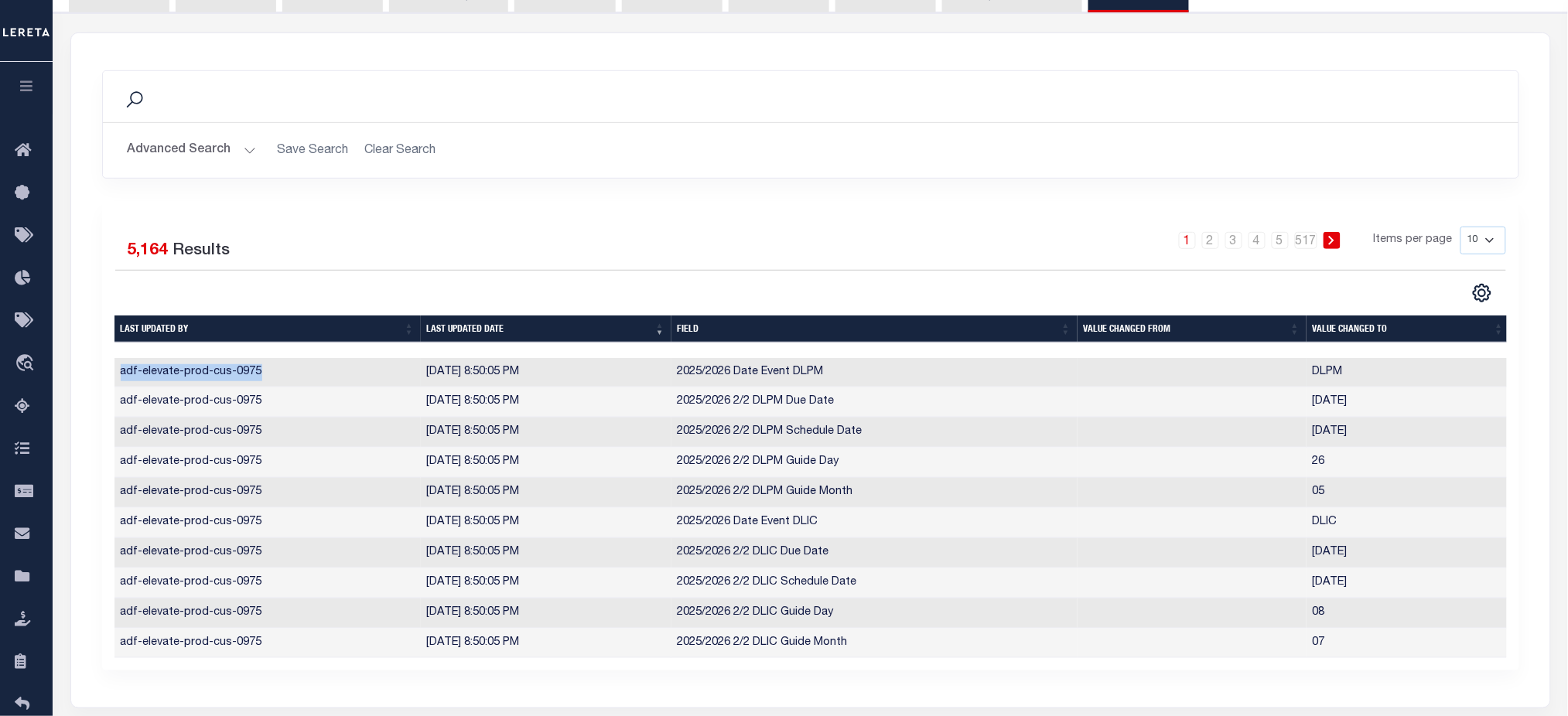
drag, startPoint x: 121, startPoint y: 375, endPoint x: 285, endPoint y: 374, distance: 164.0
click at [285, 374] on td "adf-elevate-prod-cus-0975" at bounding box center [267, 373] width 306 height 30
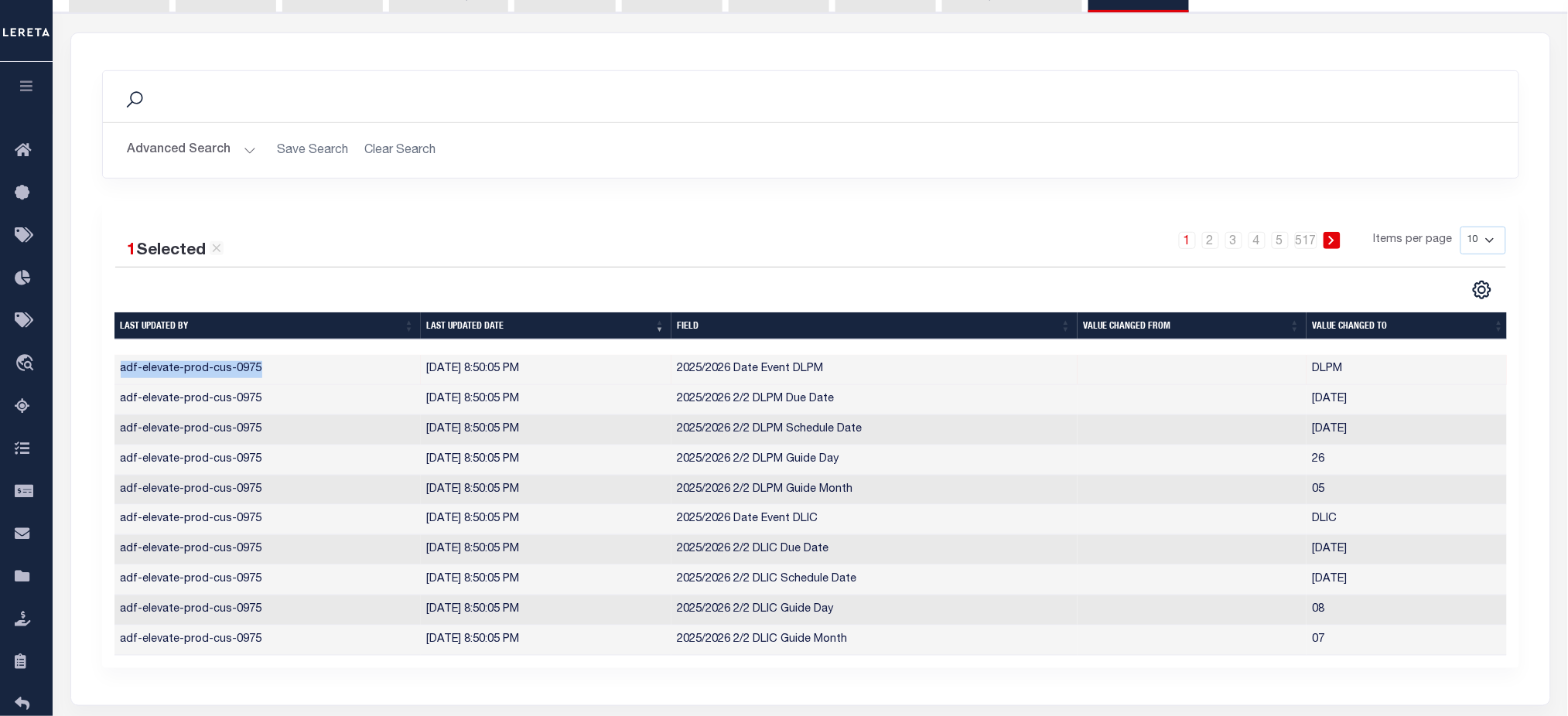
drag, startPoint x: 426, startPoint y: 371, endPoint x: 557, endPoint y: 369, distance: 131.0
click at [557, 369] on td "8/7/2025, 8:50:05 PM" at bounding box center [546, 370] width 250 height 30
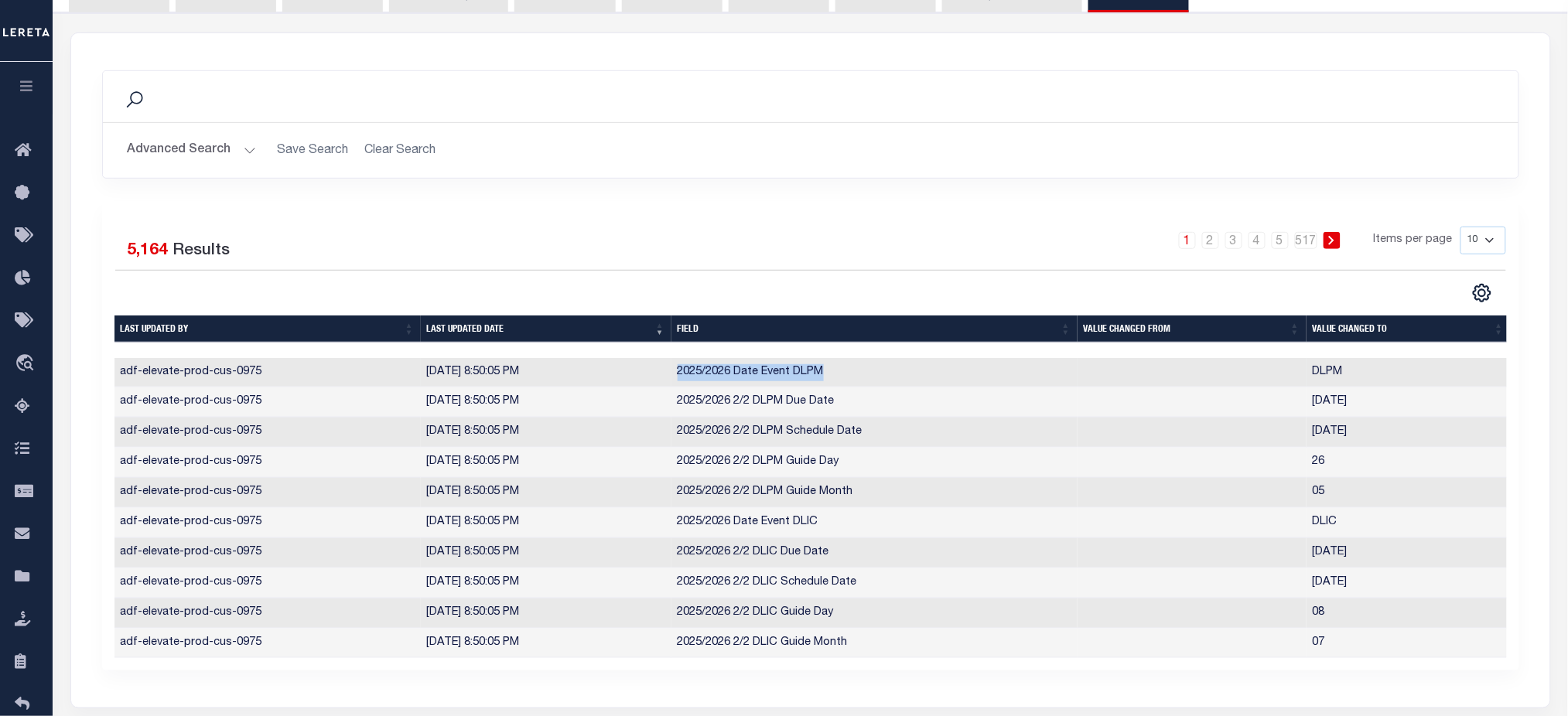
drag, startPoint x: 675, startPoint y: 371, endPoint x: 842, endPoint y: 375, distance: 167.0
click at [842, 375] on td "2025/2026 Date Event DLPM" at bounding box center [873, 373] width 406 height 30
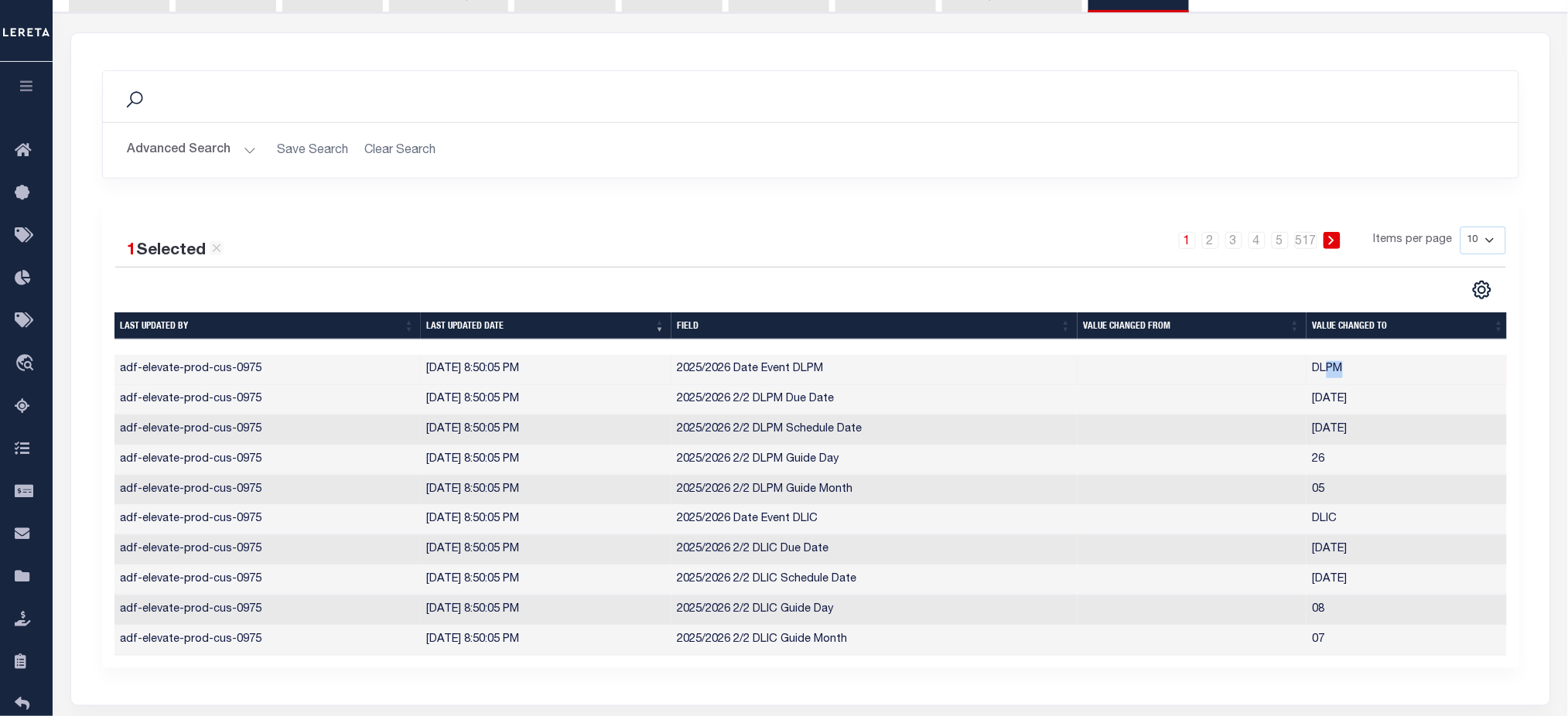
drag, startPoint x: 1339, startPoint y: 371, endPoint x: 1425, endPoint y: 376, distance: 86.1
click at [1425, 376] on td "DLPM" at bounding box center [1408, 370] width 204 height 30
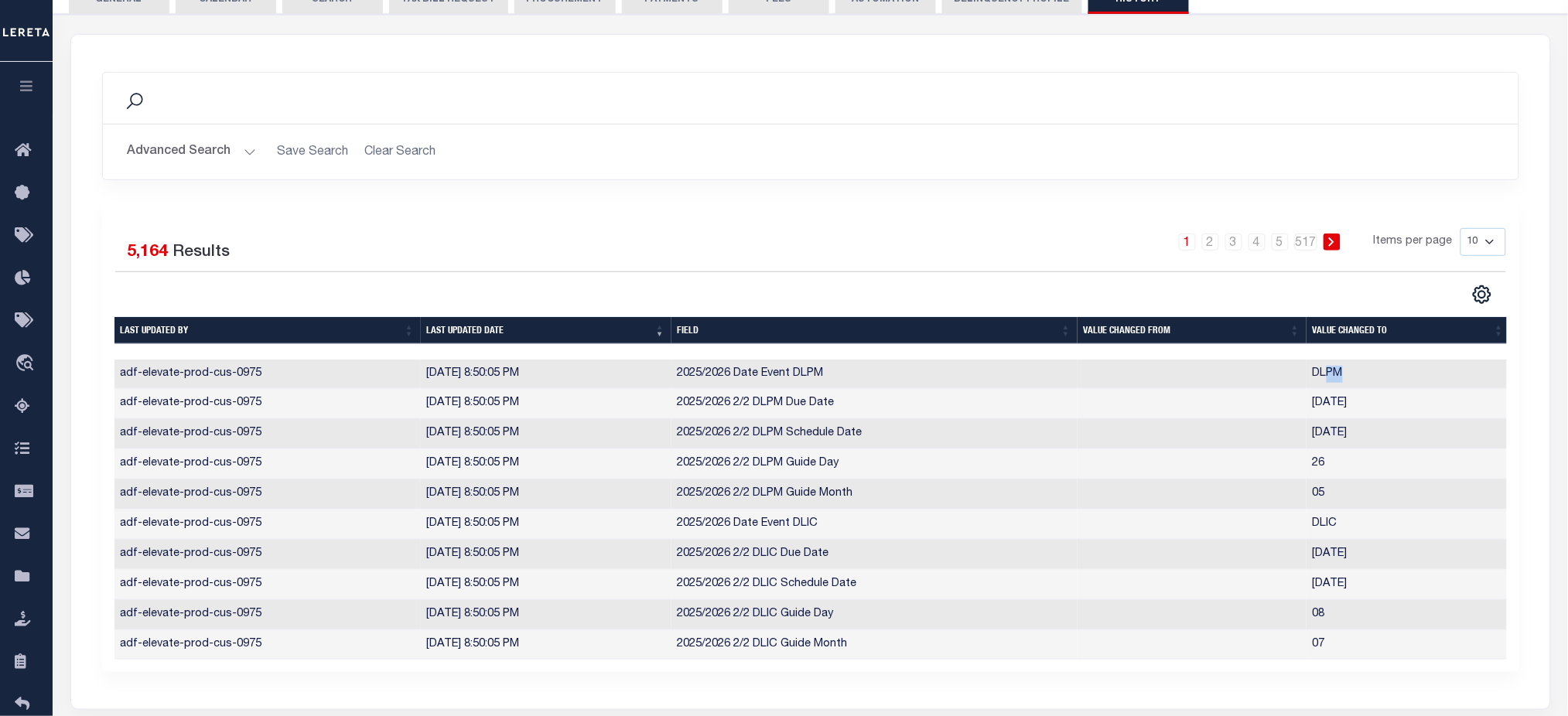
scroll to position [103, 0]
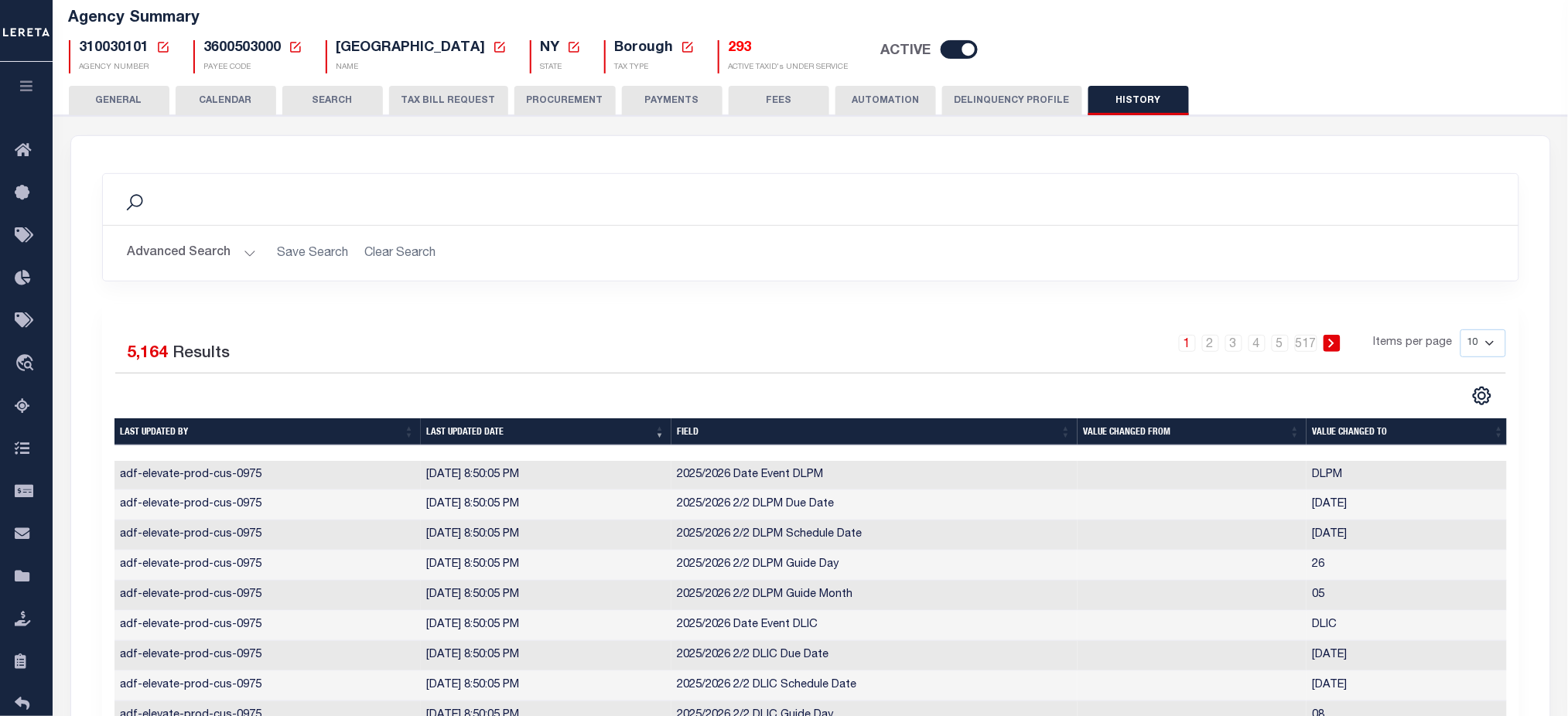
click at [93, 46] on span "310030101" at bounding box center [115, 48] width 70 height 14
drag, startPoint x: 116, startPoint y: 479, endPoint x: 623, endPoint y: 470, distance: 507.1
click at [623, 470] on tr "adf-elevate-prod-cus-0975 8/7/2025, 8:50:05 PM 2025/2026 Date Event DLPM DLPM" at bounding box center [812, 476] width 1396 height 30
drag, startPoint x: 1384, startPoint y: 473, endPoint x: 1269, endPoint y: 470, distance: 115.0
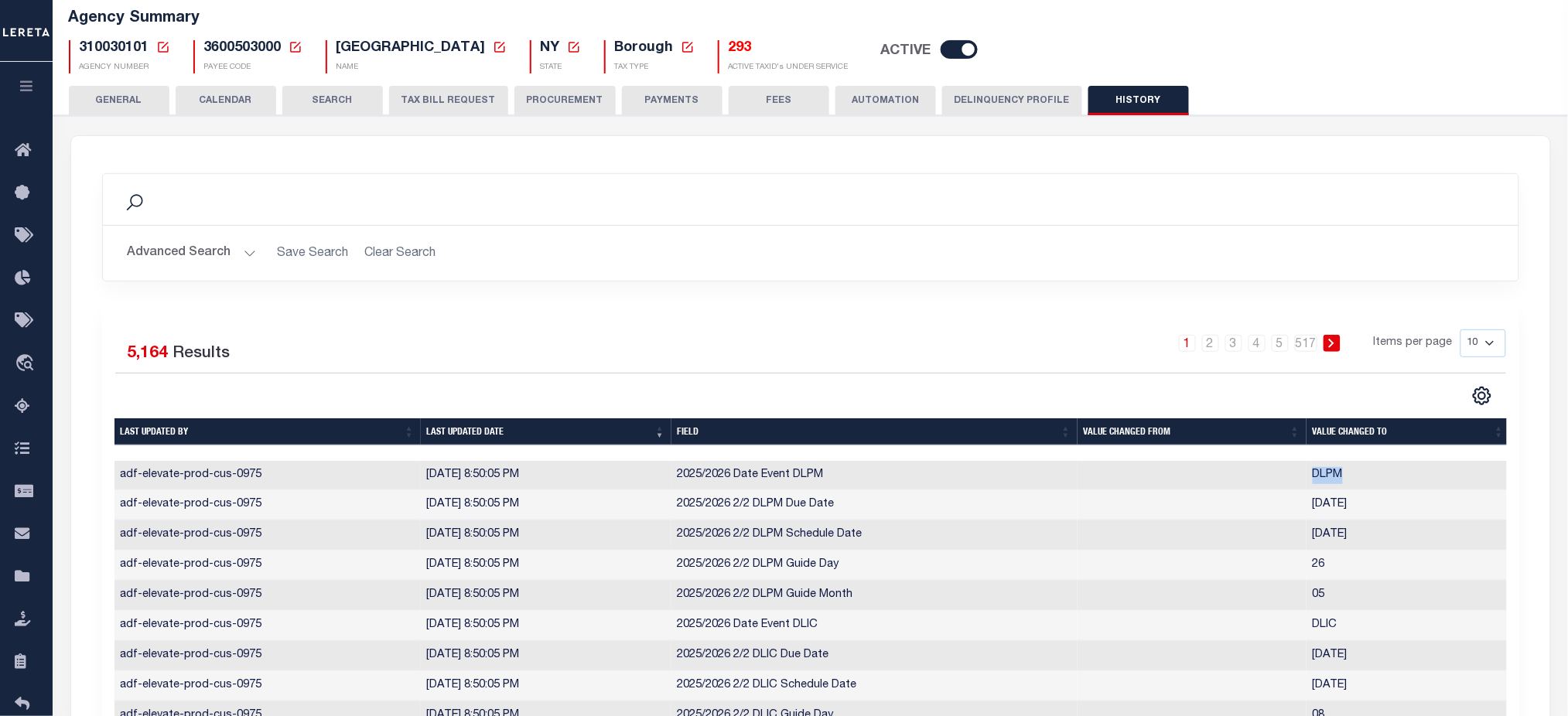
click at [1288, 473] on tr "adf-elevate-prod-cus-0975 8/7/2025, 8:50:05 PM 2025/2026 Date Event DLPM DLPM" at bounding box center [812, 476] width 1396 height 30
drag, startPoint x: 150, startPoint y: 476, endPoint x: 286, endPoint y: 475, distance: 136.0
click at [286, 475] on td "adf-elevate-prod-cus-0975" at bounding box center [267, 476] width 306 height 30
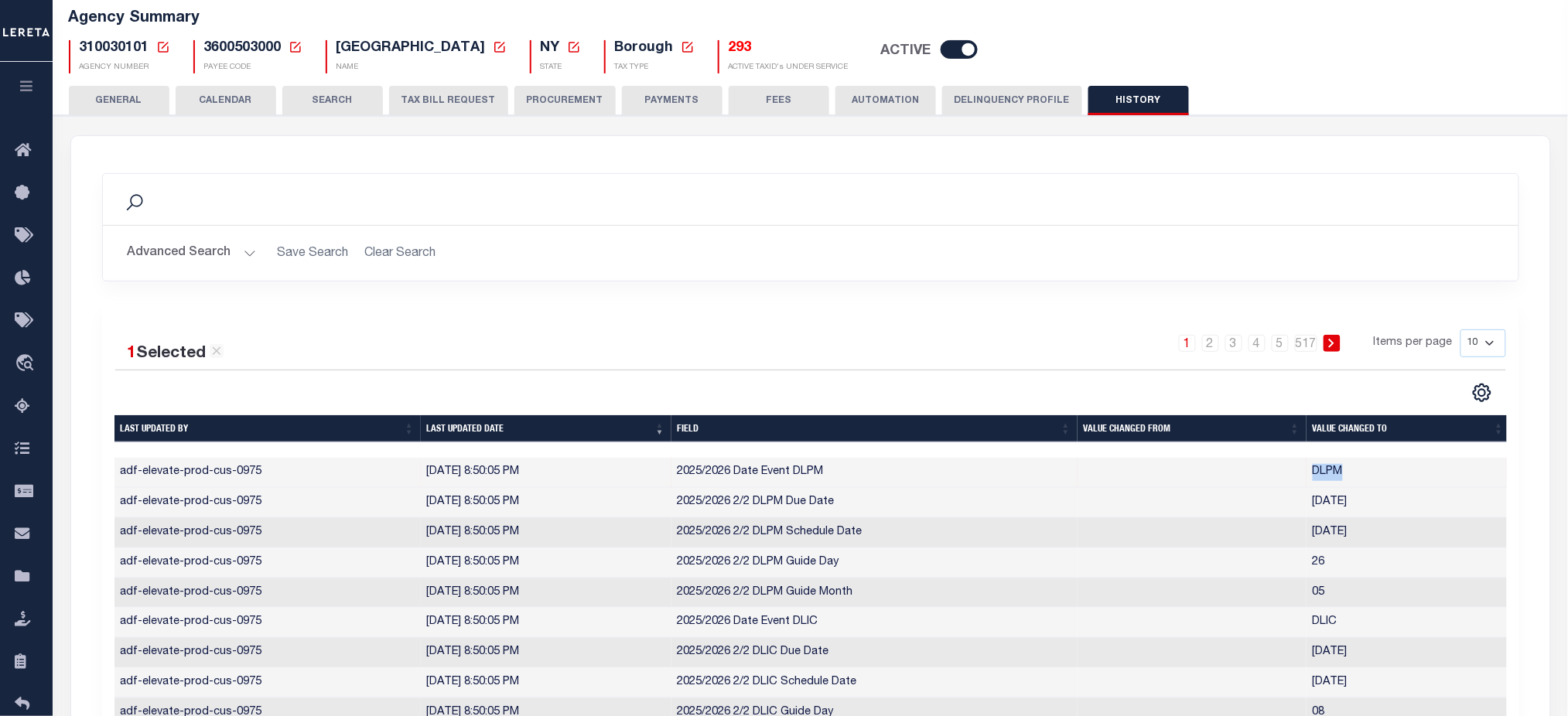
drag, startPoint x: 1380, startPoint y: 469, endPoint x: 1315, endPoint y: 470, distance: 65.0
click at [1315, 470] on td "DLPM" at bounding box center [1408, 472] width 204 height 30
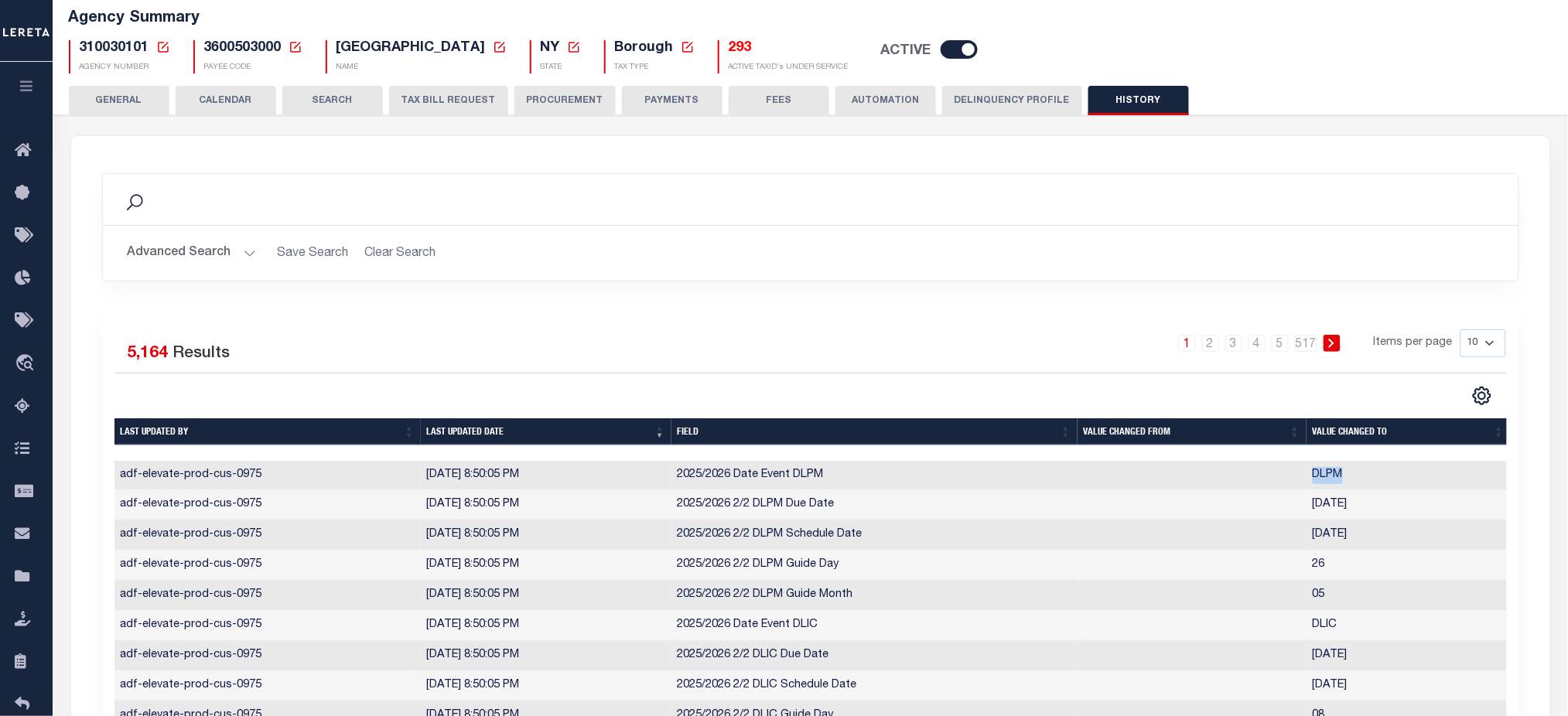
click at [36, 87] on button "button" at bounding box center [26, 88] width 53 height 53
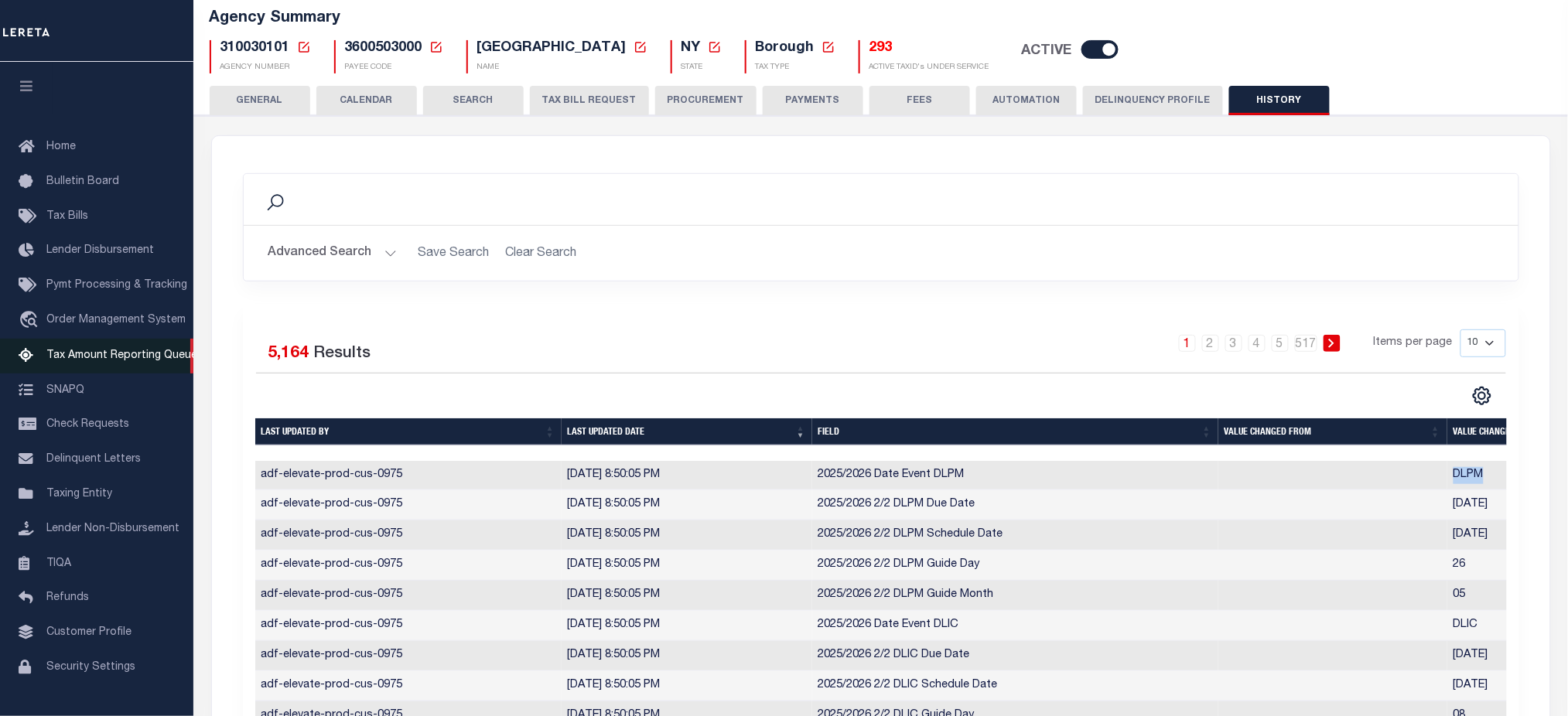
click at [88, 366] on link "Tax Amount Reporting Queue" at bounding box center [96, 356] width 193 height 35
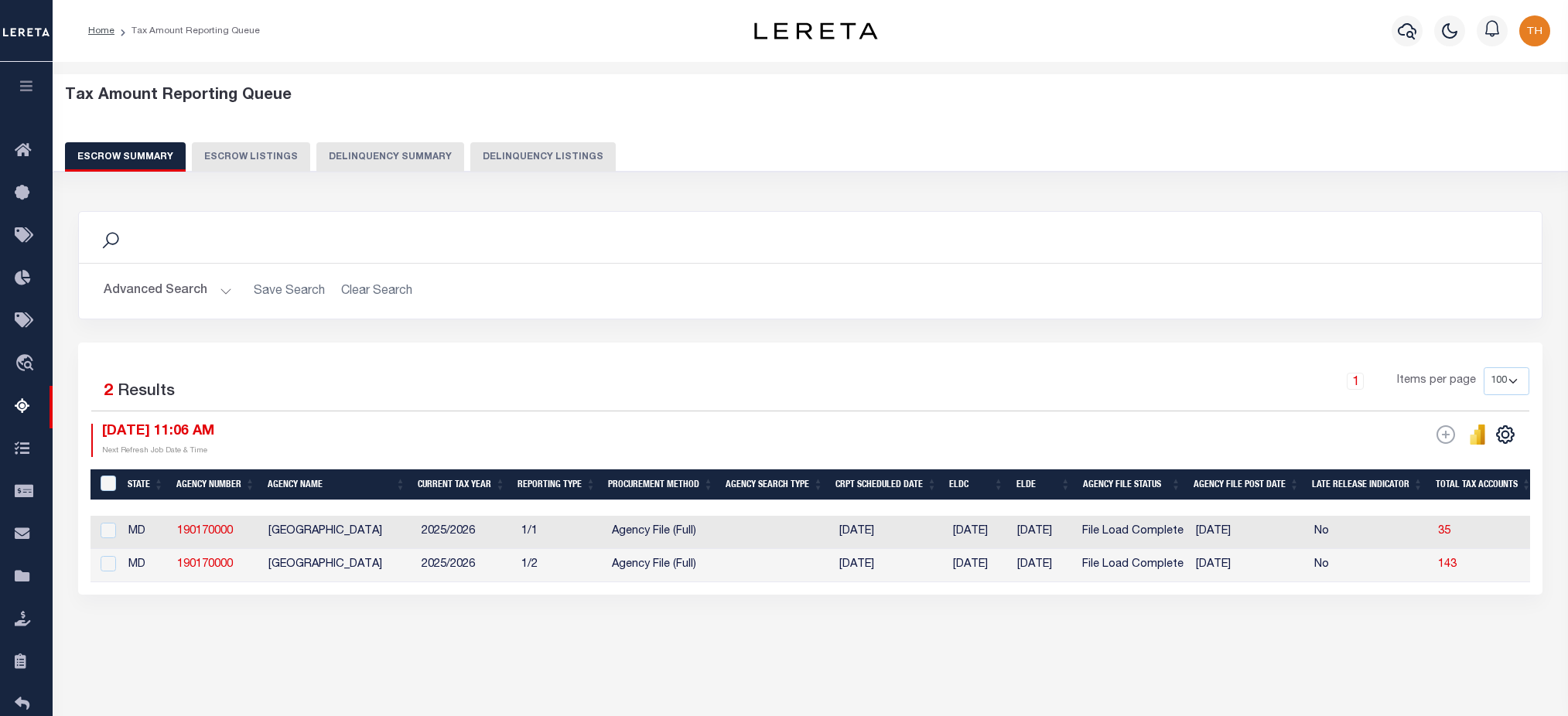
select select "100"
click at [219, 527] on link "190170000" at bounding box center [204, 532] width 56 height 11
checkbox input "true"
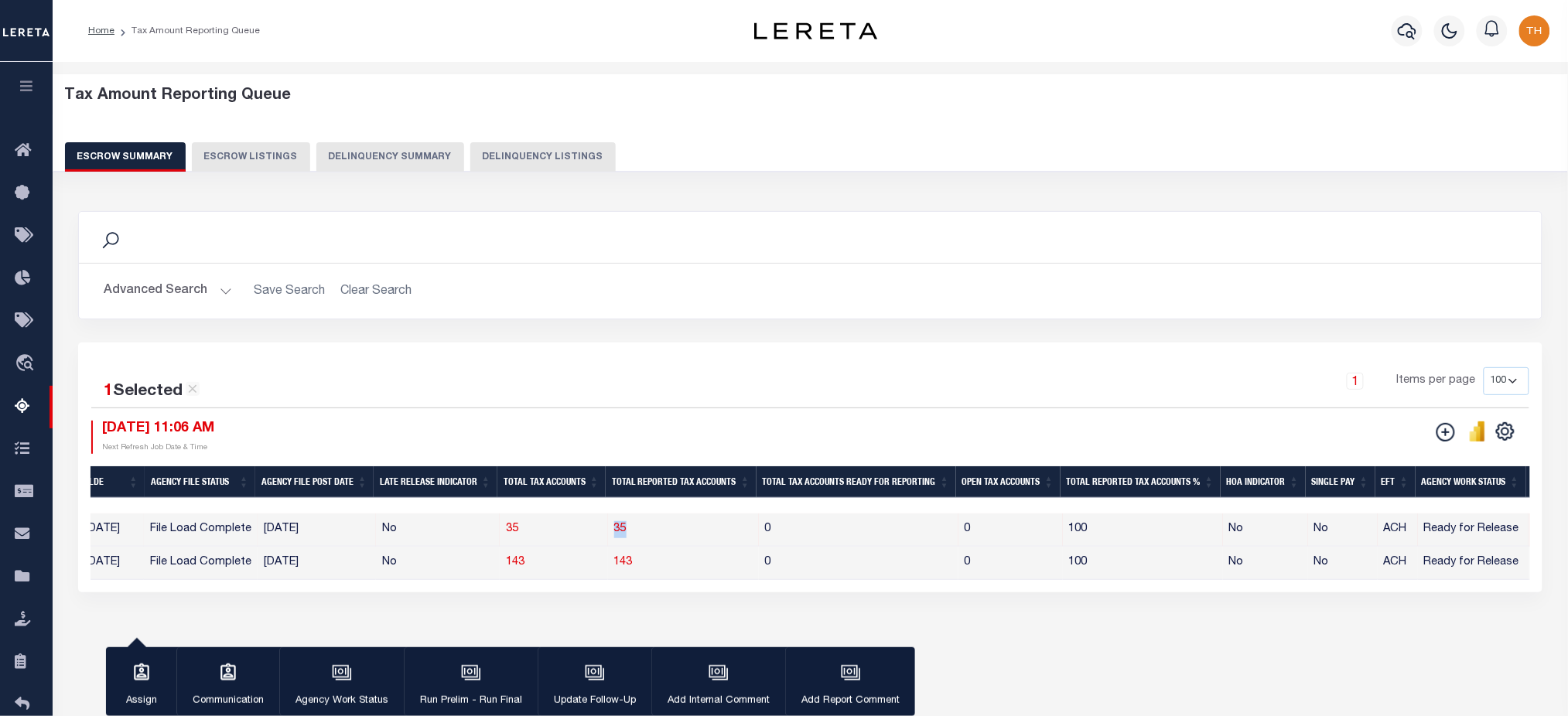
drag, startPoint x: 618, startPoint y: 533, endPoint x: 648, endPoint y: 536, distance: 30.1
click at [648, 536] on tr "MD 190170000 PRINCE GEORGES COUNTY 2025/2026 1/1 Agency File (Full) 09/03/2025 …" at bounding box center [805, 530] width 3292 height 33
drag, startPoint x: 32, startPoint y: 79, endPoint x: 34, endPoint y: 139, distance: 60.0
click at [32, 79] on button "button" at bounding box center [26, 88] width 53 height 53
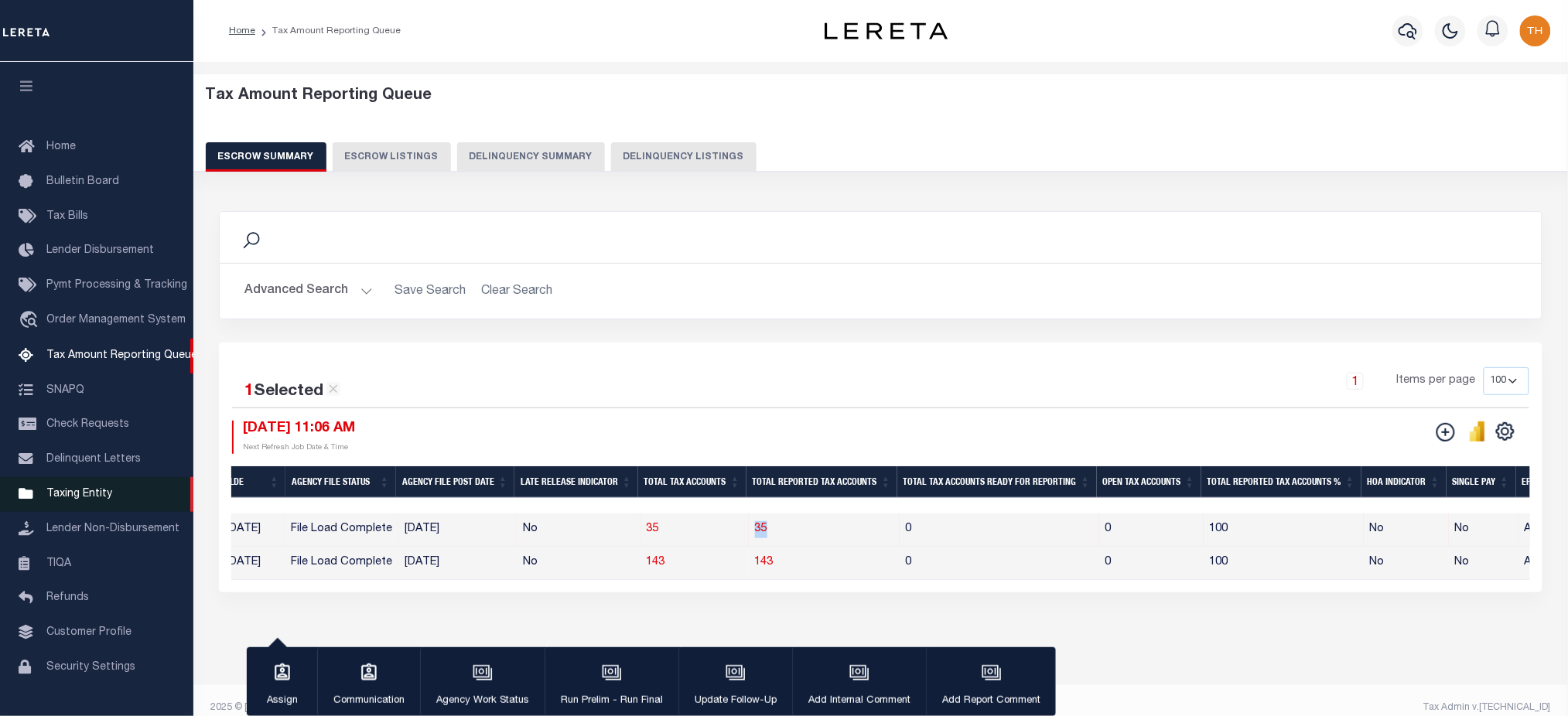
click at [71, 497] on span "Taxing Entity" at bounding box center [79, 494] width 66 height 11
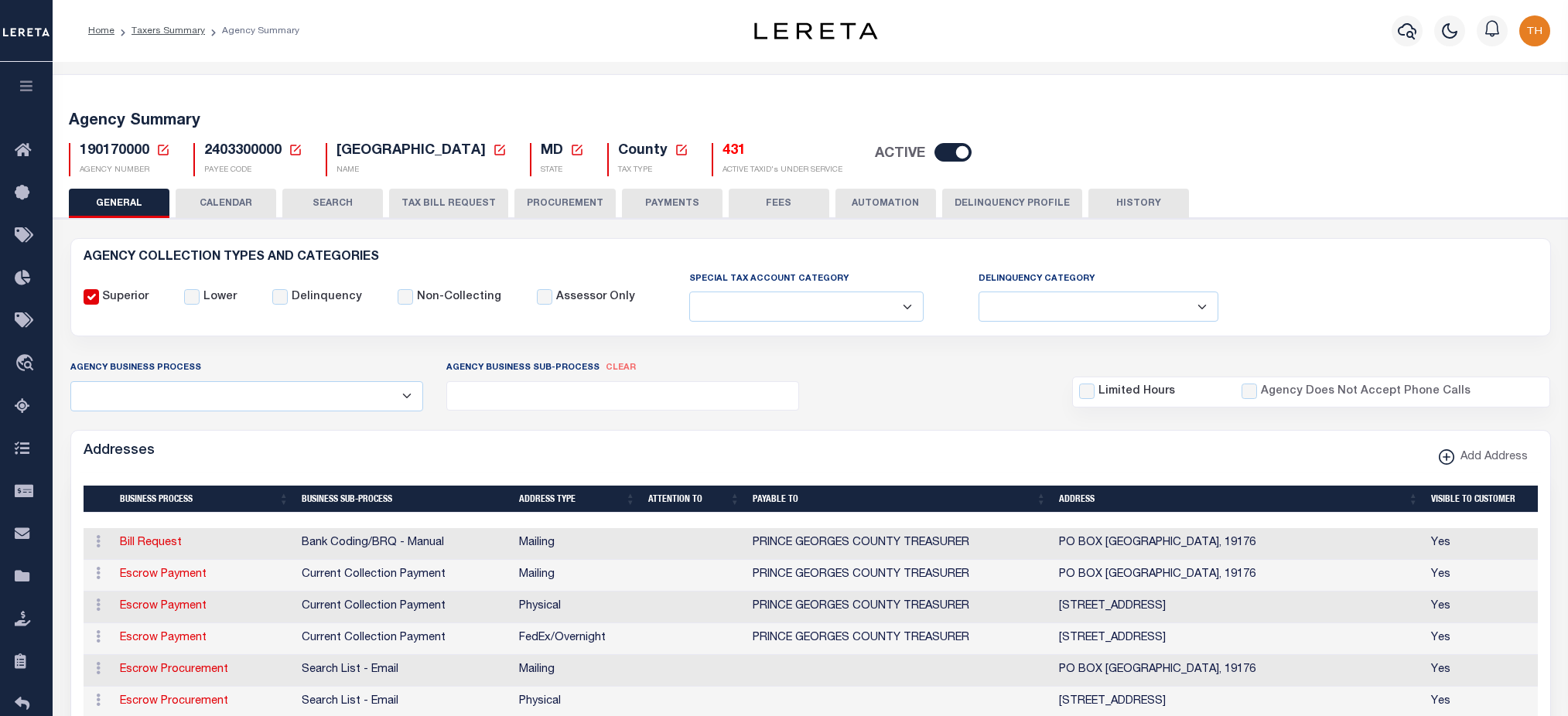
select select
drag, startPoint x: 743, startPoint y: 132, endPoint x: 880, endPoint y: 177, distance: 144.2
click at [880, 177] on div "Agency Summary 190170000 Agency Number Edit Cancel Ok New Agency Number Cancel …" at bounding box center [809, 140] width 1520 height 95
click at [223, 199] on button "CALENDAR" at bounding box center [226, 202] width 101 height 29
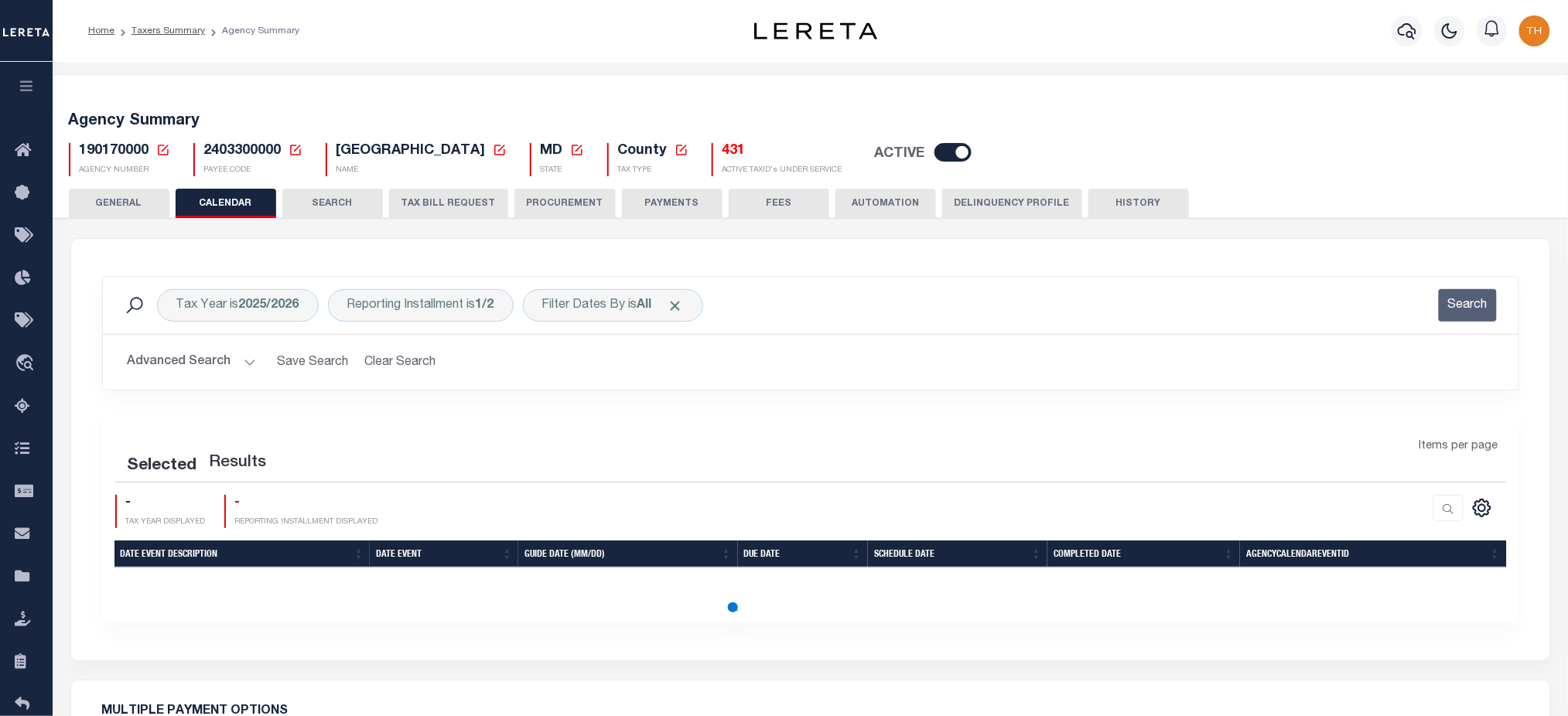
checkbox input "false"
type input "2"
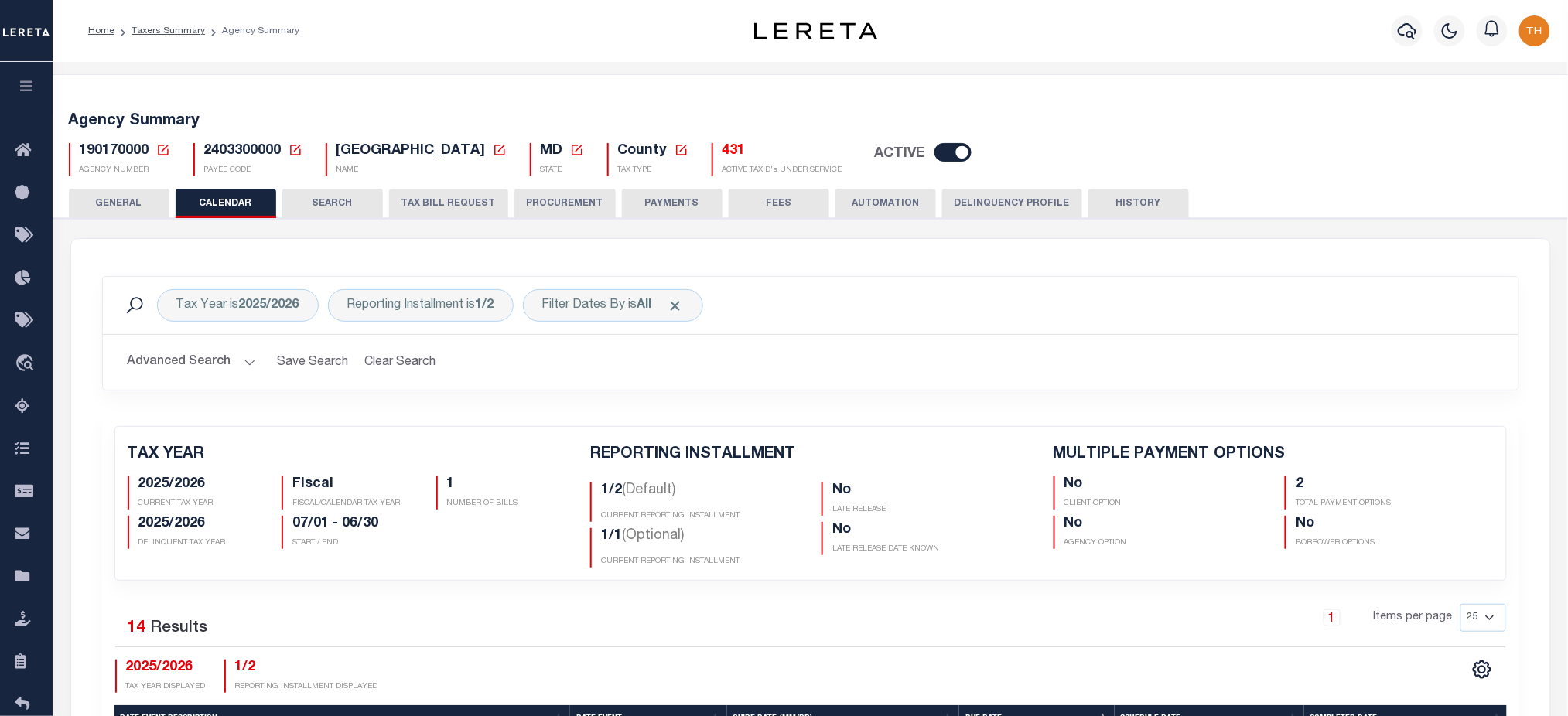
drag, startPoint x: 891, startPoint y: 173, endPoint x: 744, endPoint y: 151, distance: 148.6
click at [744, 151] on div "190170000 Agency Number Edit Cancel Ok" at bounding box center [810, 153] width 1507 height 45
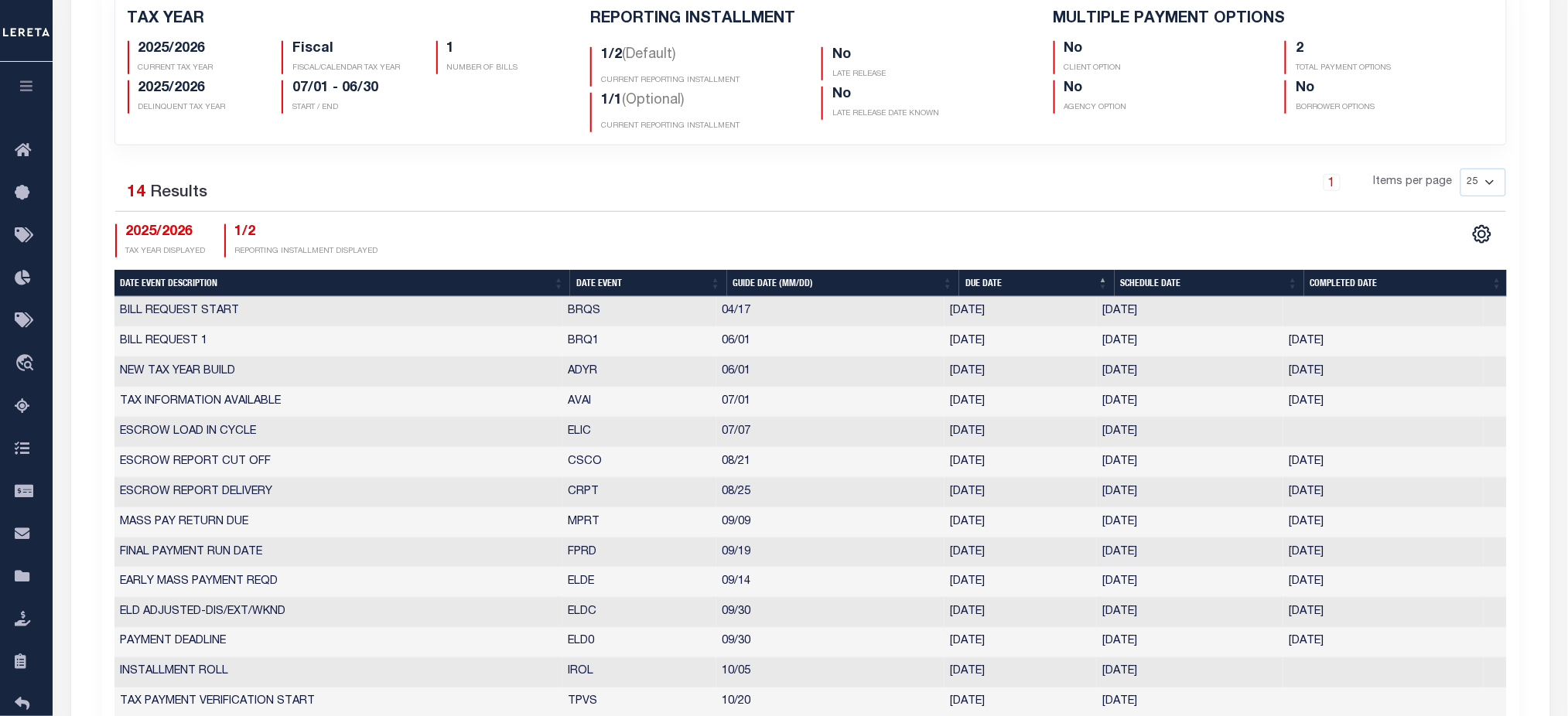
scroll to position [346, 0]
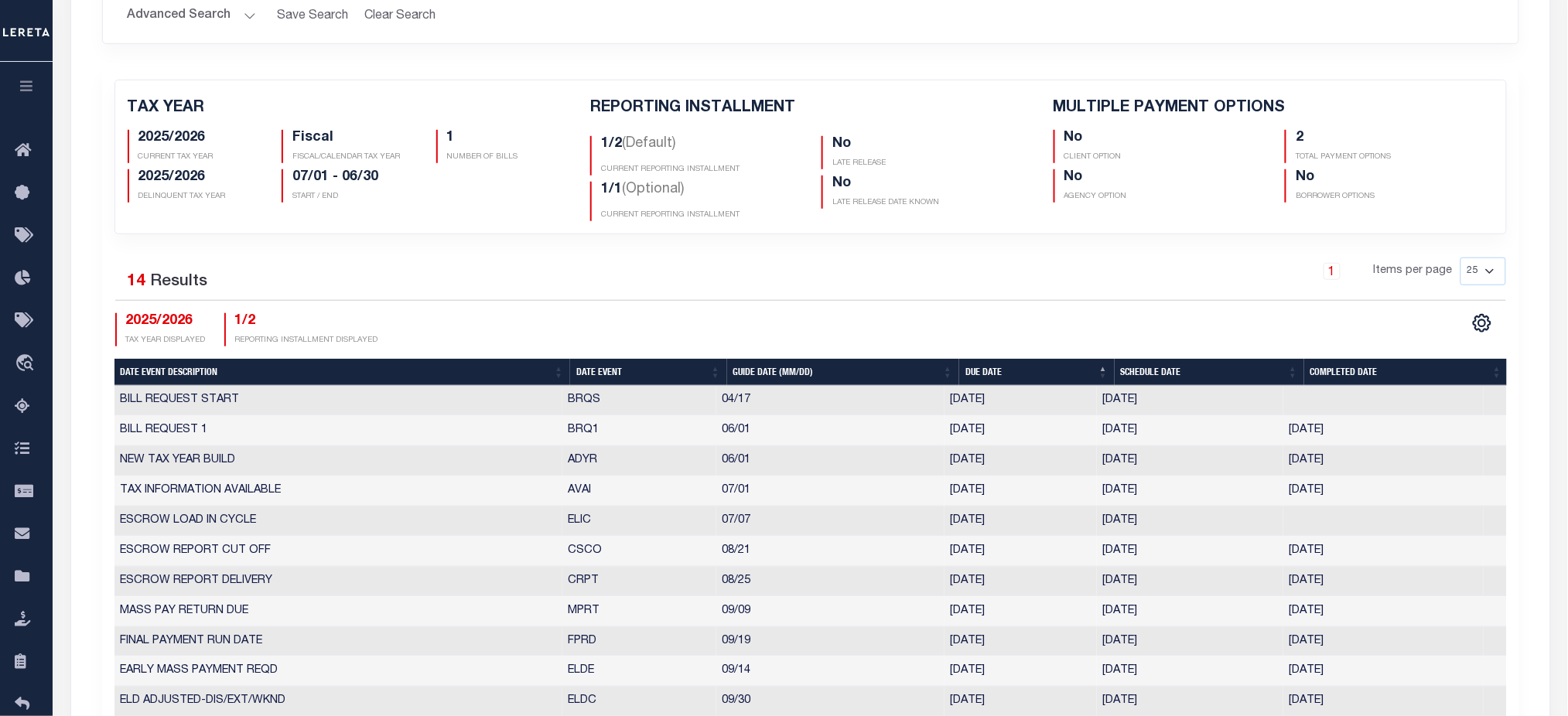
click at [30, 85] on icon "button" at bounding box center [26, 86] width 18 height 14
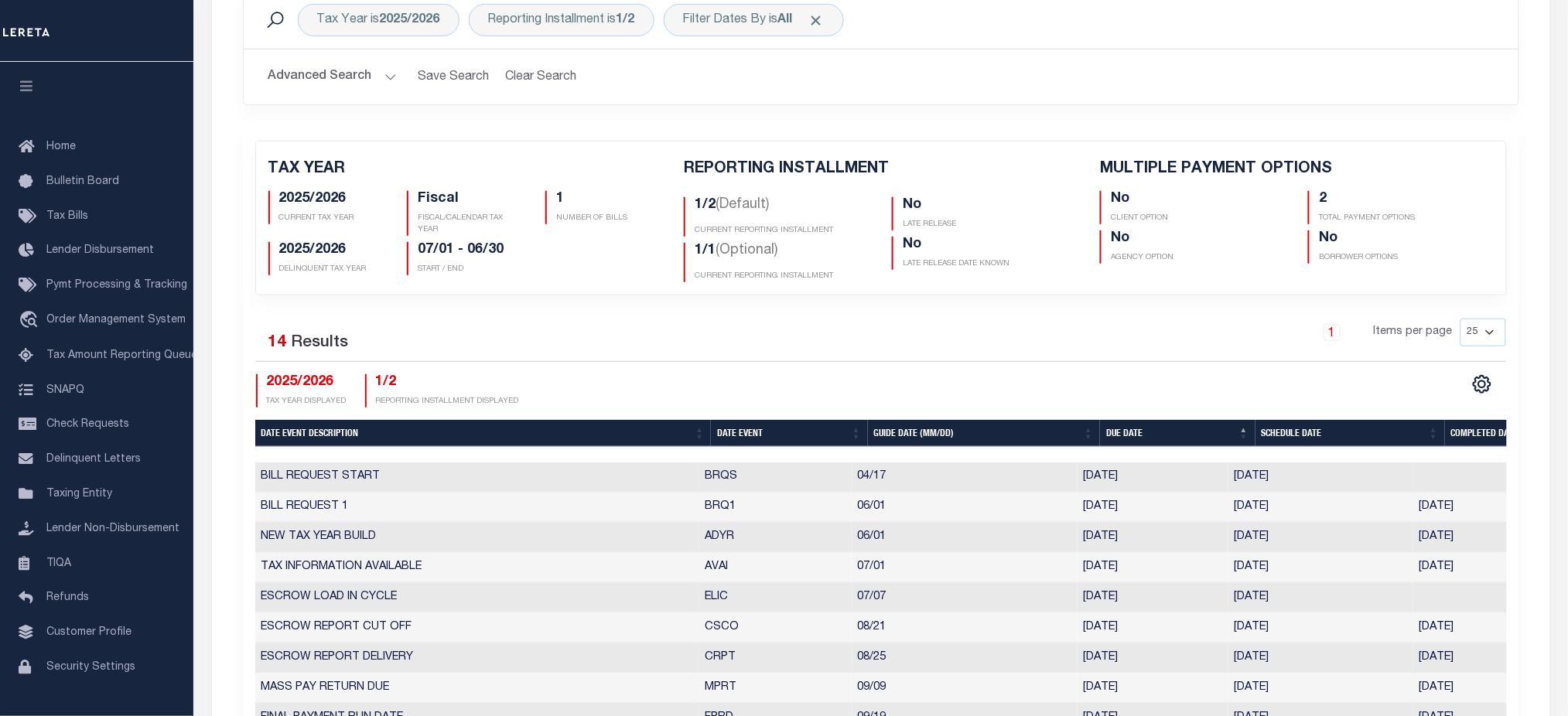
scroll to position [37, 0]
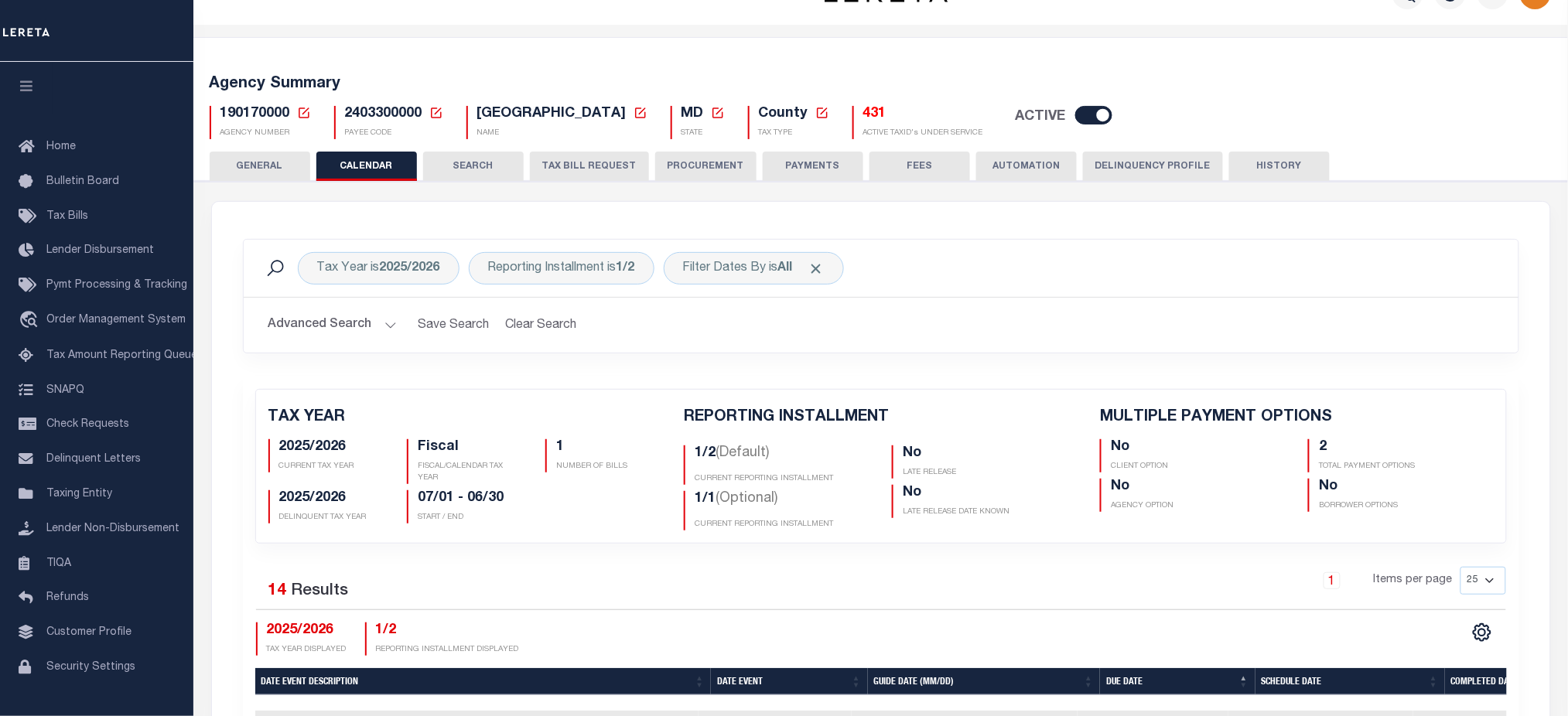
click at [908, 115] on h5 "431" at bounding box center [922, 115] width 120 height 17
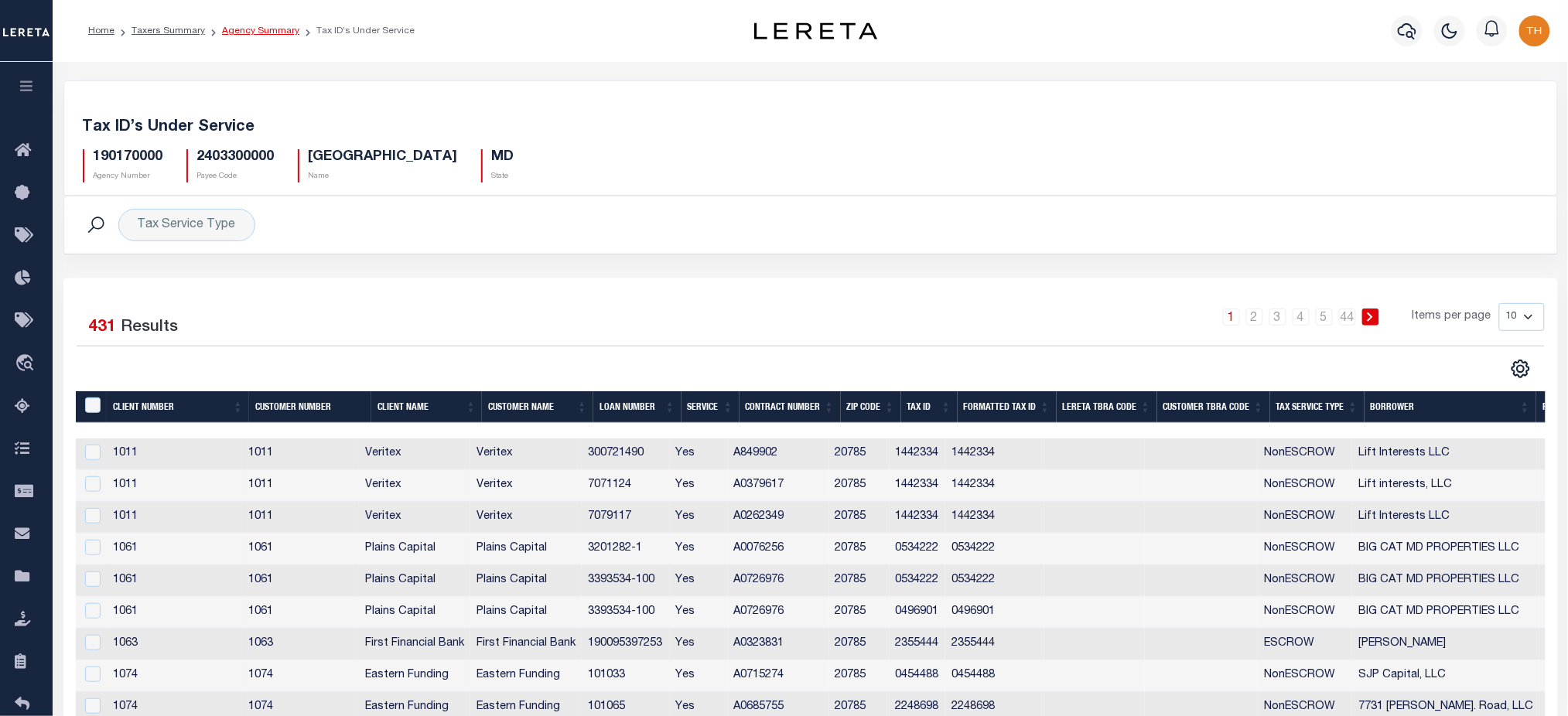
click at [268, 32] on link "Agency Summary" at bounding box center [261, 31] width 77 height 9
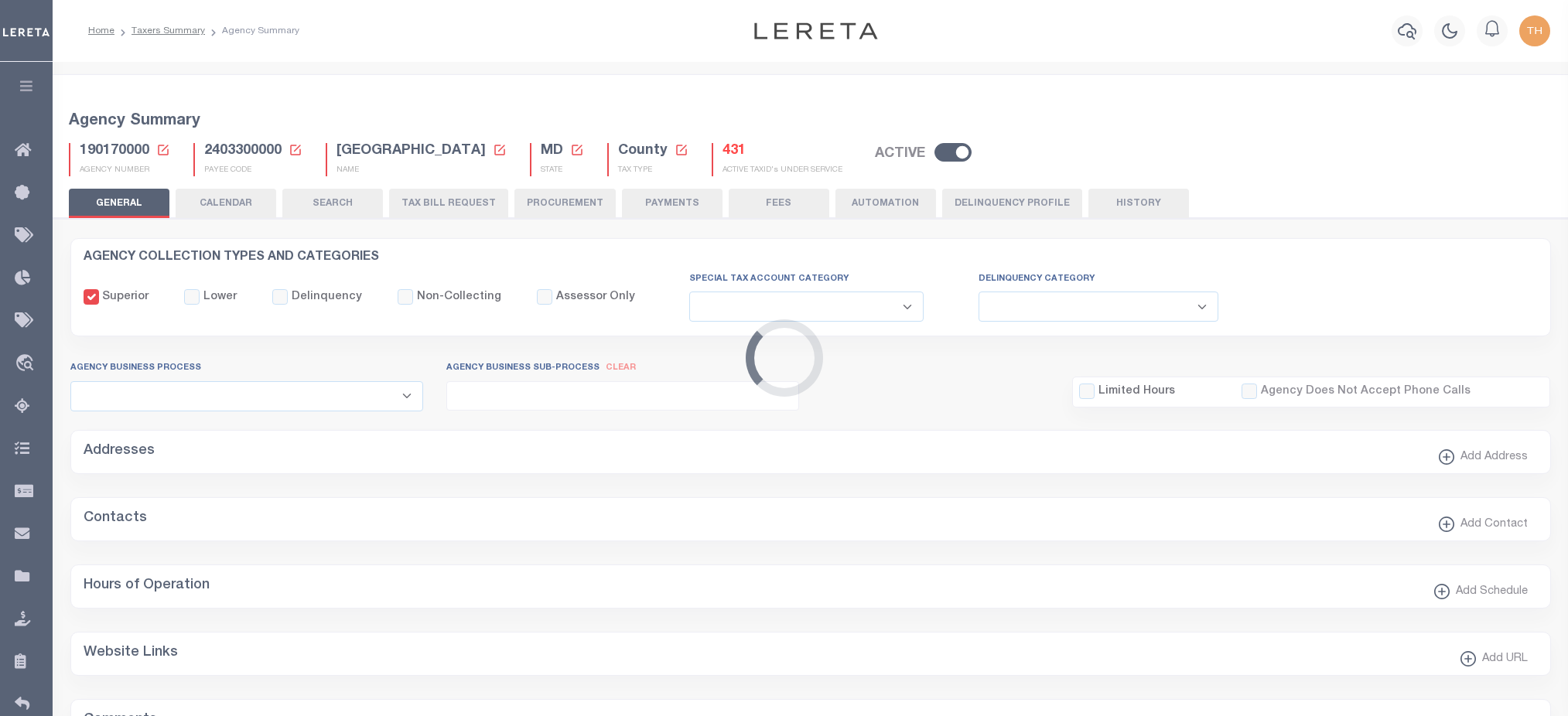
select select
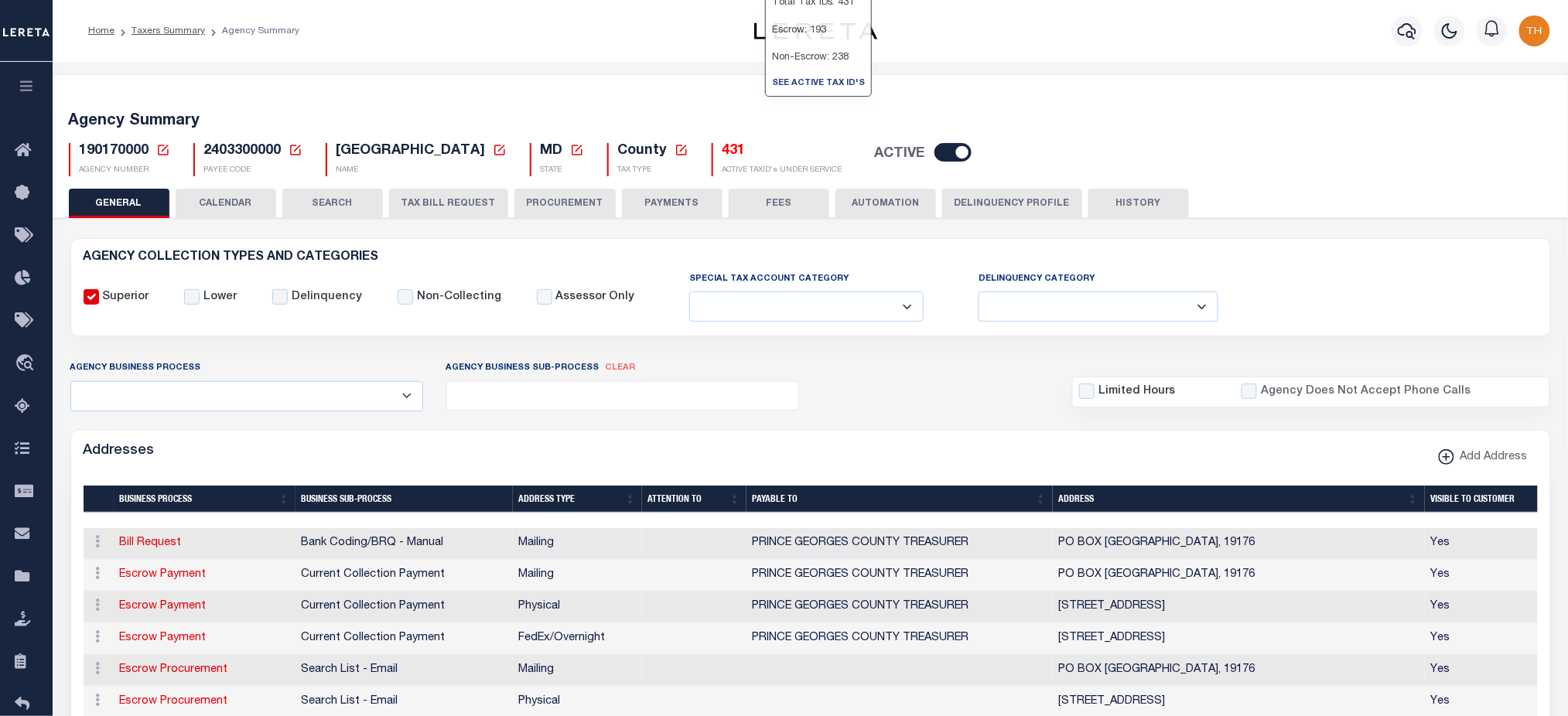
click at [772, 151] on h5 "431" at bounding box center [781, 151] width 120 height 17
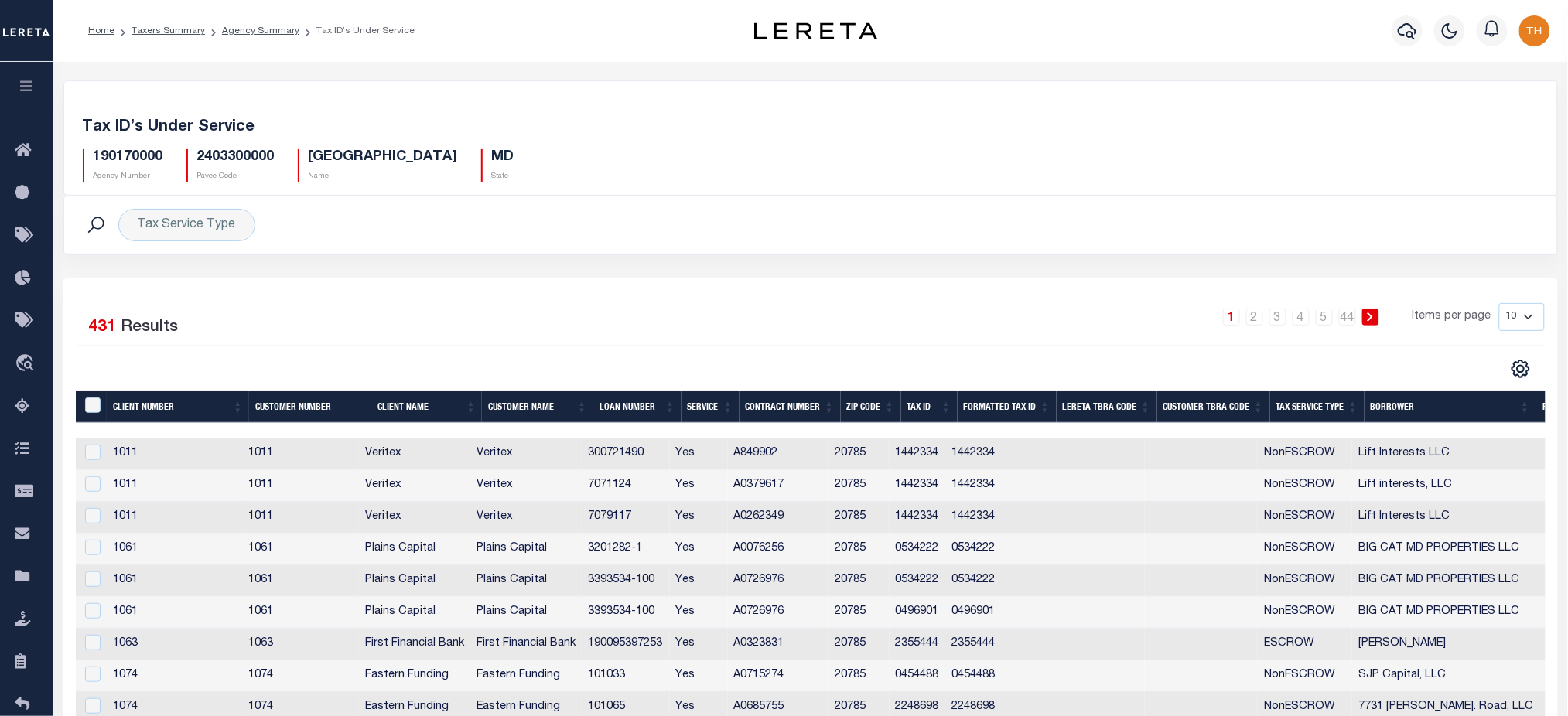
click at [26, 77] on button "button" at bounding box center [26, 88] width 53 height 53
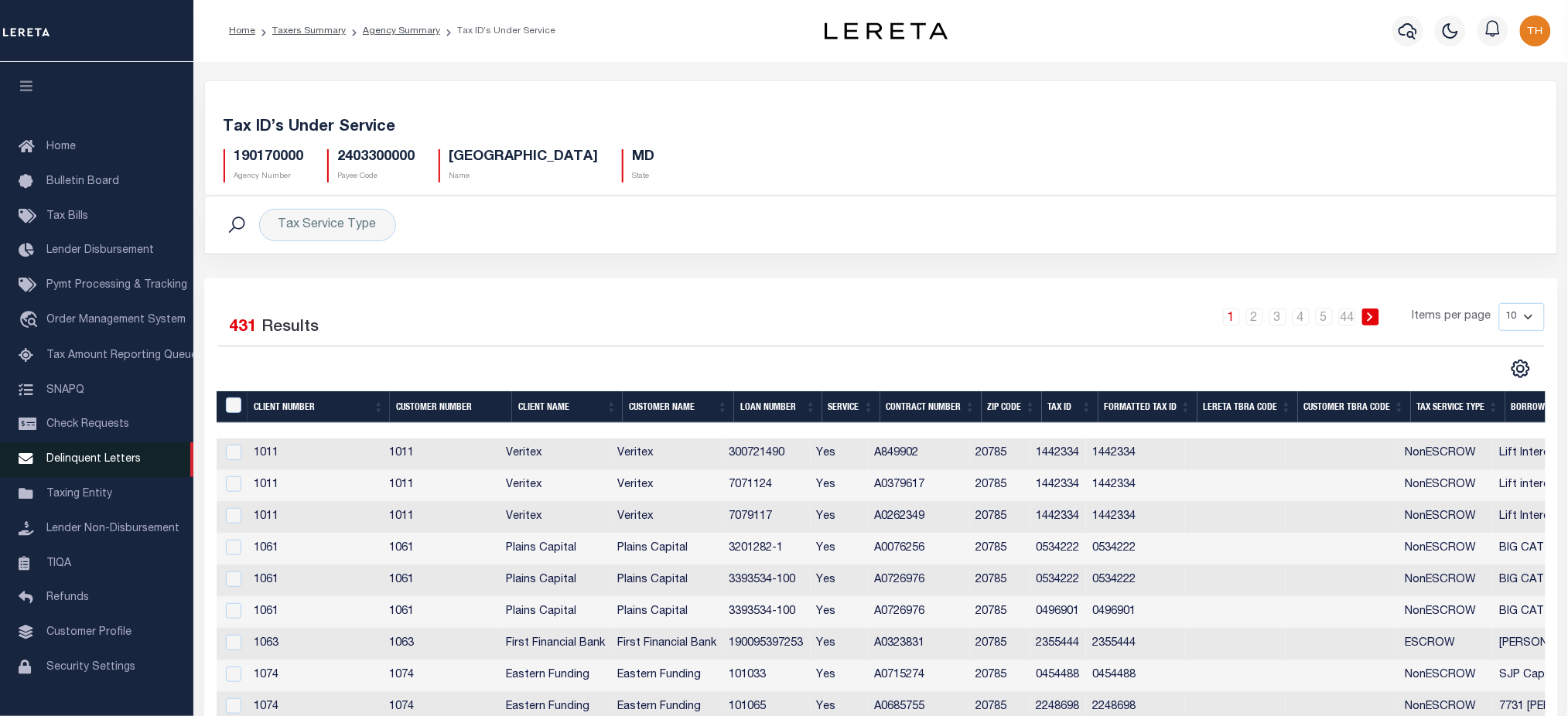
click at [112, 464] on span "Delinquent Letters" at bounding box center [93, 459] width 94 height 11
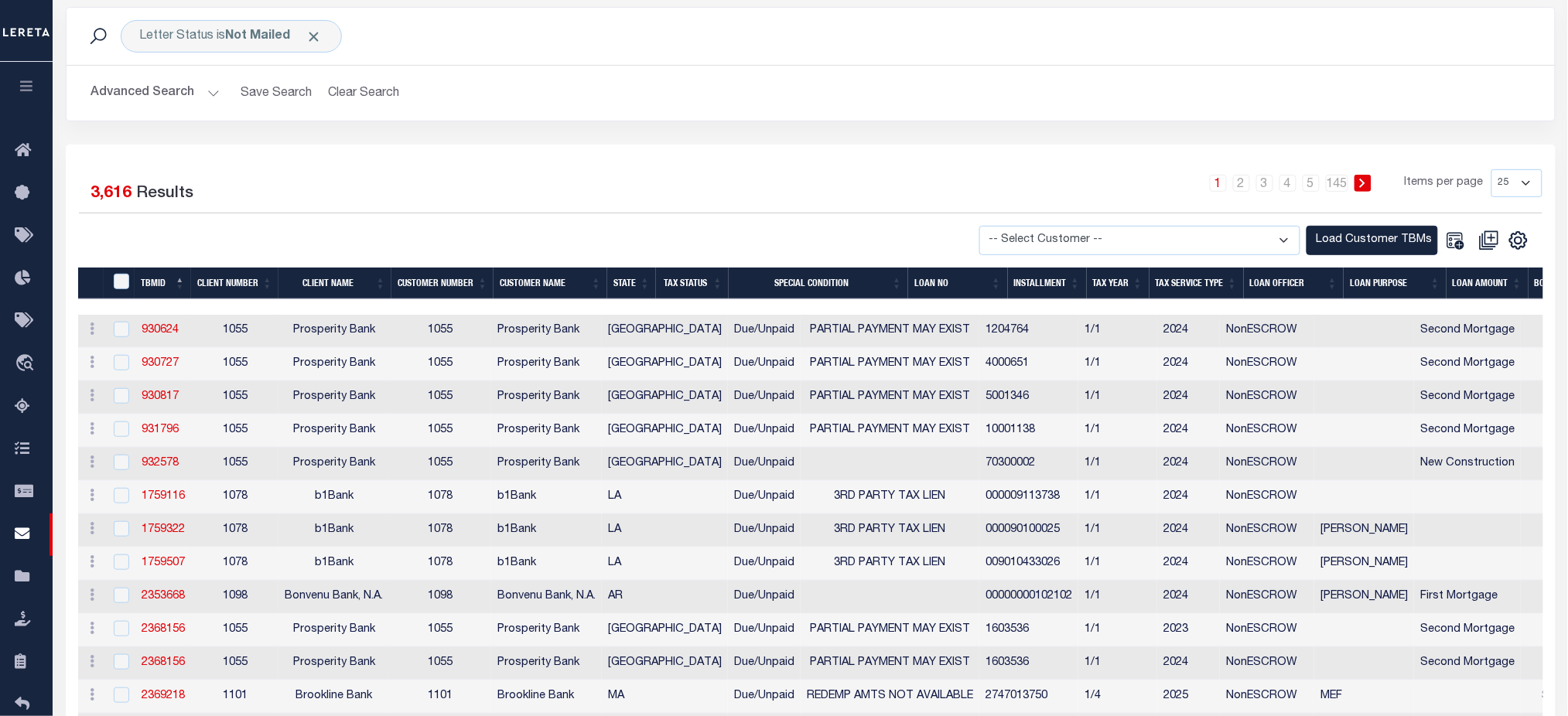
scroll to position [206, 0]
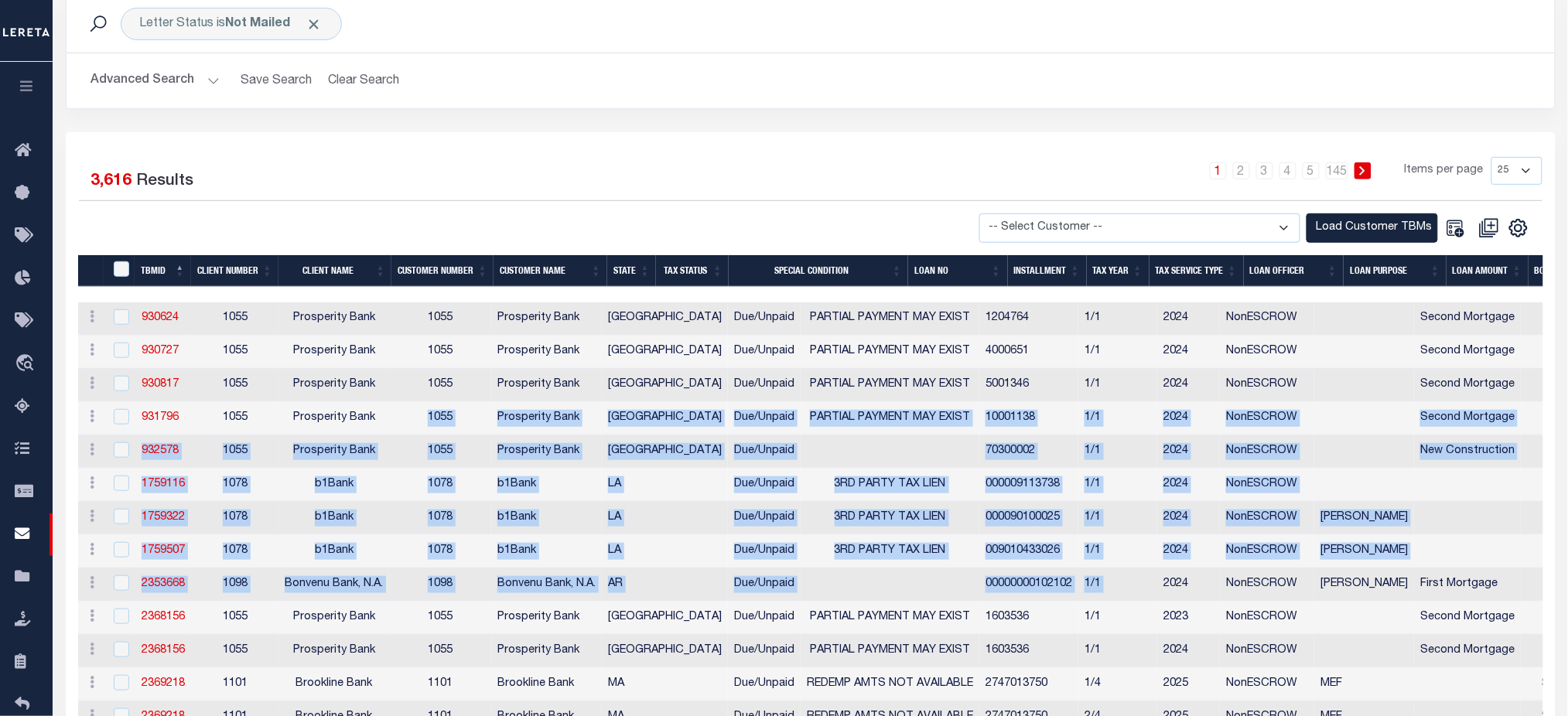
drag, startPoint x: 388, startPoint y: 408, endPoint x: 1096, endPoint y: 604, distance: 734.6
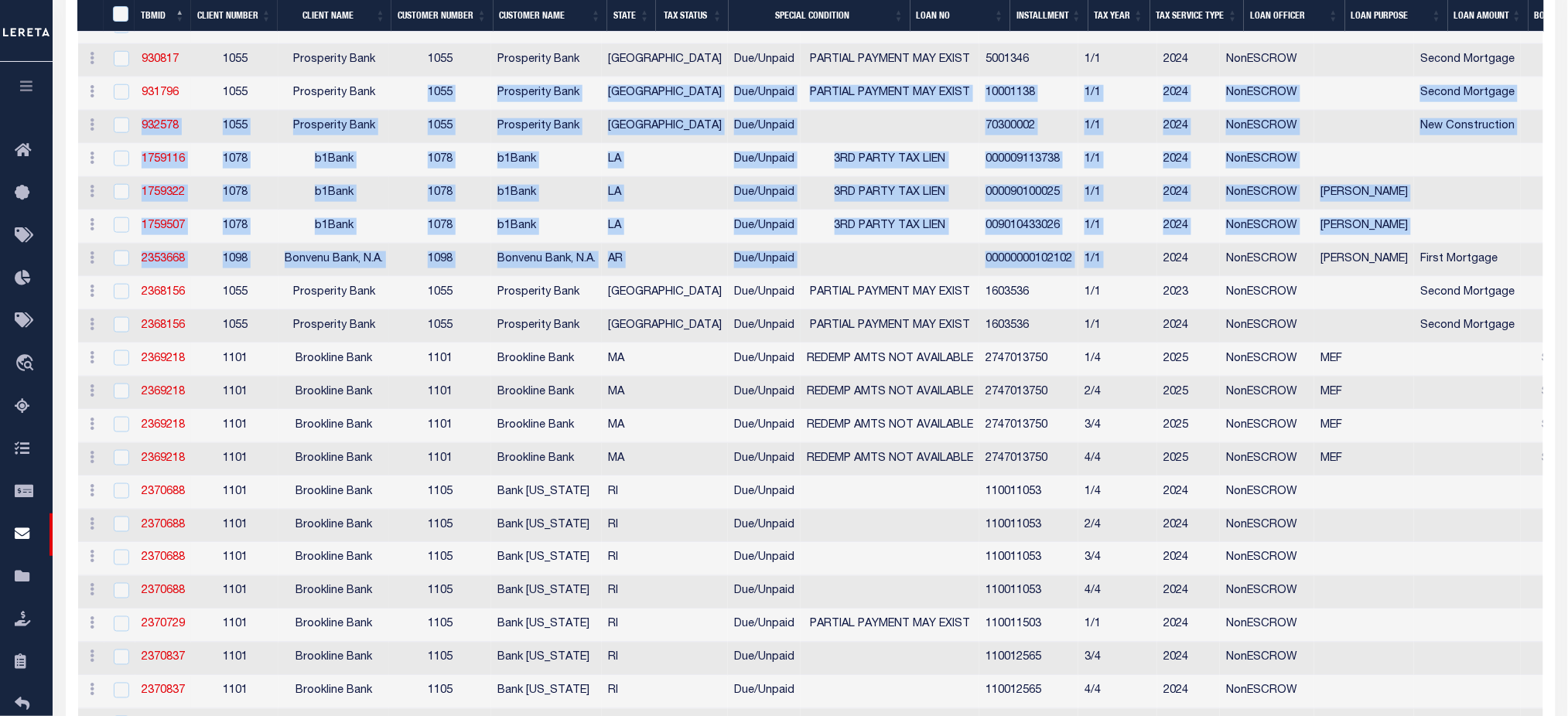
scroll to position [310, 0]
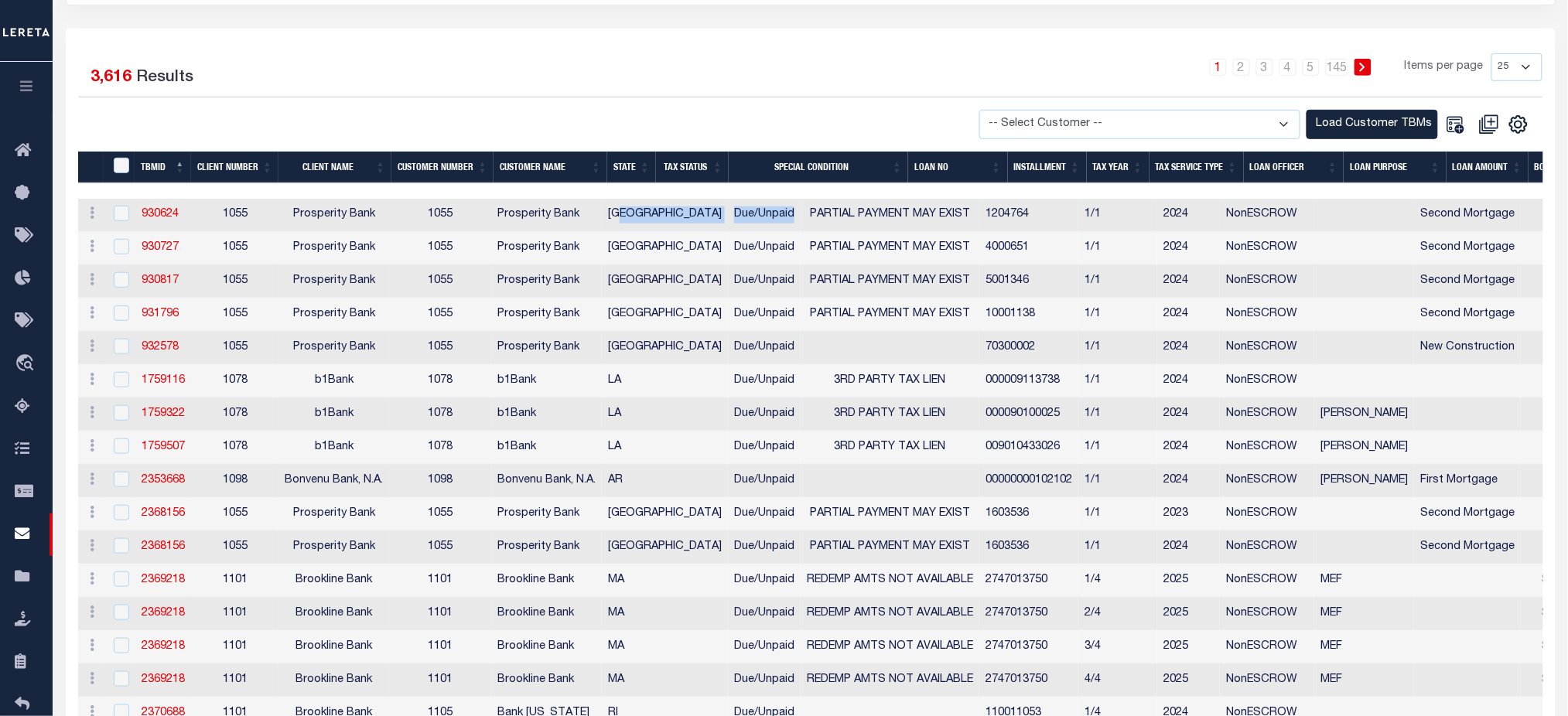
drag, startPoint x: 648, startPoint y: 219, endPoint x: 732, endPoint y: 222, distance: 84.1
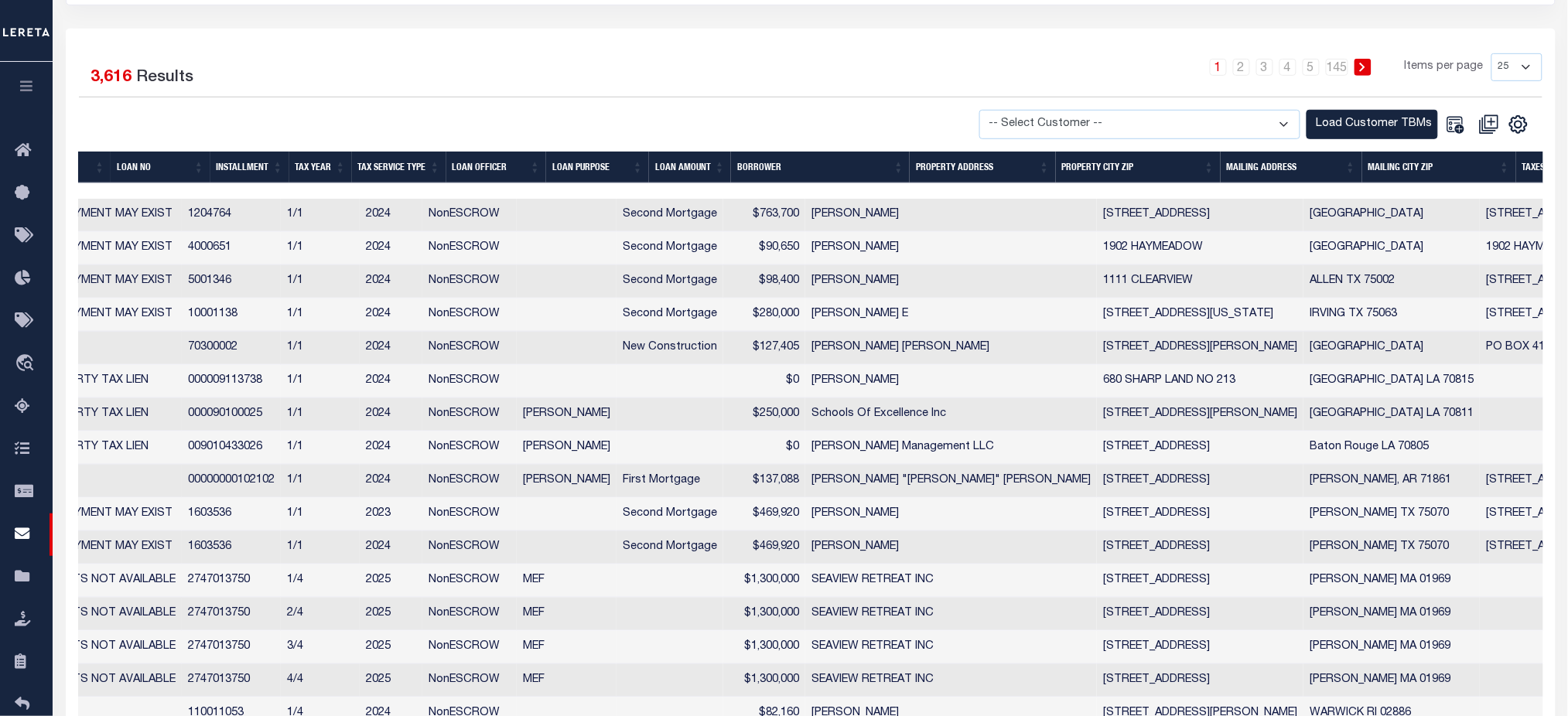
scroll to position [0, 951]
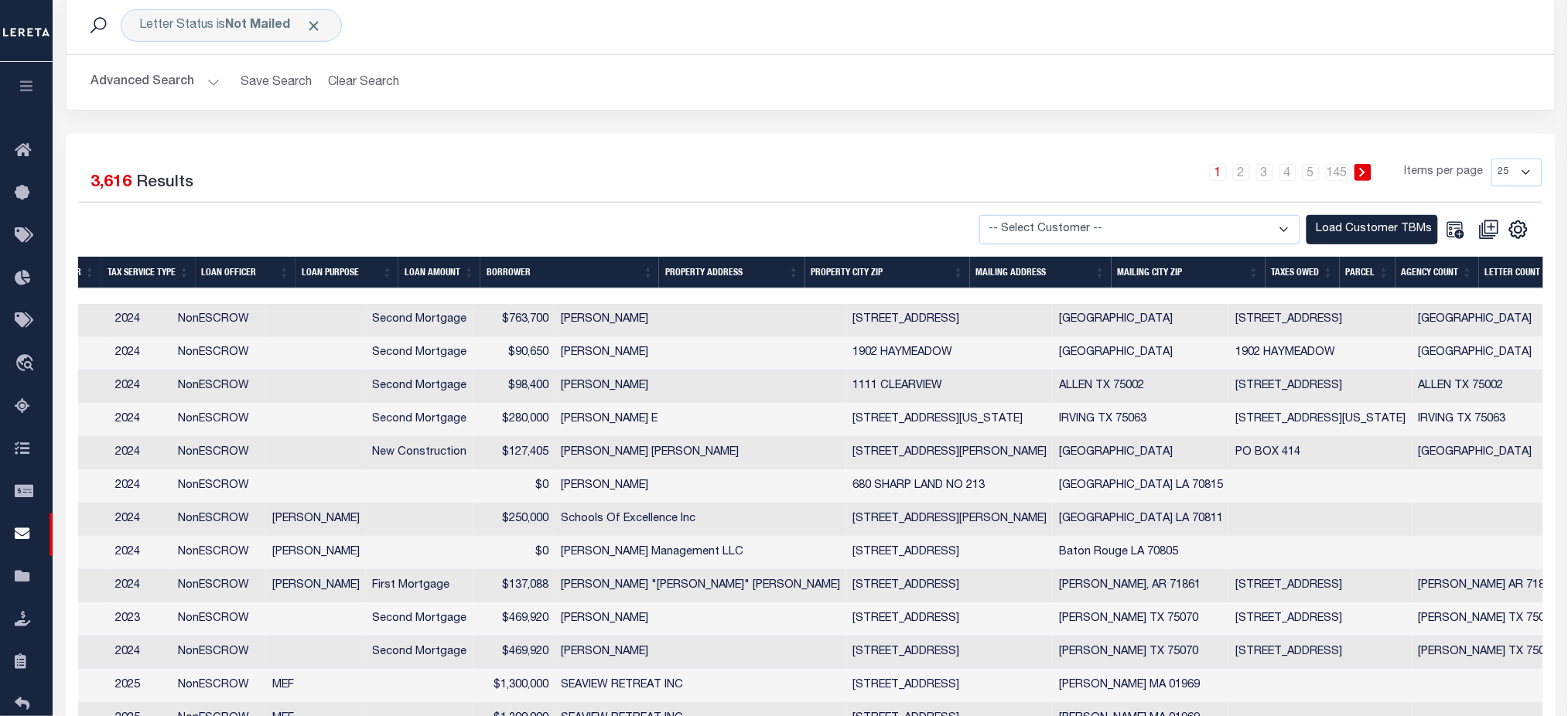
click at [1194, 273] on th "Mailing City Zip" at bounding box center [1189, 273] width 154 height 32
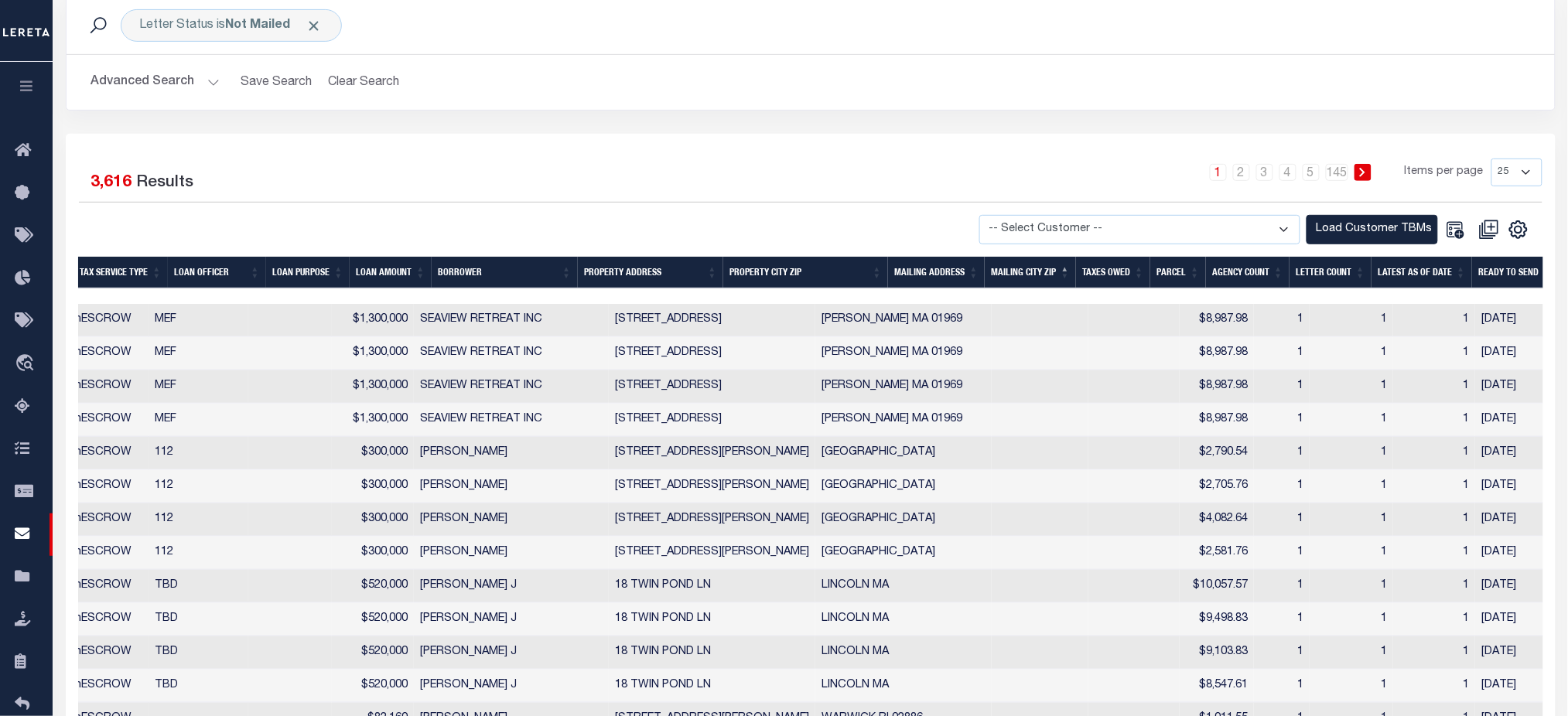
click at [1024, 268] on th "Mailing City Zip" at bounding box center [1030, 273] width 91 height 32
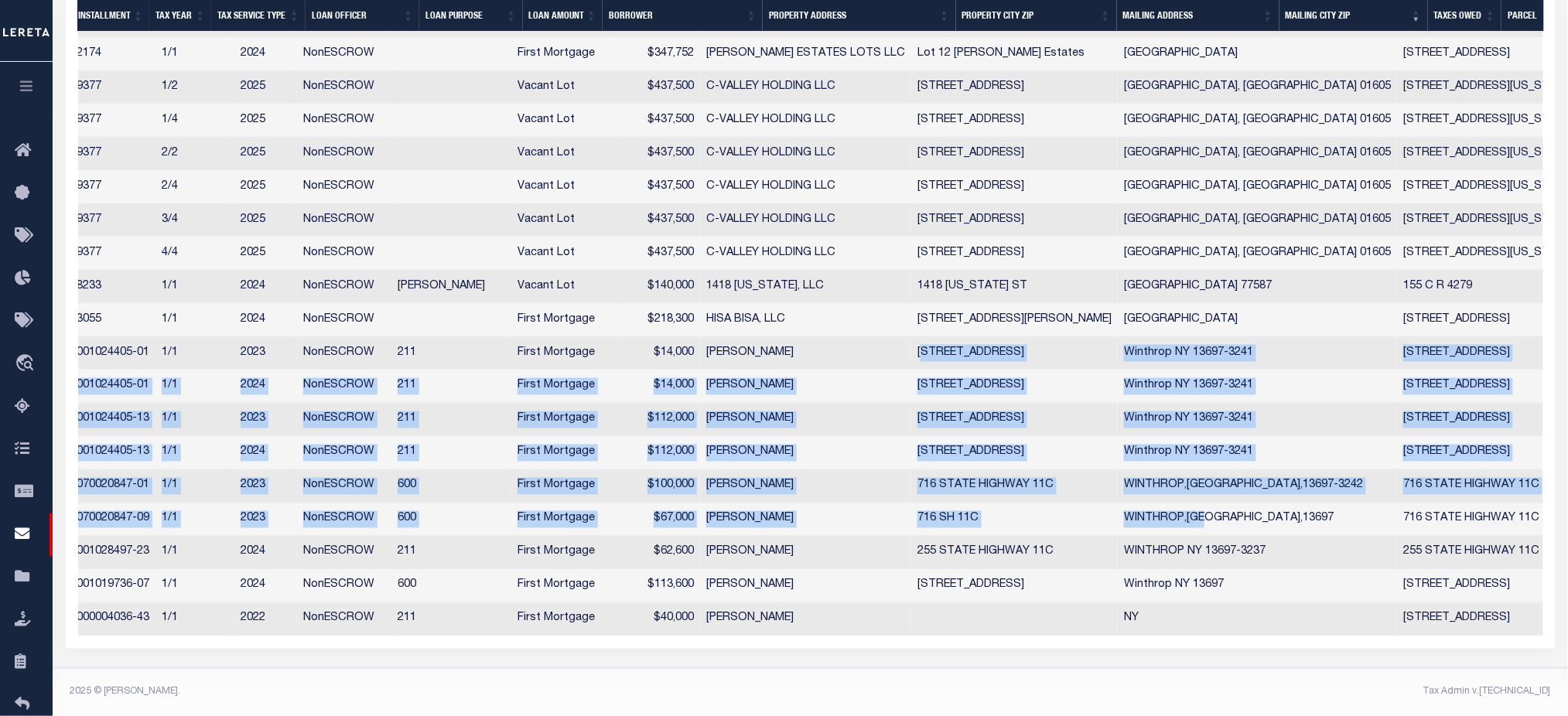
drag, startPoint x: 775, startPoint y: 333, endPoint x: 1060, endPoint y: 518, distance: 339.8
click at [1051, 518] on tbody "History Delete 3057376 1055 Prosperity Bank 1055 Prosperity Bank TX Due/Unpaid …" at bounding box center [744, 220] width 3426 height 831
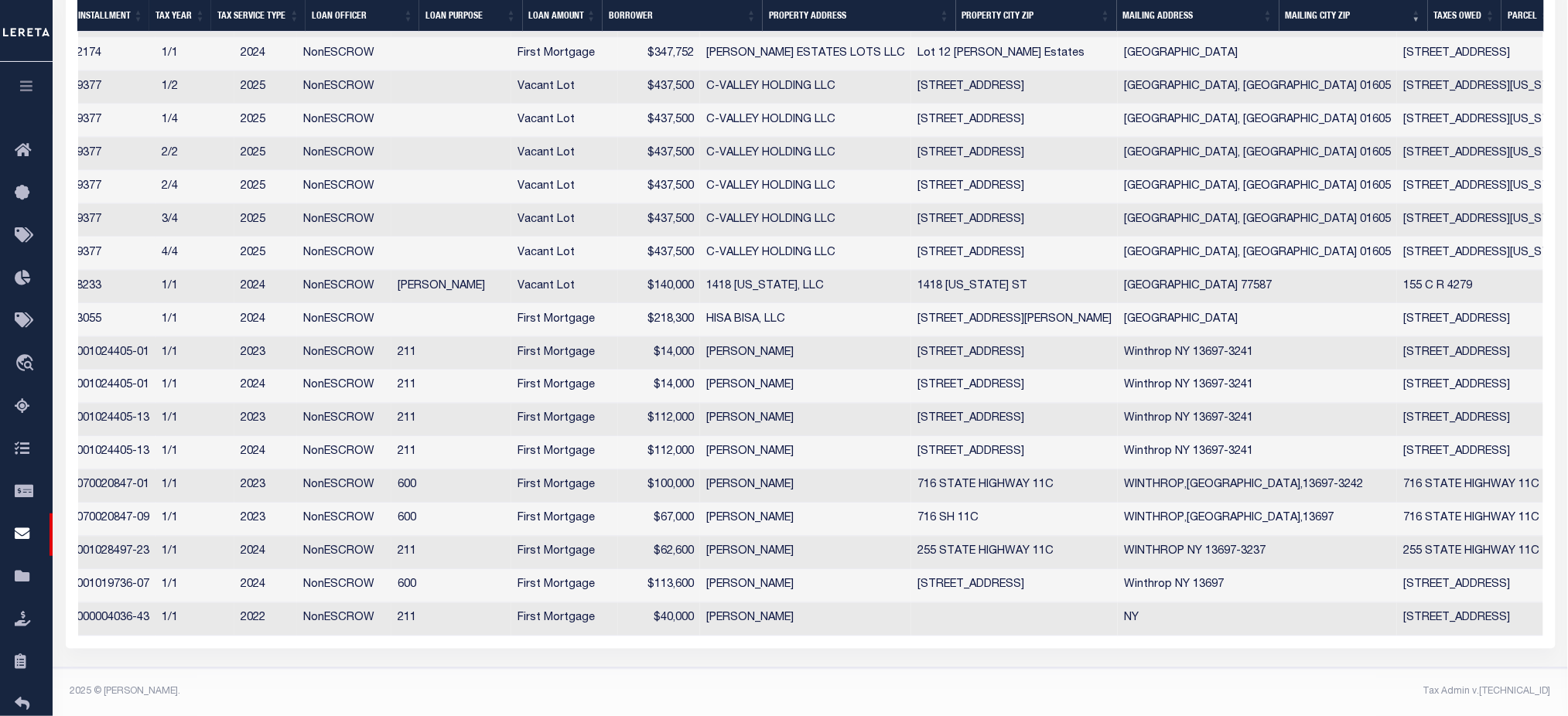
click at [1034, 659] on div "Letter Status is Not Mailed Search Advanced Search Save Search Clear Search" at bounding box center [809, 81] width 1529 height 1176
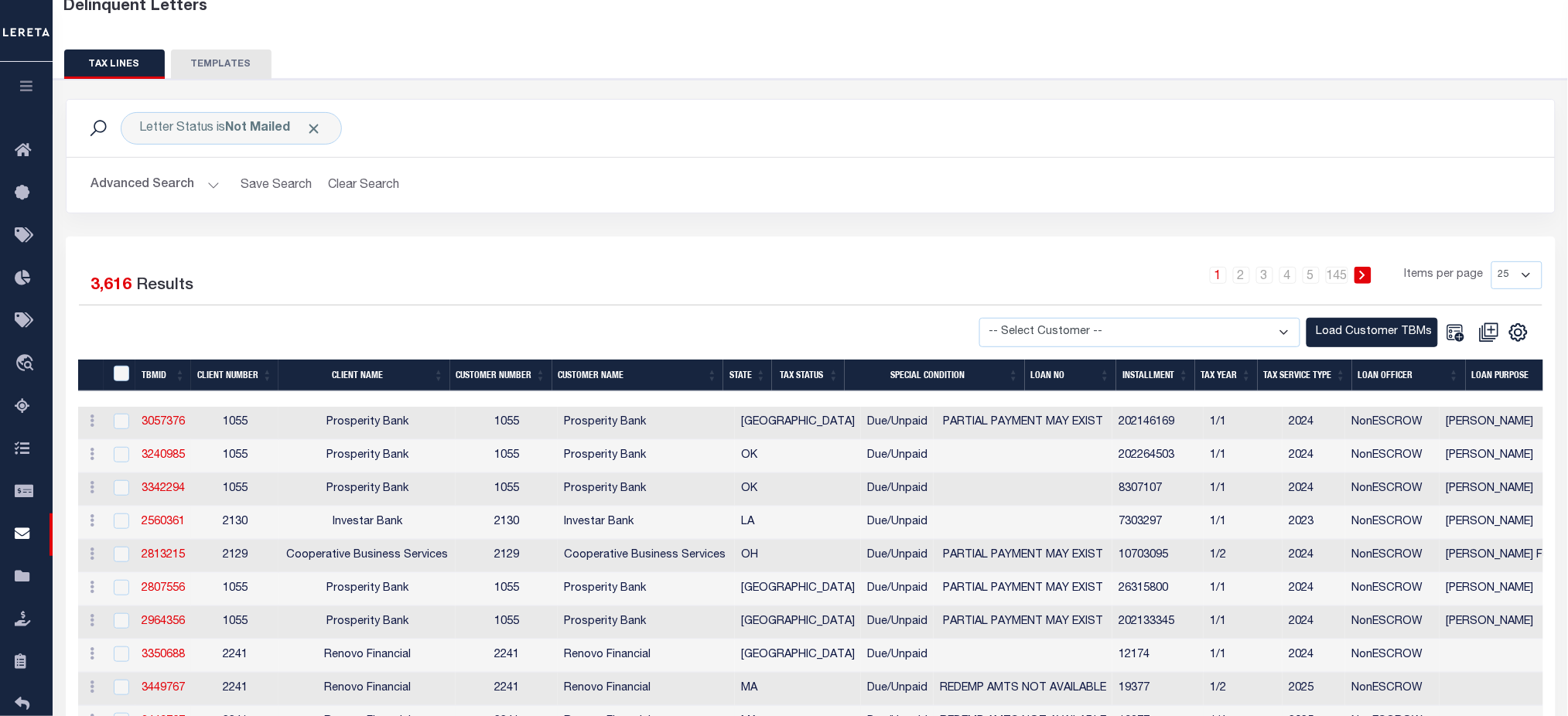
scroll to position [0, 0]
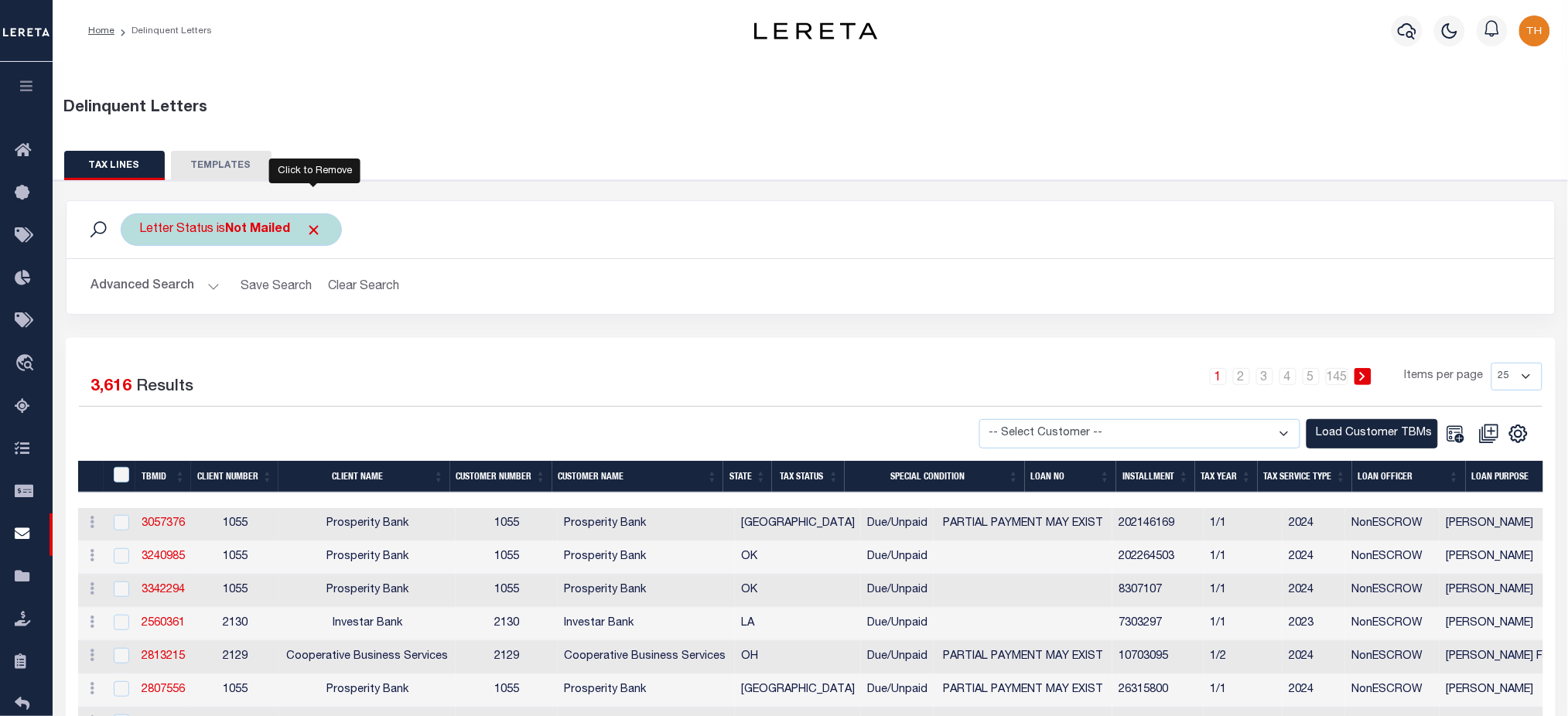
click at [319, 228] on span "Click to Remove" at bounding box center [313, 230] width 16 height 16
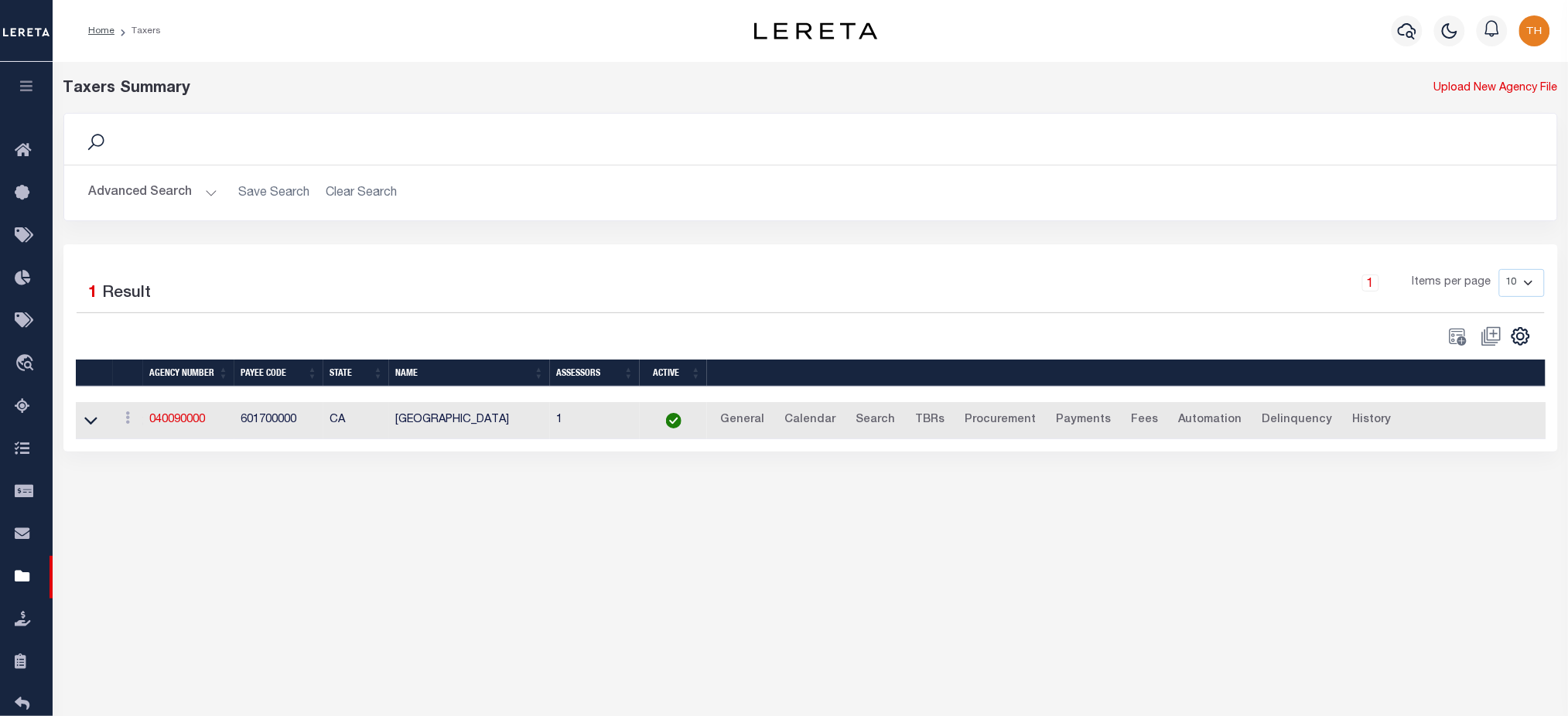
click at [181, 187] on button "Advanced Search" at bounding box center [152, 193] width 128 height 30
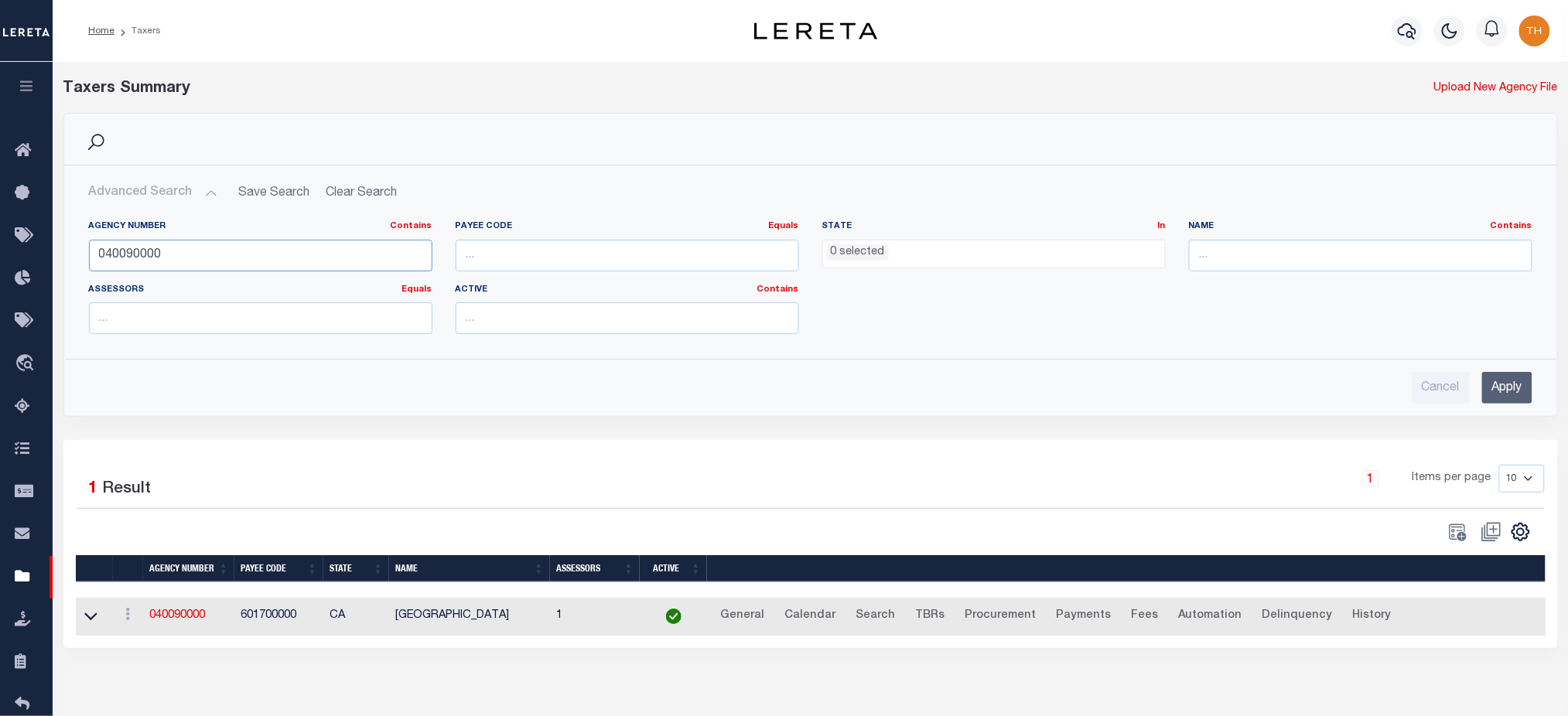
drag, startPoint x: 176, startPoint y: 246, endPoint x: 96, endPoint y: 245, distance: 80.0
click at [66, 248] on div "Agency Number Contains Contains Is 040090000 Payee Code Equals Equals Is Not Eq…" at bounding box center [810, 277] width 1491 height 138
click at [1534, 385] on div "Cancel Apply" at bounding box center [810, 381] width 1468 height 44
drag, startPoint x: 159, startPoint y: 254, endPoint x: 114, endPoint y: 244, distance: 46.1
click at [114, 244] on input "040150000" at bounding box center [260, 256] width 344 height 32
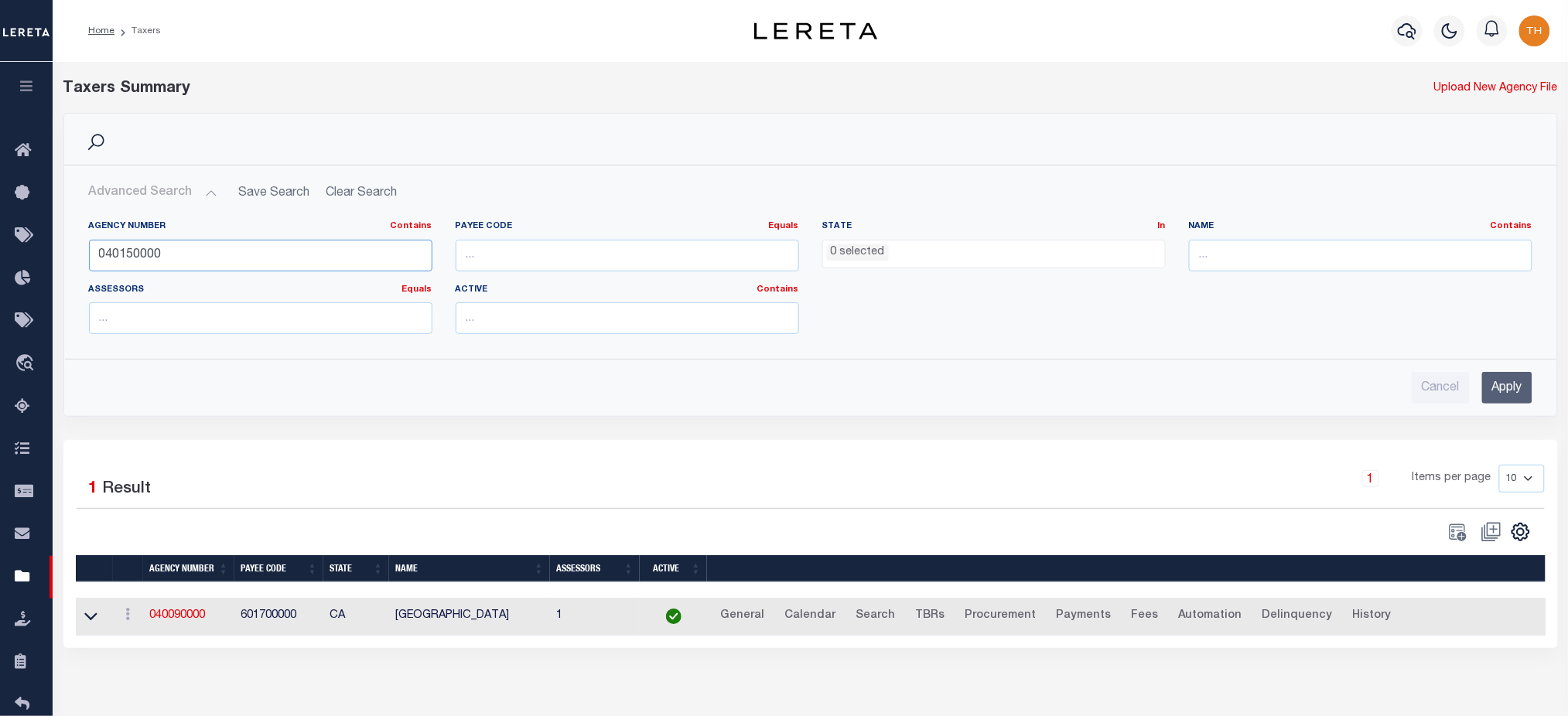
click at [141, 264] on input "040150000" at bounding box center [260, 256] width 344 height 32
type input "120720000"
click at [1516, 391] on input "Apply" at bounding box center [1506, 388] width 50 height 32
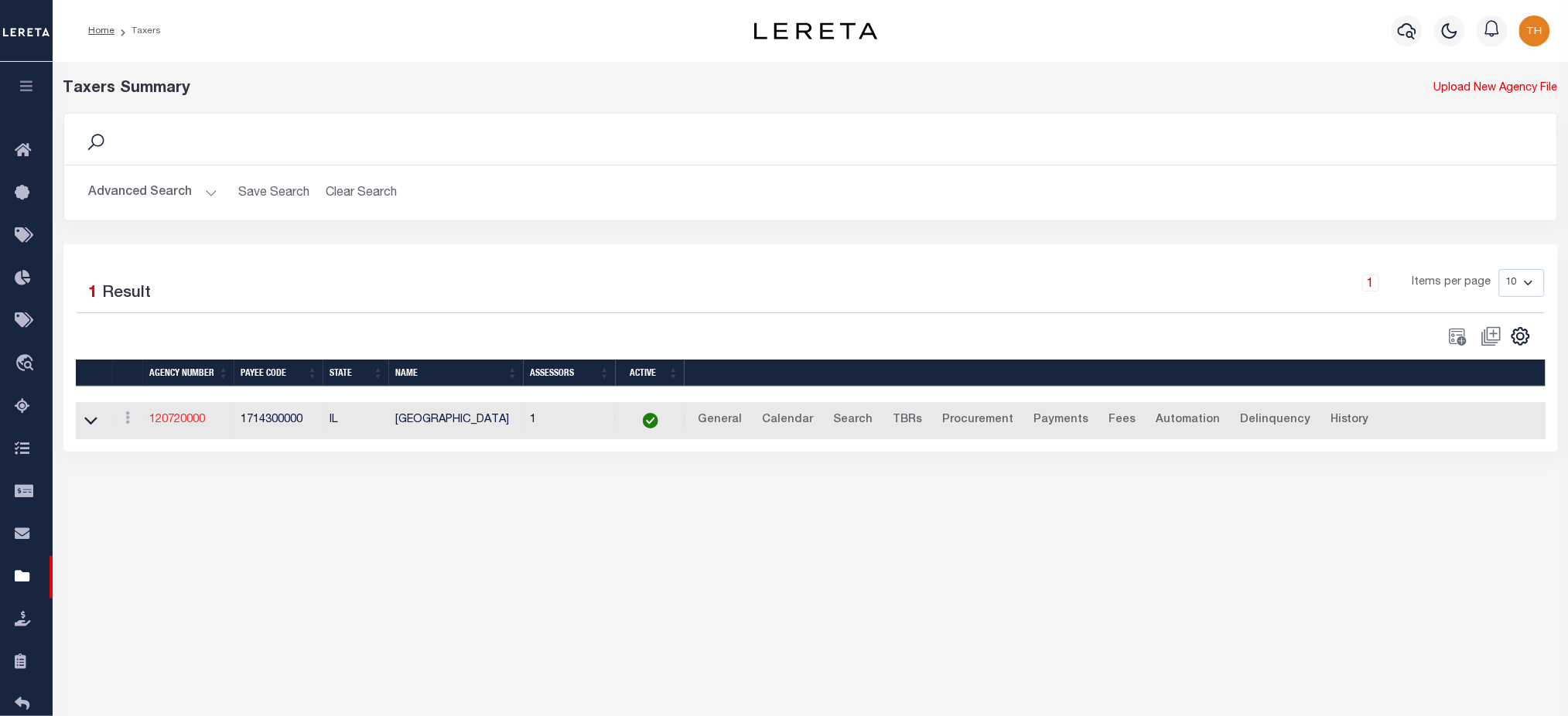
click at [194, 421] on link "120720000" at bounding box center [177, 420] width 56 height 11
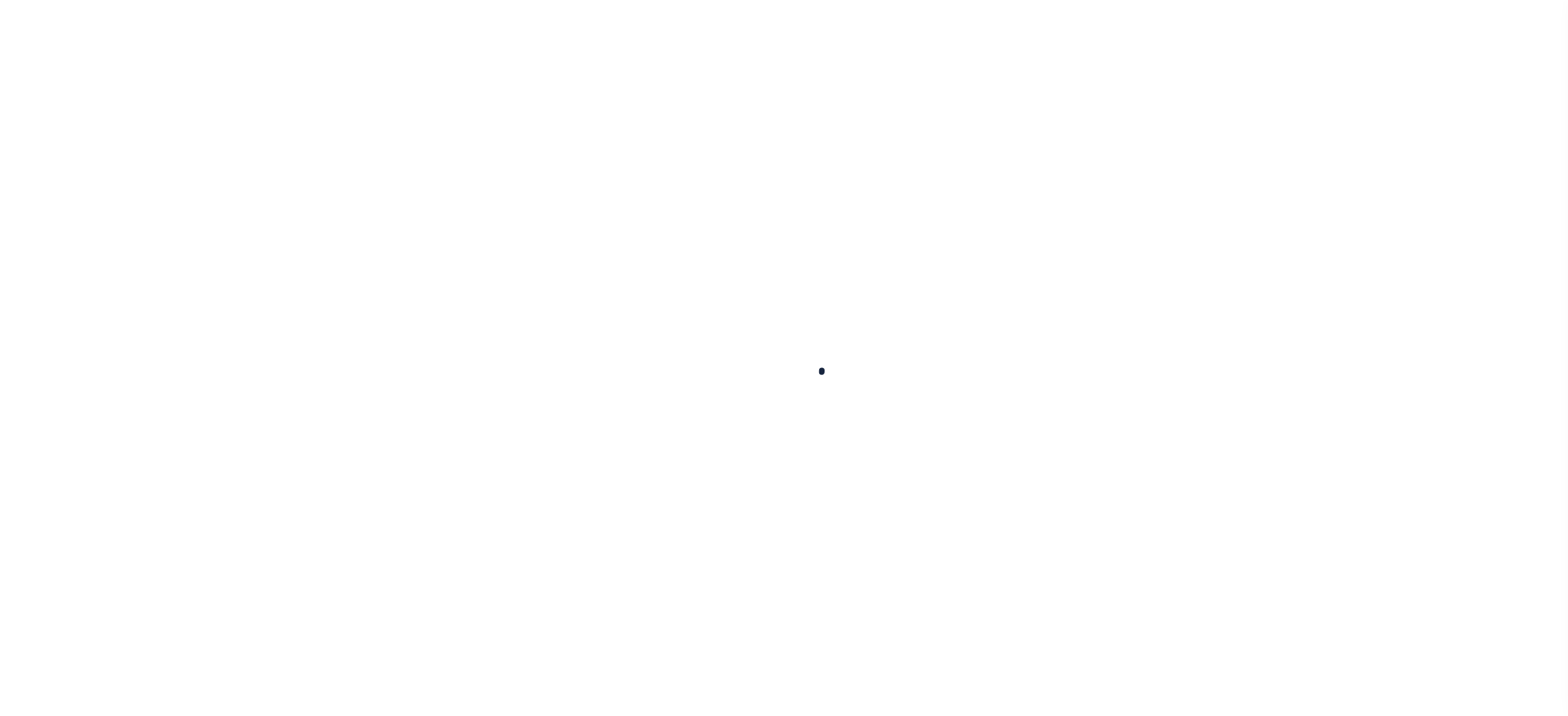
select select
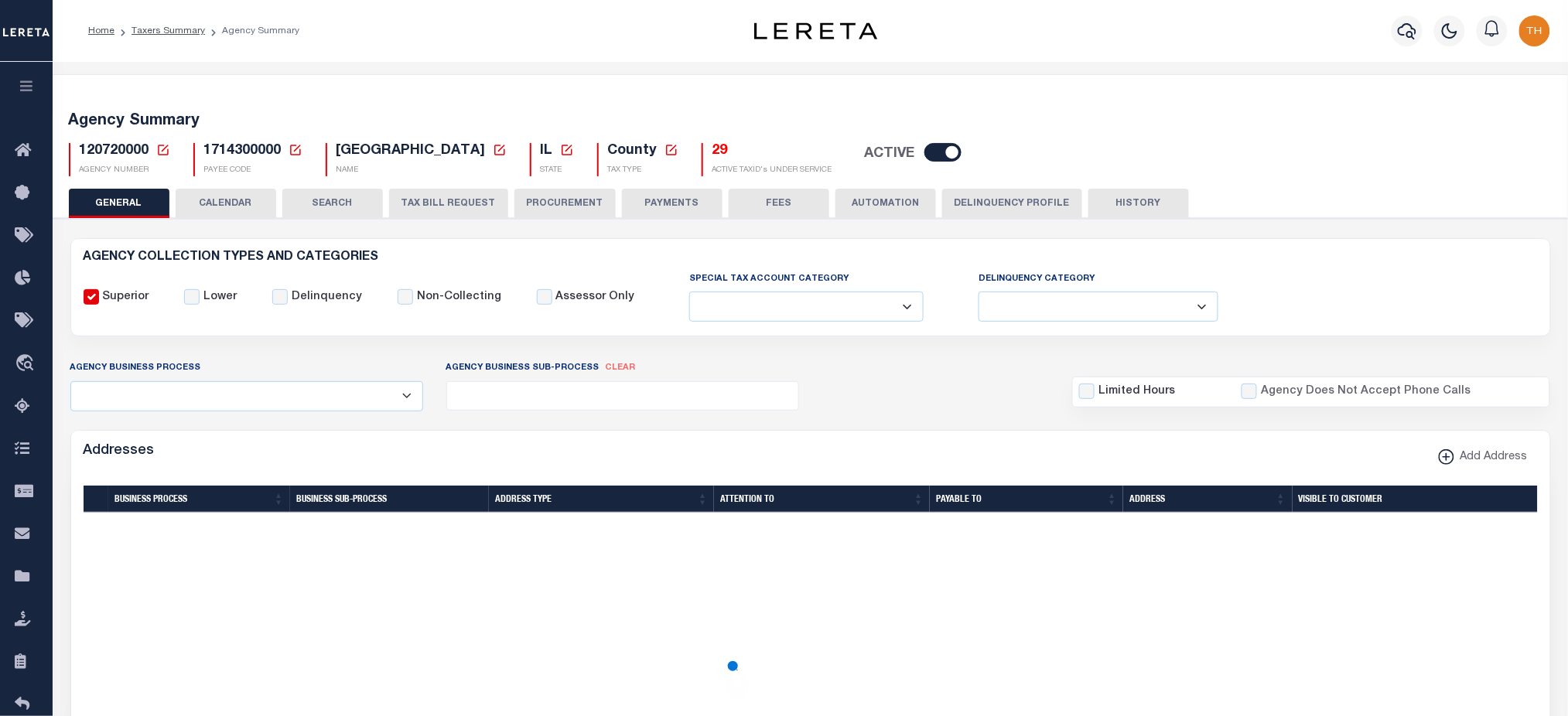
click at [233, 203] on button "CALENDAR" at bounding box center [226, 202] width 101 height 29
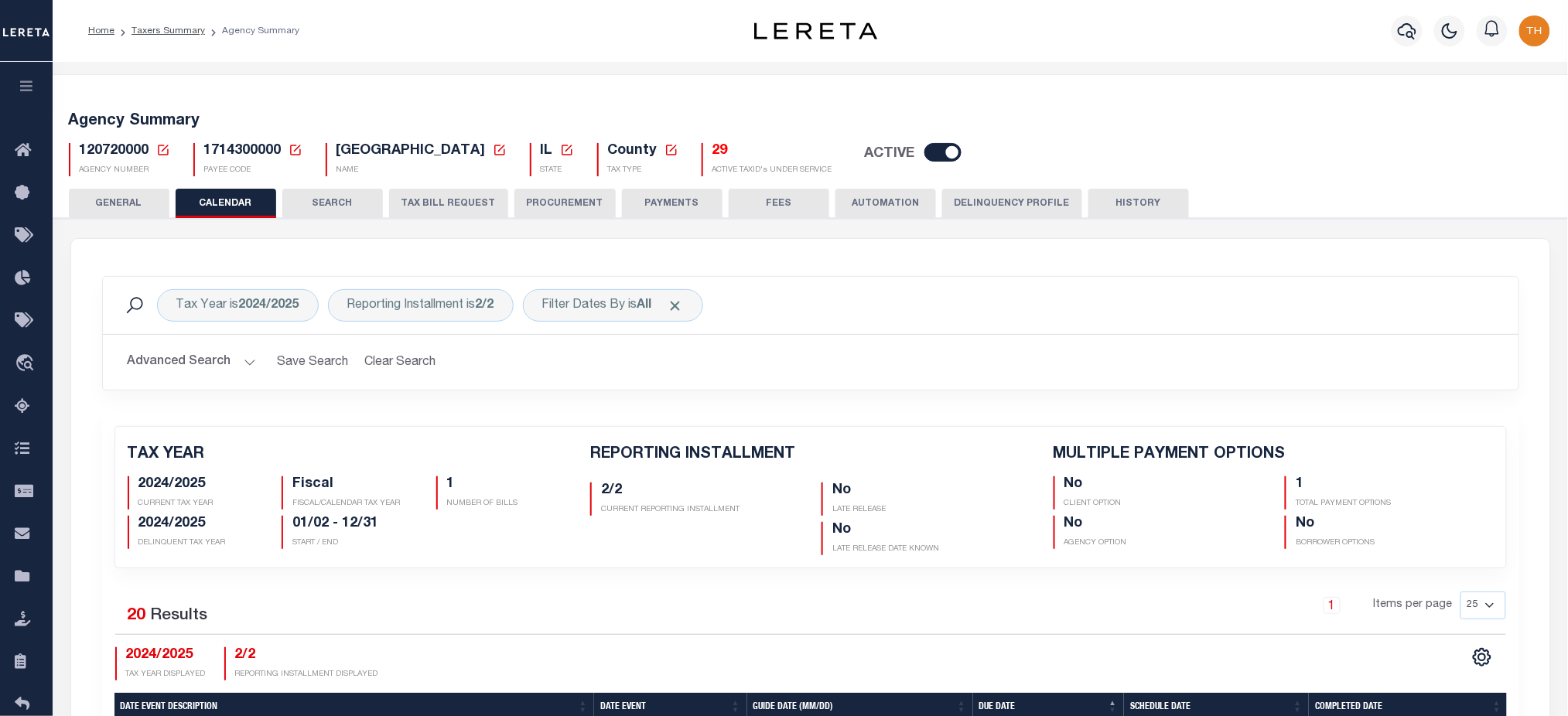
checkbox input "false"
type input "1"
click at [464, 308] on div "Reporting Installment is 2/2" at bounding box center [420, 305] width 185 height 33
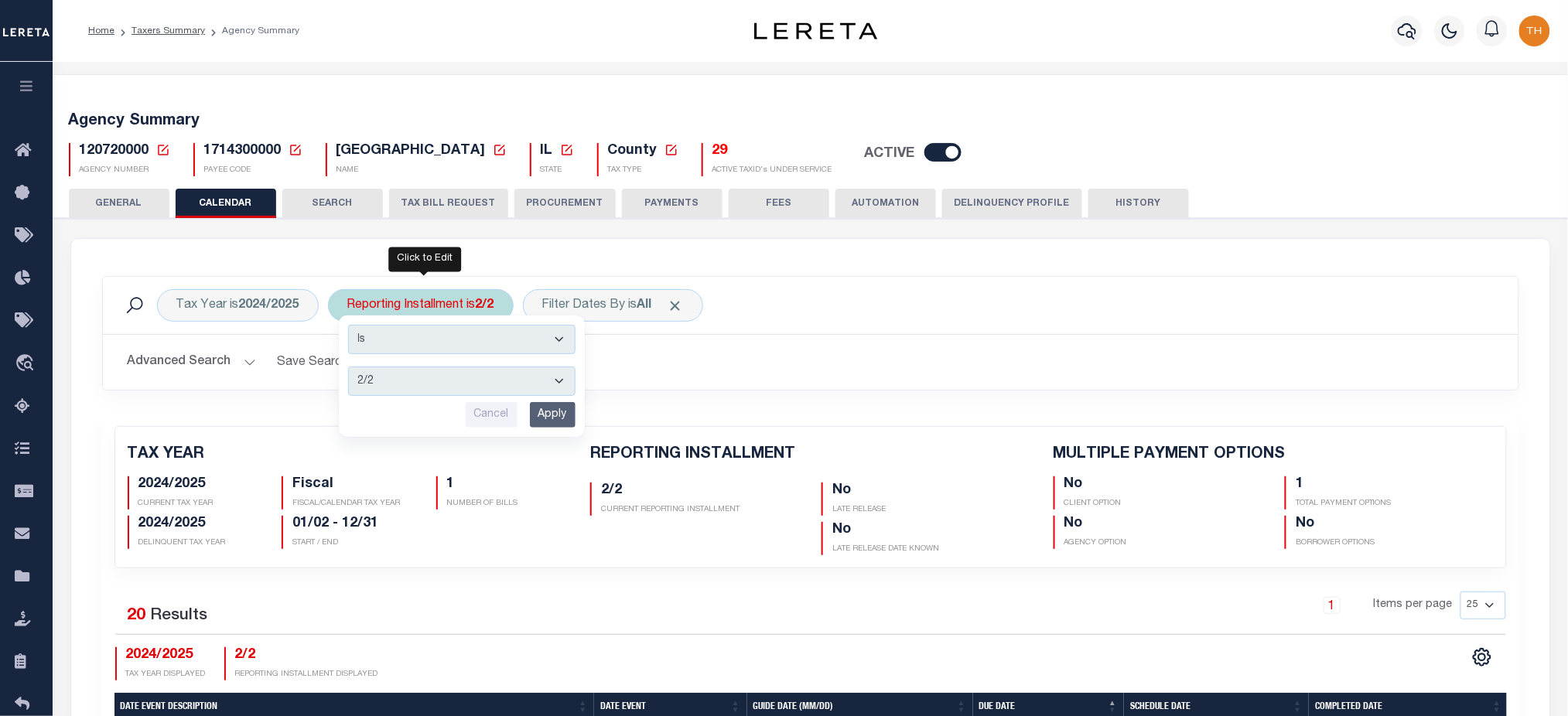
drag, startPoint x: 454, startPoint y: 377, endPoint x: 448, endPoint y: 392, distance: 16.2
click at [454, 377] on select "1/2 2/2" at bounding box center [462, 380] width 228 height 29
select select "1/2"
click at [348, 366] on select "1/2 2/2" at bounding box center [462, 380] width 228 height 29
click at [568, 419] on input "Apply" at bounding box center [552, 414] width 45 height 25
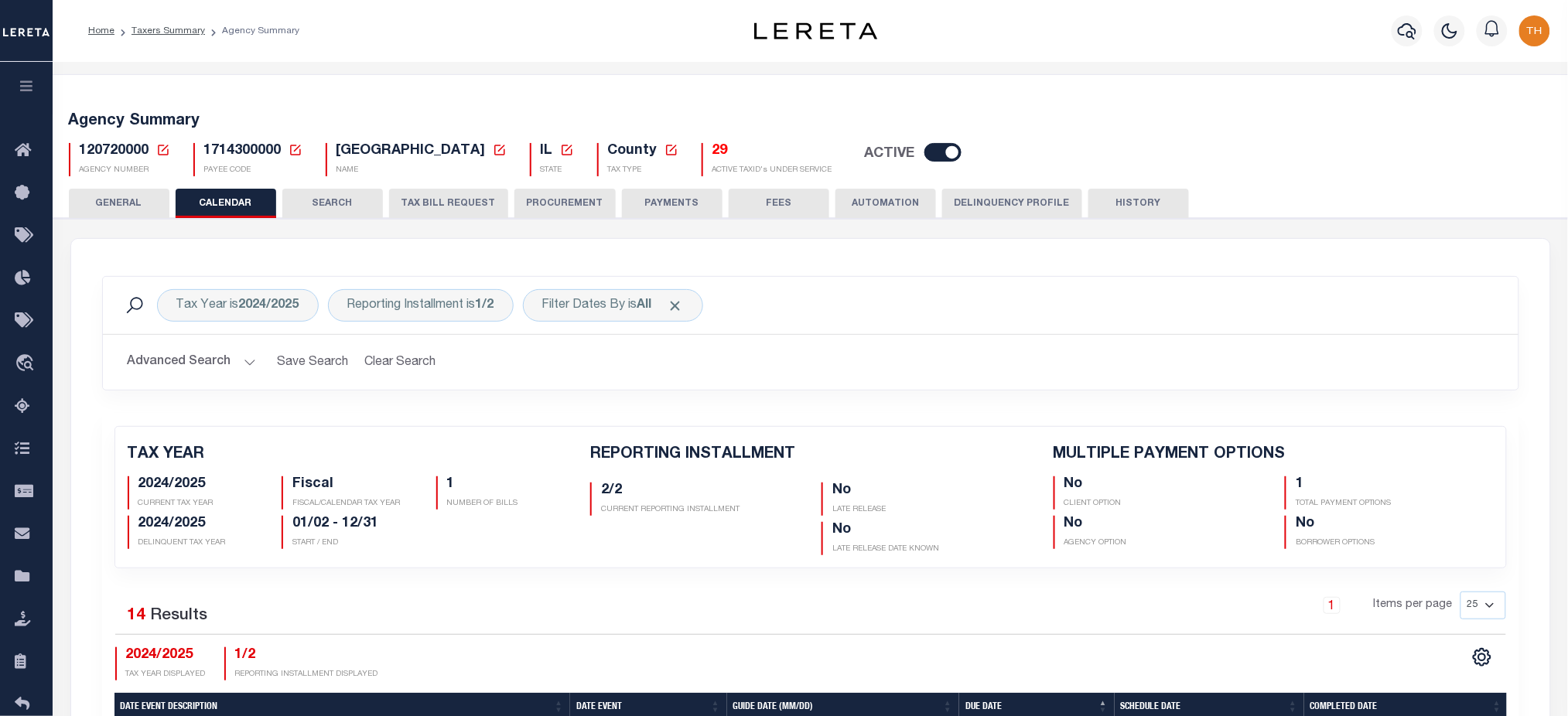
click at [159, 151] on icon at bounding box center [163, 150] width 14 height 14
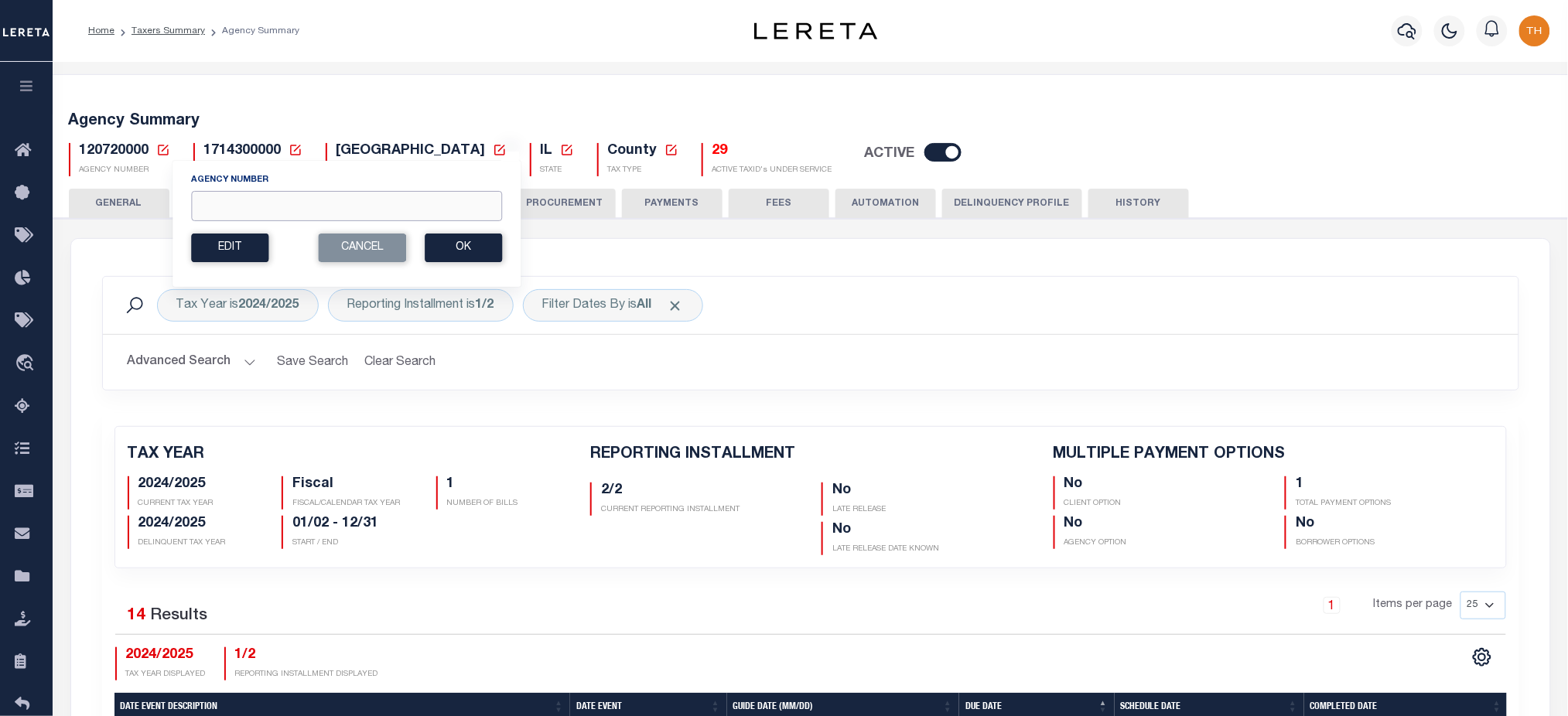
click at [230, 209] on input "Agency Number" at bounding box center [346, 206] width 311 height 30
paste input "040010000"
type input "040010000"
click at [452, 253] on button "Ok" at bounding box center [463, 247] width 77 height 28
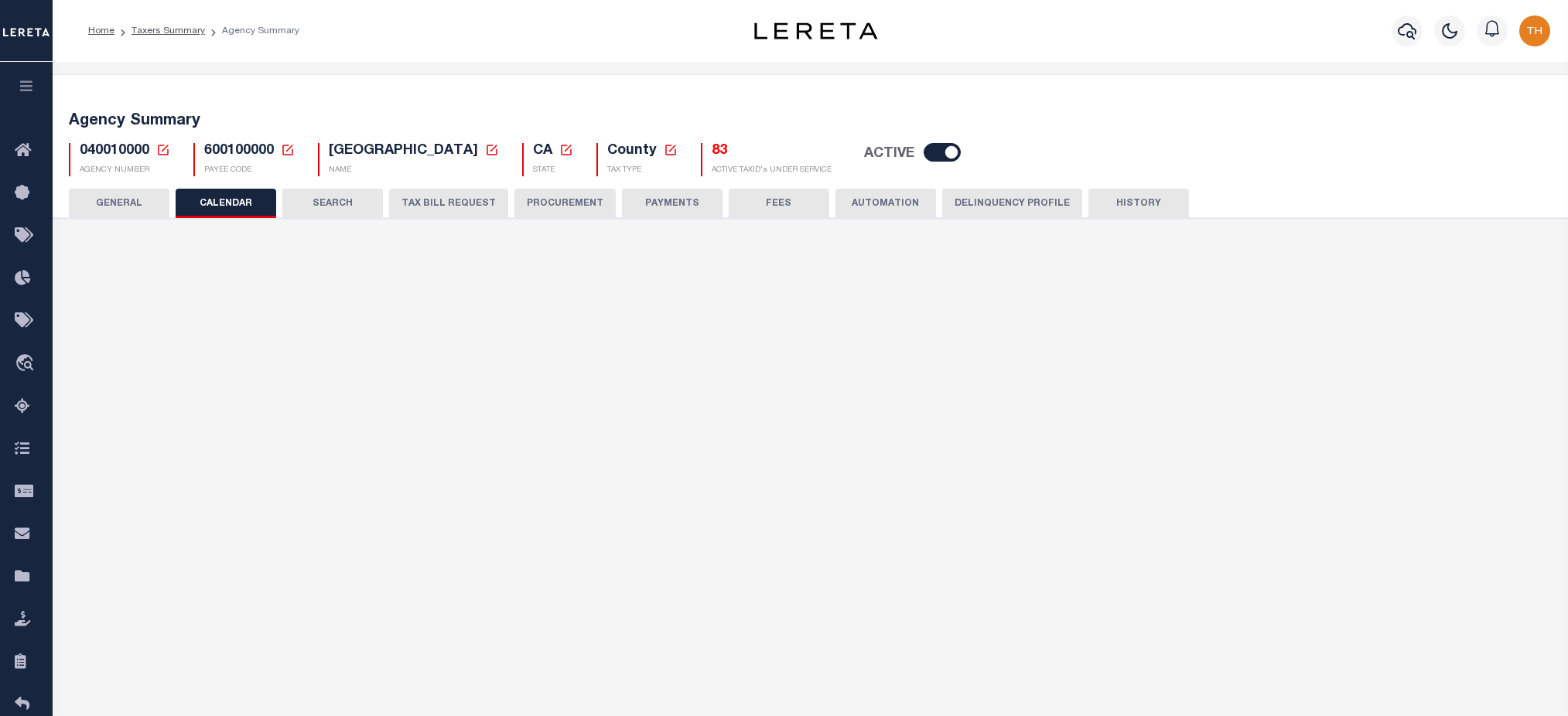
checkbox input "false"
type input "1"
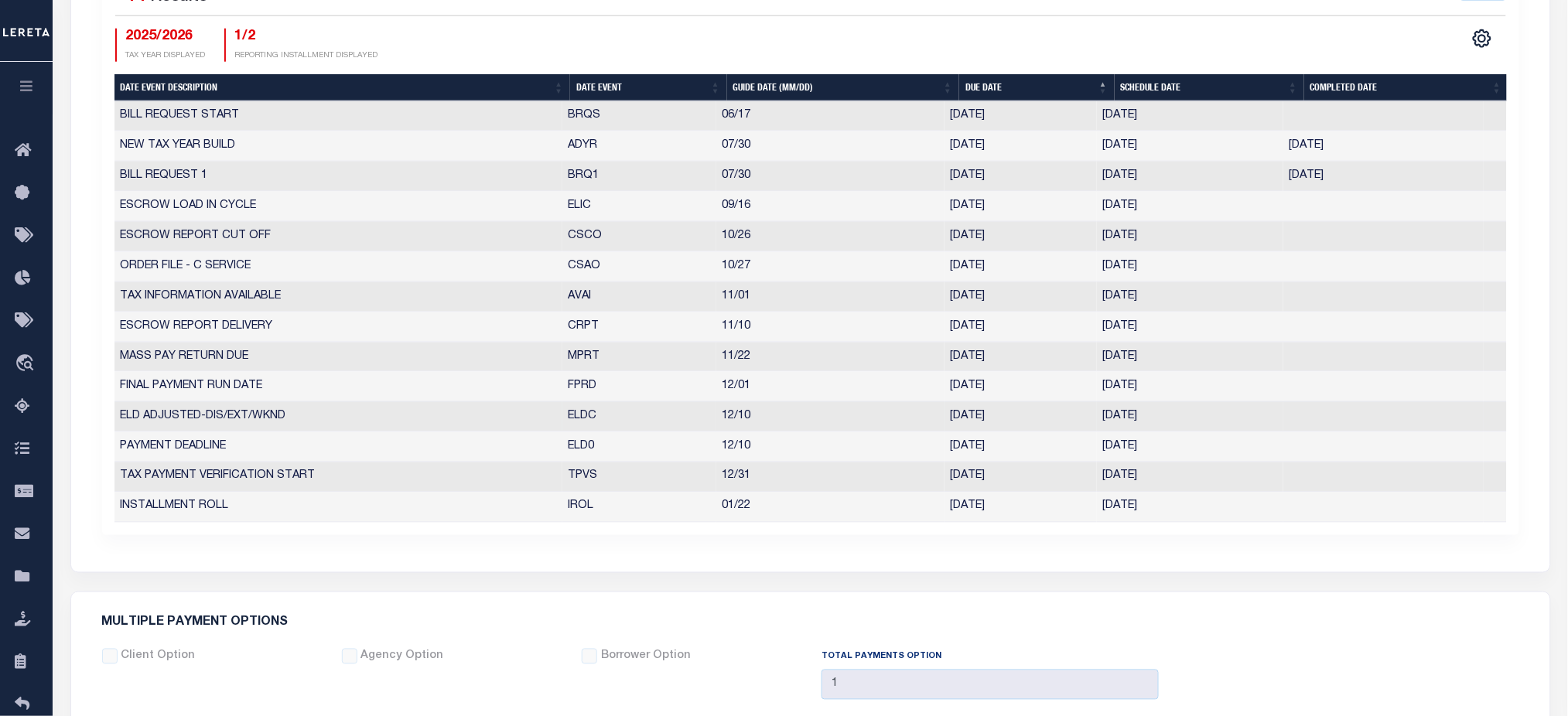
scroll to position [618, 0]
drag, startPoint x: 854, startPoint y: 426, endPoint x: 1165, endPoint y: 422, distance: 311.0
click at [1165, 422] on tr "ELD ADJUSTED-DIS/EXT/WKND ELDC 12/10 [DATE] [DATE] 1338105" at bounding box center [810, 417] width 1392 height 30
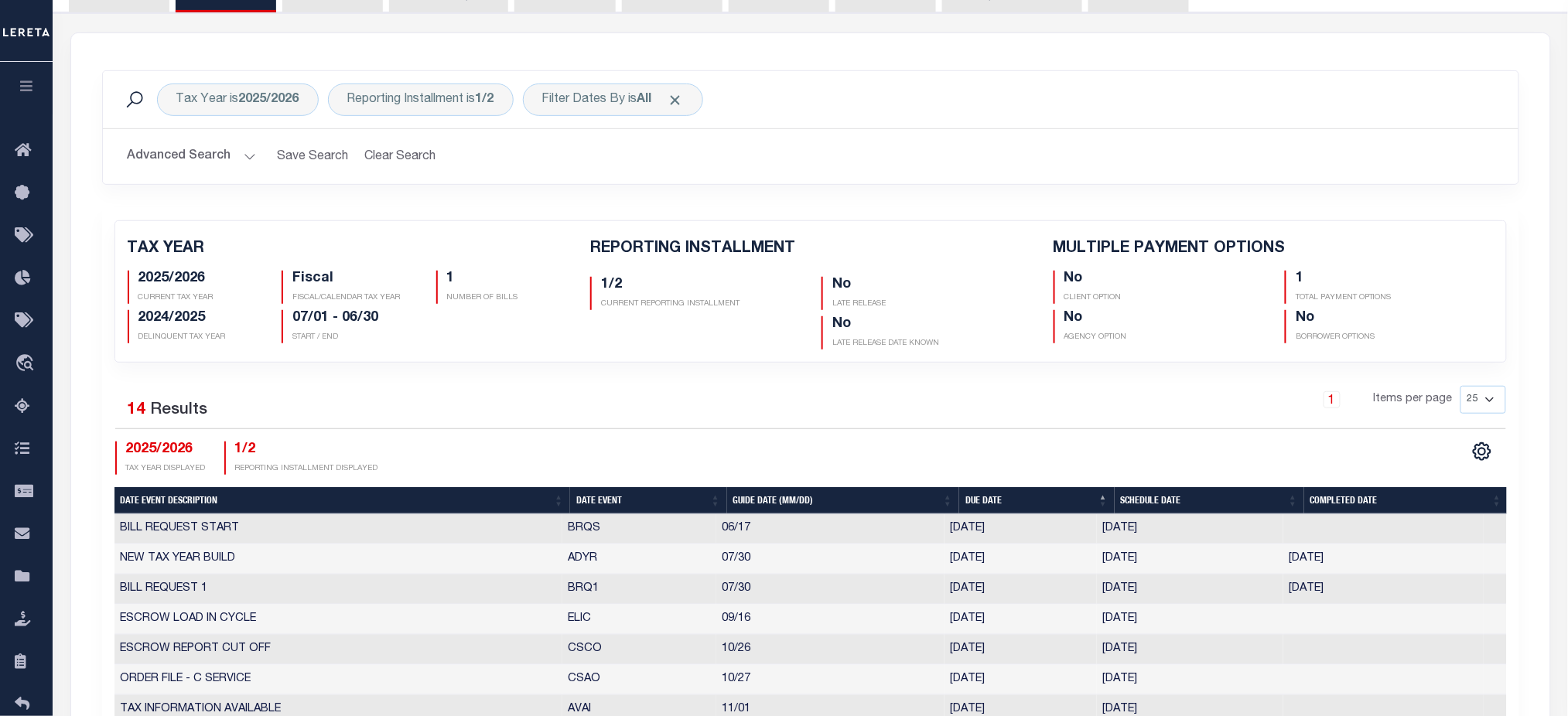
scroll to position [0, 0]
